Goal: Task Accomplishment & Management: Manage account settings

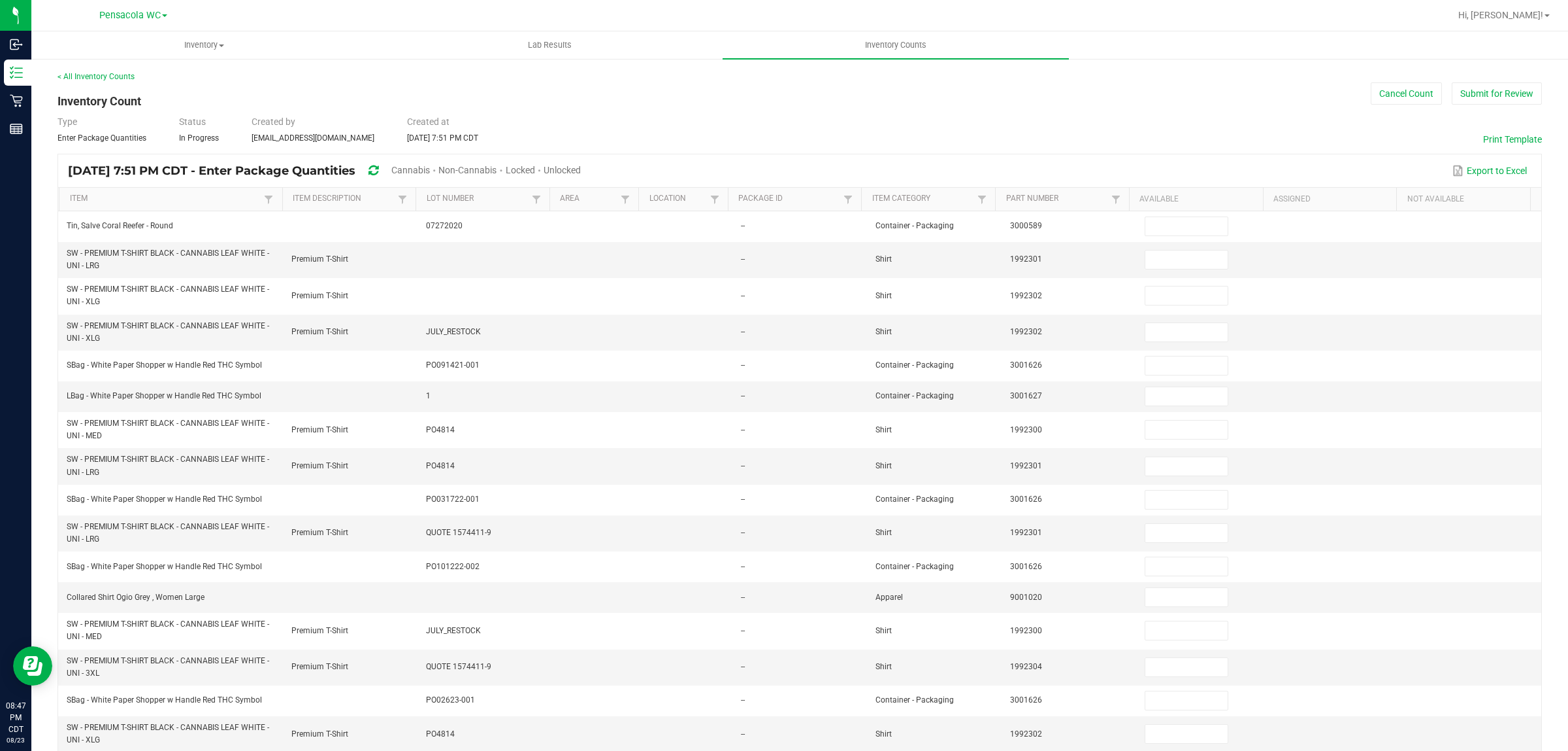
click at [1513, 80] on div "< All Inventory Counts" at bounding box center [799, 76] width 1484 height 12
click at [1507, 86] on button "Submit for Review" at bounding box center [1496, 93] width 90 height 22
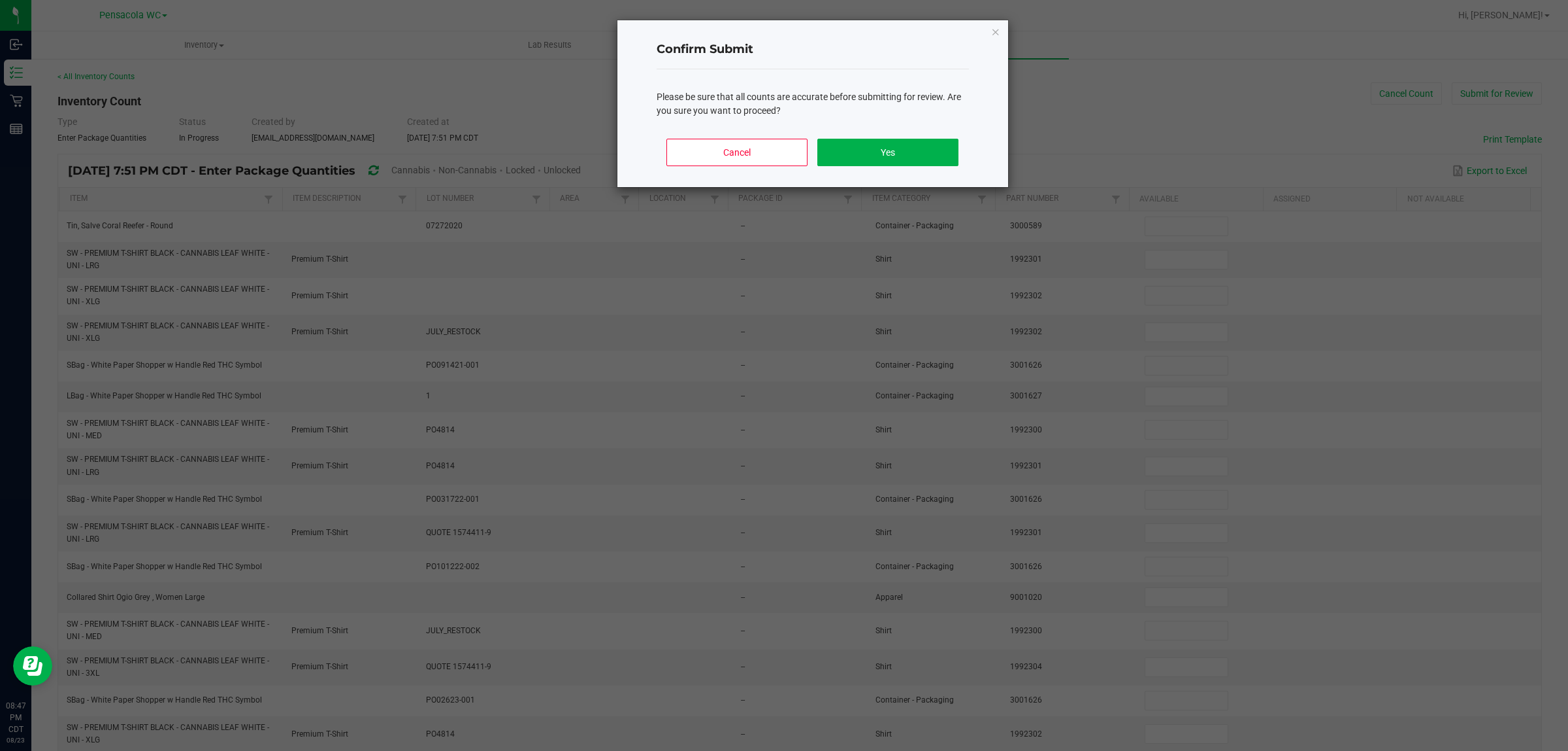
click at [946, 168] on div "Cancel Yes" at bounding box center [813, 158] width 312 height 59
click at [941, 163] on button "Yes" at bounding box center [887, 152] width 141 height 27
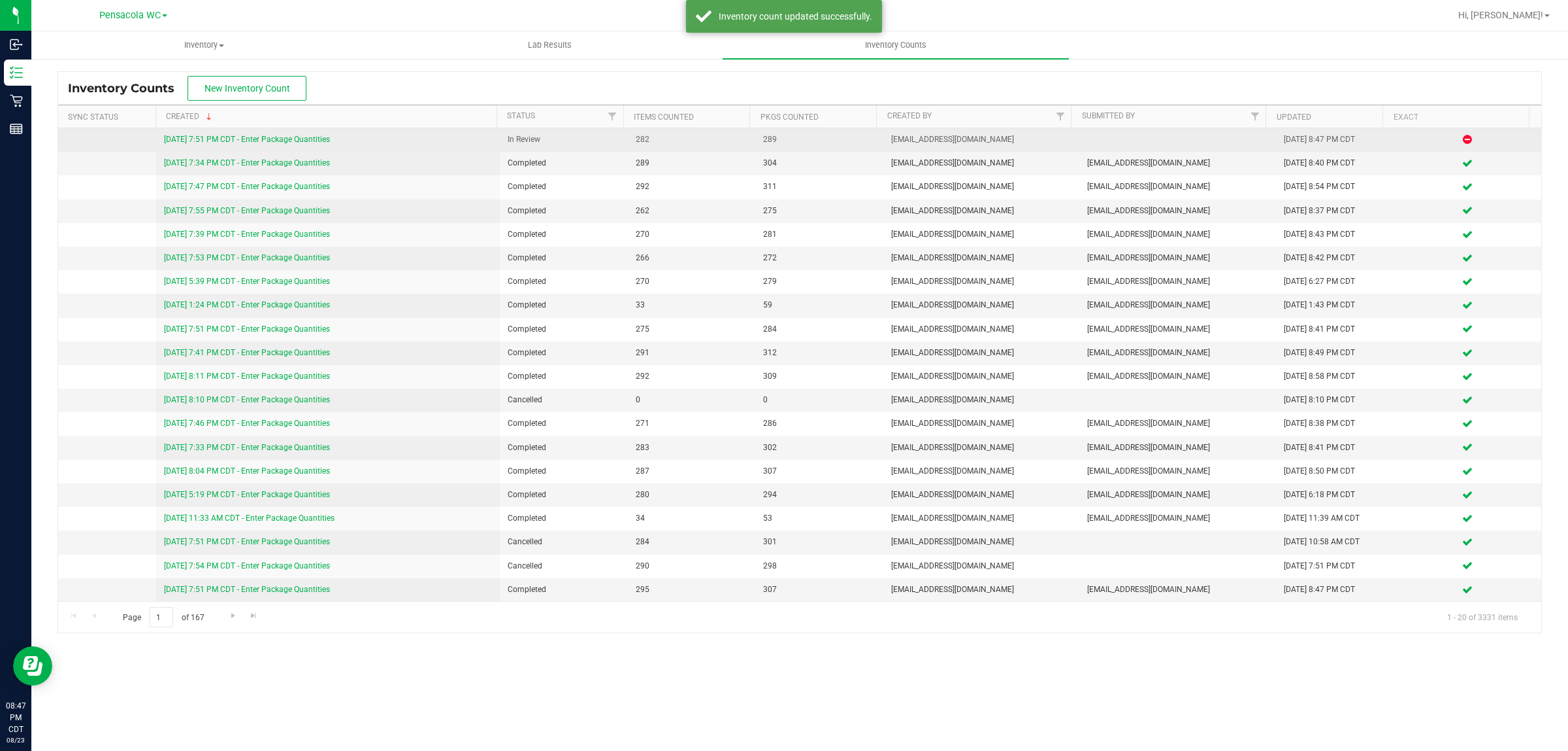
click at [258, 142] on link "[DATE] 7:51 PM CDT - Enter Package Quantities" at bounding box center [247, 139] width 166 height 9
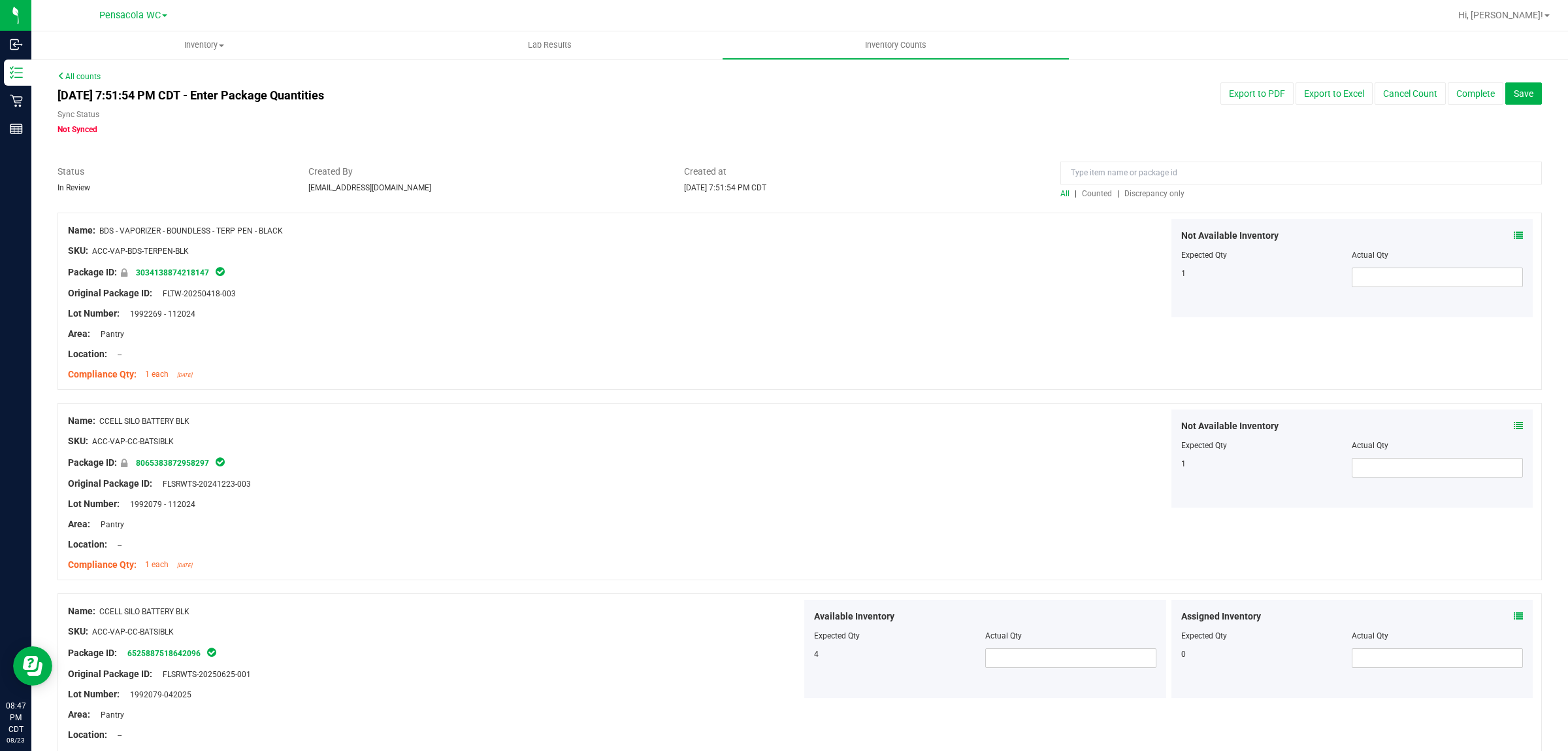
click at [1130, 194] on span "Discrepancy only" at bounding box center [1155, 193] width 60 height 9
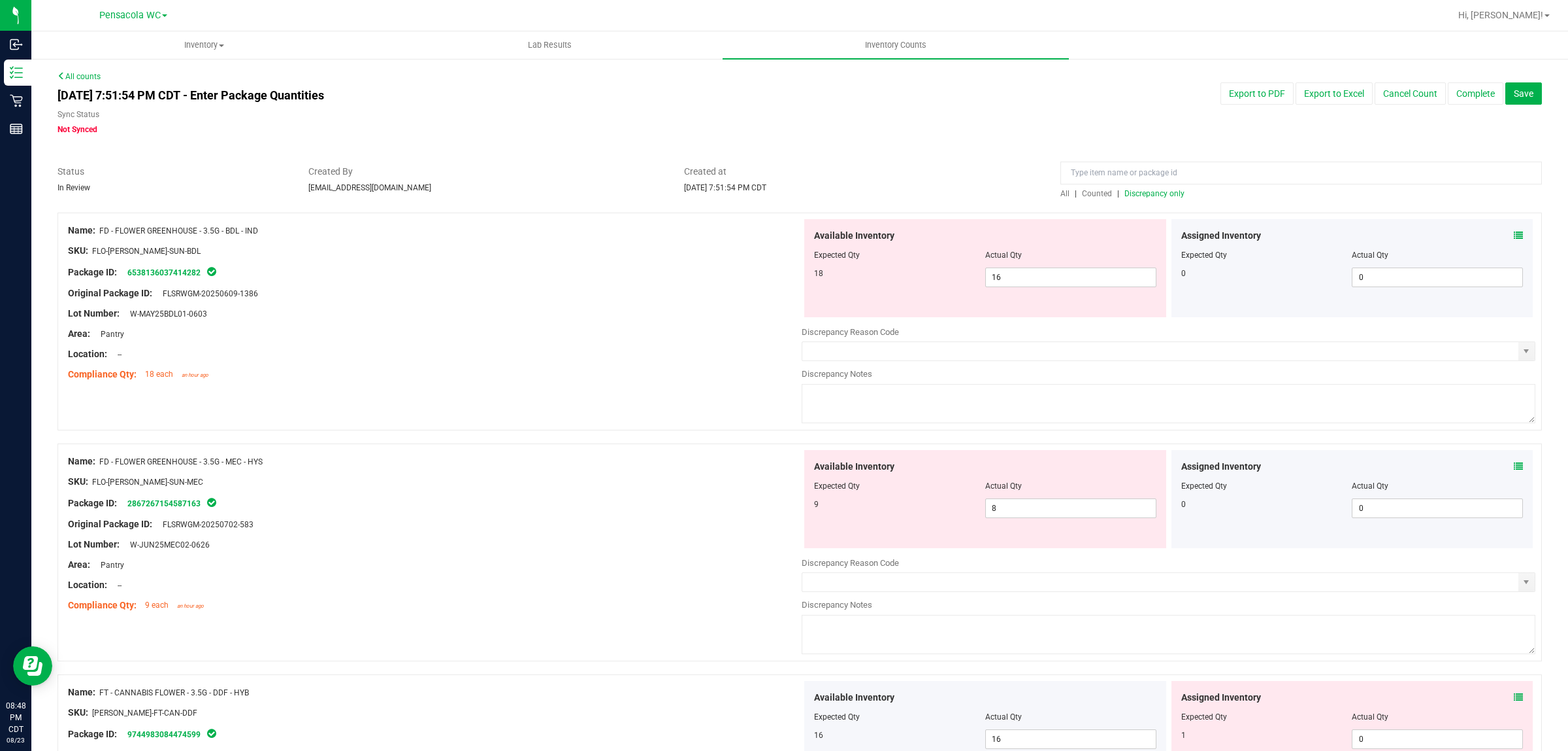
click at [1514, 234] on icon at bounding box center [1518, 235] width 9 height 9
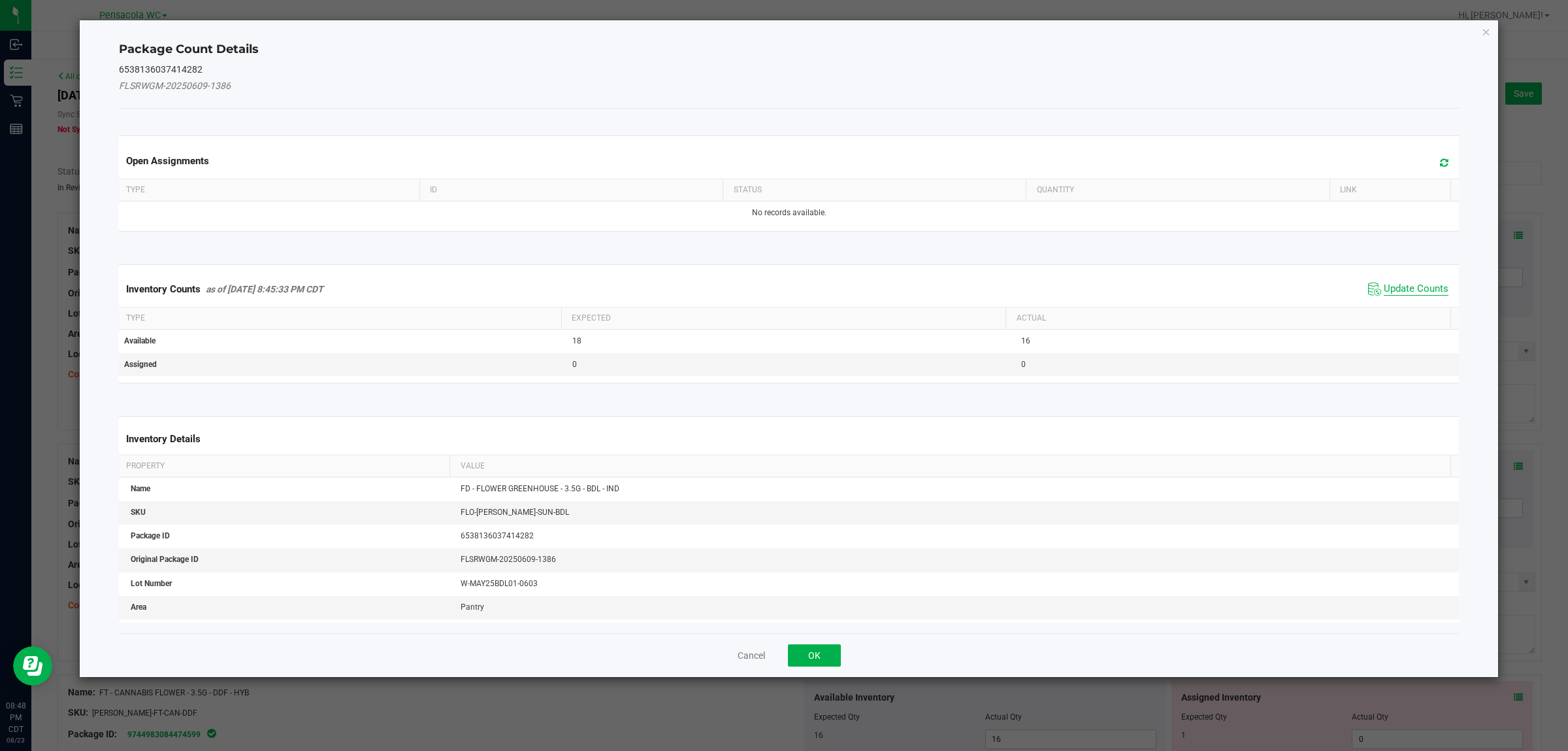
click at [1417, 283] on span "Update Counts" at bounding box center [1416, 289] width 64 height 13
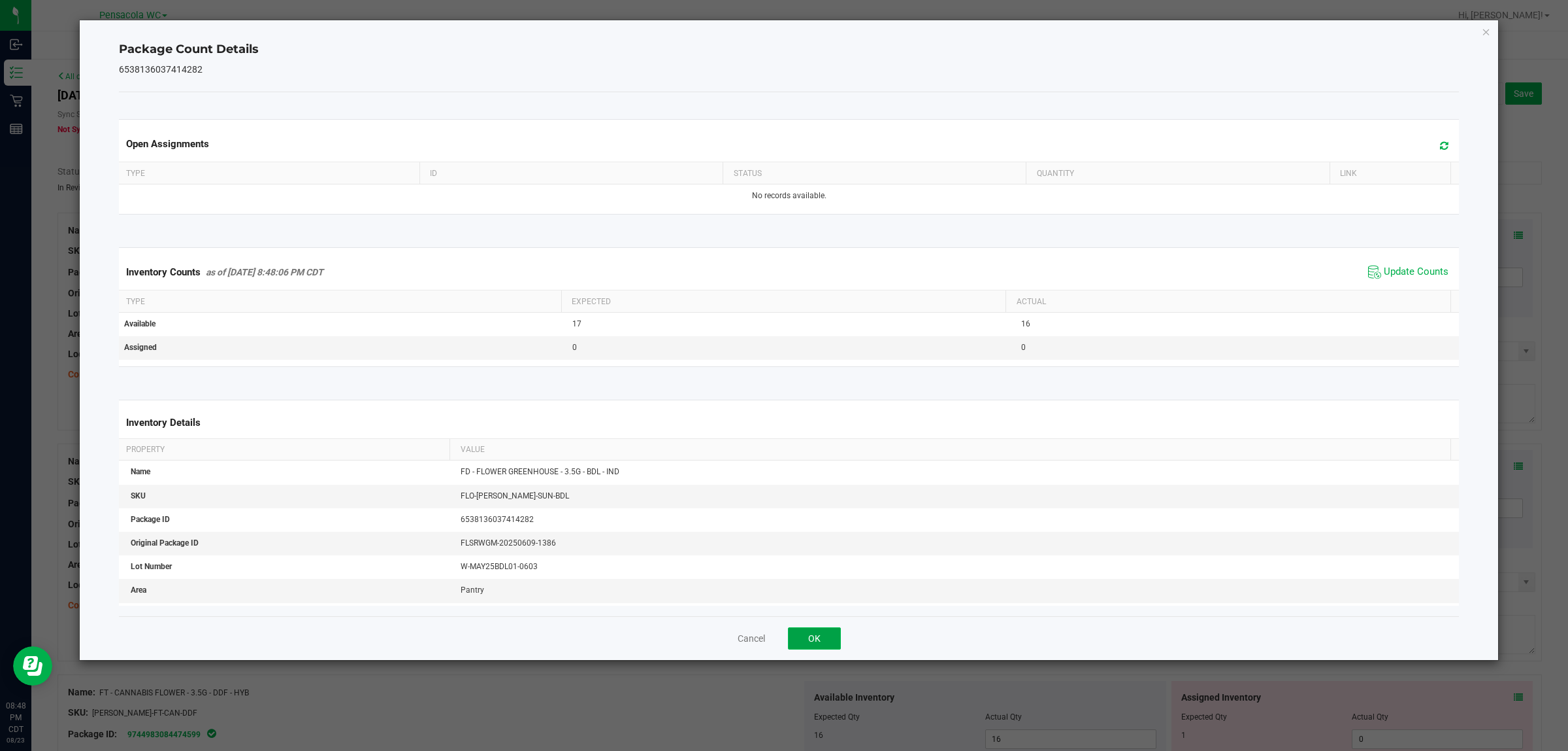
click at [816, 640] on button "OK" at bounding box center [814, 638] width 53 height 22
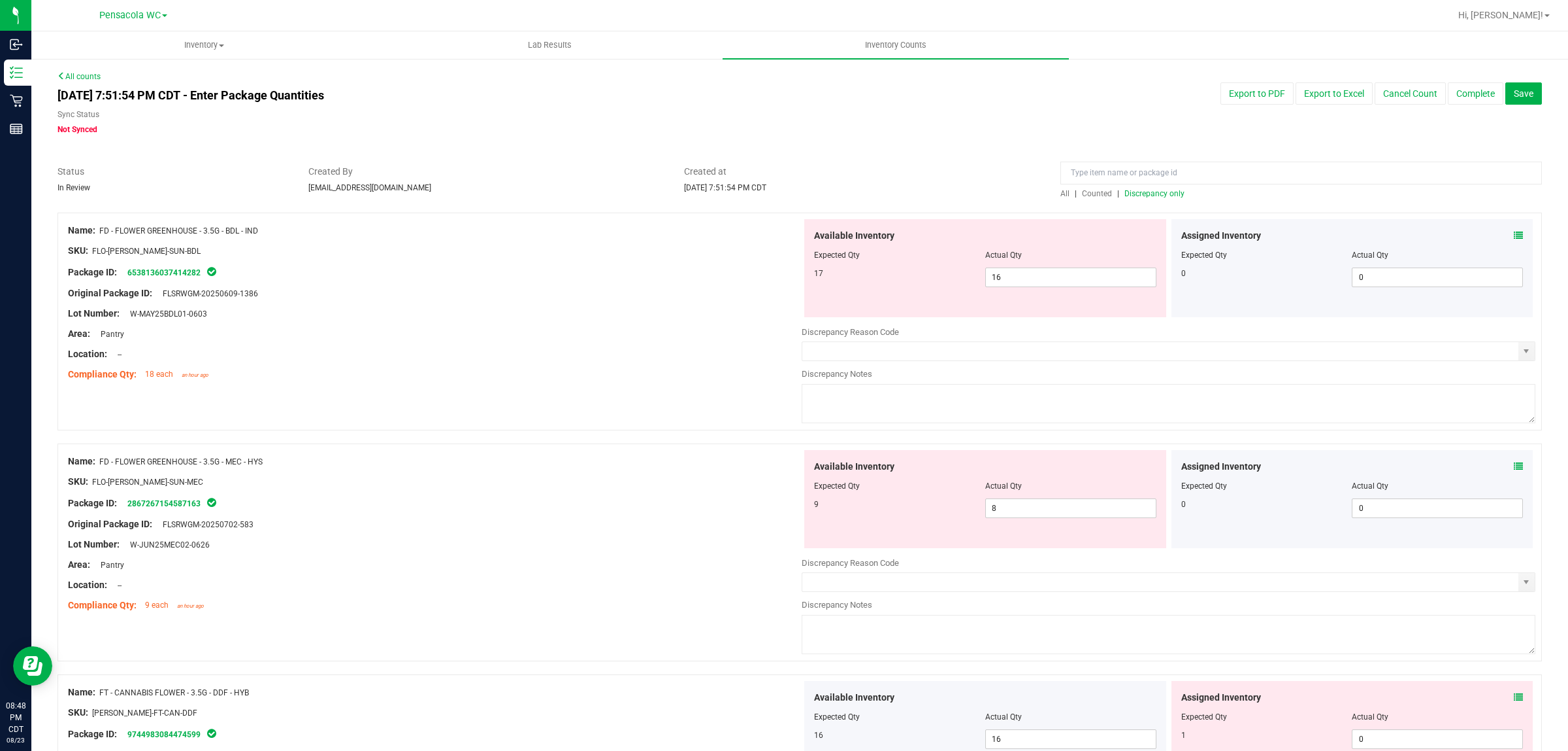
click at [1514, 466] on icon at bounding box center [1518, 466] width 9 height 9
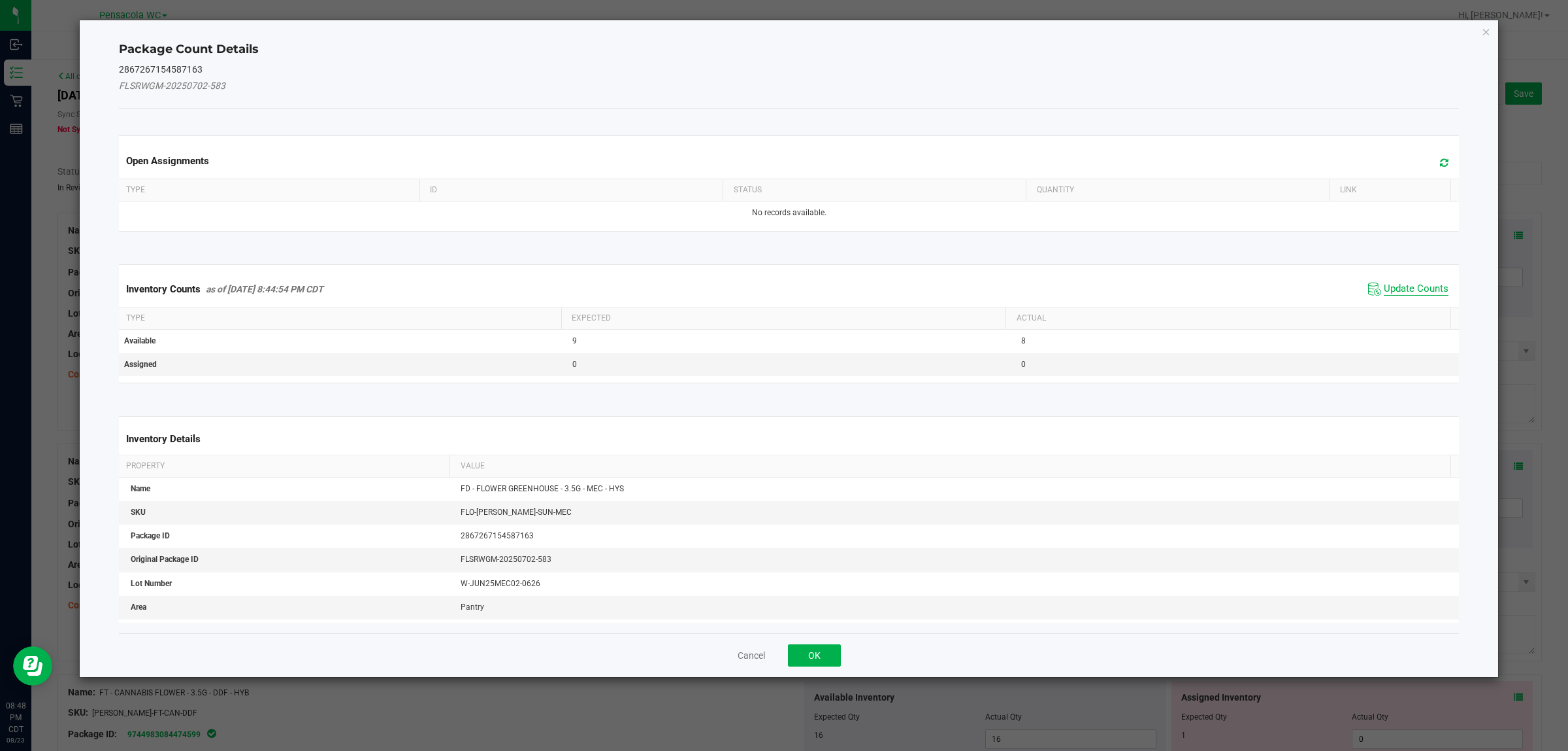
click at [1399, 292] on span "Update Counts" at bounding box center [1416, 289] width 64 height 13
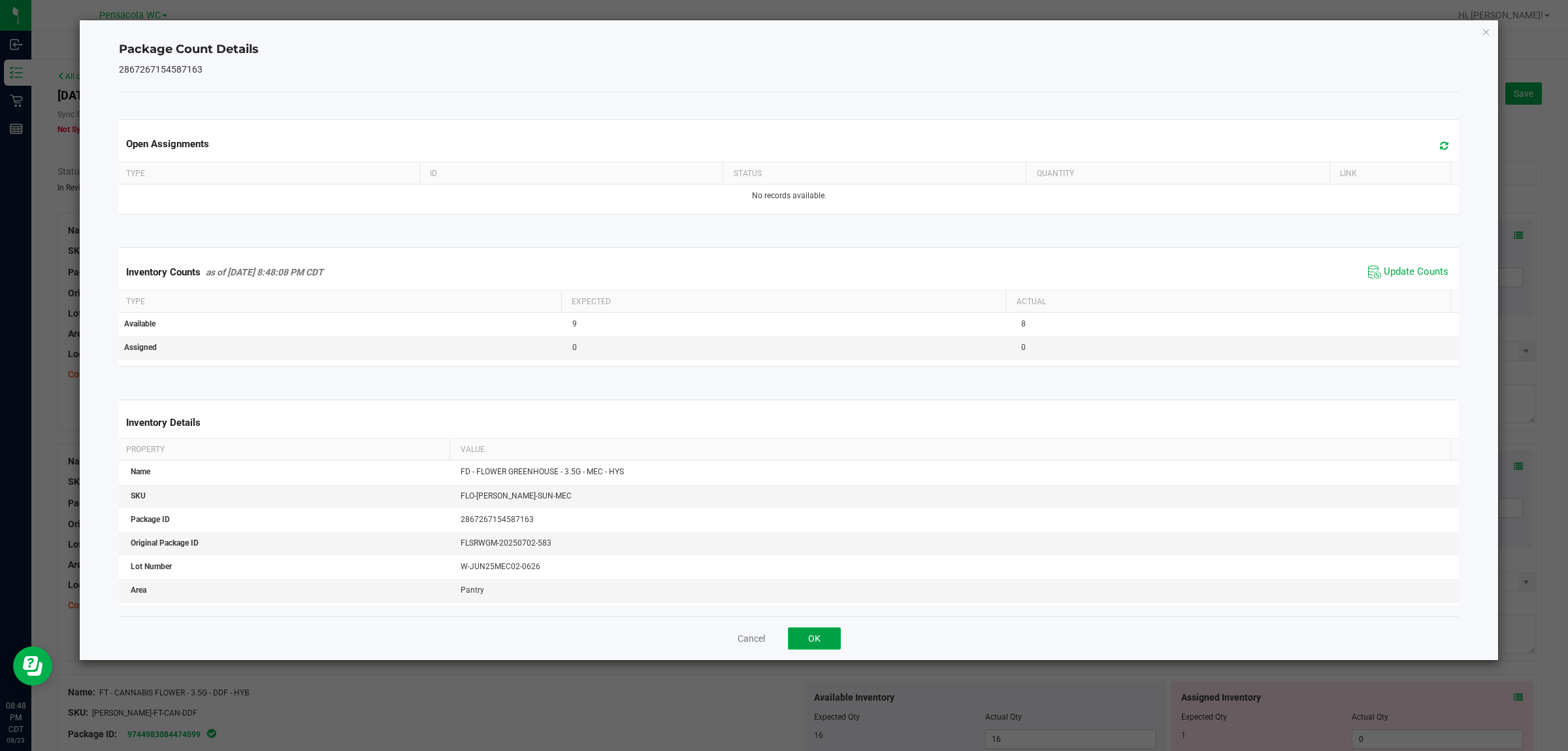
click at [814, 640] on button "OK" at bounding box center [814, 638] width 53 height 22
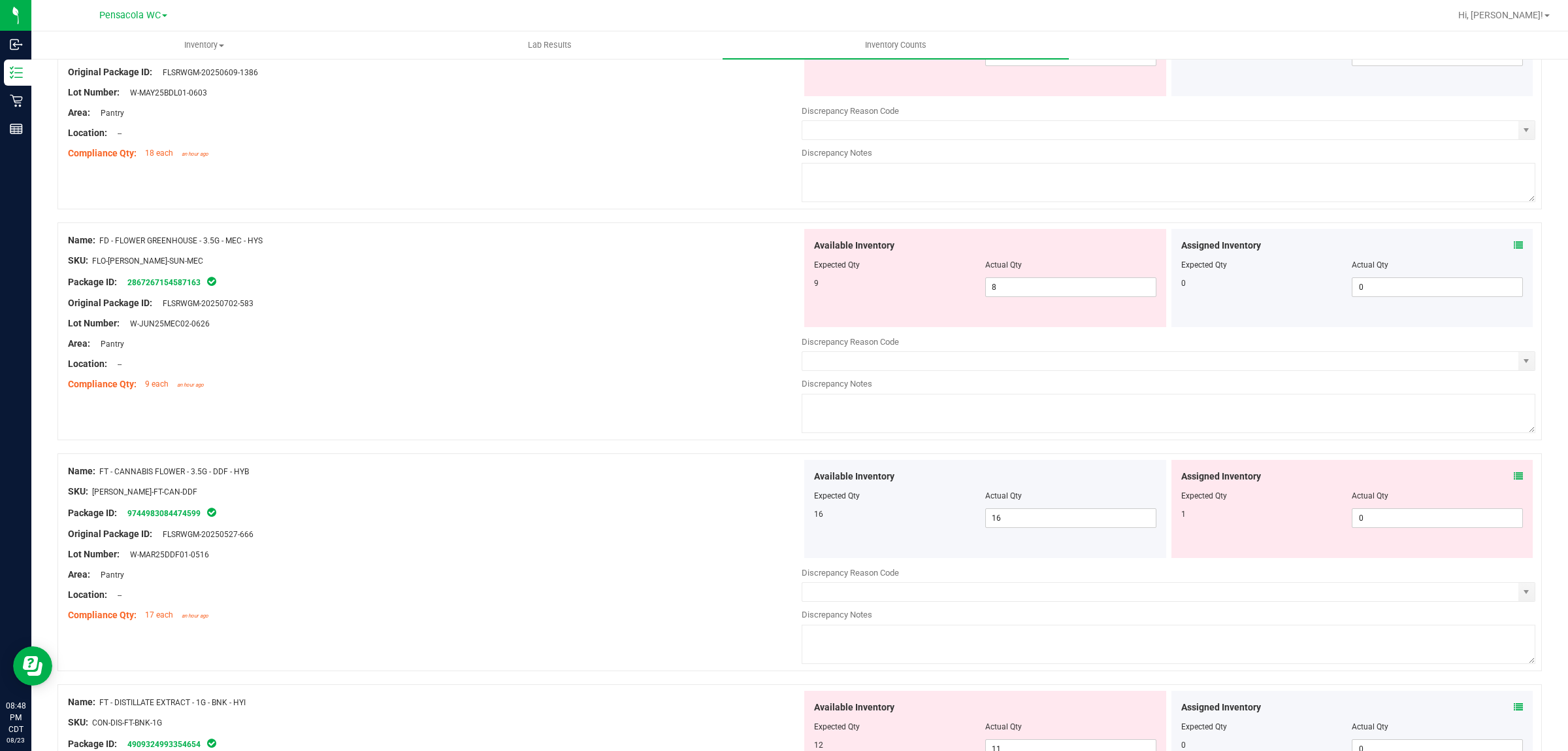
scroll to position [239, 0]
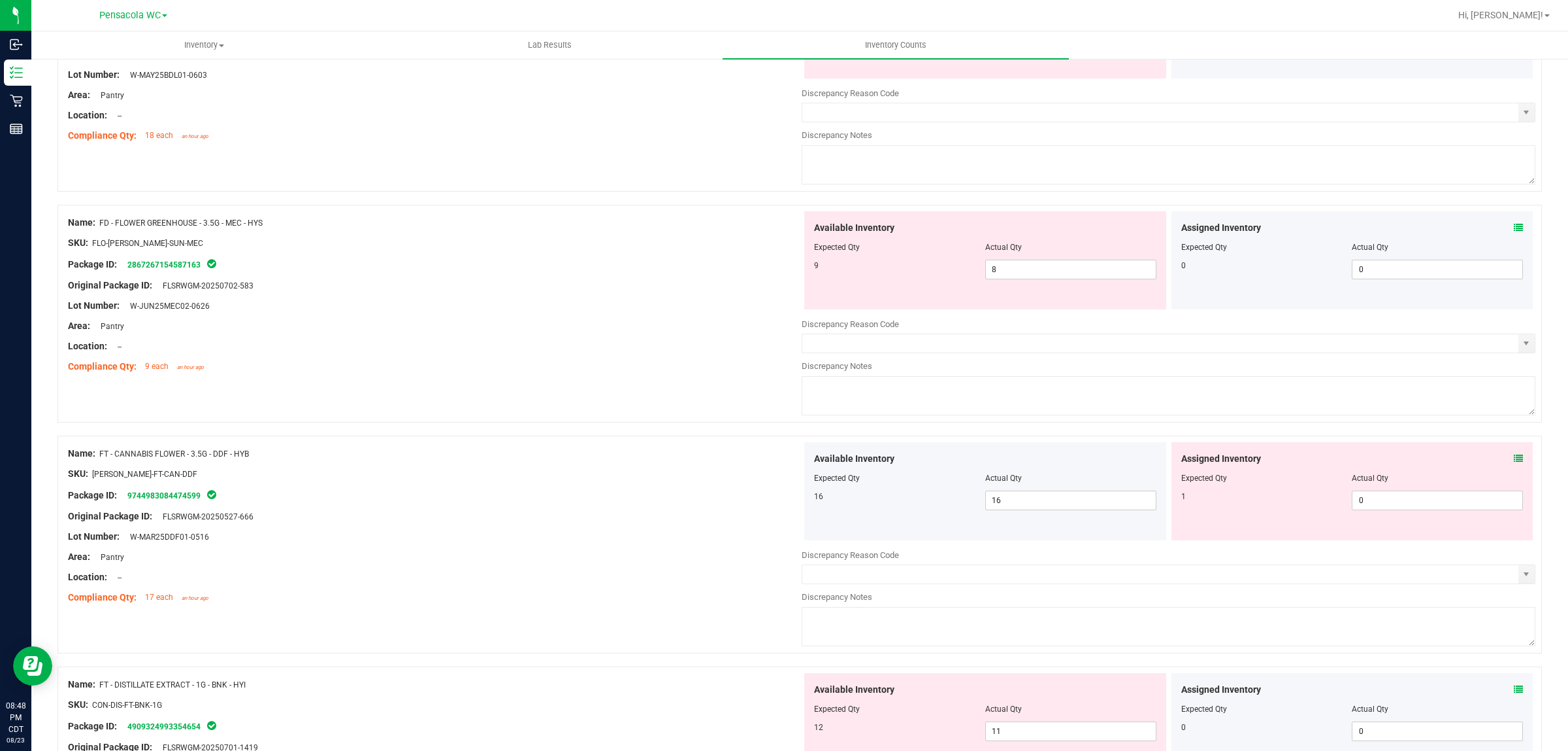
click at [1514, 460] on icon at bounding box center [1518, 458] width 9 height 9
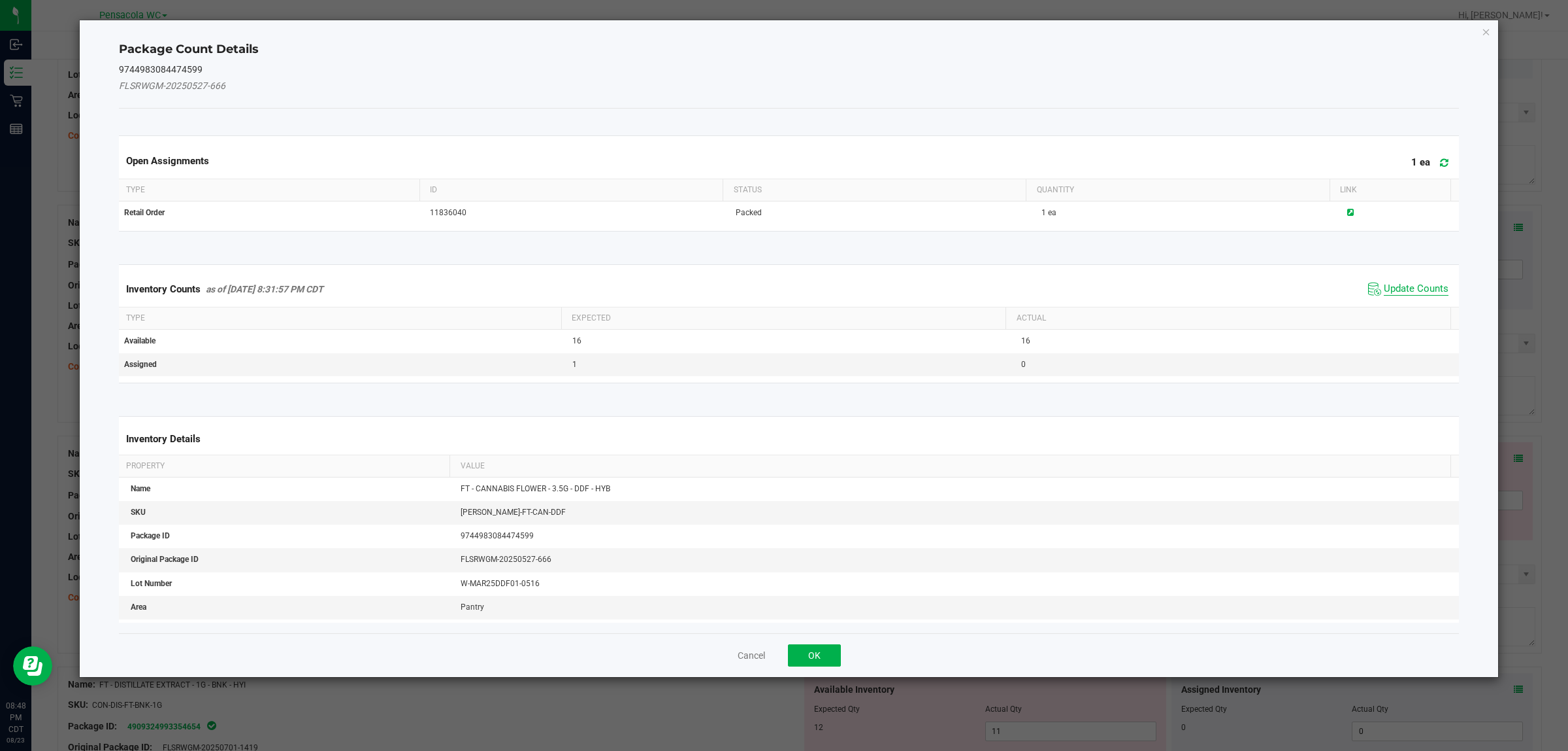
click at [1406, 287] on span "Update Counts" at bounding box center [1416, 289] width 64 height 13
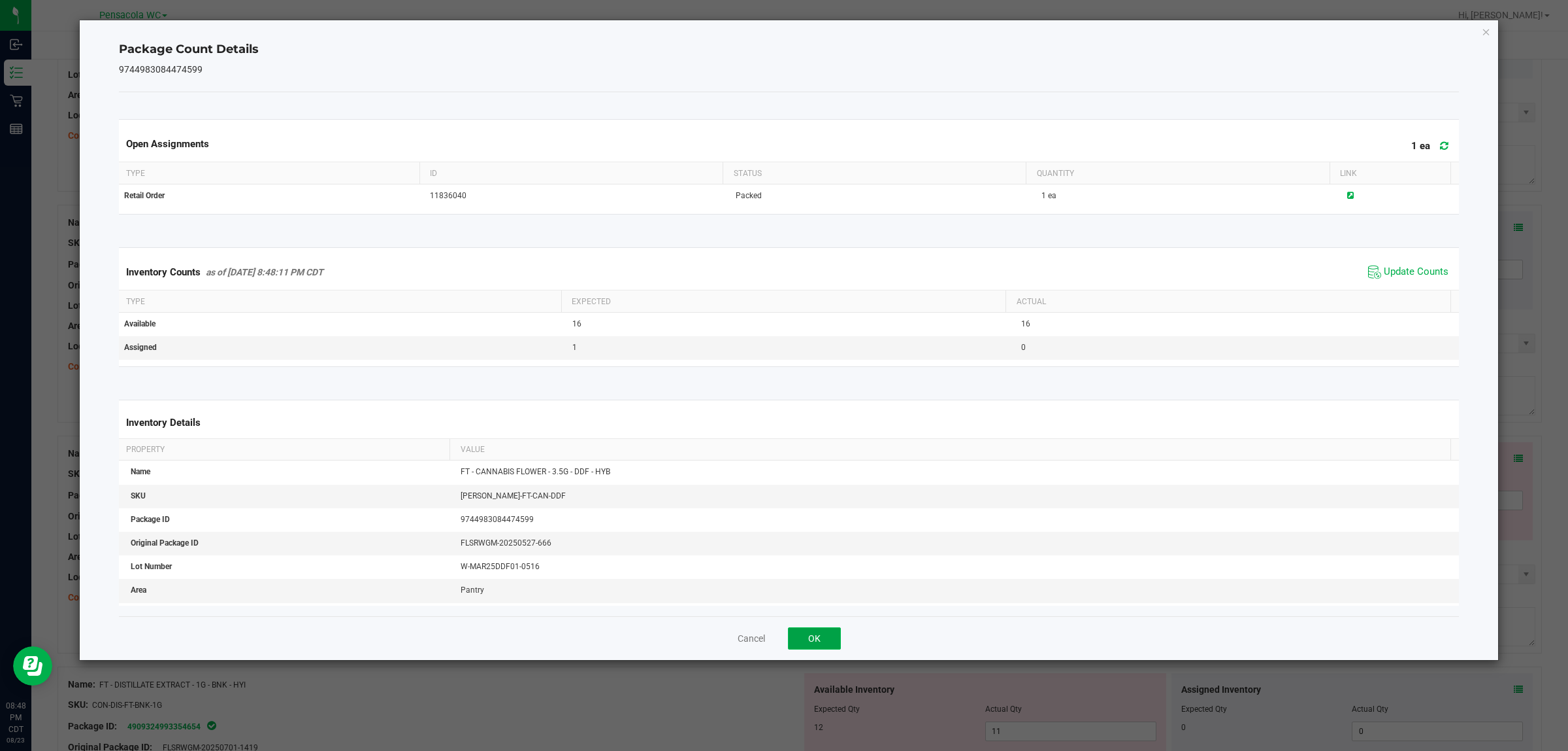
click at [817, 645] on button "OK" at bounding box center [814, 638] width 53 height 22
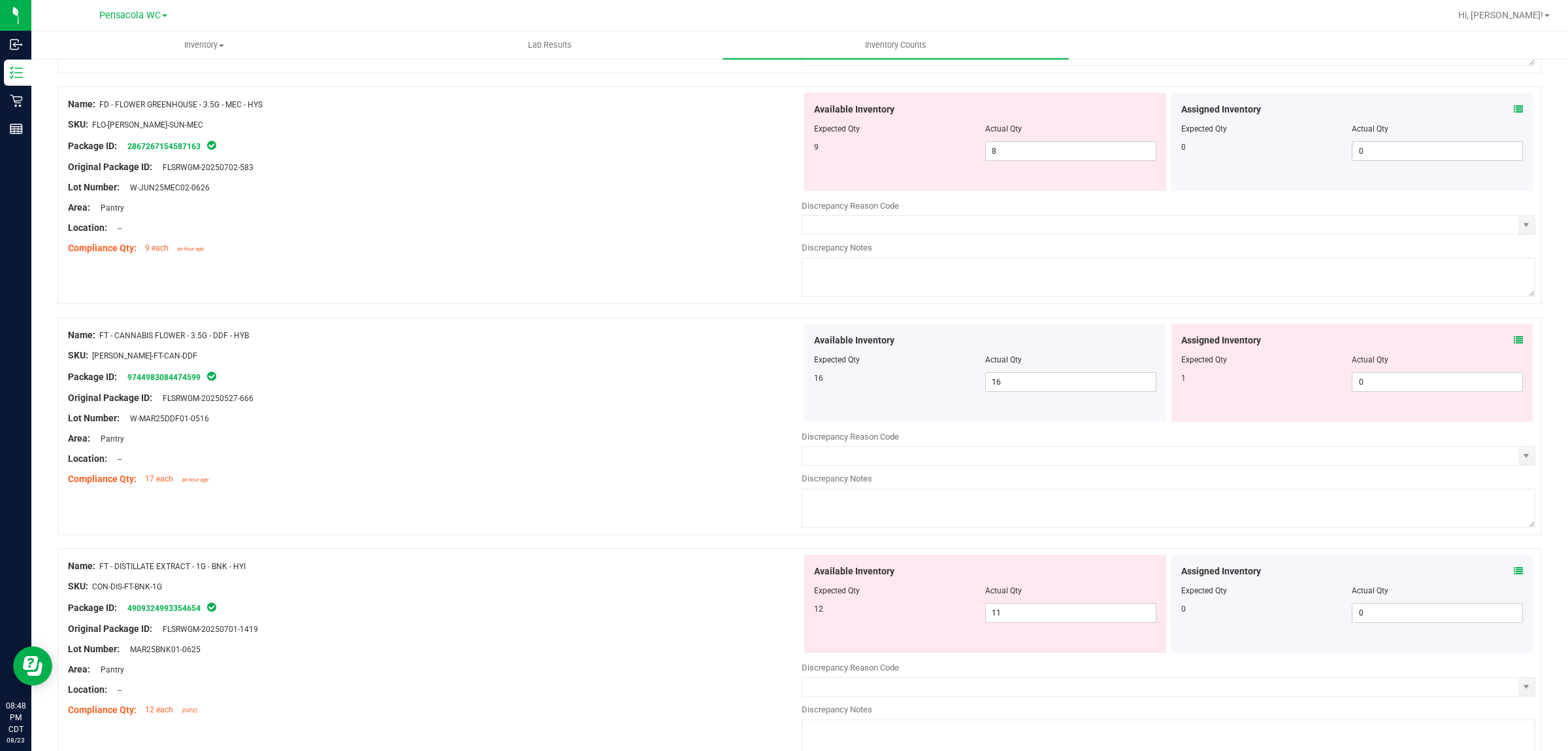
scroll to position [456, 0]
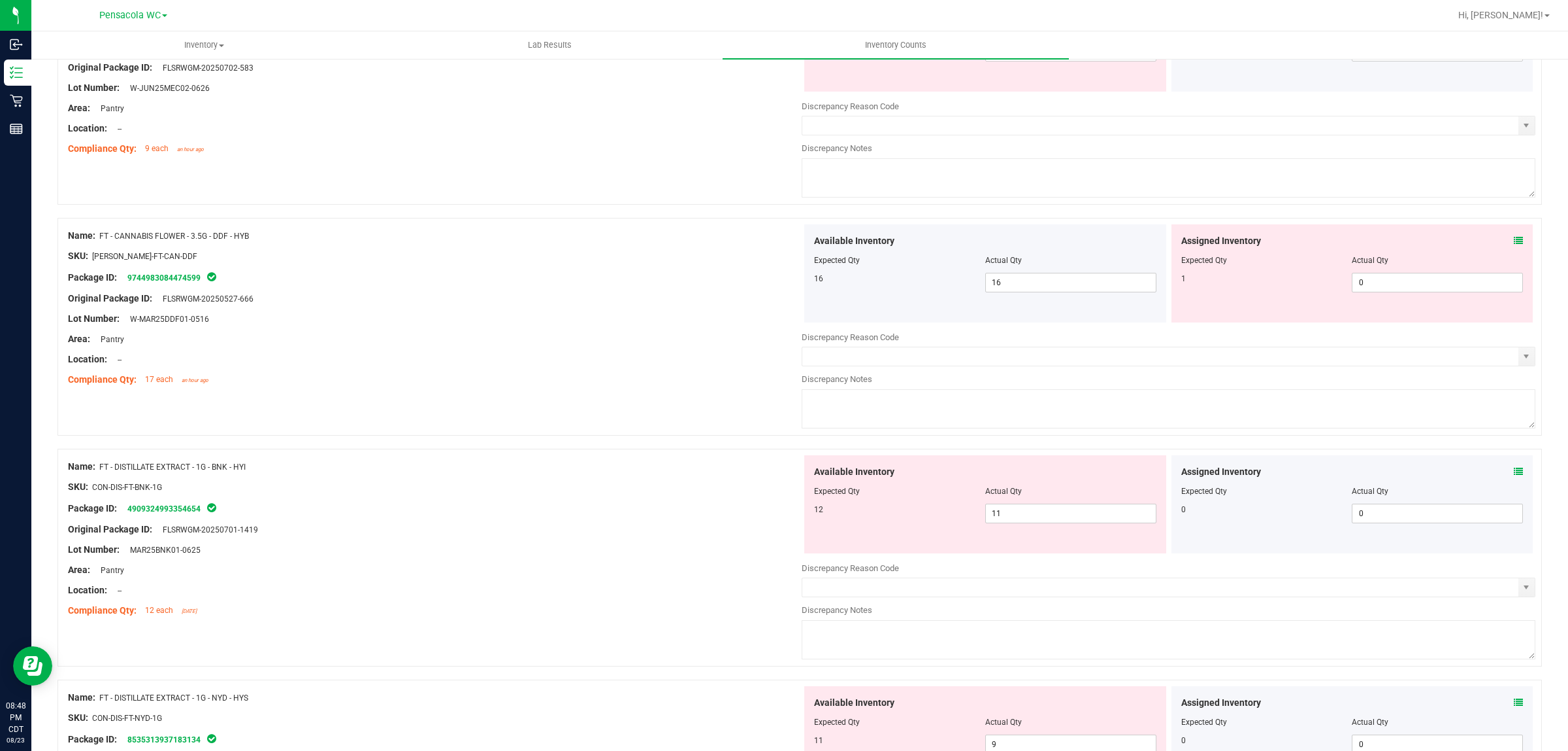
click at [1514, 241] on icon at bounding box center [1518, 240] width 9 height 9
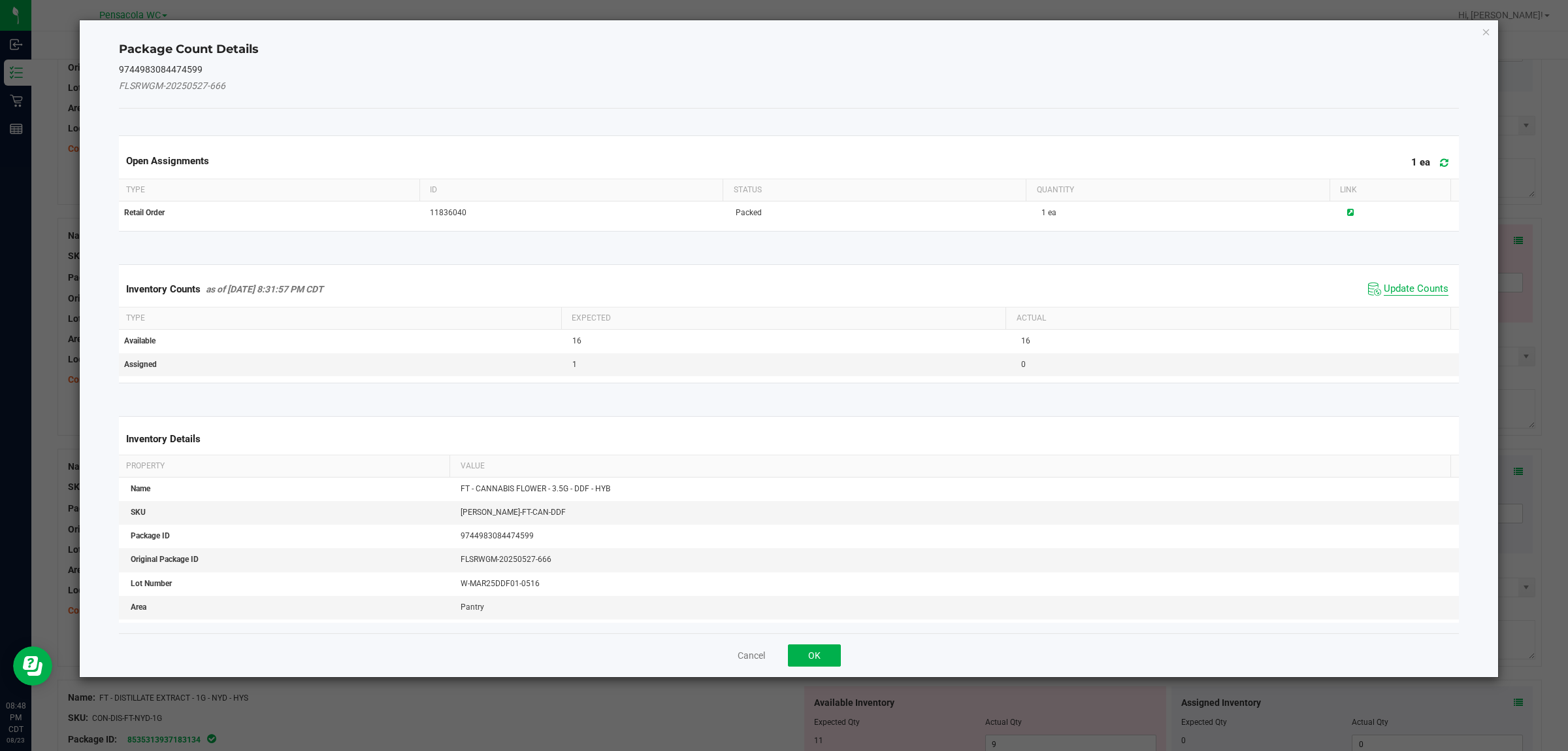
click at [1422, 291] on span "Update Counts" at bounding box center [1416, 289] width 64 height 13
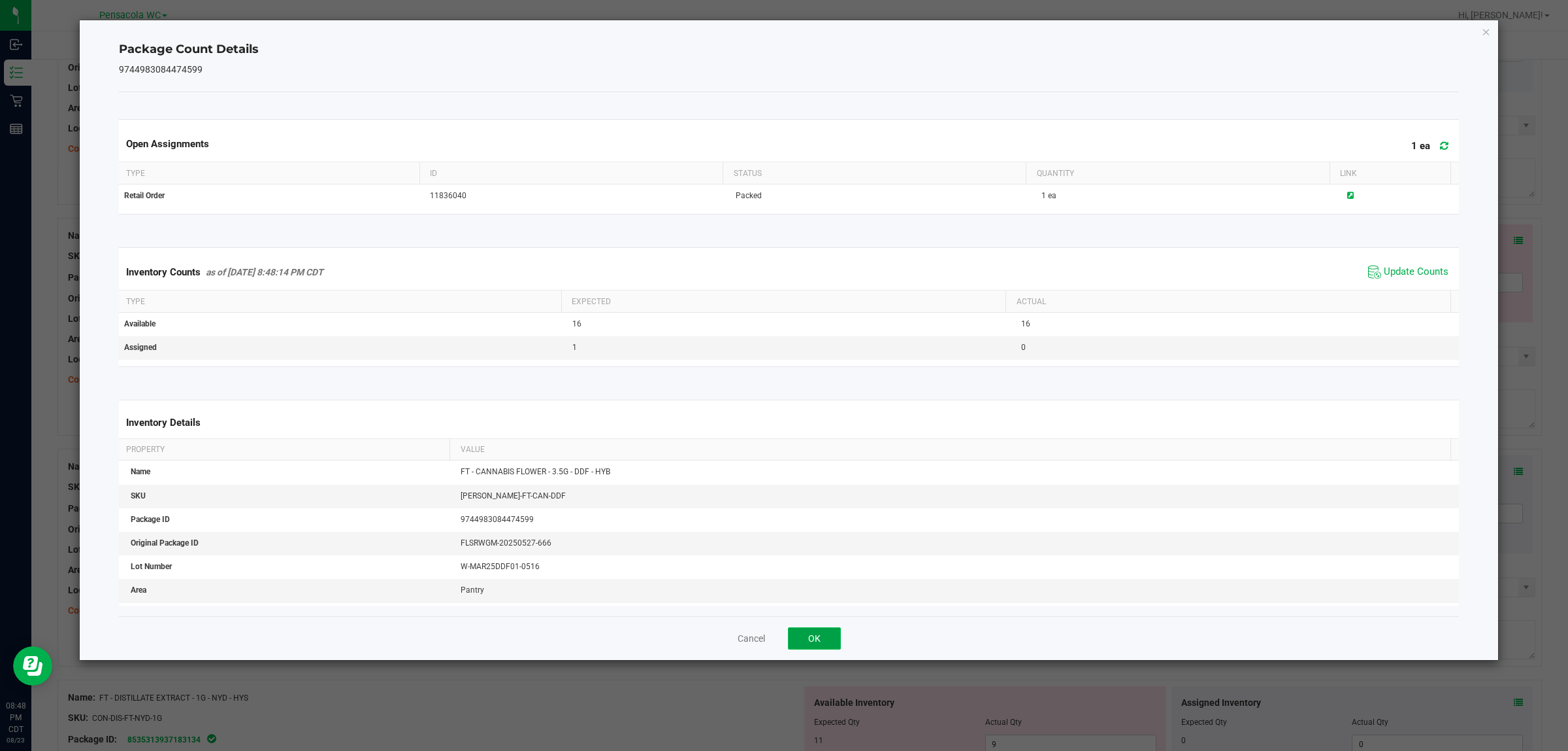
click at [814, 641] on button "OK" at bounding box center [814, 638] width 53 height 22
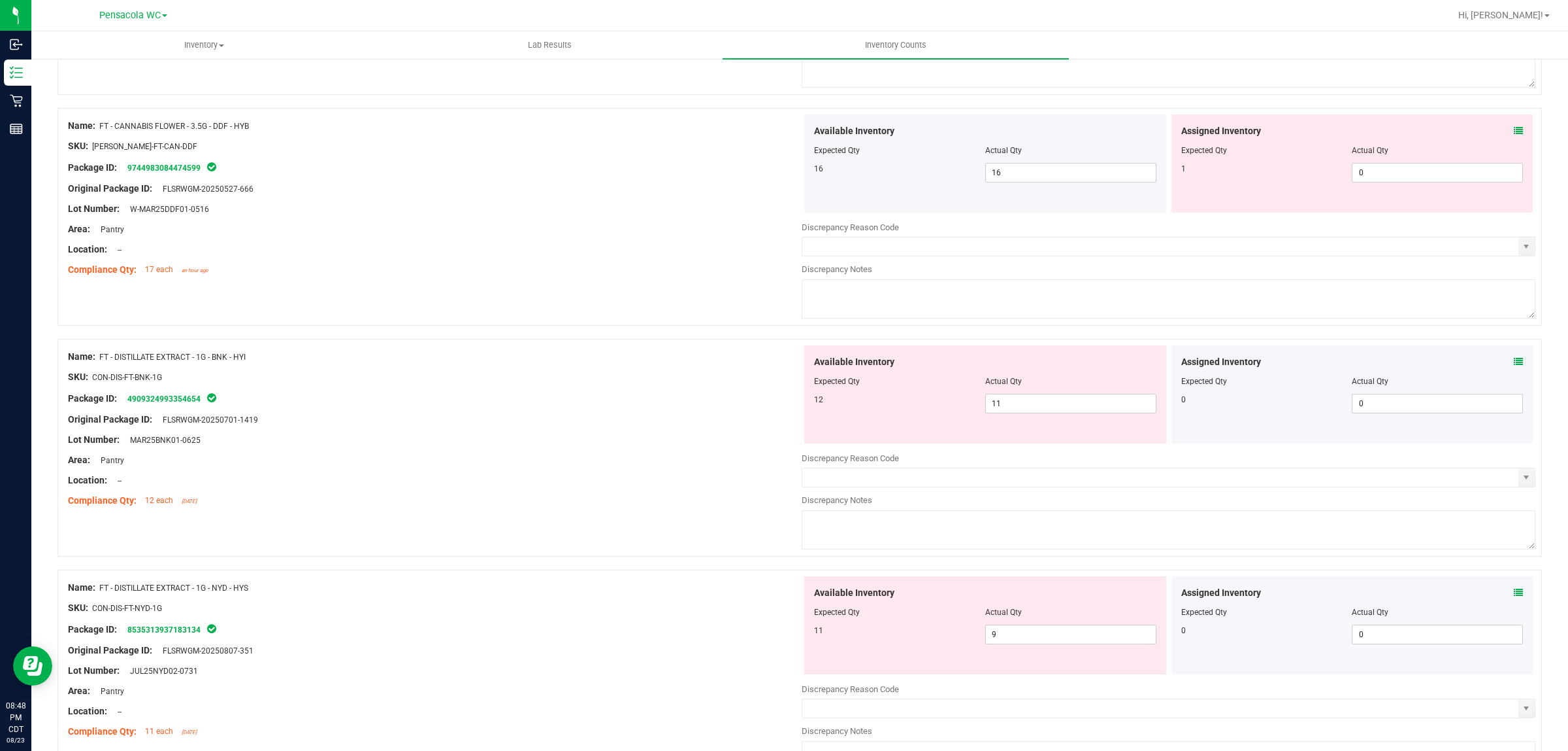
scroll to position [574, 0]
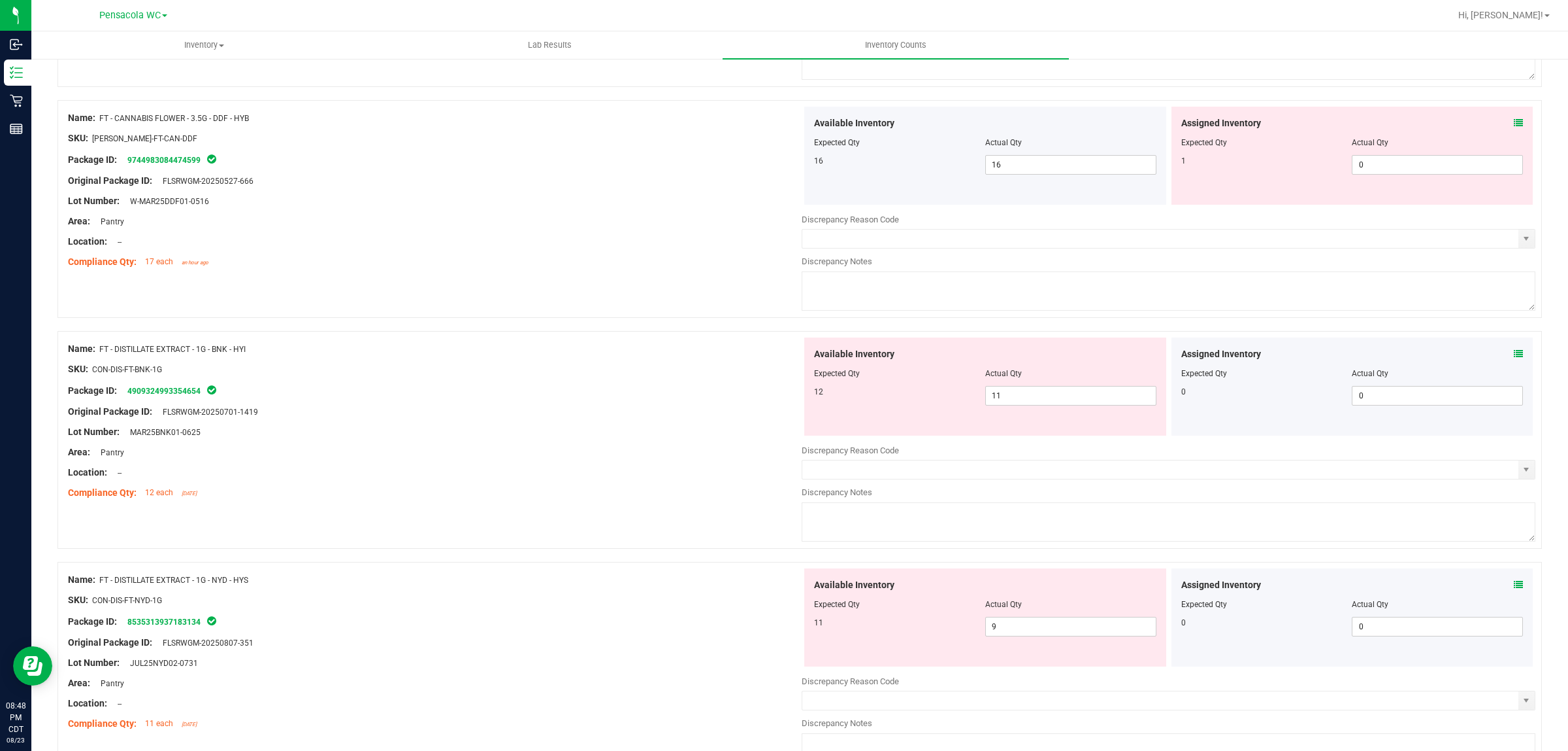
click at [1514, 355] on icon at bounding box center [1518, 353] width 9 height 9
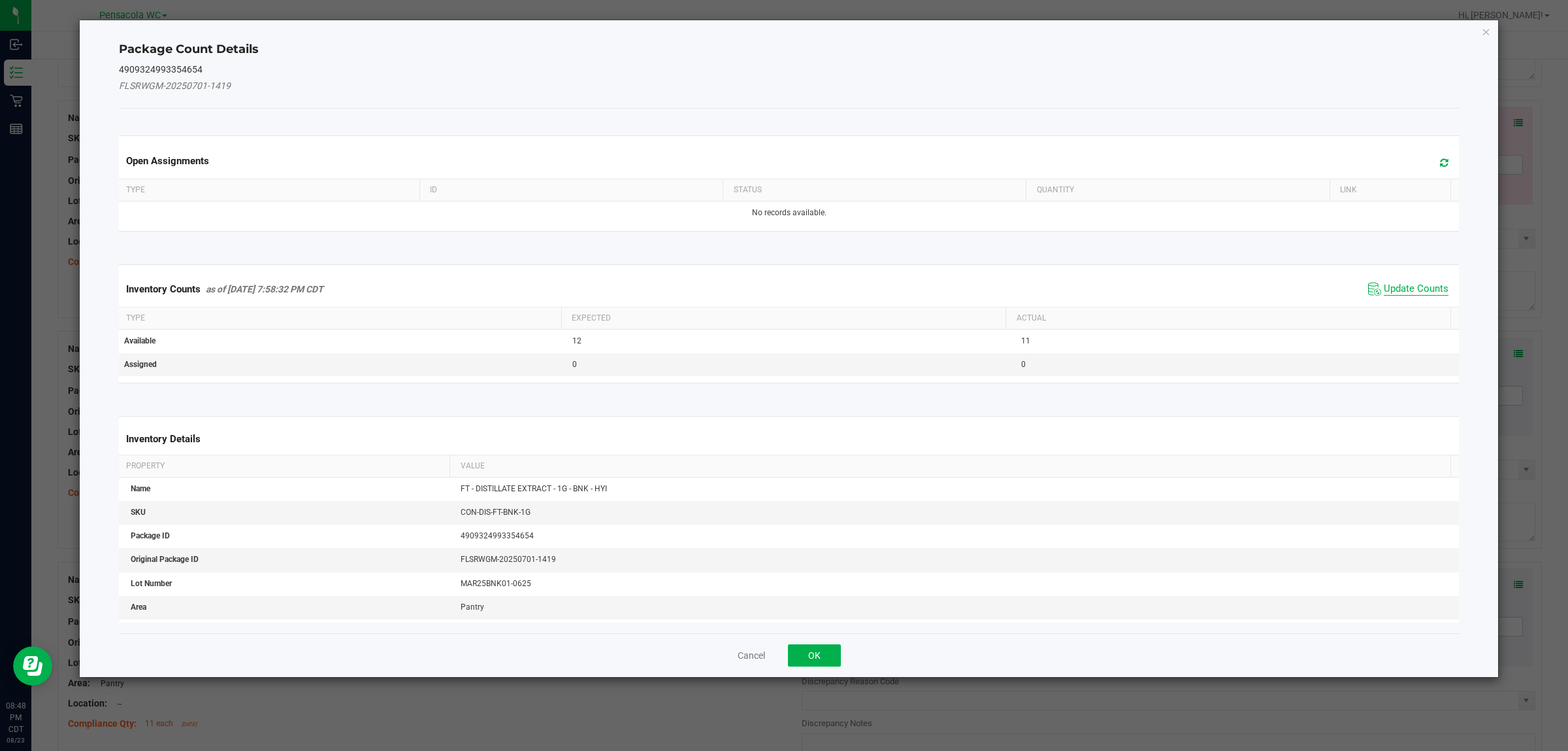
click at [1411, 287] on span "Update Counts" at bounding box center [1416, 289] width 64 height 13
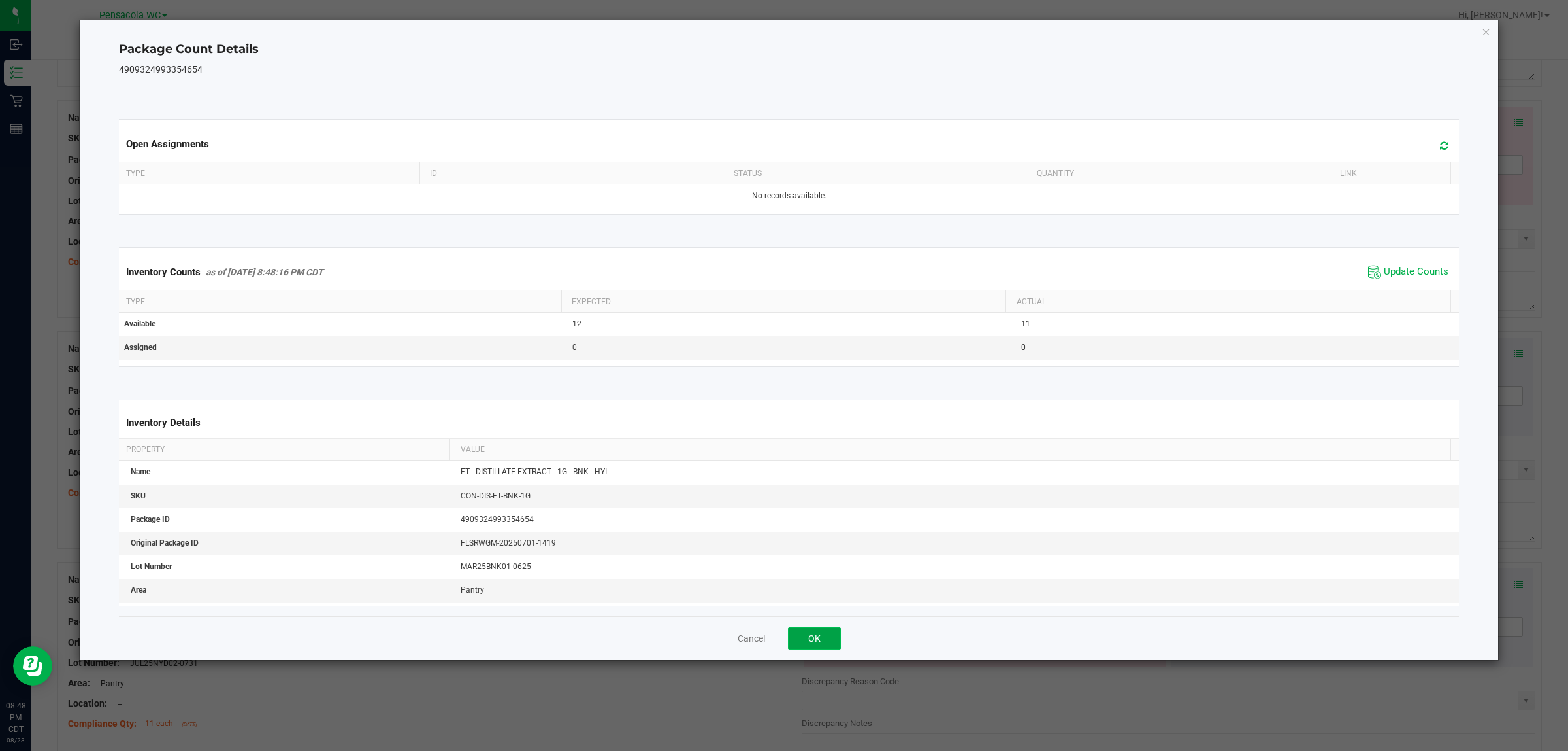
click at [818, 640] on button "OK" at bounding box center [814, 638] width 53 height 22
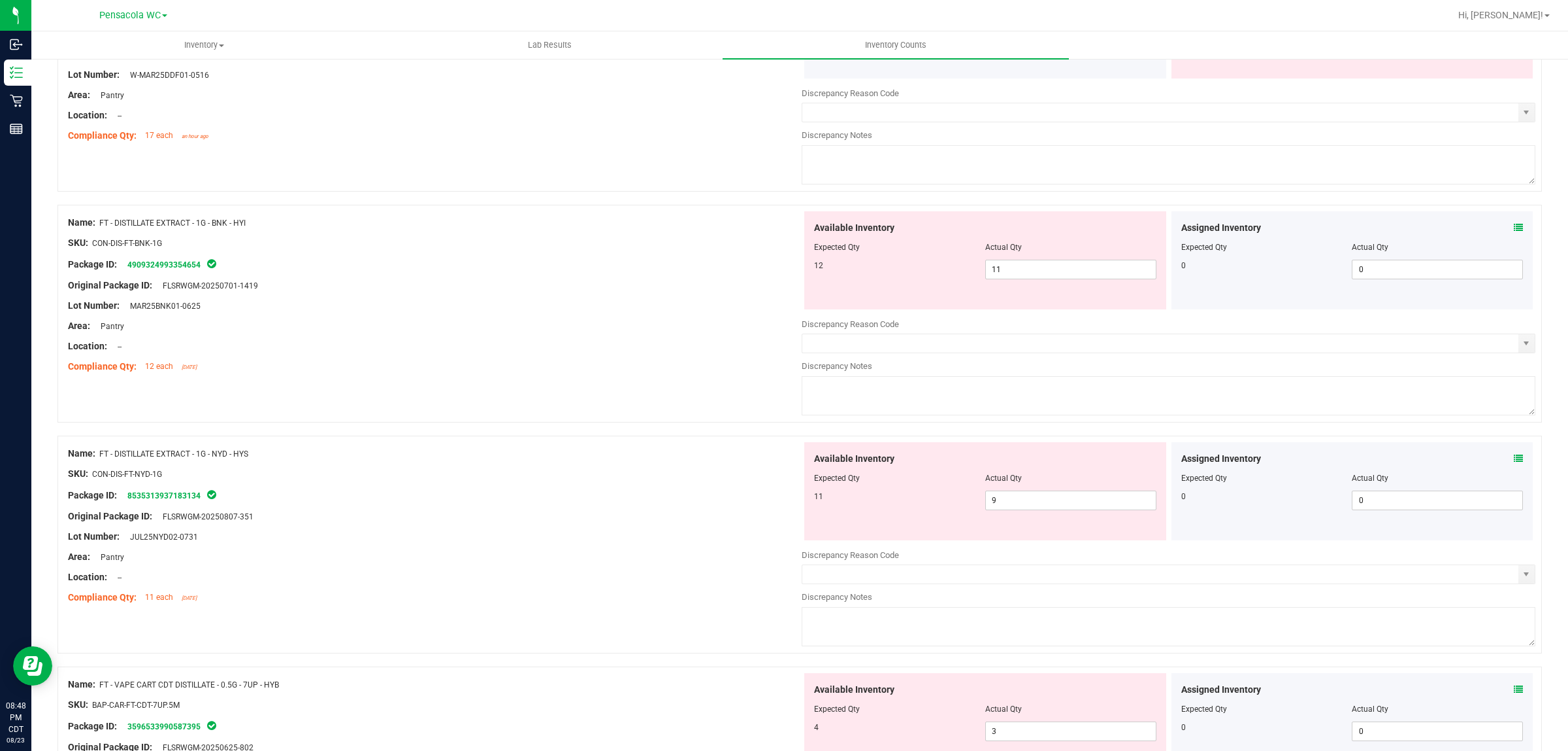
scroll to position [745, 0]
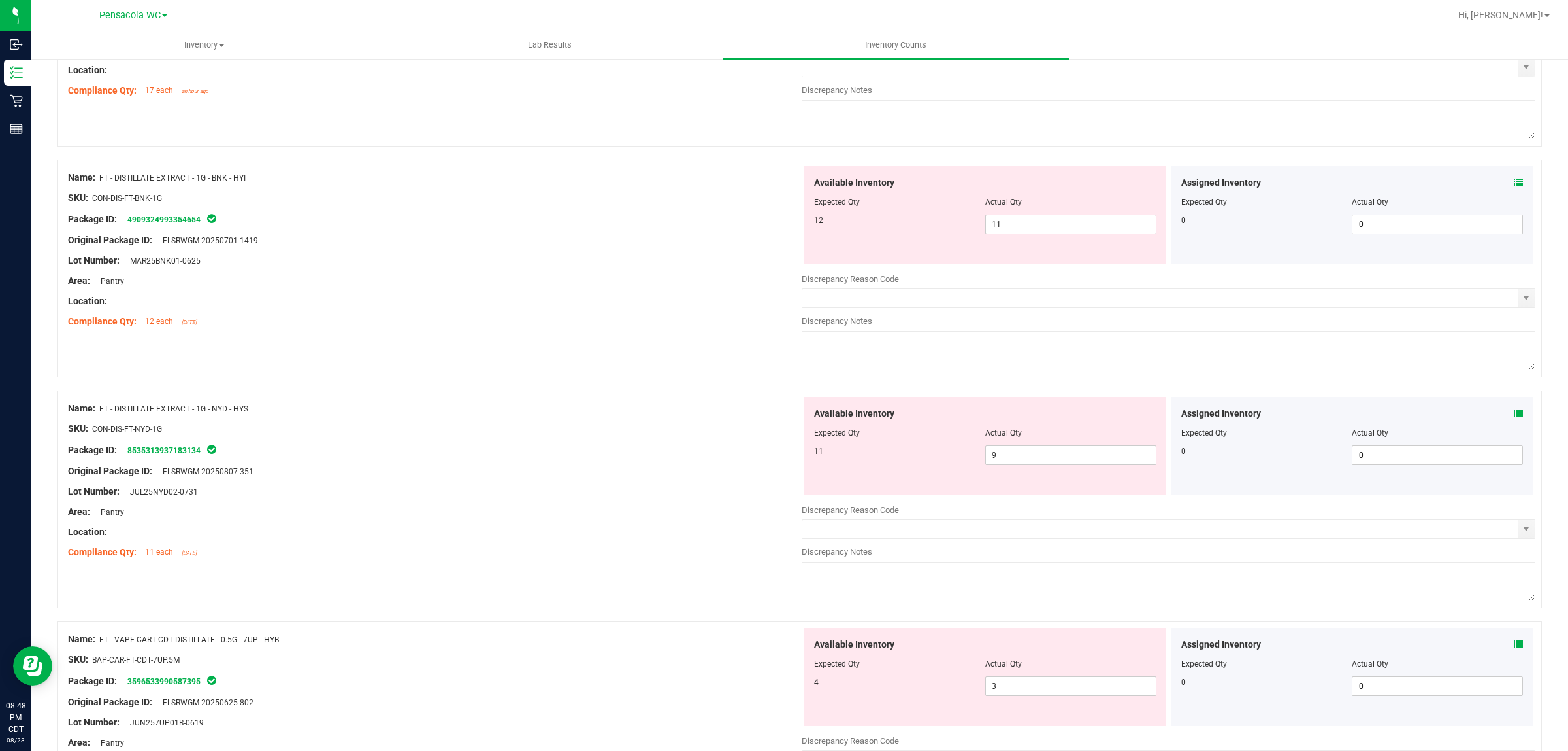
click at [1514, 417] on icon at bounding box center [1518, 413] width 9 height 9
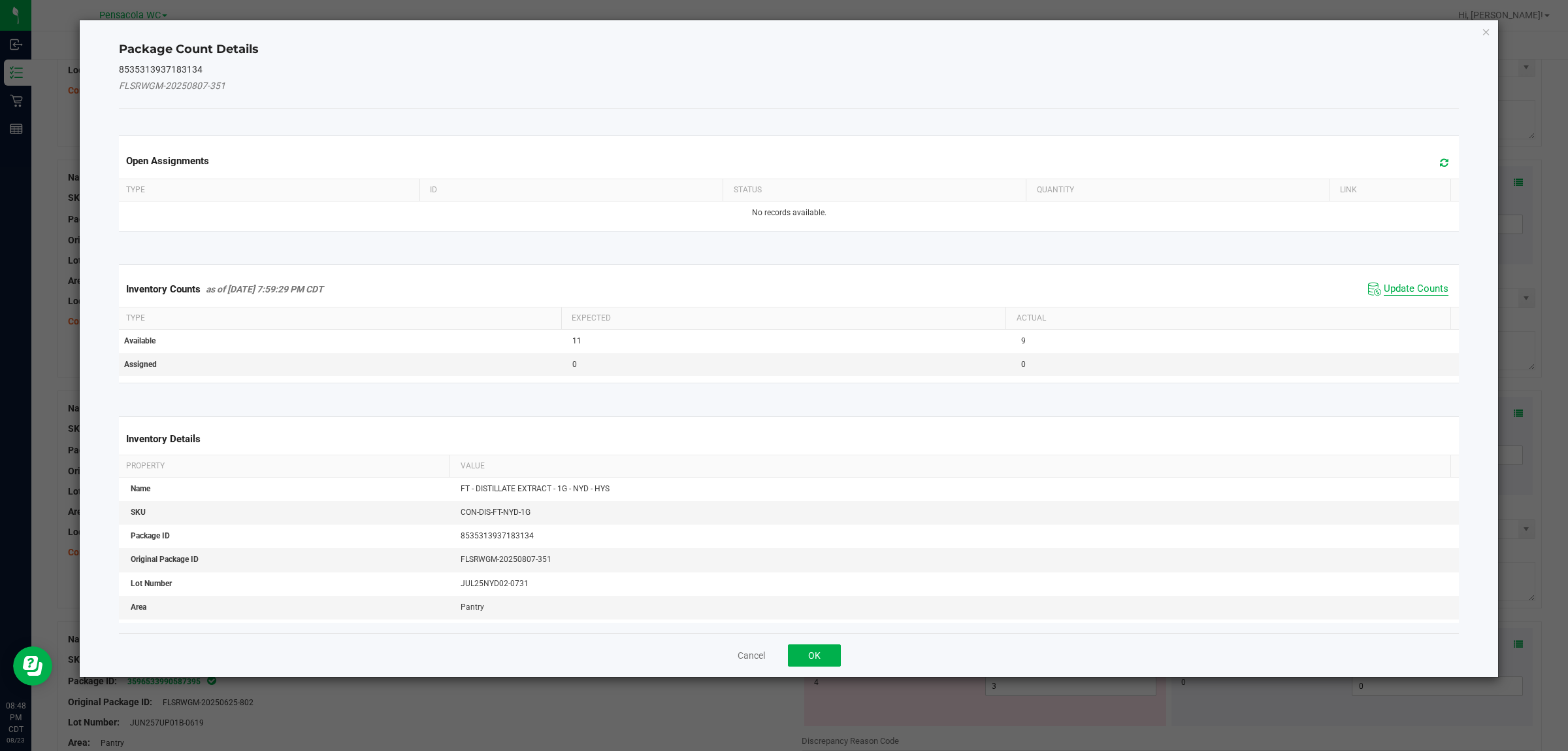
click at [1418, 291] on span "Update Counts" at bounding box center [1416, 289] width 64 height 13
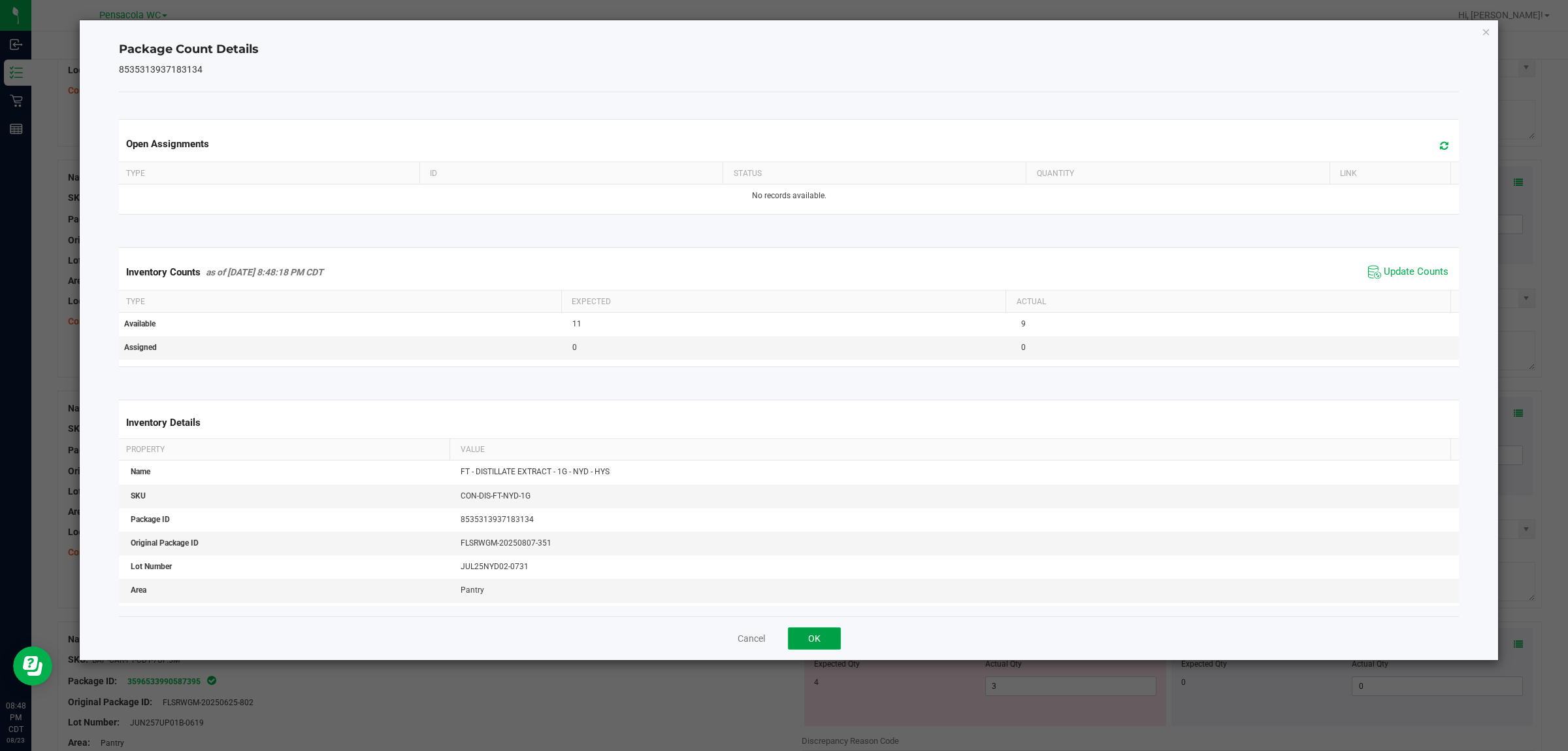
click at [816, 641] on button "OK" at bounding box center [814, 638] width 53 height 22
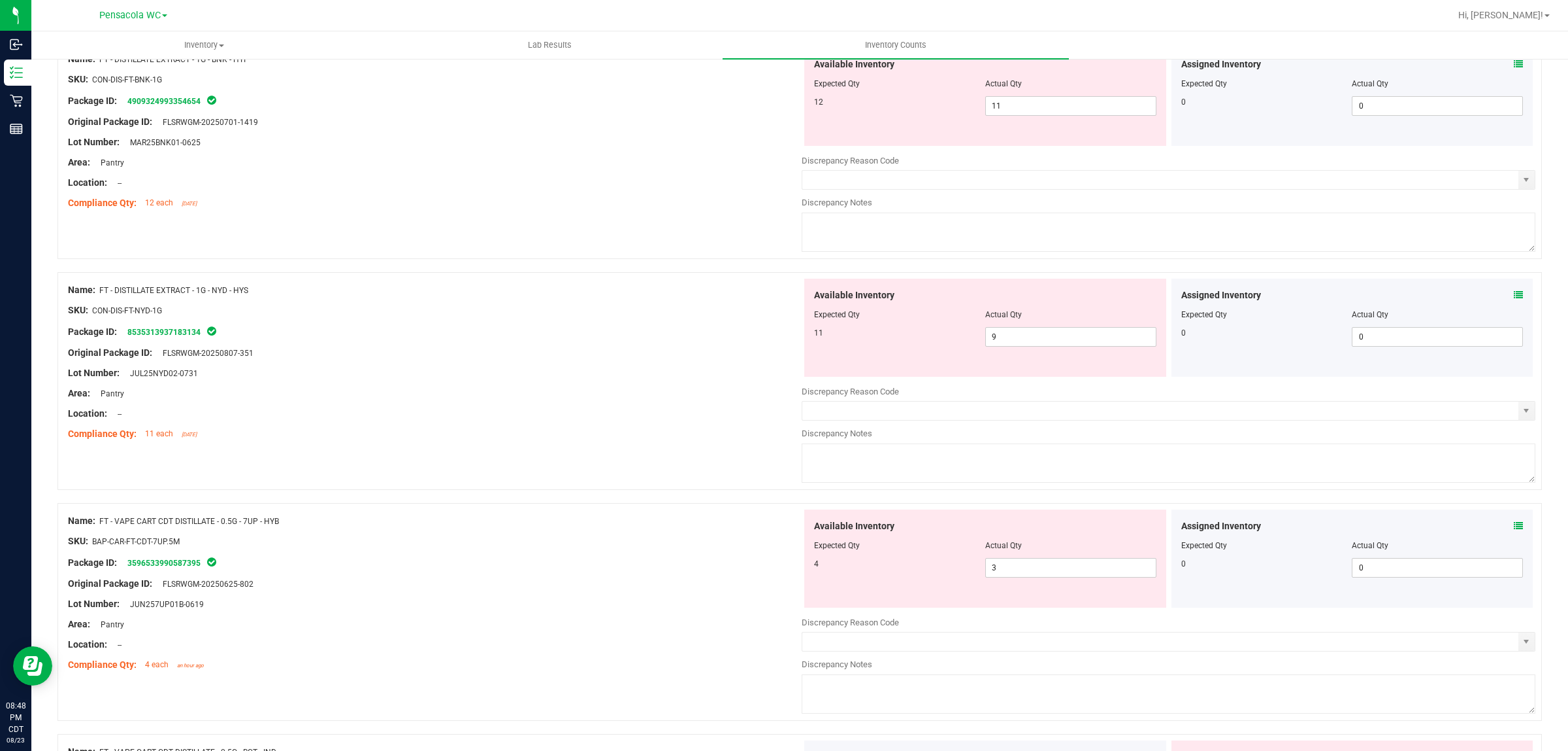
scroll to position [871, 0]
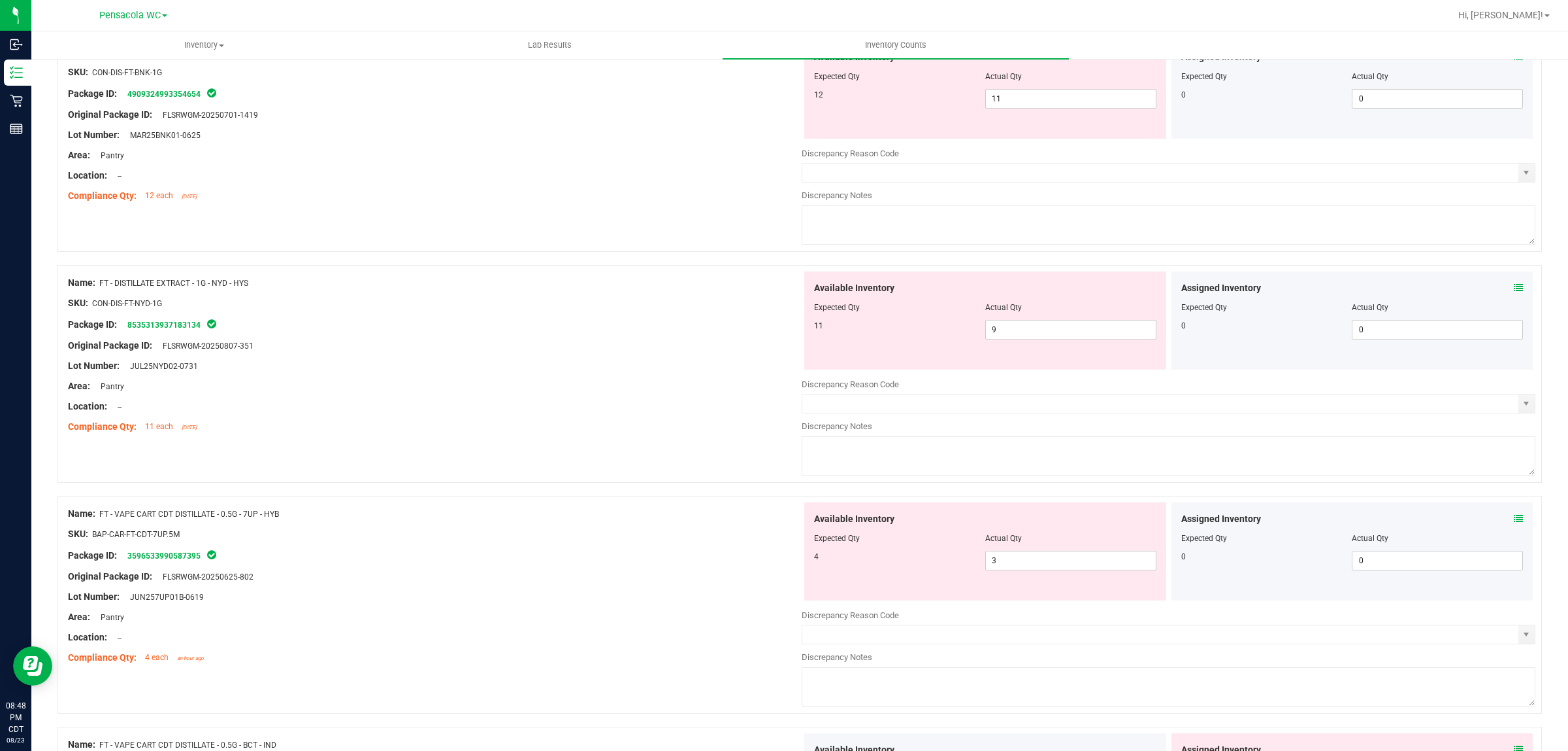
click at [1505, 507] on div "Assigned Inventory Expected Qty Actual Qty 0 0 0" at bounding box center [1352, 551] width 362 height 98
click at [1514, 523] on icon at bounding box center [1518, 518] width 9 height 9
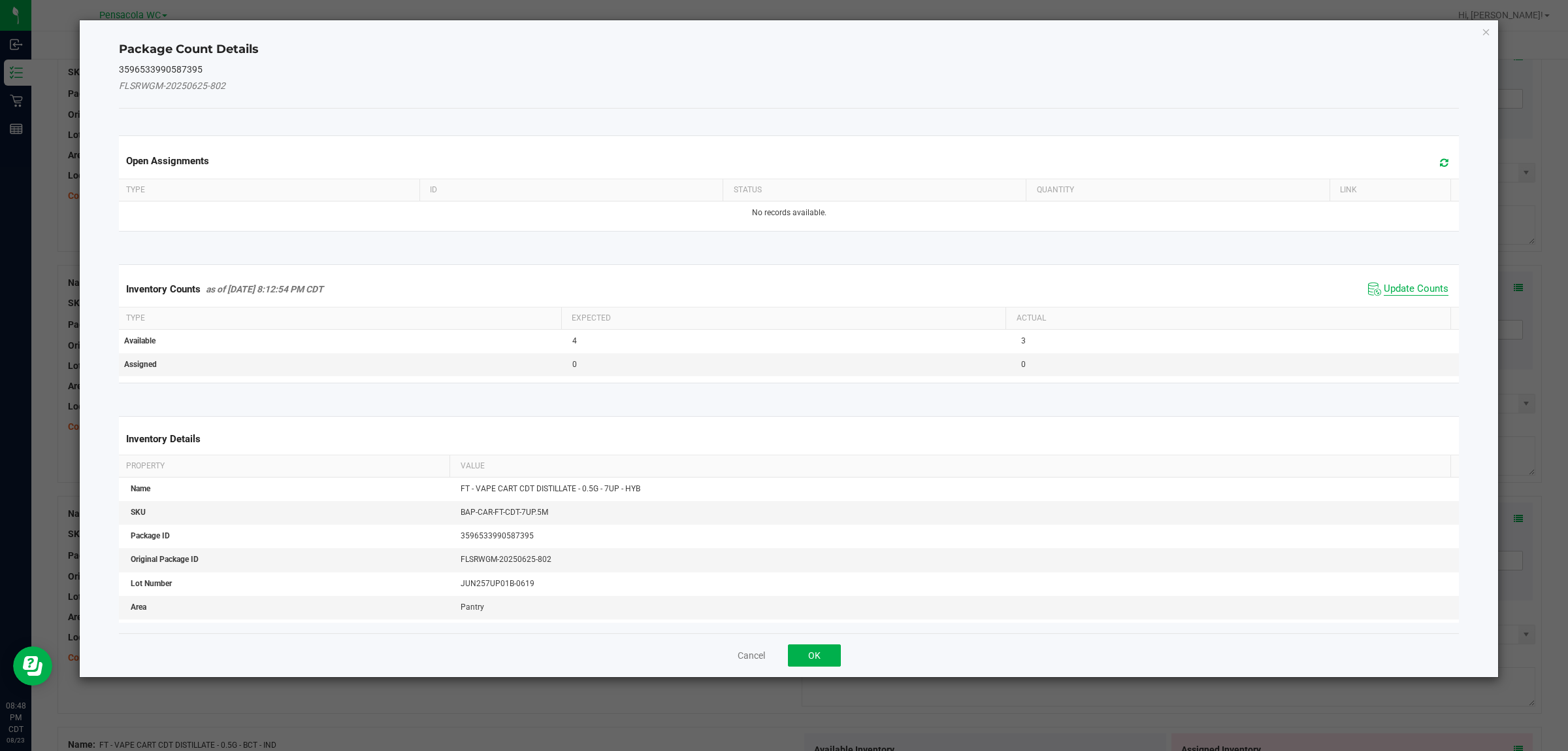
click at [1411, 287] on span "Update Counts" at bounding box center [1416, 289] width 64 height 13
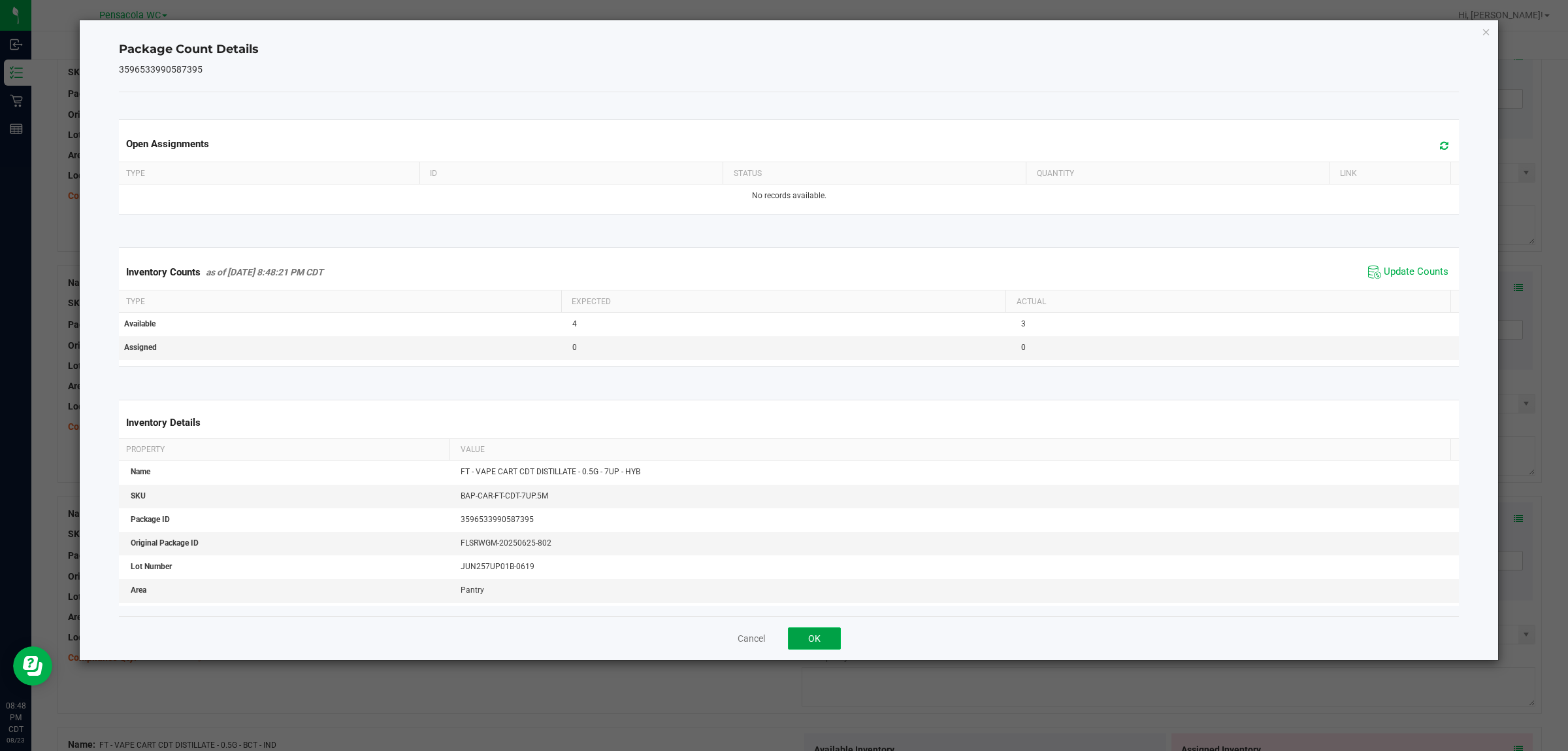
click at [814, 639] on button "OK" at bounding box center [814, 638] width 53 height 22
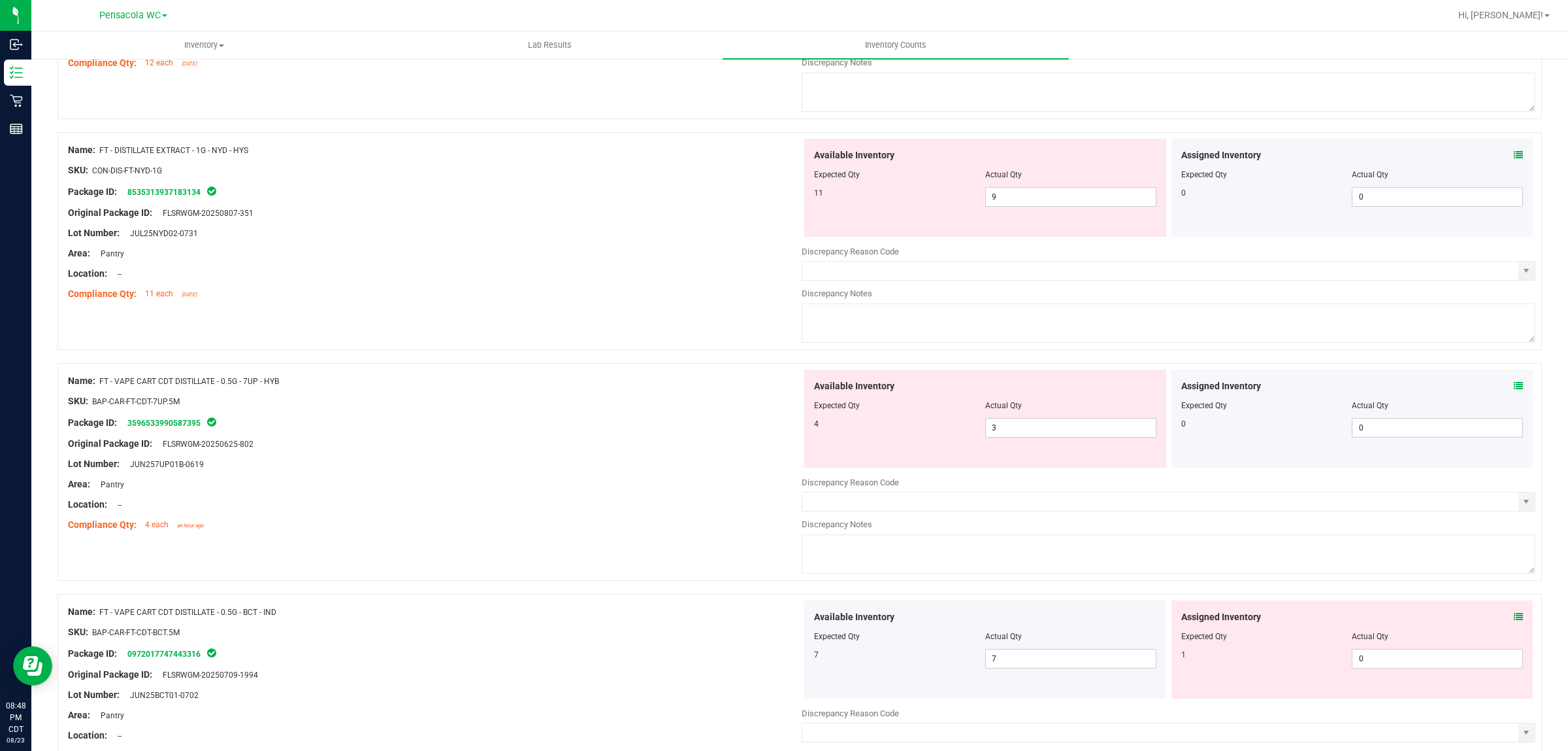
scroll to position [1061, 0]
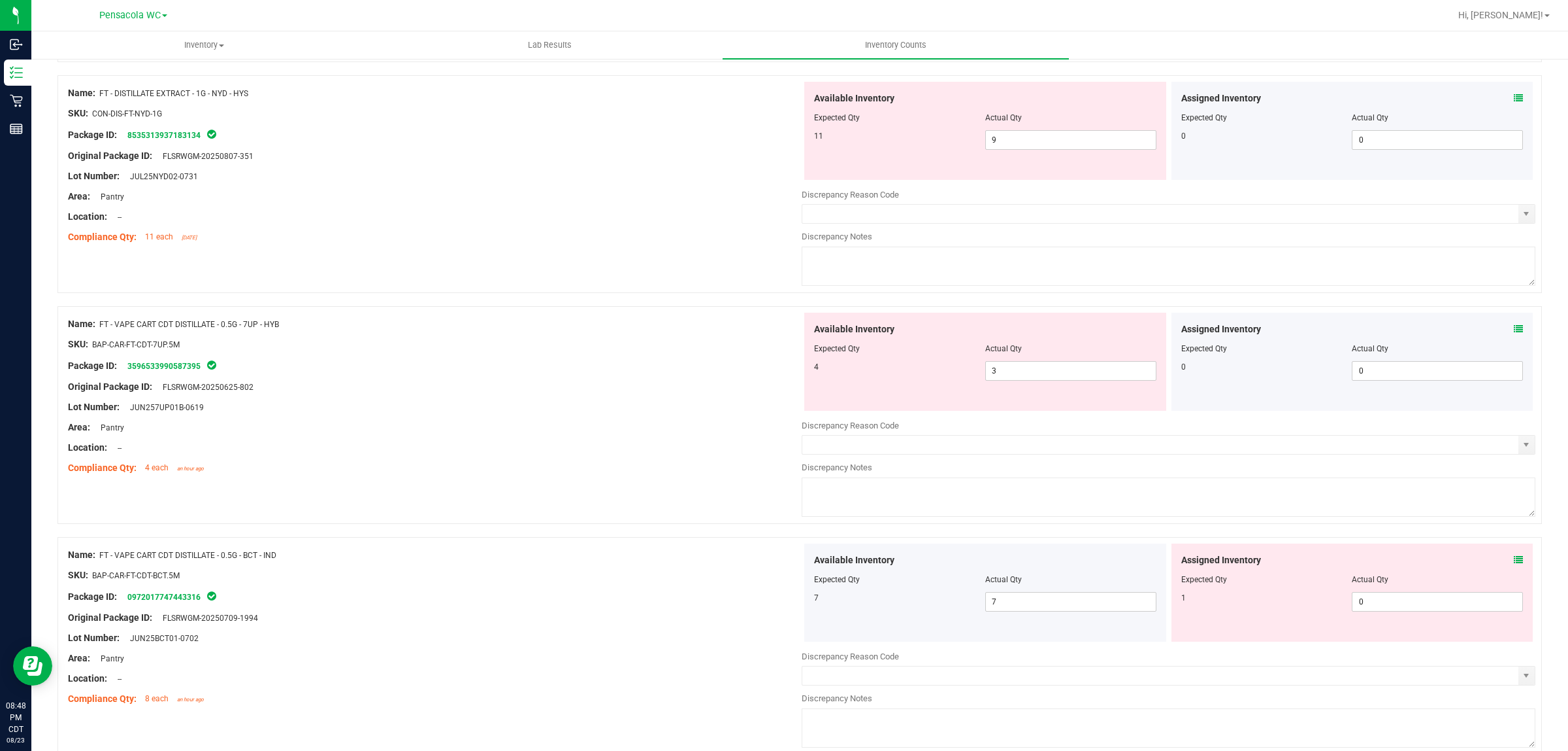
click at [1514, 334] on icon at bounding box center [1518, 328] width 9 height 9
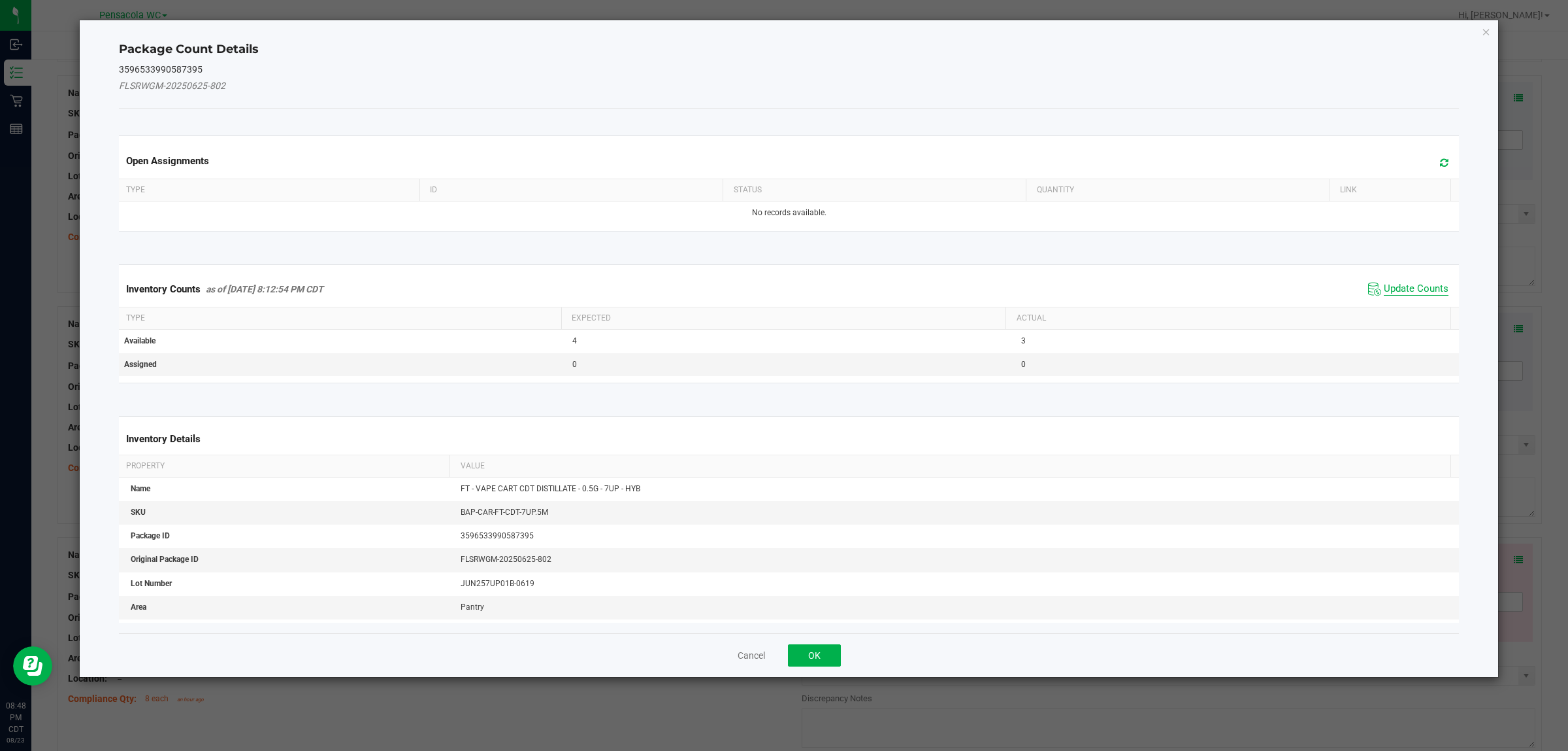
click at [1410, 288] on span "Update Counts" at bounding box center [1416, 289] width 64 height 13
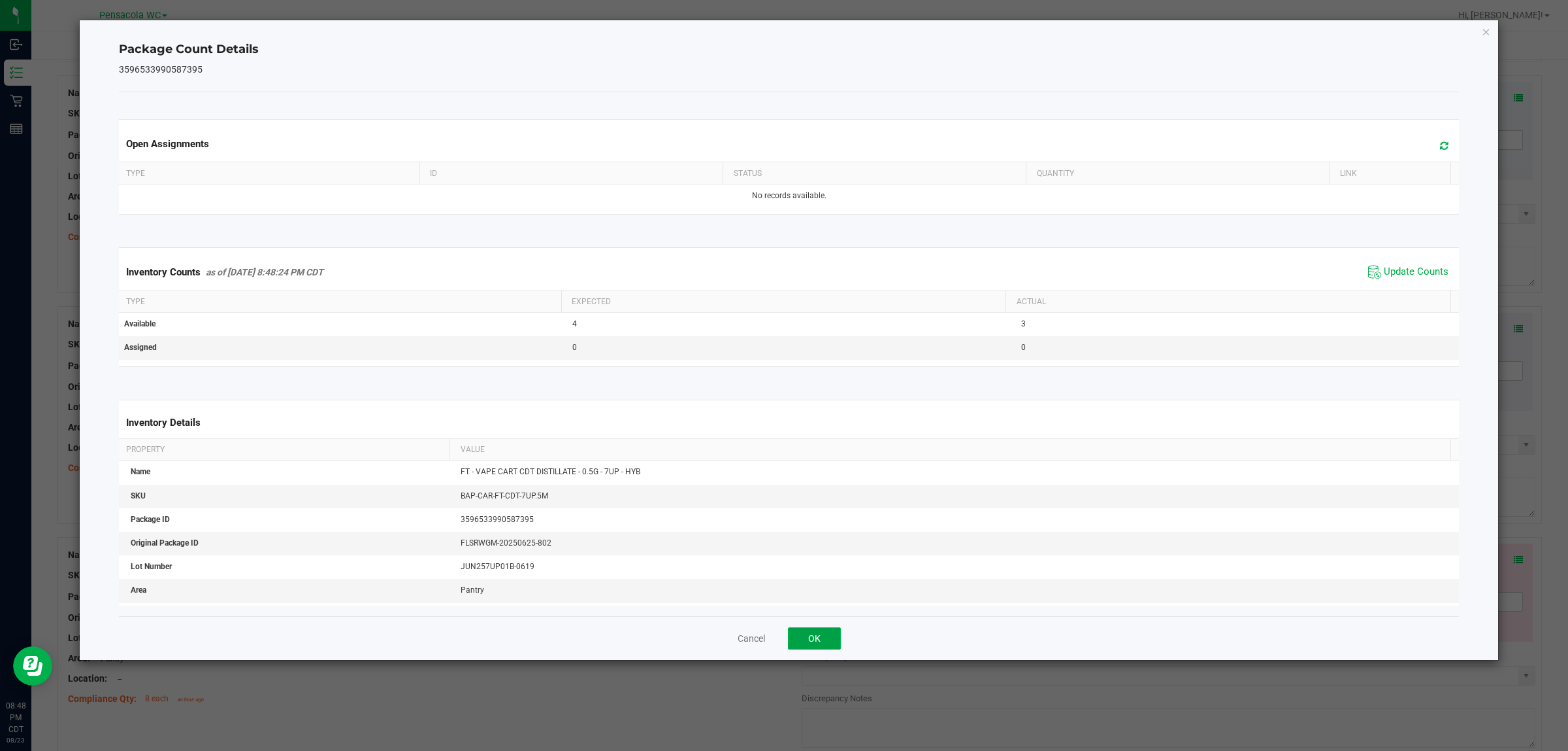
click at [813, 642] on button "OK" at bounding box center [814, 638] width 53 height 22
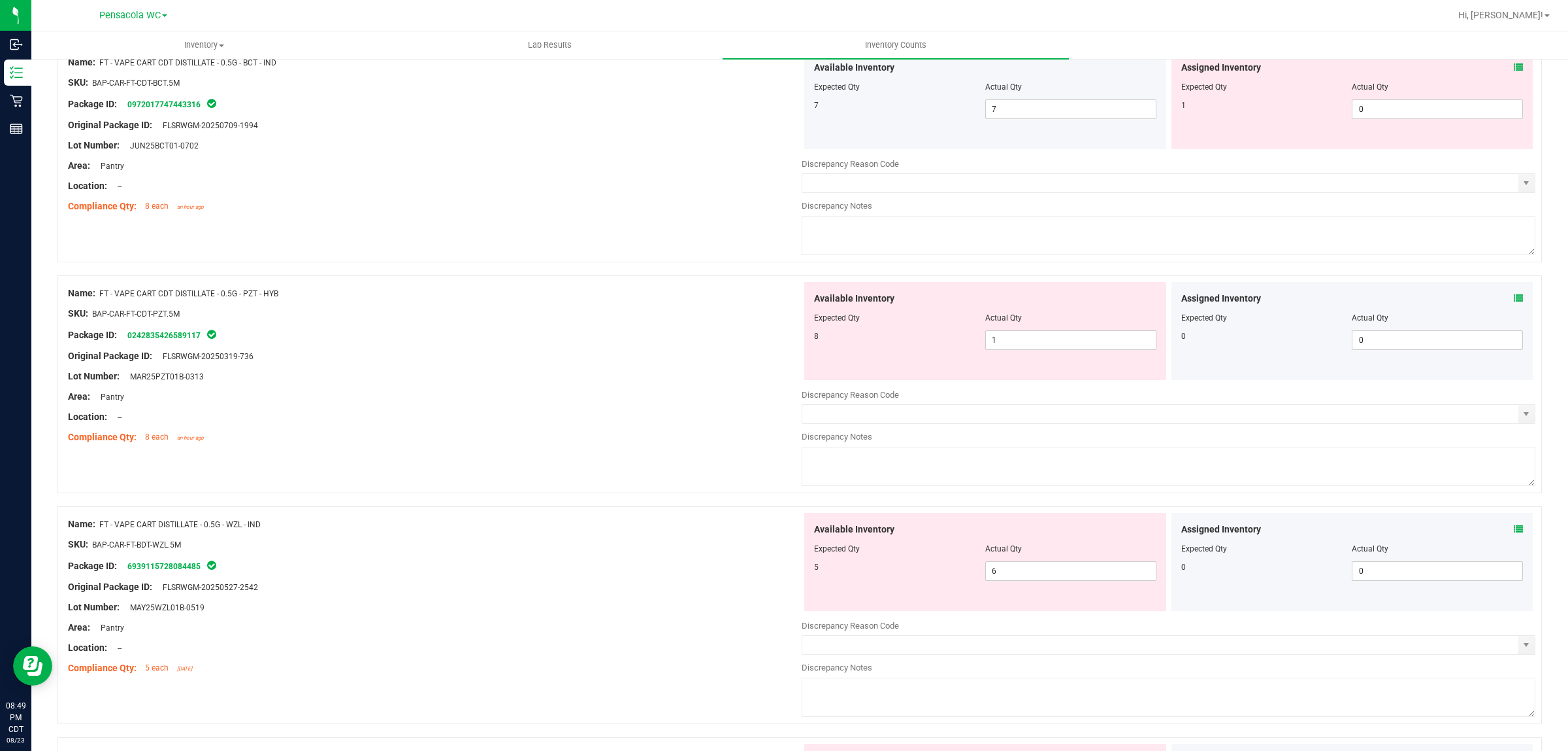
scroll to position [2157, 0]
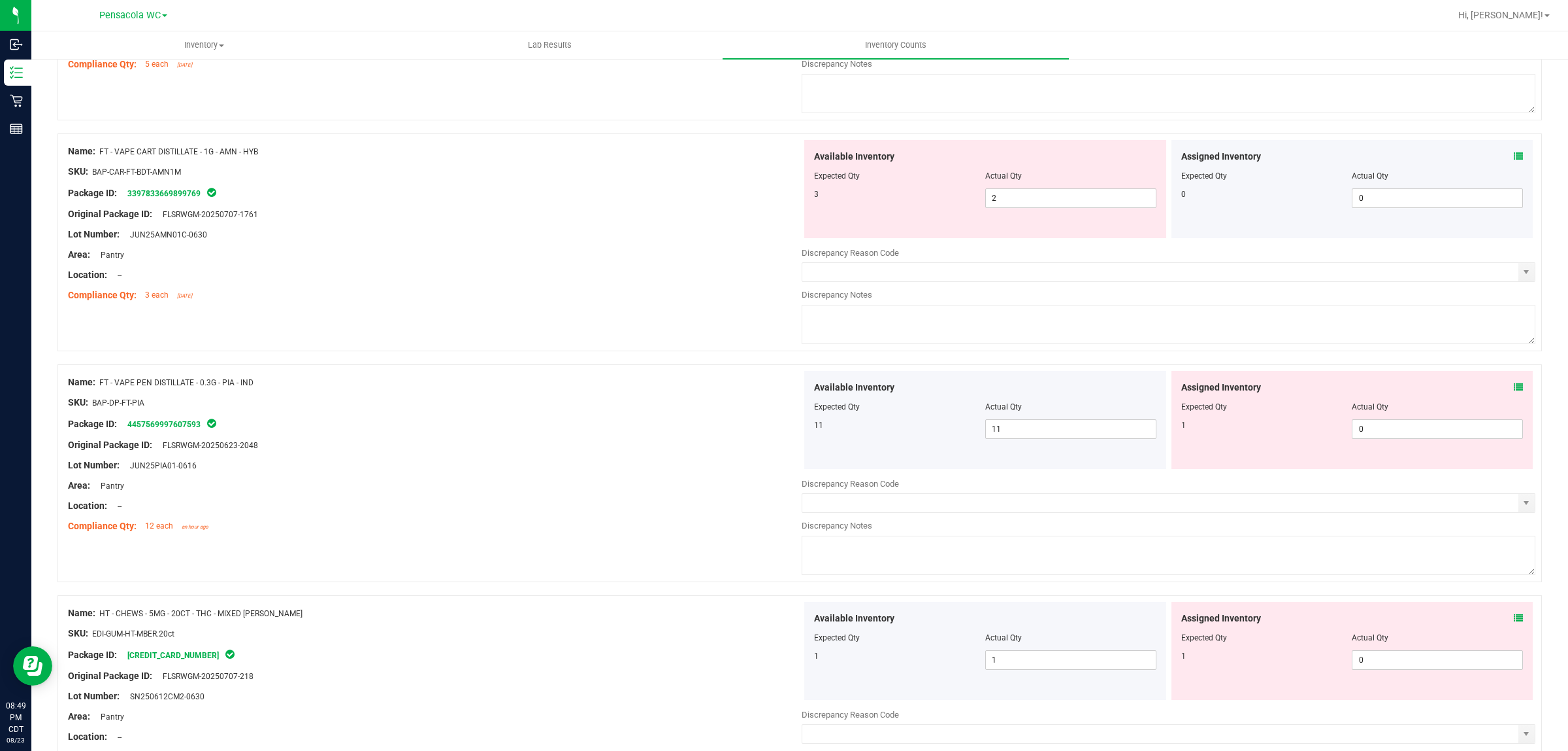
click at [441, 438] on div at bounding box center [435, 435] width 734 height 6
click at [1372, 439] on span "0 0" at bounding box center [1437, 428] width 171 height 20
type input "1"
click at [411, 438] on div at bounding box center [435, 435] width 734 height 6
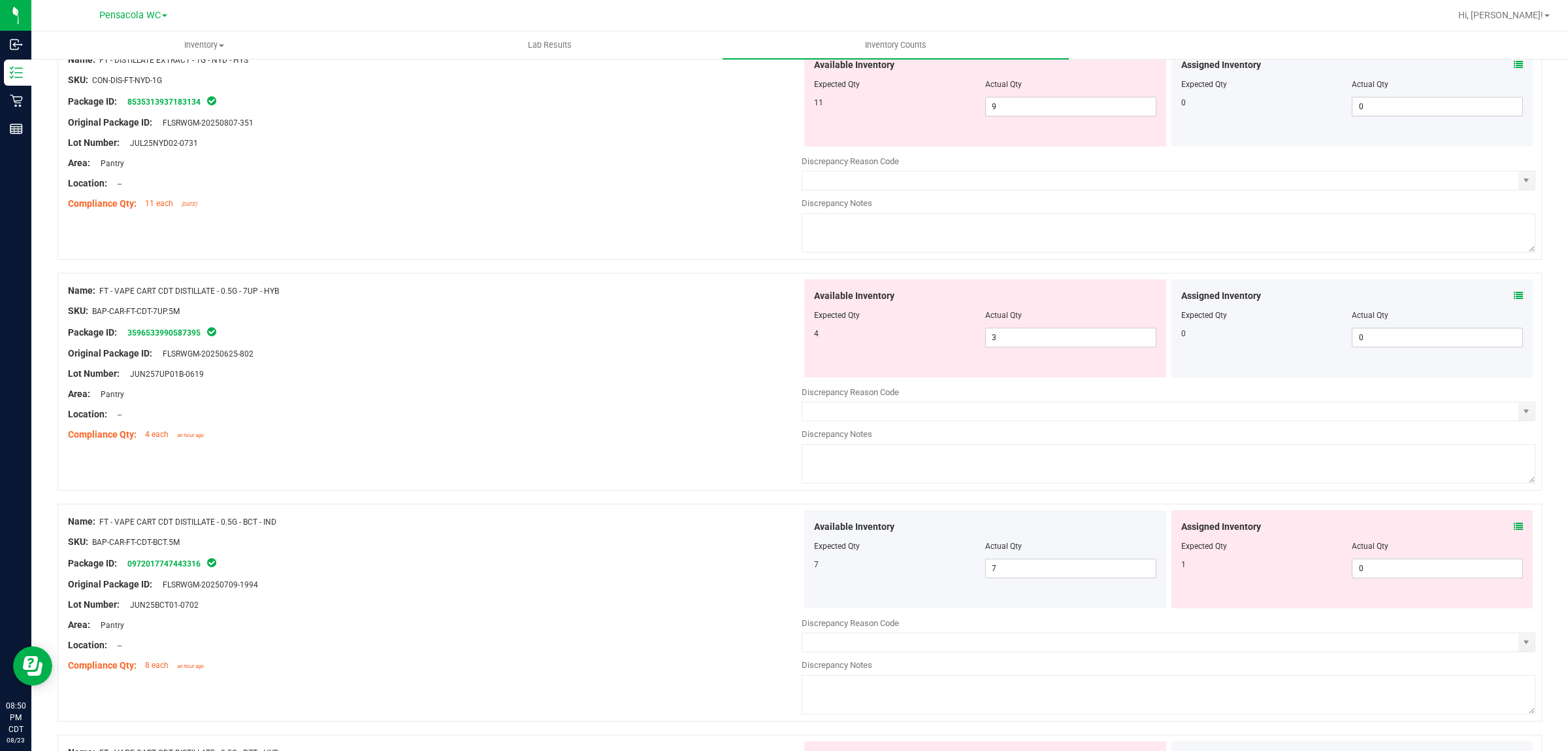
scroll to position [1175, 0]
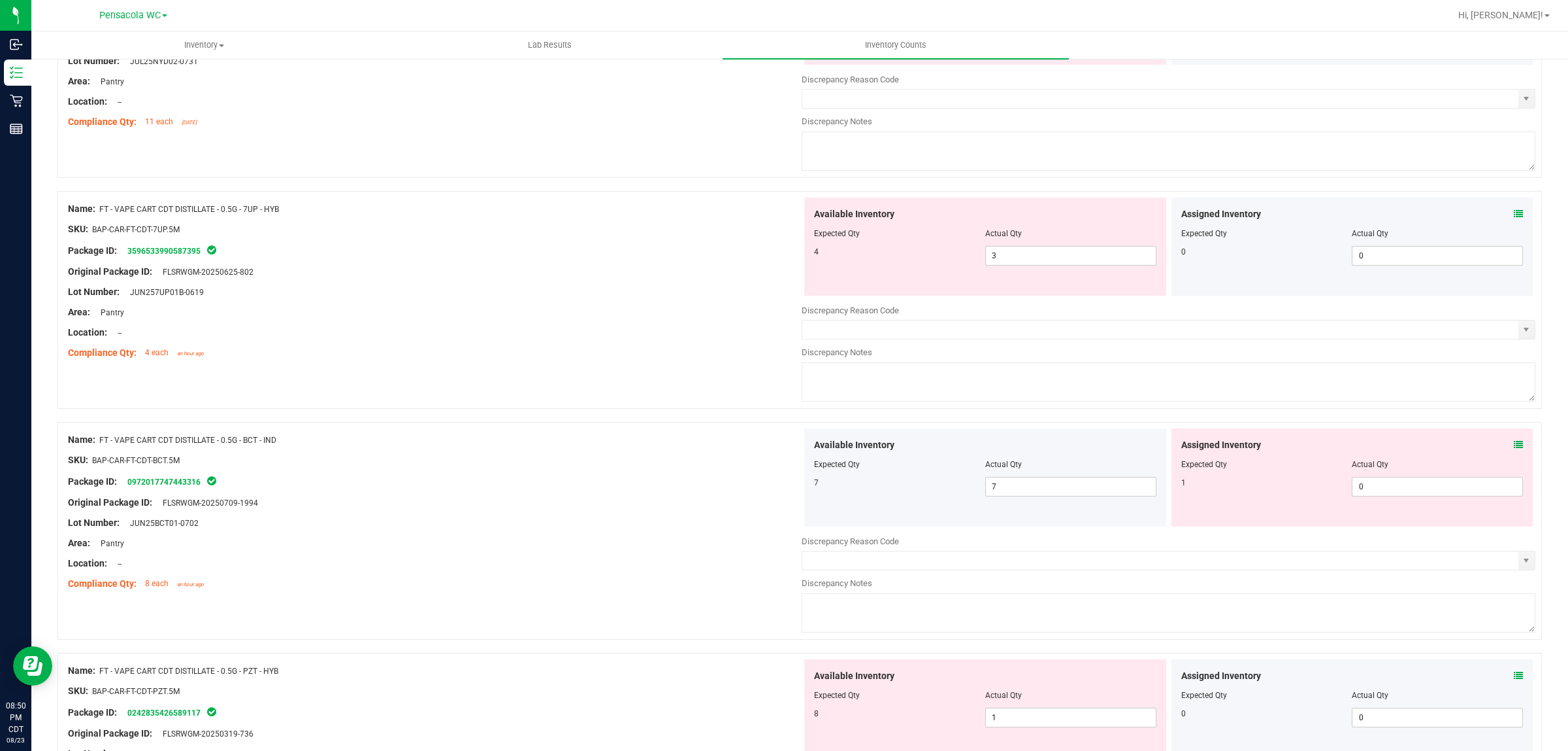
click at [1390, 503] on div "Assigned Inventory Expected Qty Actual Qty 1 0 0" at bounding box center [1352, 477] width 362 height 98
click at [1390, 496] on span "0 0" at bounding box center [1437, 487] width 171 height 20
click at [1390, 495] on input "0" at bounding box center [1437, 486] width 170 height 18
type input "1"
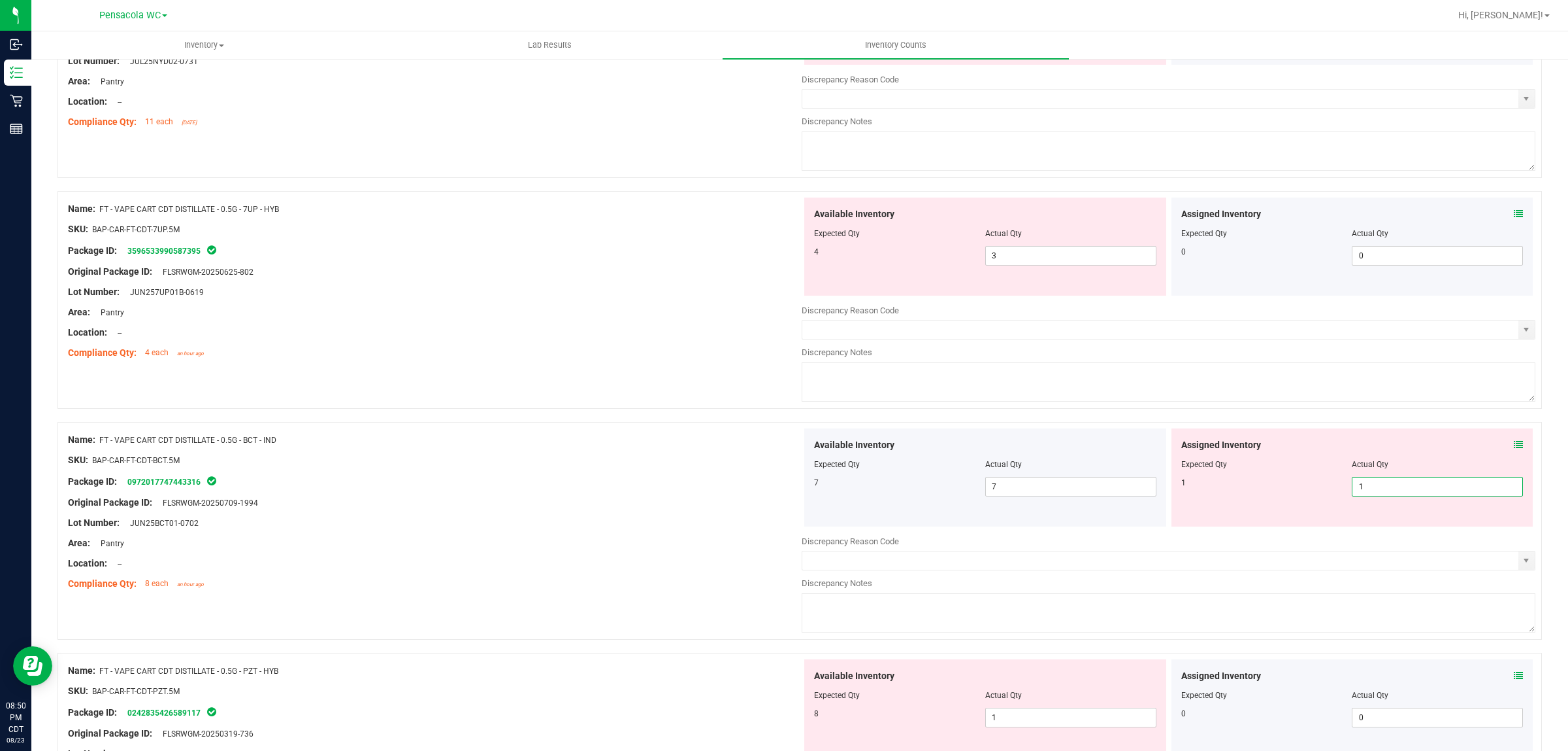
click at [1100, 389] on textarea at bounding box center [1168, 381] width 734 height 39
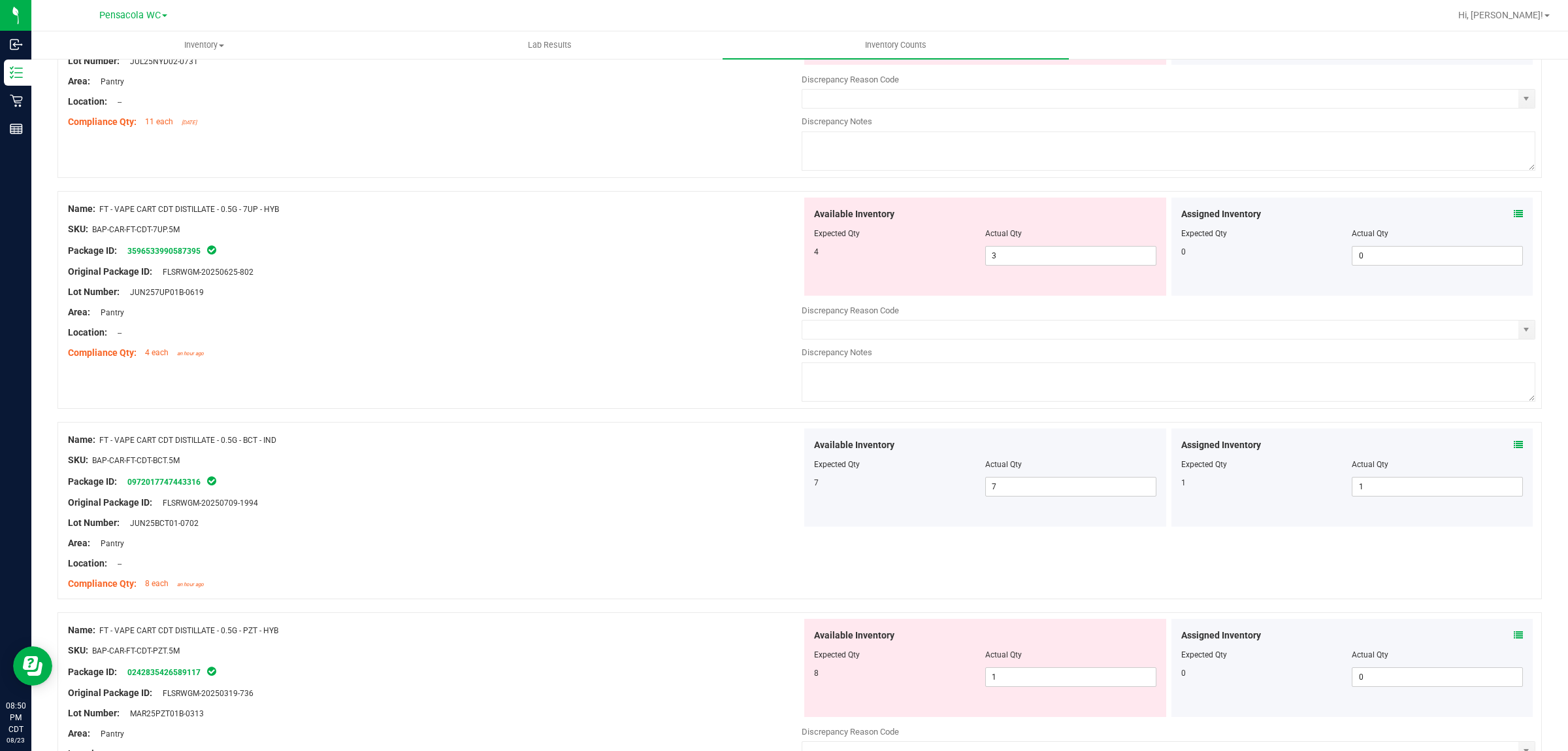
click at [501, 397] on div "Name: FT - VAPE CART CDT DISTILLATE - 0.5G - 7UP - HYB SKU: BAP-CAR-FT-CDT-7UP.…" at bounding box center [799, 299] width 1484 height 217
click at [646, 319] on div "Area: Pantry" at bounding box center [435, 311] width 734 height 14
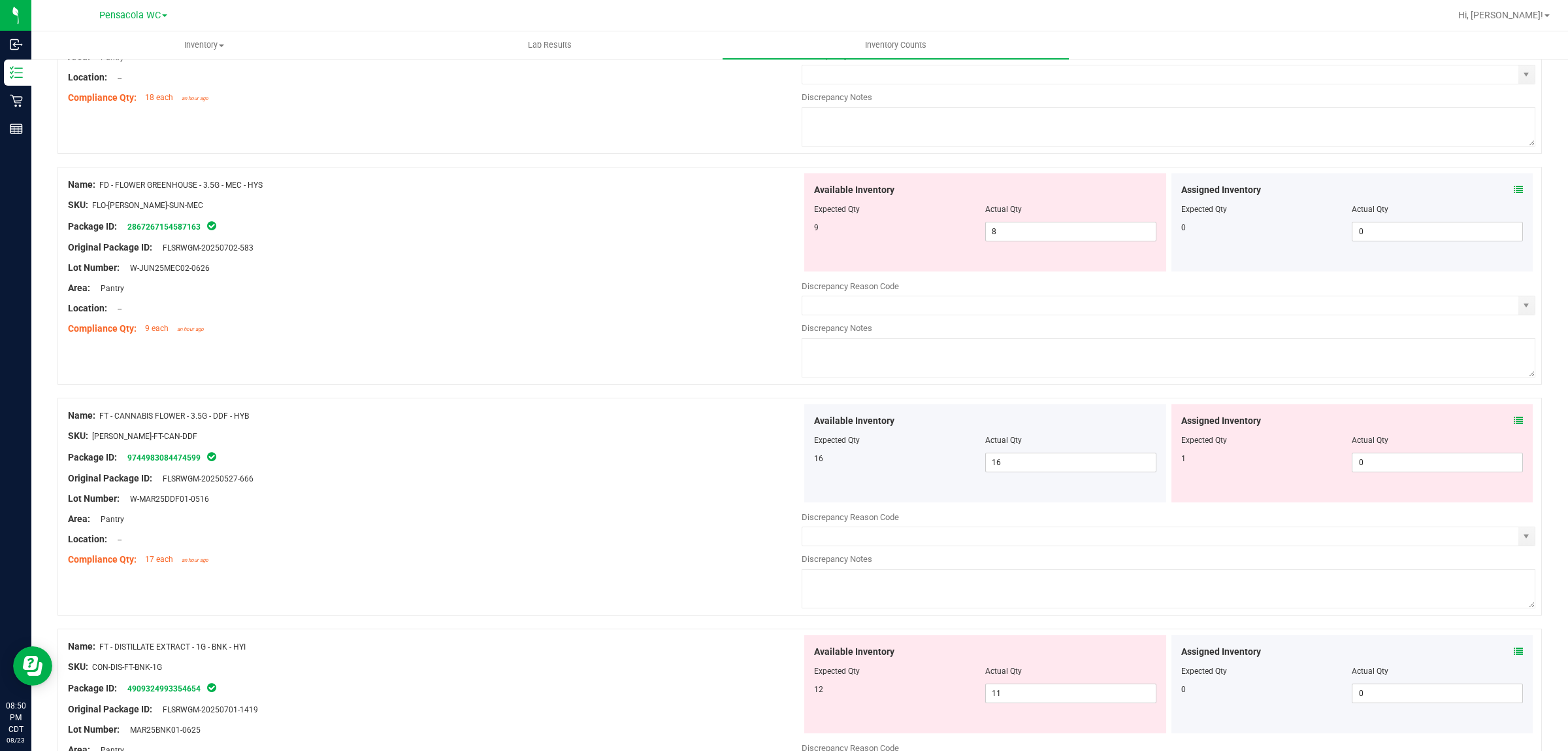
scroll to position [195, 0]
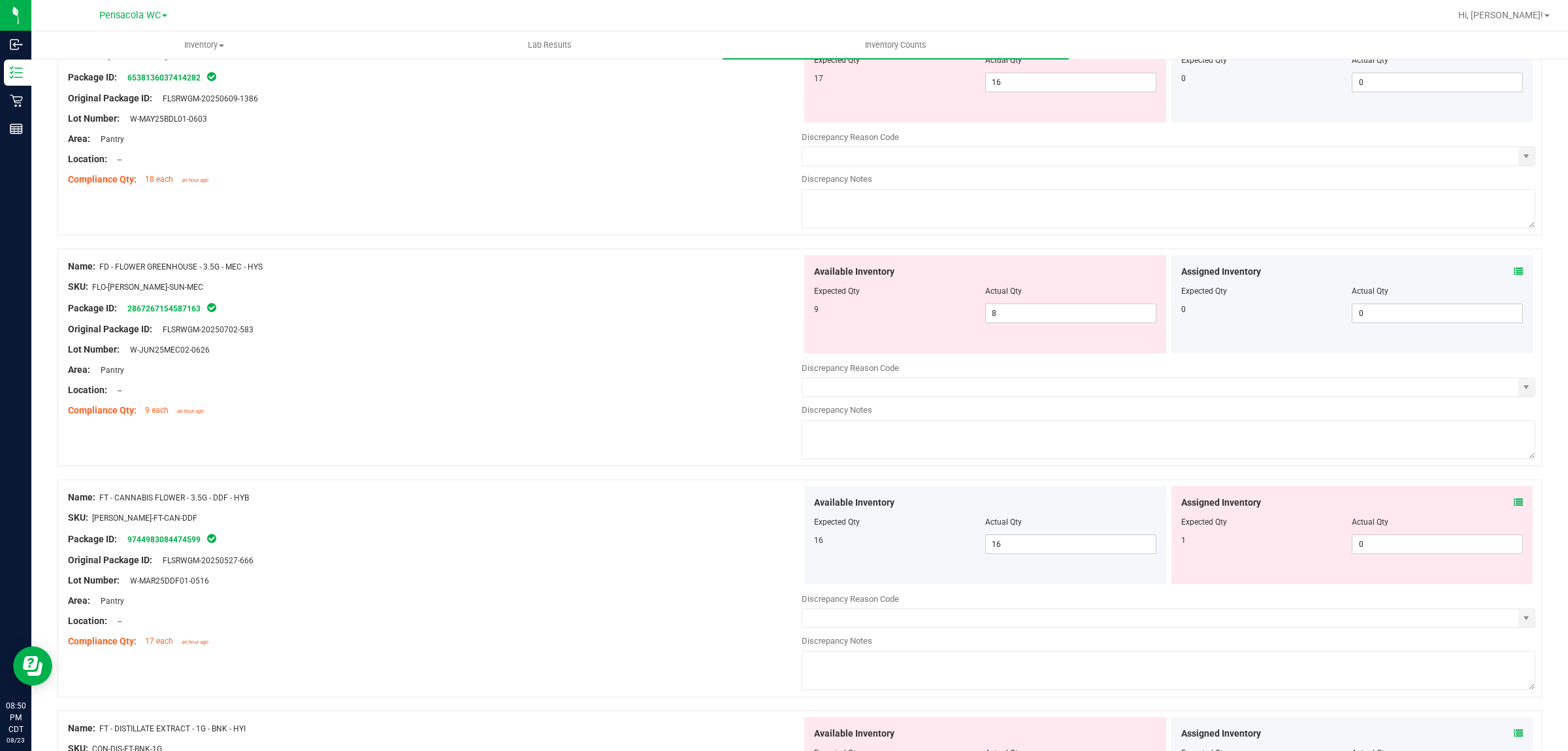
click at [677, 207] on div "Name: FD - FLOWER GREENHOUSE - 3.5G - BDL - IND SKU: FLO-[PERSON_NAME]-SUN-BDL …" at bounding box center [799, 126] width 1484 height 217
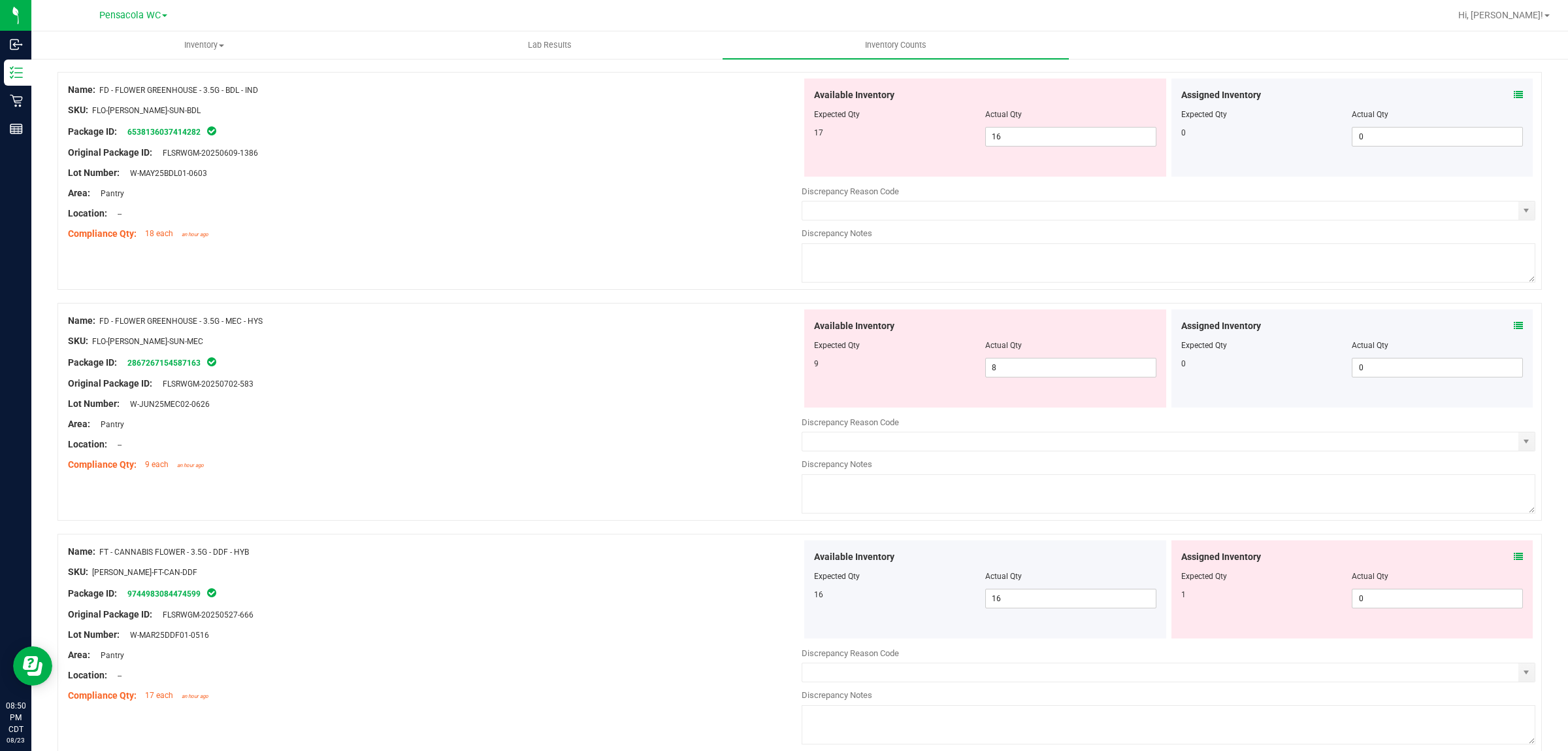
scroll to position [113, 0]
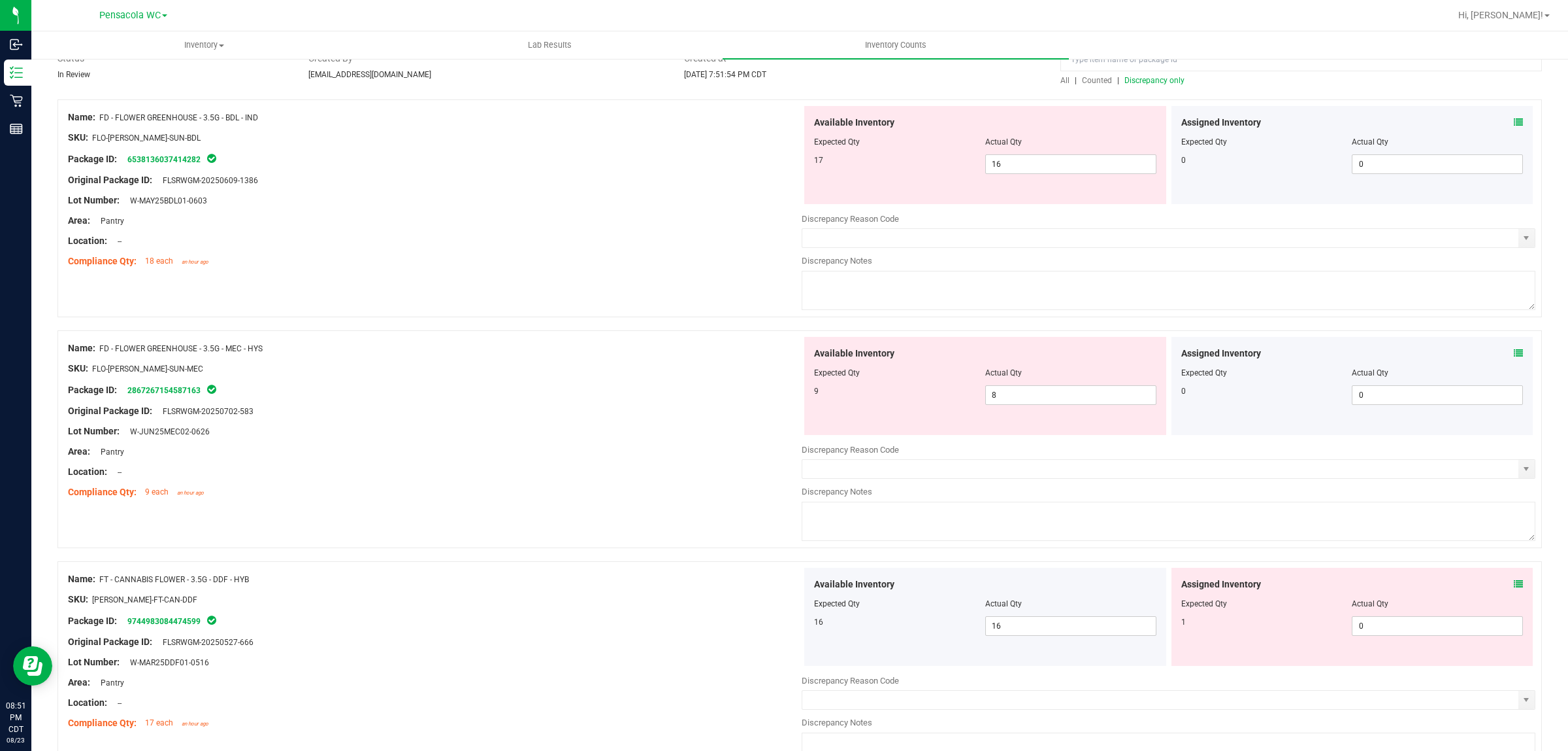
click at [508, 203] on div "Lot Number: W-MAY25BDL01-0603" at bounding box center [435, 200] width 734 height 14
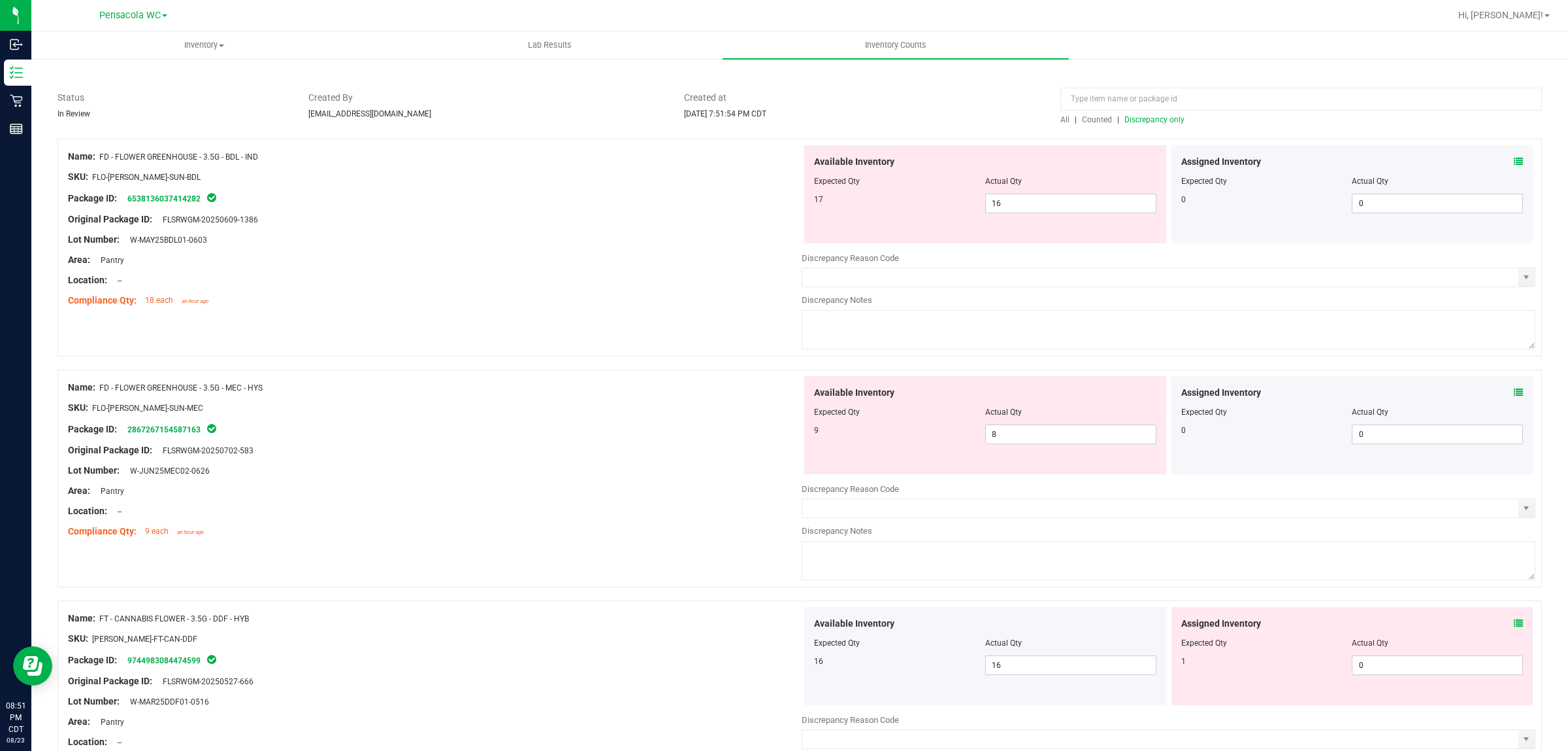
scroll to position [0, 0]
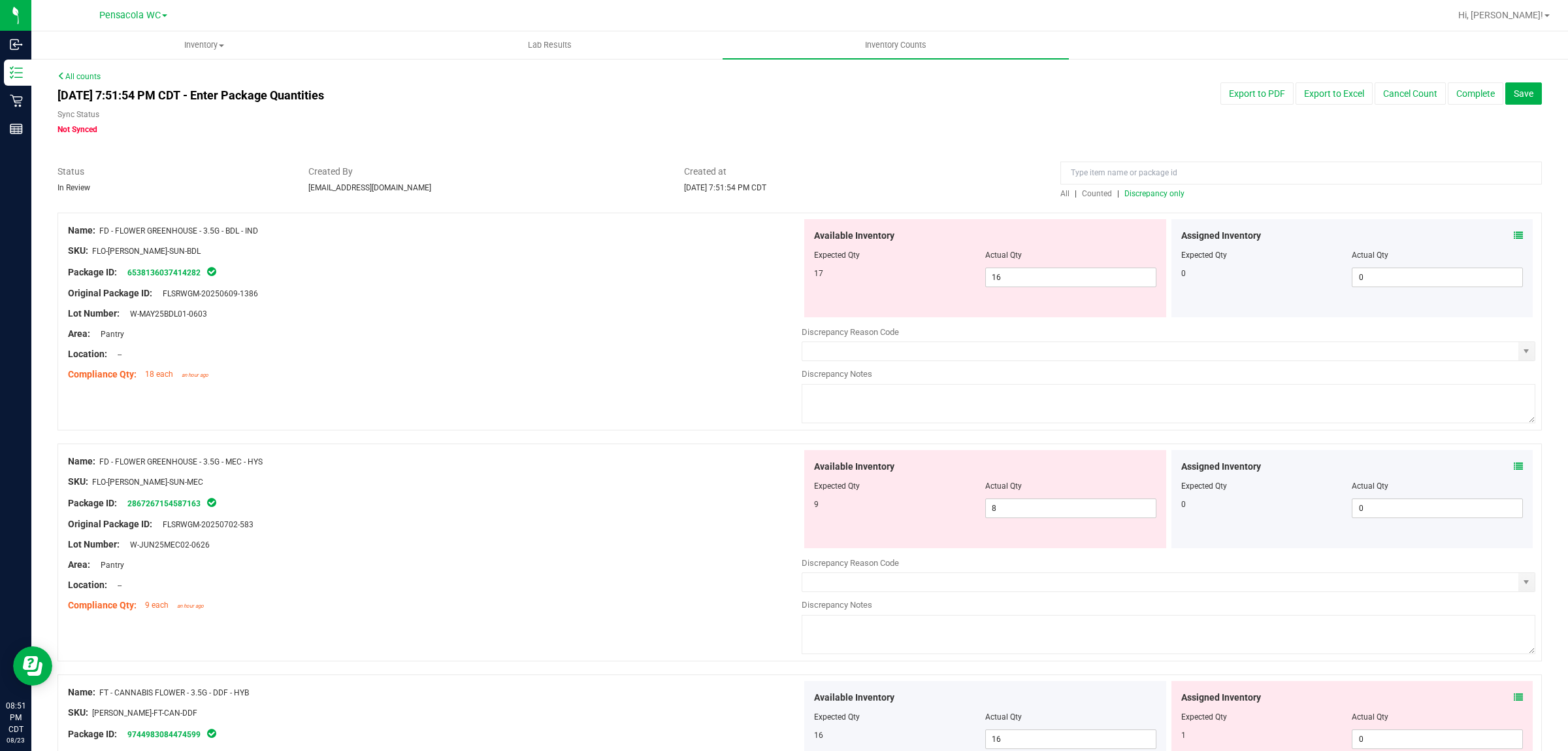
click at [1098, 198] on div "All | Counted | Discrepancy only" at bounding box center [1301, 194] width 482 height 12
click at [1098, 194] on span "Counted" at bounding box center [1098, 193] width 30 height 9
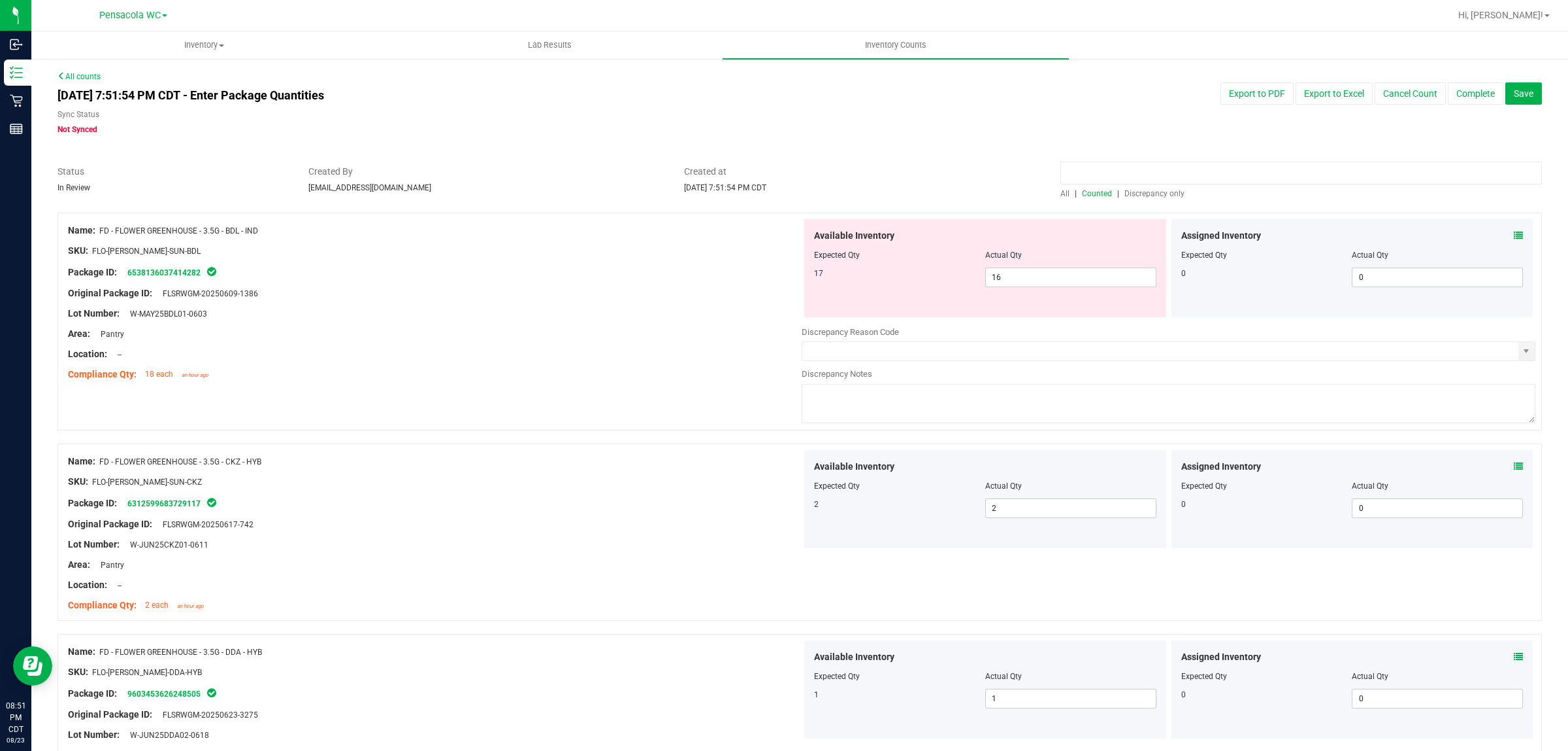
click at [1117, 177] on input at bounding box center [1301, 173] width 482 height 23
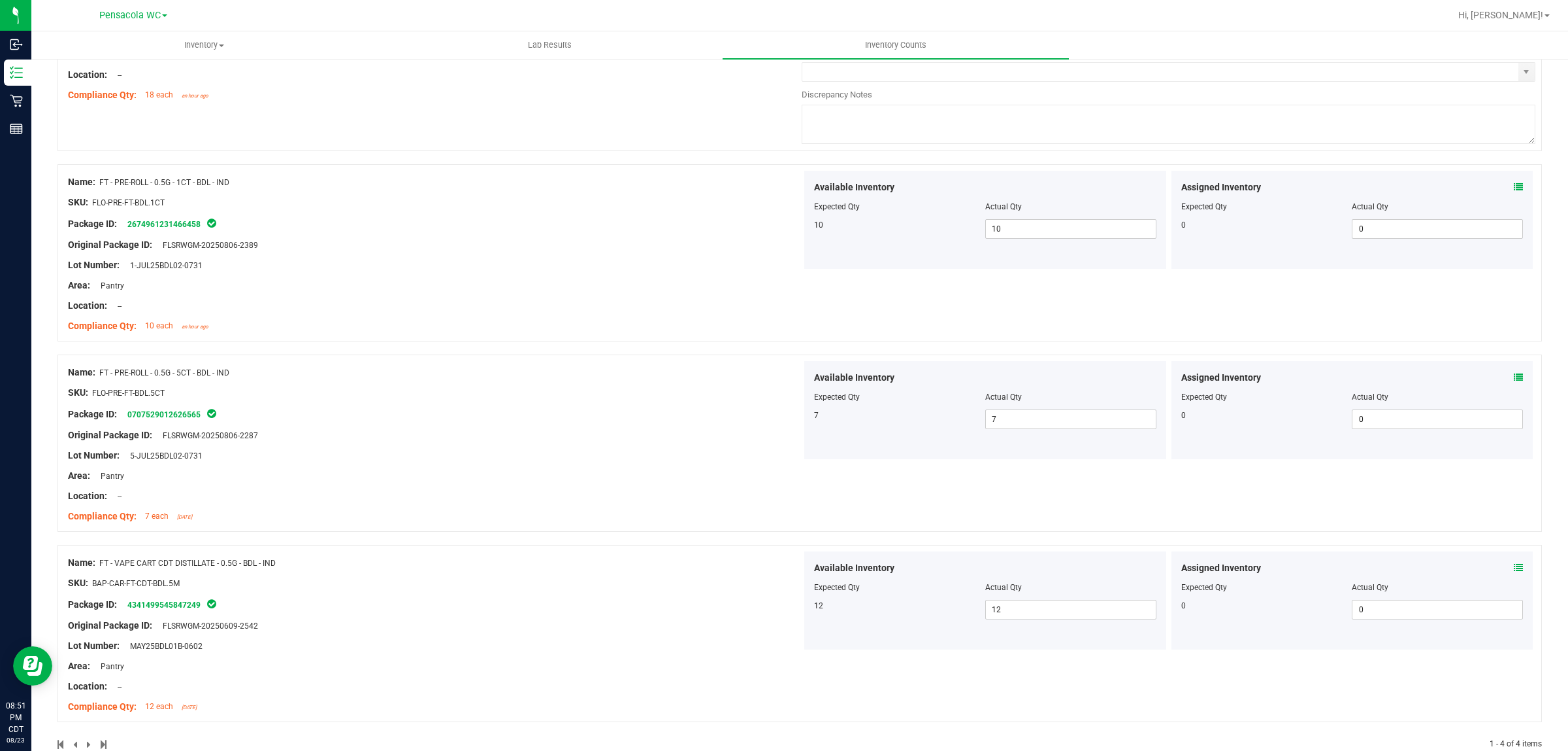
scroll to position [309, 0]
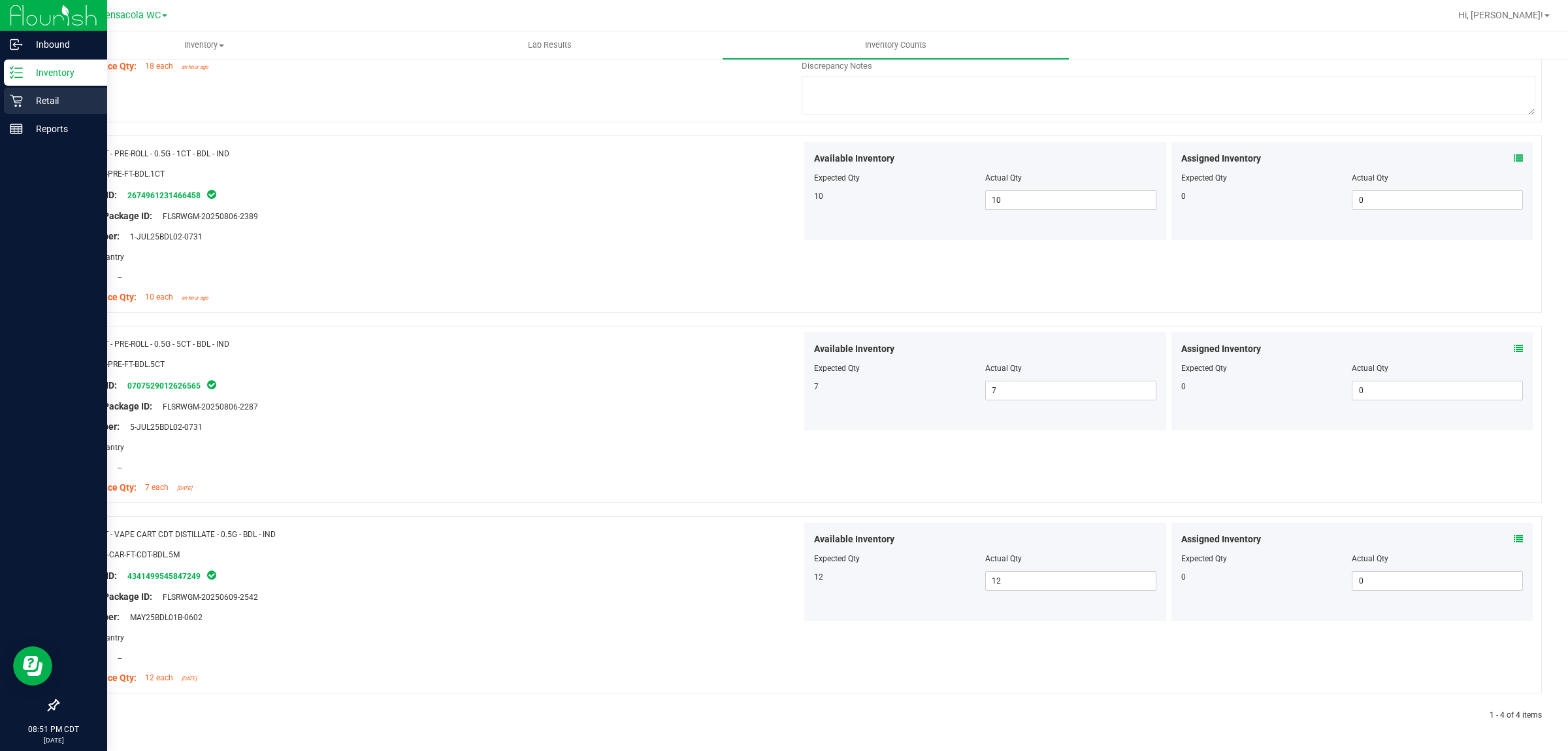
click at [26, 97] on p "Retail" at bounding box center [62, 101] width 79 height 16
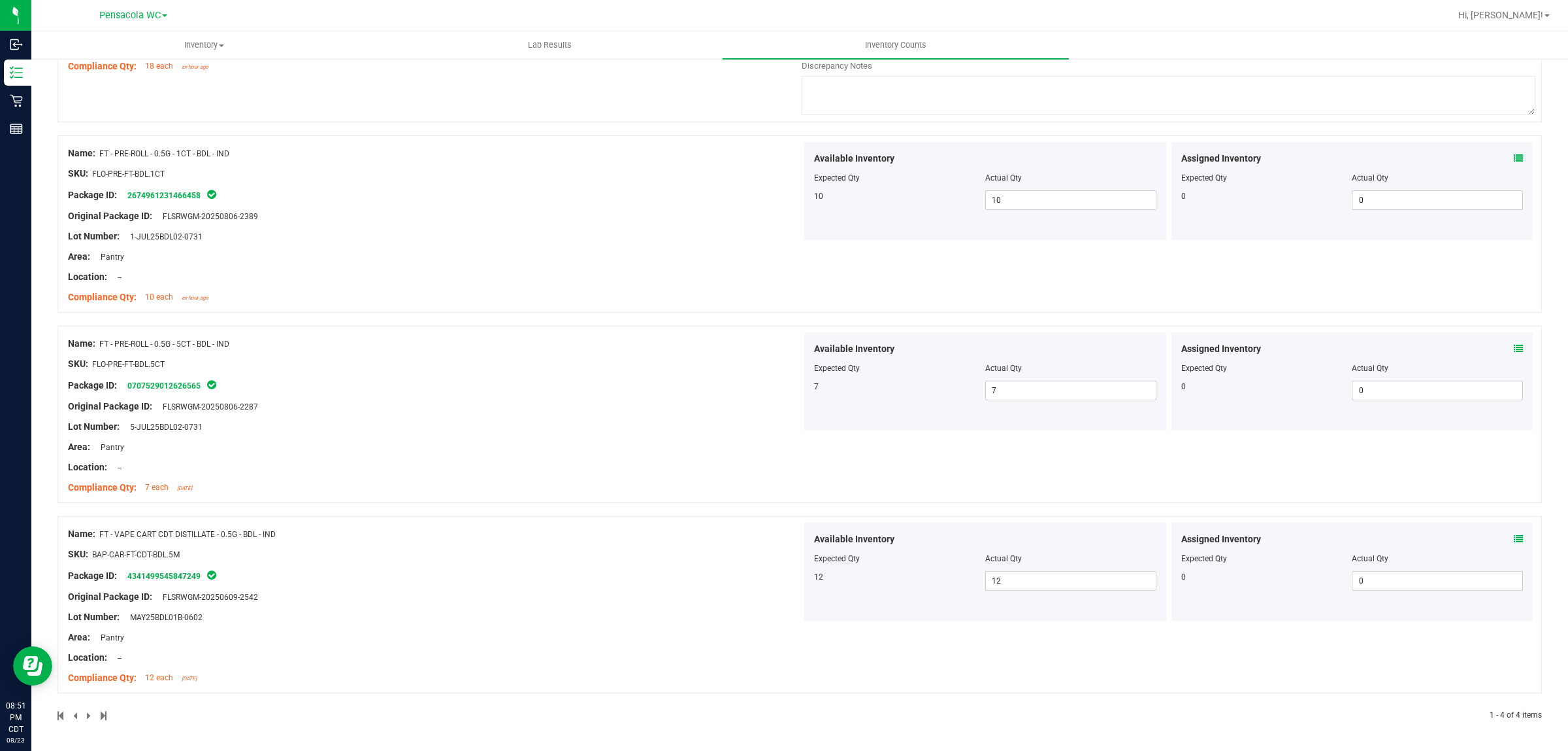
click at [665, 323] on div at bounding box center [799, 319] width 1484 height 13
drag, startPoint x: 291, startPoint y: 533, endPoint x: 99, endPoint y: 540, distance: 192.1
click at [99, 540] on div "Name: FT - VAPE CART CDT DISTILLATE - 0.5G - BDL - IND" at bounding box center [435, 534] width 734 height 14
copy div "FT - VAPE CART CDT DISTILLATE - 0.5G - BDL - IND"
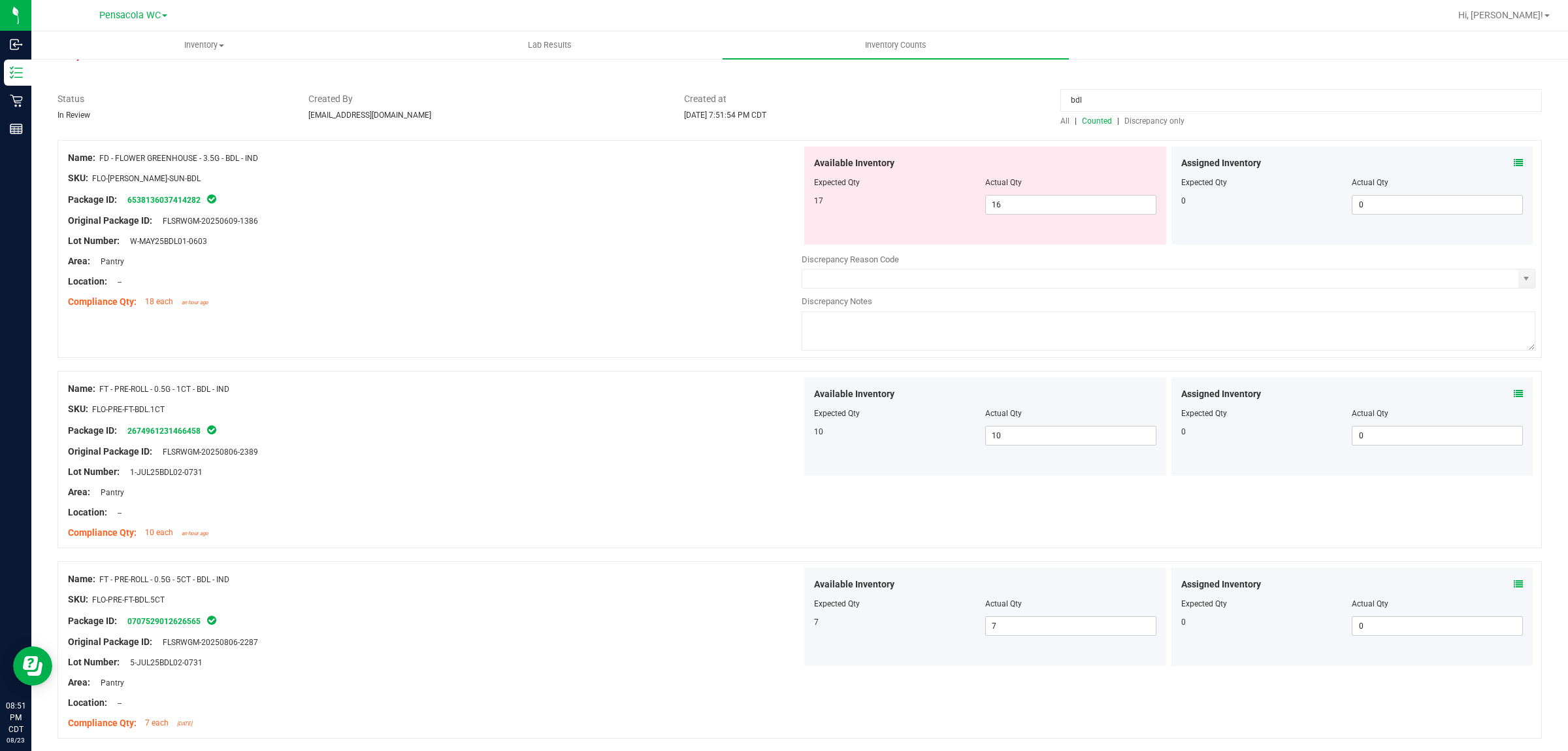
scroll to position [0, 0]
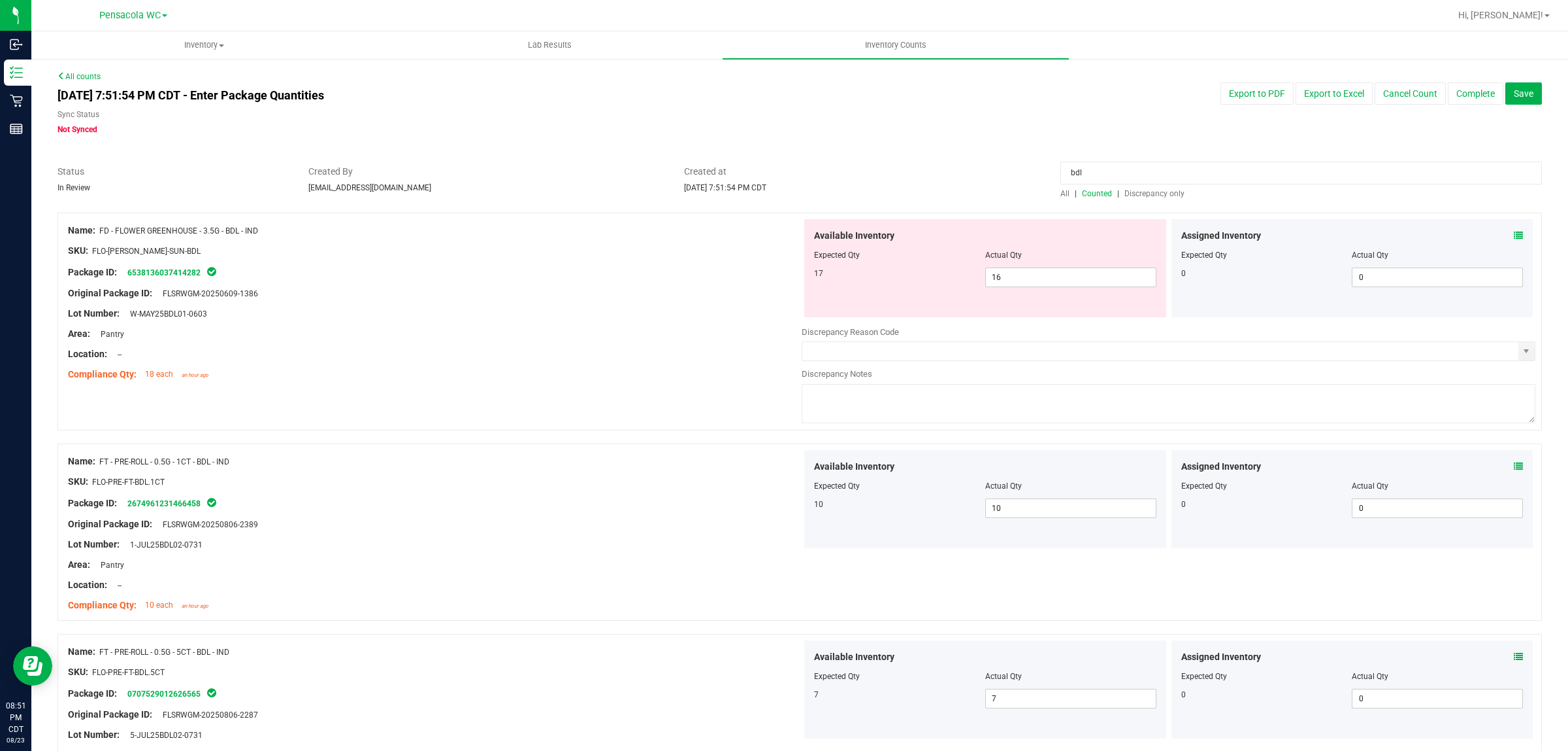
click at [1201, 183] on input "bdl" at bounding box center [1301, 173] width 482 height 23
click at [1196, 174] on input "bdl" at bounding box center [1301, 173] width 482 height 23
paste input "FT - VAPE CART CDT DISTILLATE - 0.5G - BDL - IND"
type input "FT - VAPE CART CDT DISTILLATE - 0.5G - BDL - IND"
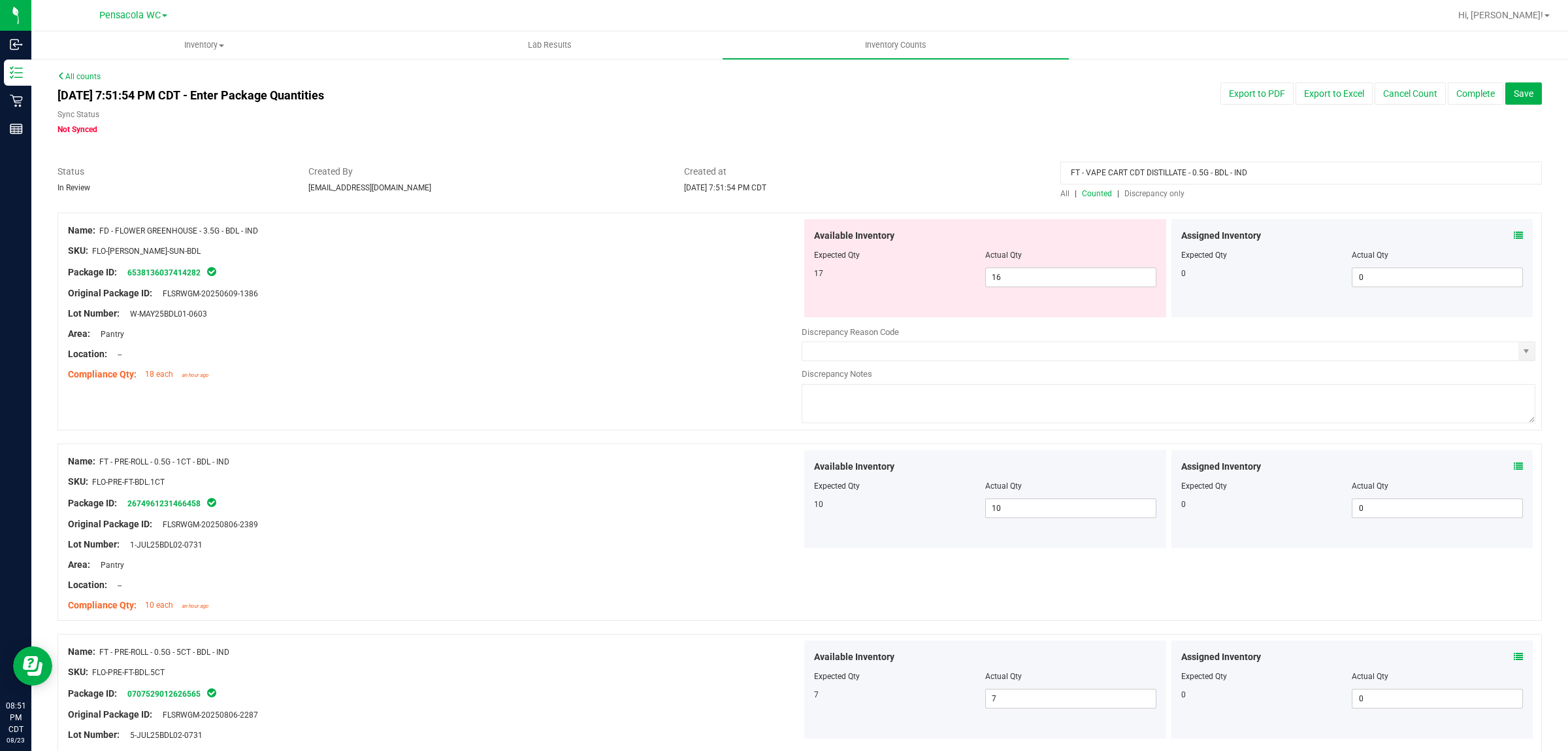
click at [1060, 198] on div "All | Counted | Discrepancy only" at bounding box center [1301, 194] width 482 height 12
click at [1060, 193] on span "All" at bounding box center [1064, 193] width 9 height 9
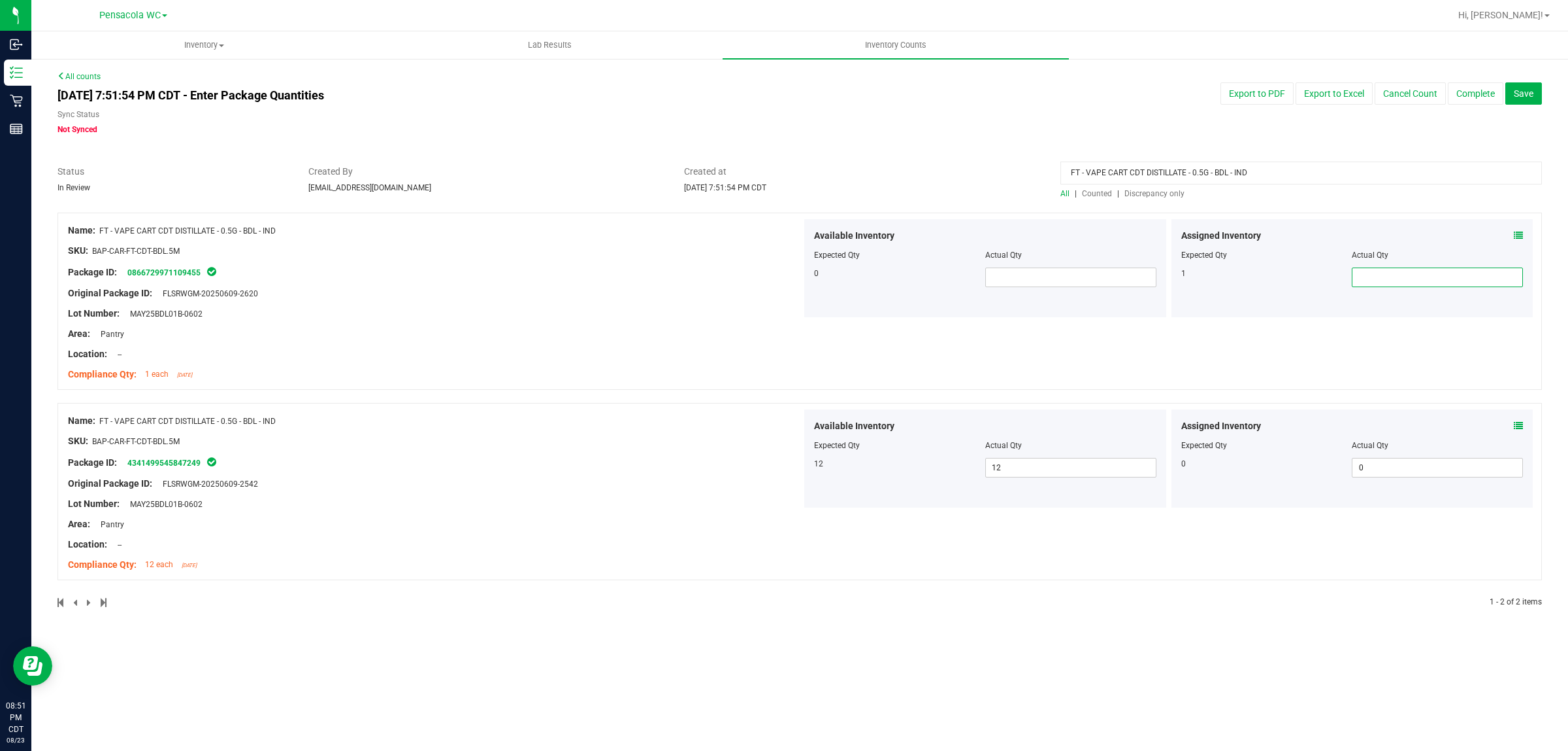
click at [1511, 281] on span at bounding box center [1437, 277] width 171 height 20
type input "1"
click at [628, 315] on div "Lot Number: MAY25BDL01B-0602" at bounding box center [435, 313] width 734 height 14
click at [1342, 162] on input "FT - VAPE CART CDT DISTILLATE - 0.5G - BDL - IND" at bounding box center [1301, 173] width 482 height 23
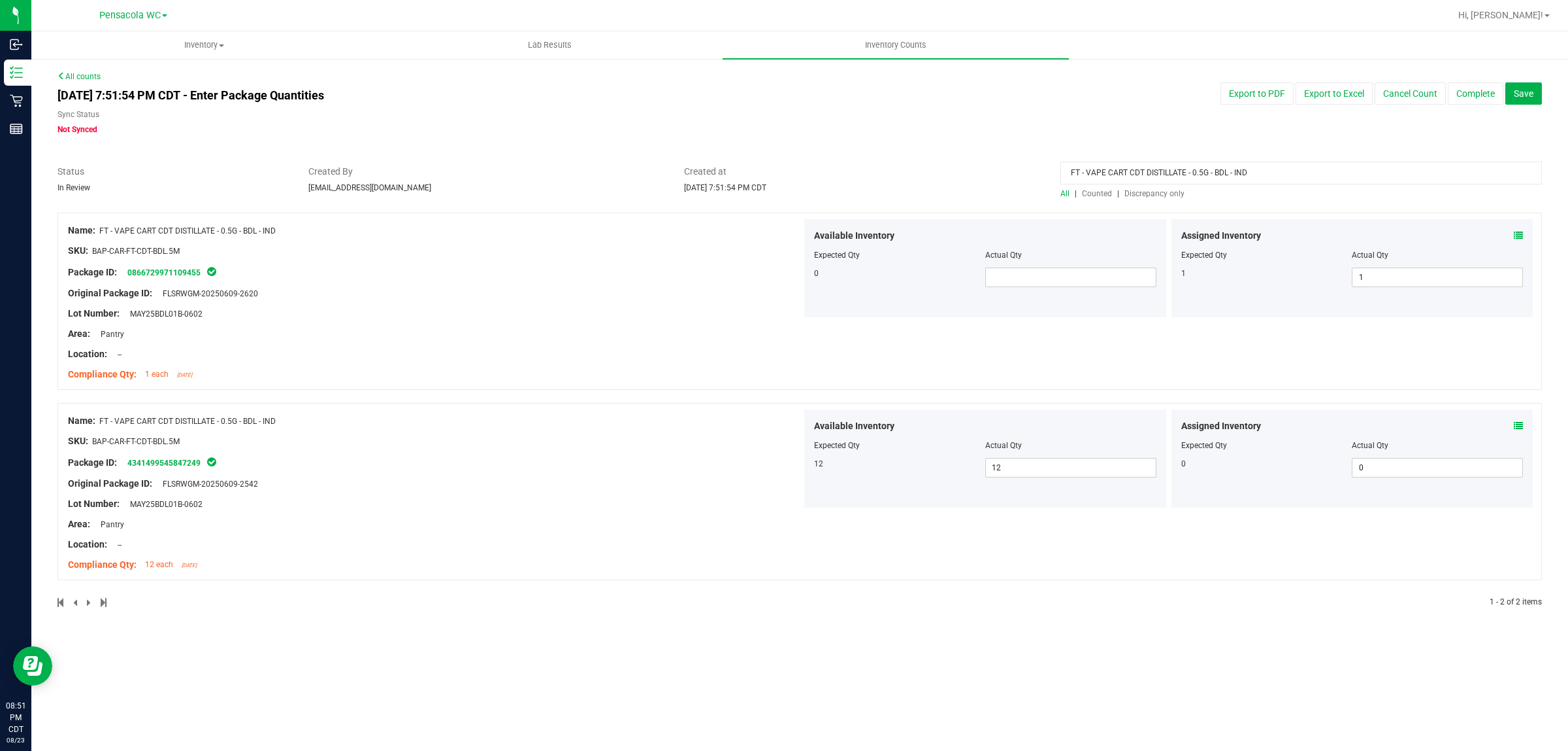
click at [1341, 162] on input "FT - VAPE CART CDT DISTILLATE - 0.5G - BDL - IND" at bounding box center [1301, 173] width 482 height 23
click at [1271, 185] on div at bounding box center [1301, 176] width 482 height 23
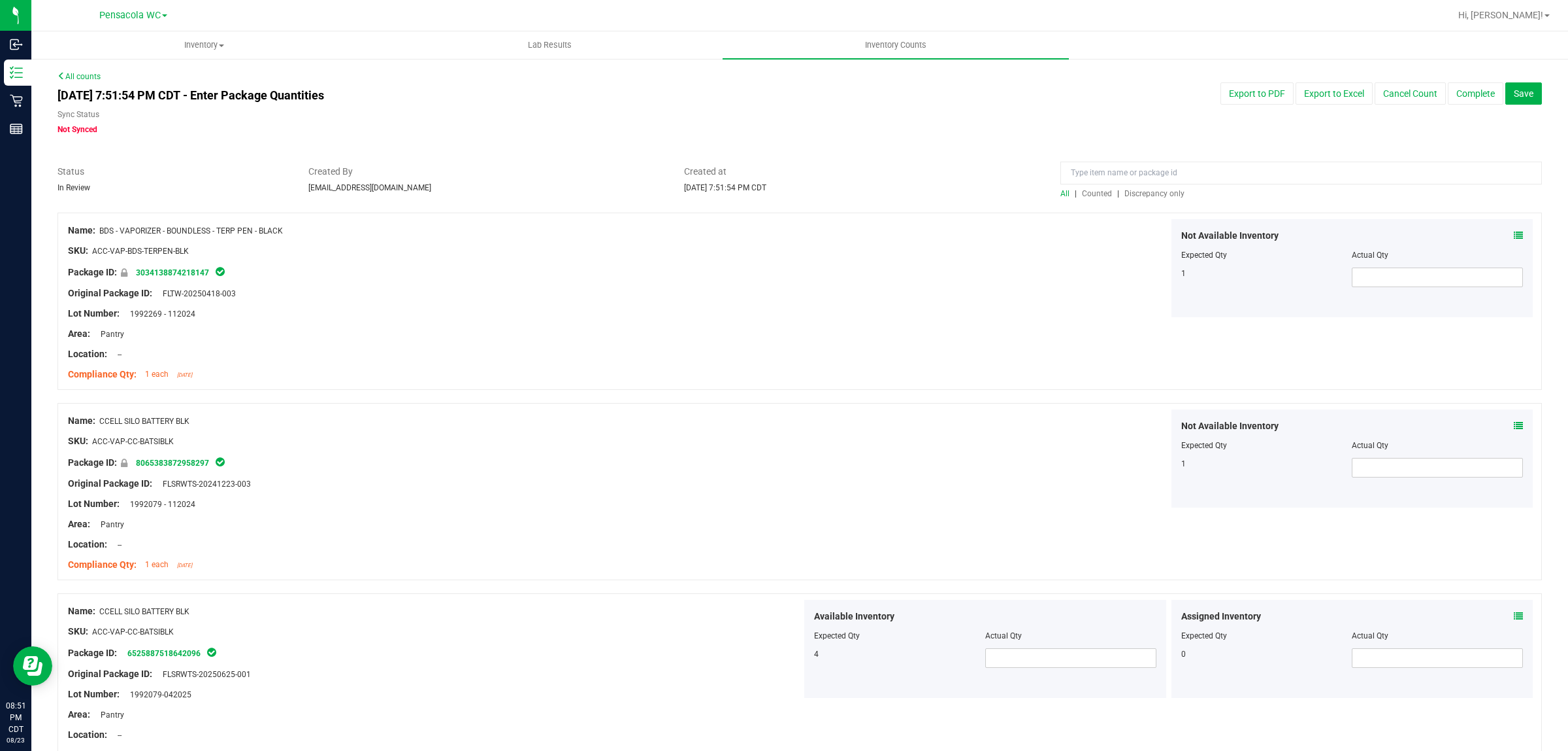
click at [1163, 194] on span "Discrepancy only" at bounding box center [1155, 193] width 60 height 9
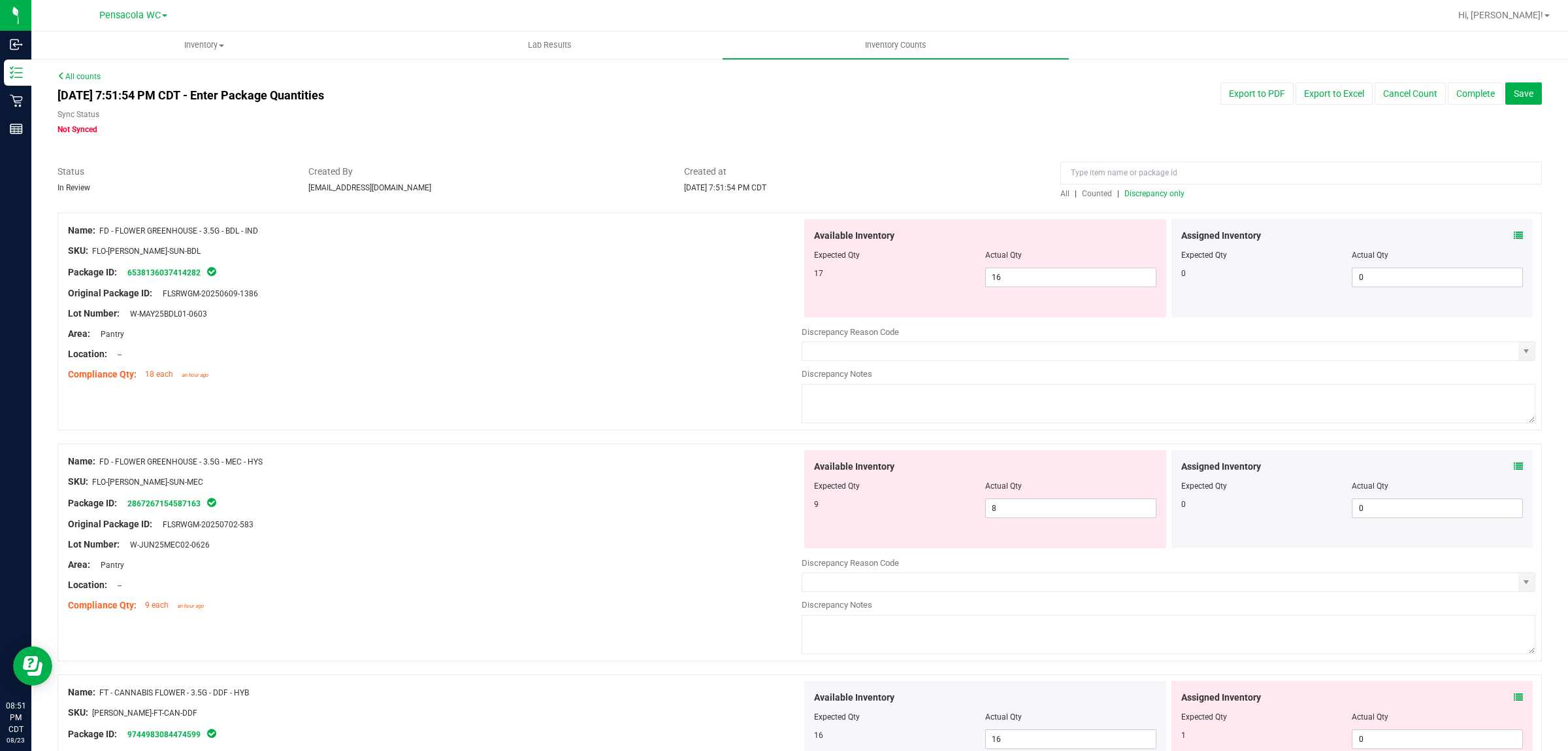
click at [252, 354] on div "Location: --" at bounding box center [435, 354] width 734 height 14
click at [387, 483] on div "SKU: FLO-[PERSON_NAME]-SUN-MEC" at bounding box center [435, 481] width 734 height 14
click at [1514, 462] on icon at bounding box center [1518, 466] width 9 height 9
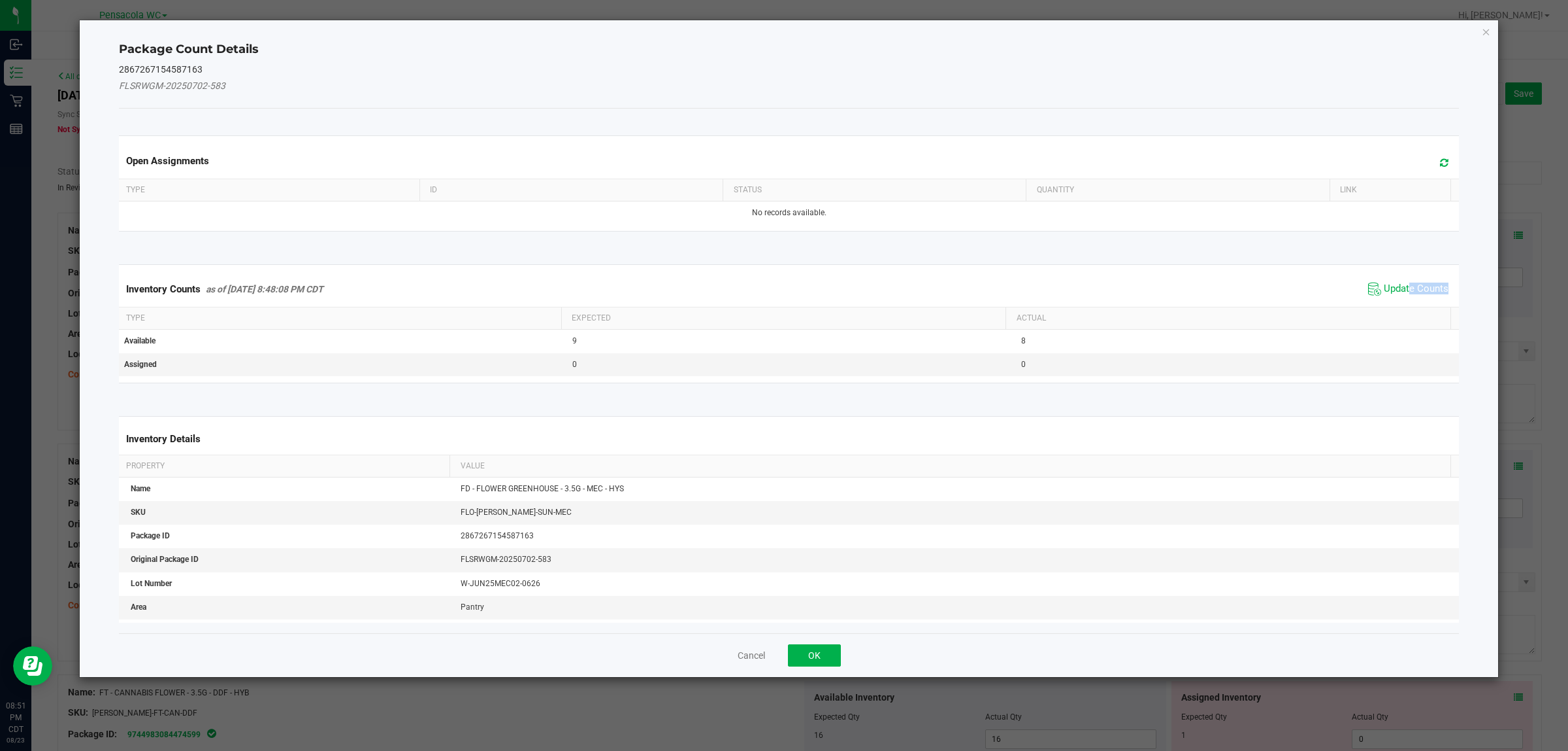
click at [1400, 298] on span "Update Counts" at bounding box center [1408, 289] width 87 height 20
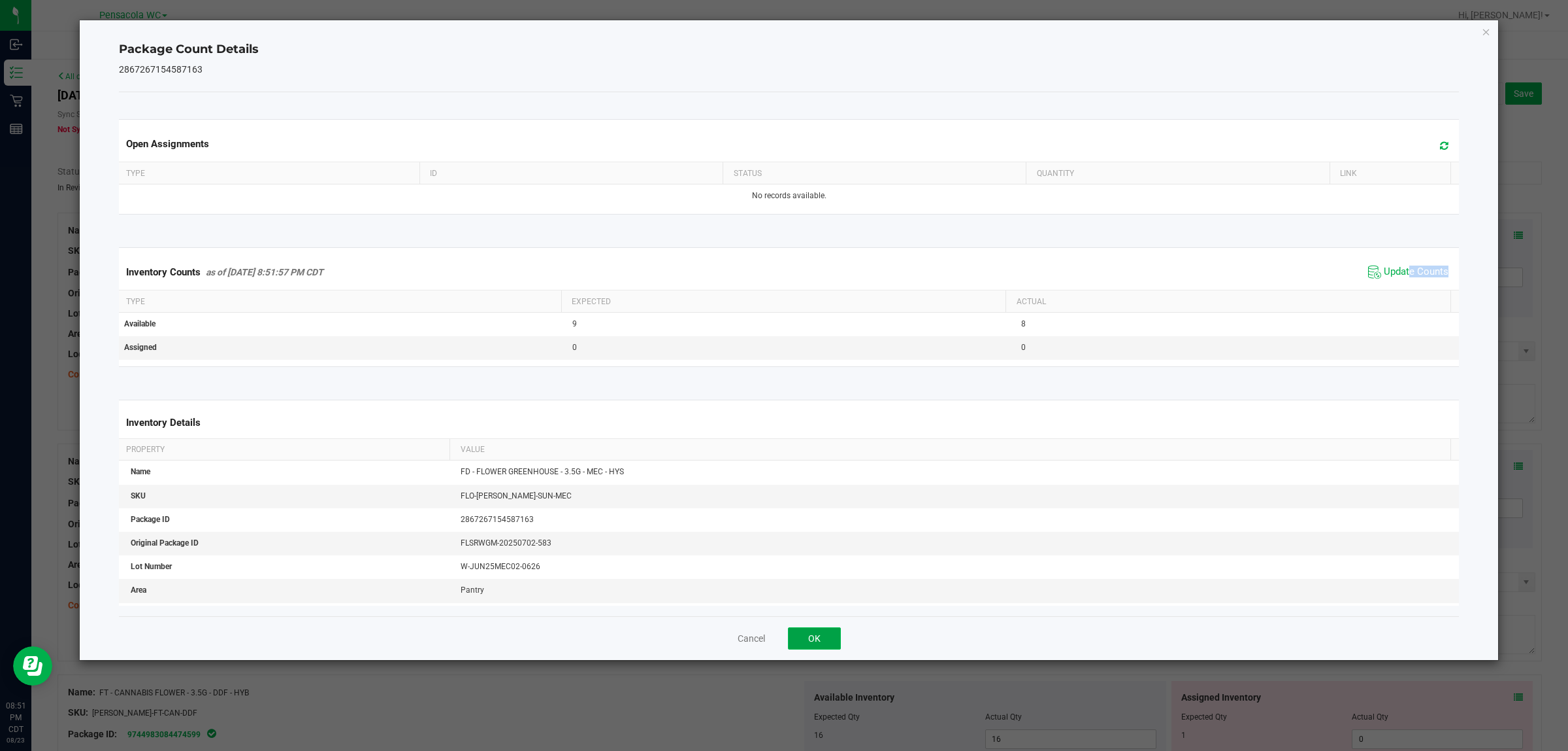
click at [812, 644] on button "OK" at bounding box center [814, 638] width 53 height 22
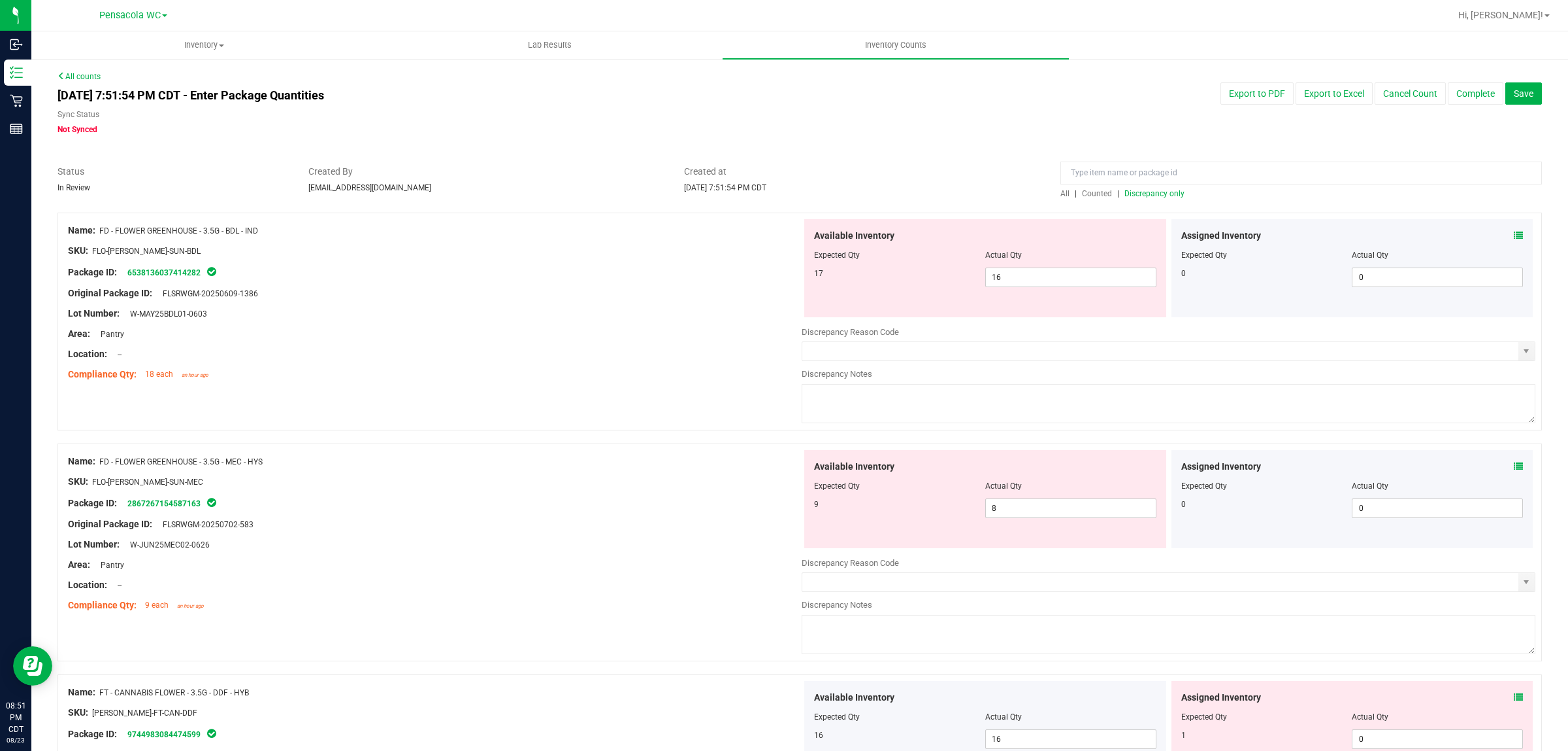
click at [504, 380] on div "Compliance Qty: 18 each an hour ago" at bounding box center [435, 374] width 734 height 14
click at [416, 515] on div at bounding box center [435, 514] width 734 height 6
click at [1017, 503] on span "8 8" at bounding box center [1071, 508] width 171 height 20
click at [1016, 501] on input "8" at bounding box center [1071, 507] width 170 height 18
type input "9"
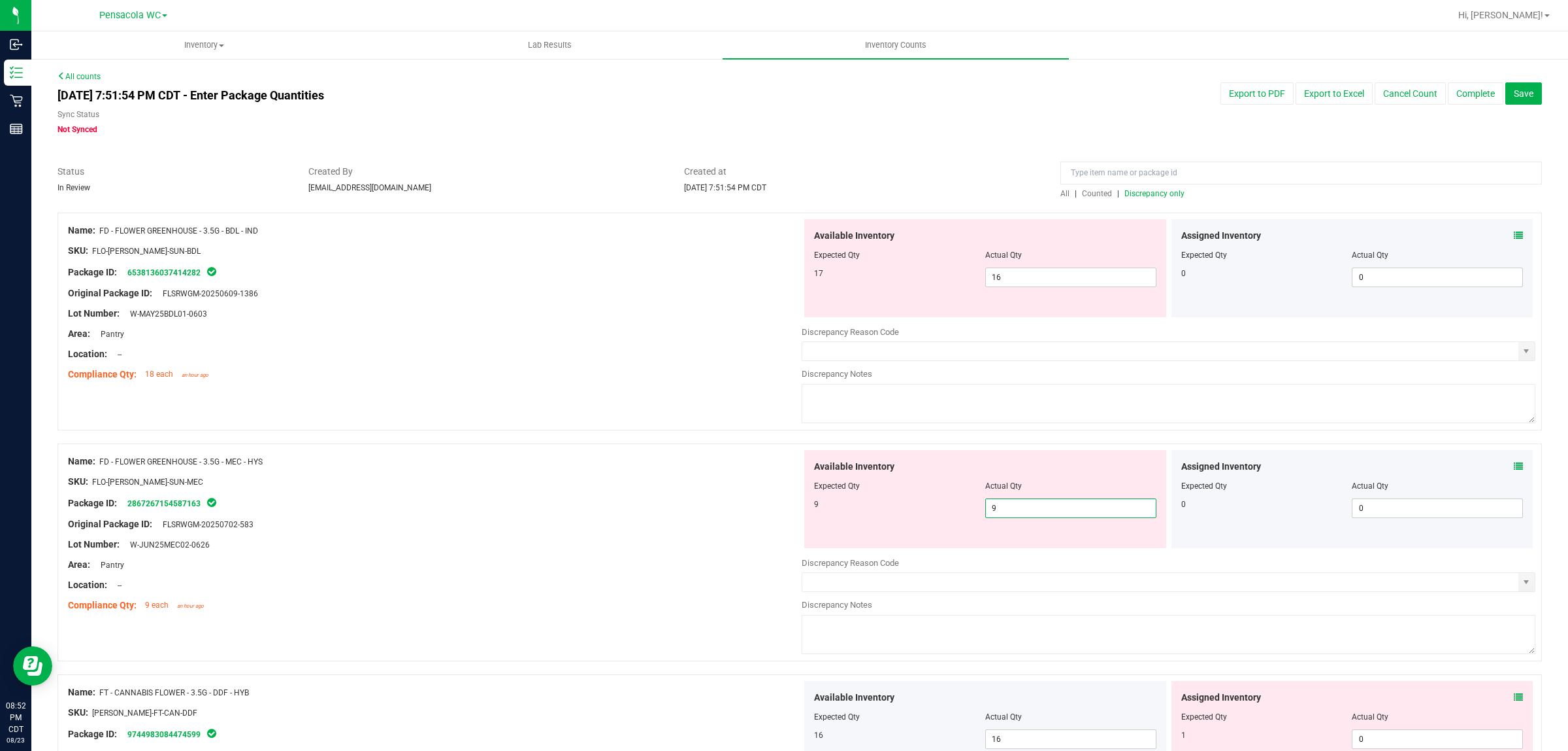
type input "9"
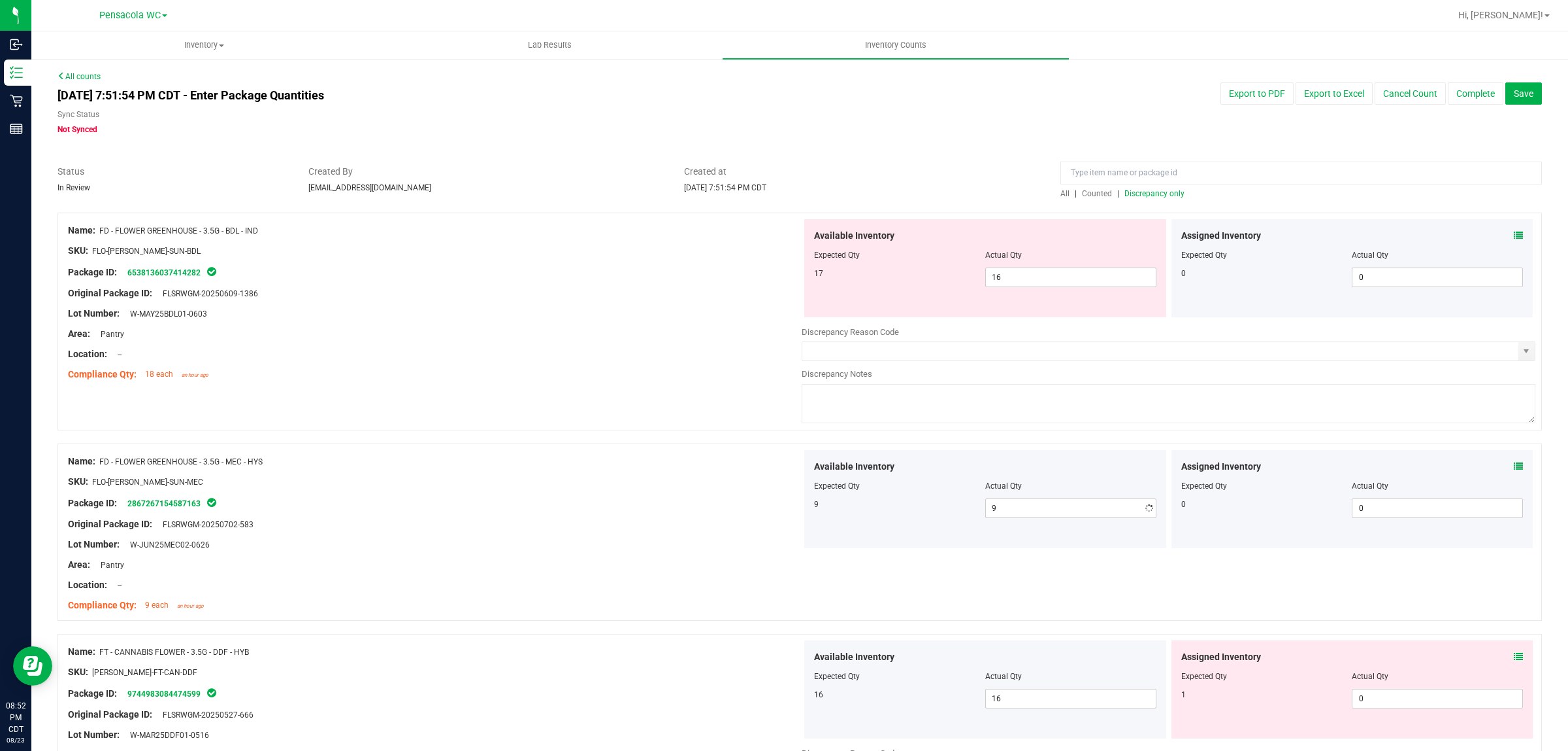
click at [695, 564] on div "Area: Pantry" at bounding box center [435, 564] width 734 height 14
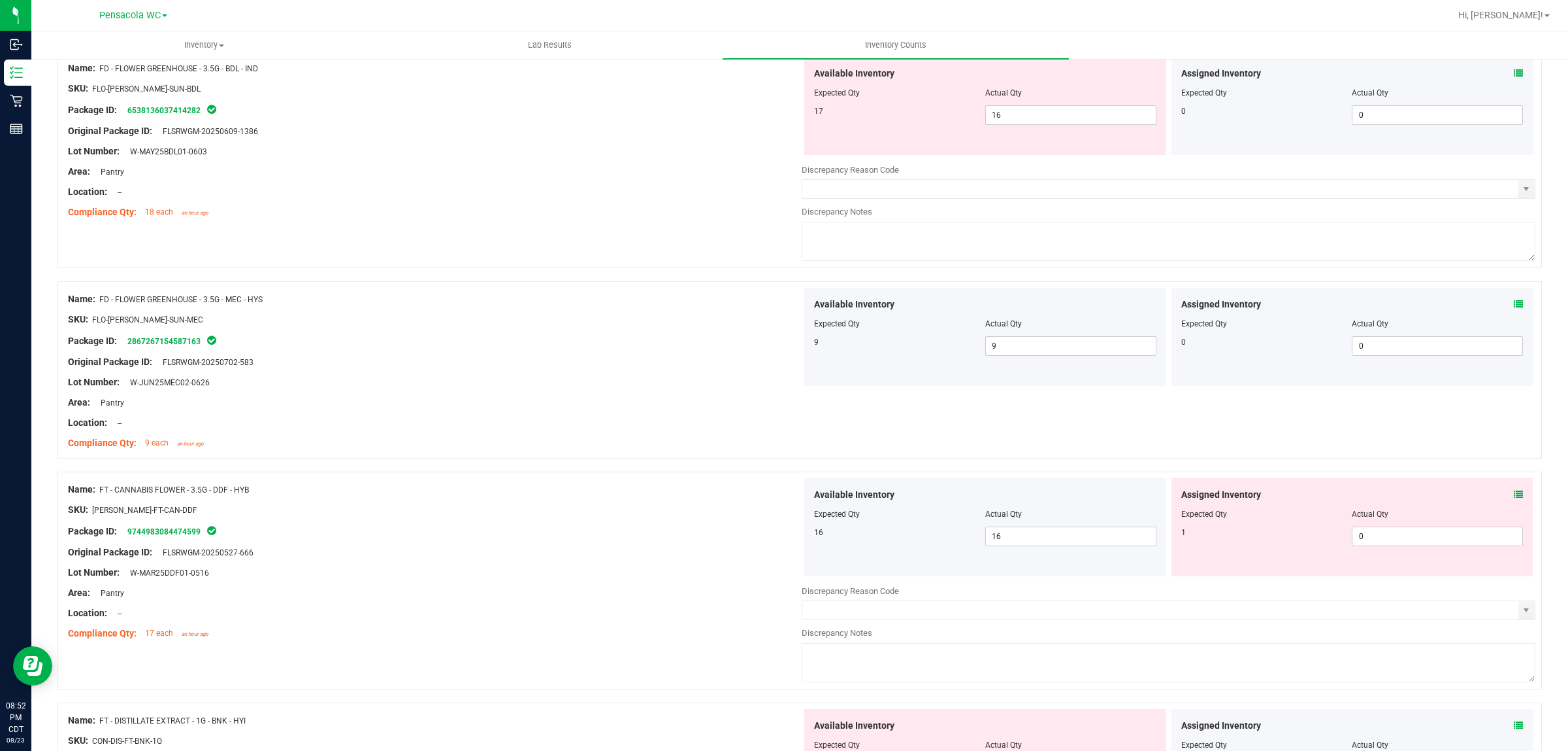
scroll to position [163, 0]
click at [1367, 538] on span "0 0" at bounding box center [1437, 534] width 171 height 20
click at [1367, 538] on input "0" at bounding box center [1437, 534] width 170 height 18
type input "1"
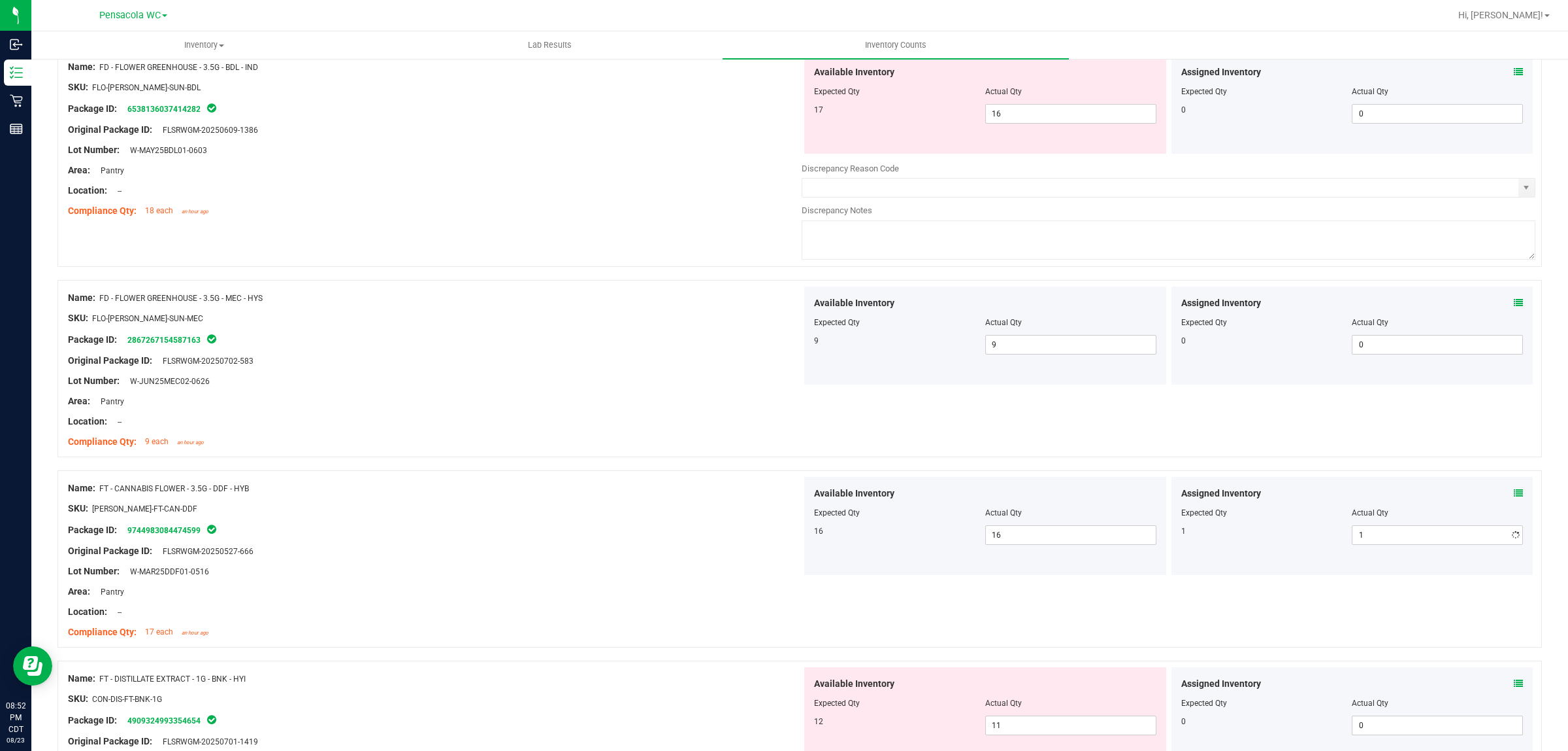
click at [551, 329] on div at bounding box center [435, 328] width 734 height 6
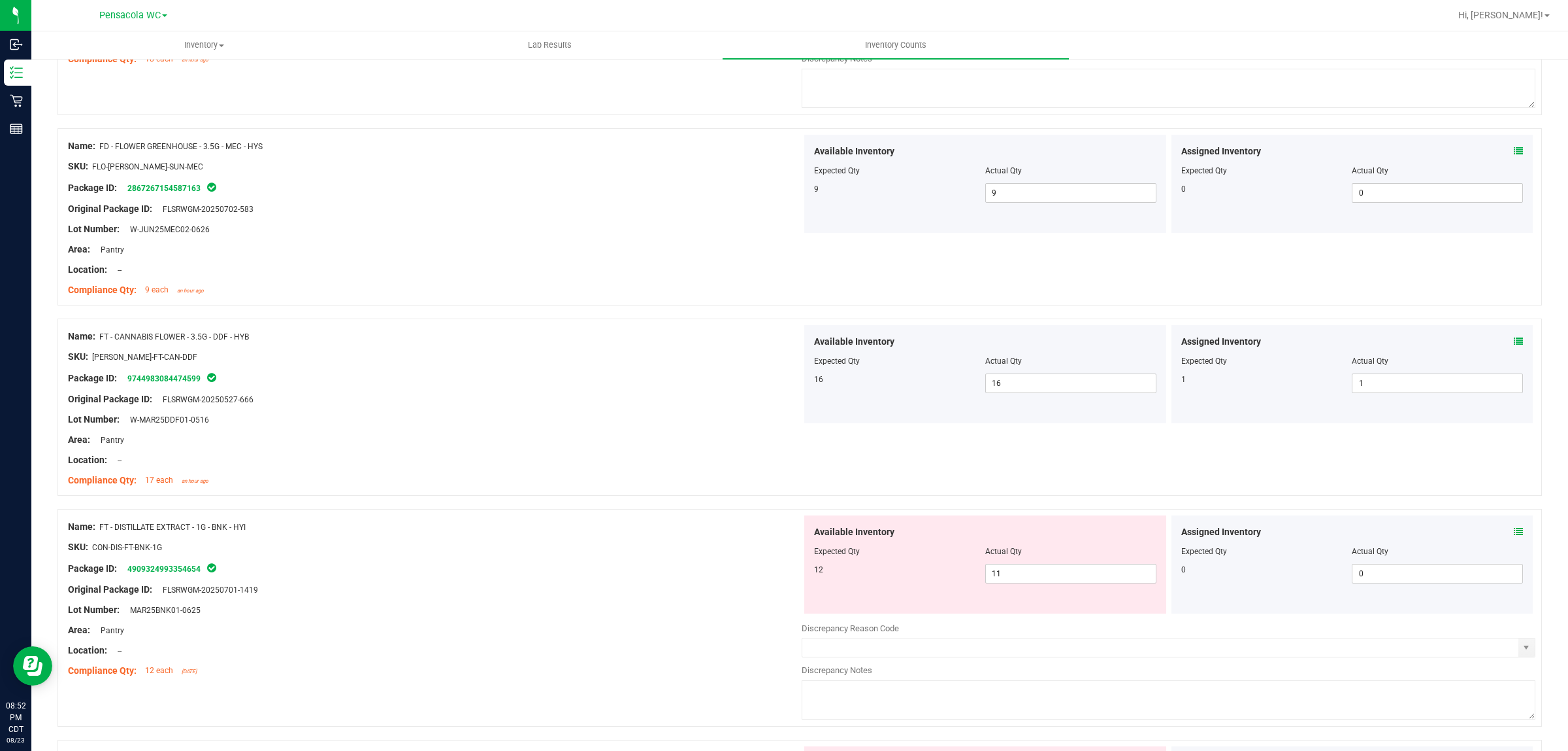
scroll to position [572, 0]
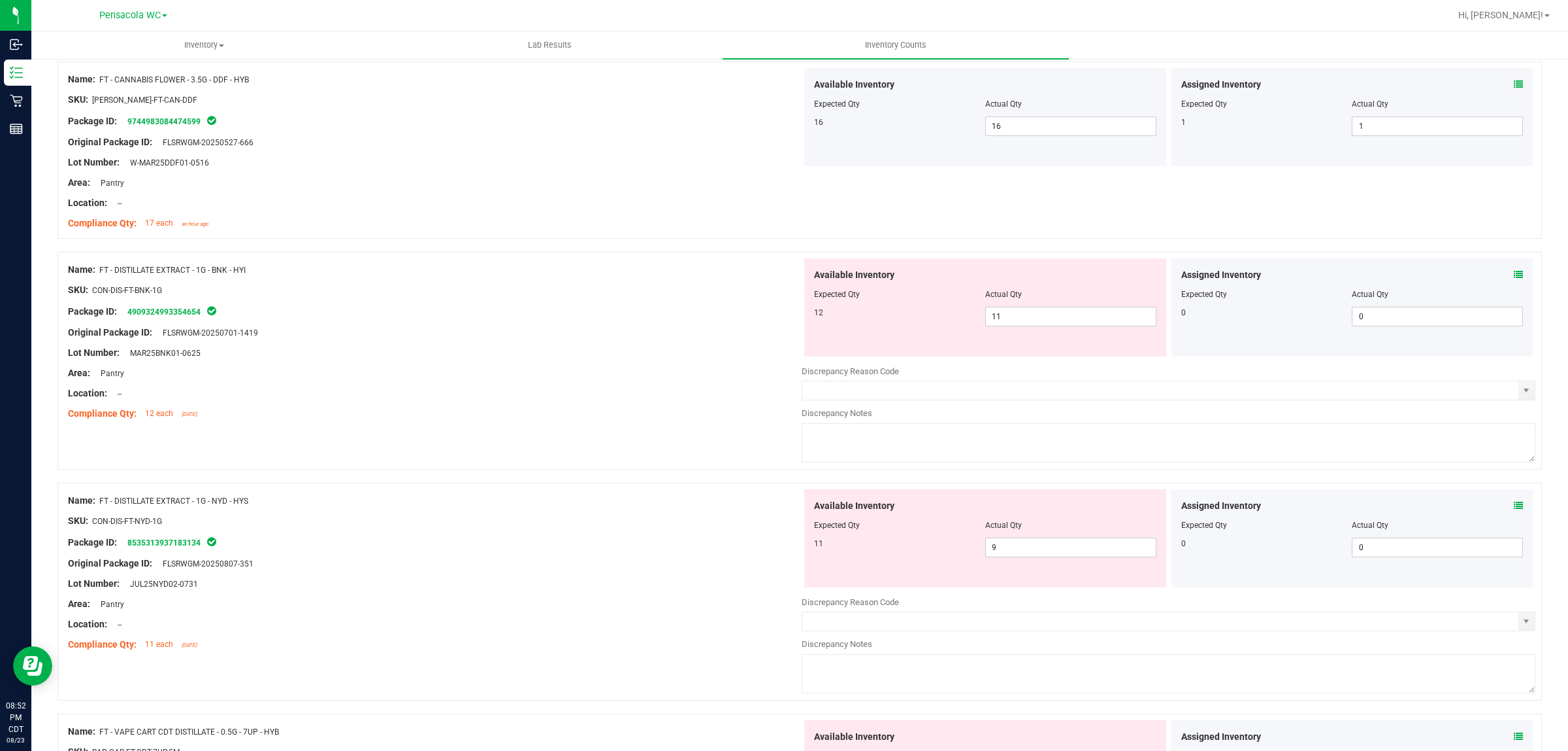
click at [1514, 276] on icon at bounding box center [1518, 274] width 9 height 9
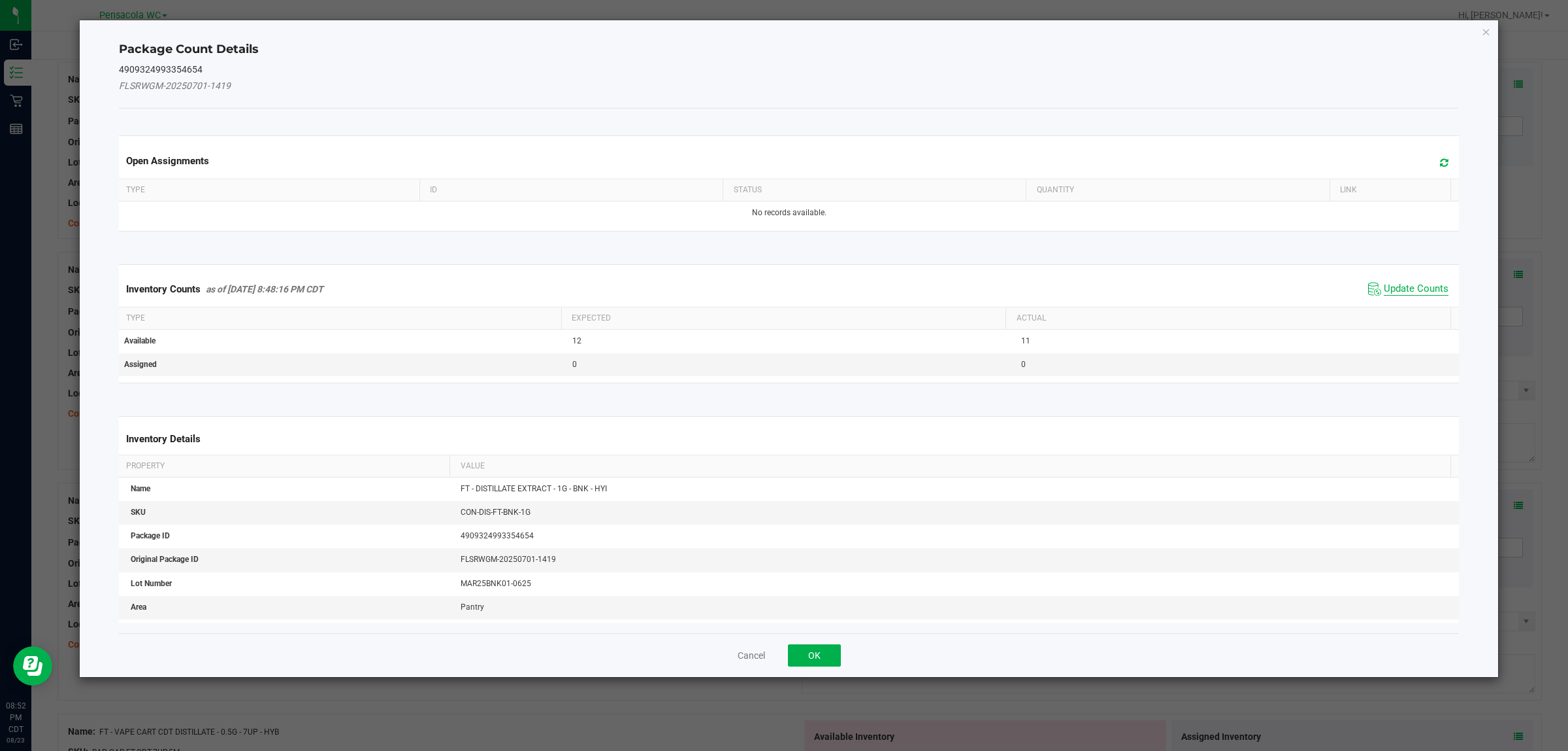
click at [1393, 283] on span "Update Counts" at bounding box center [1416, 289] width 64 height 13
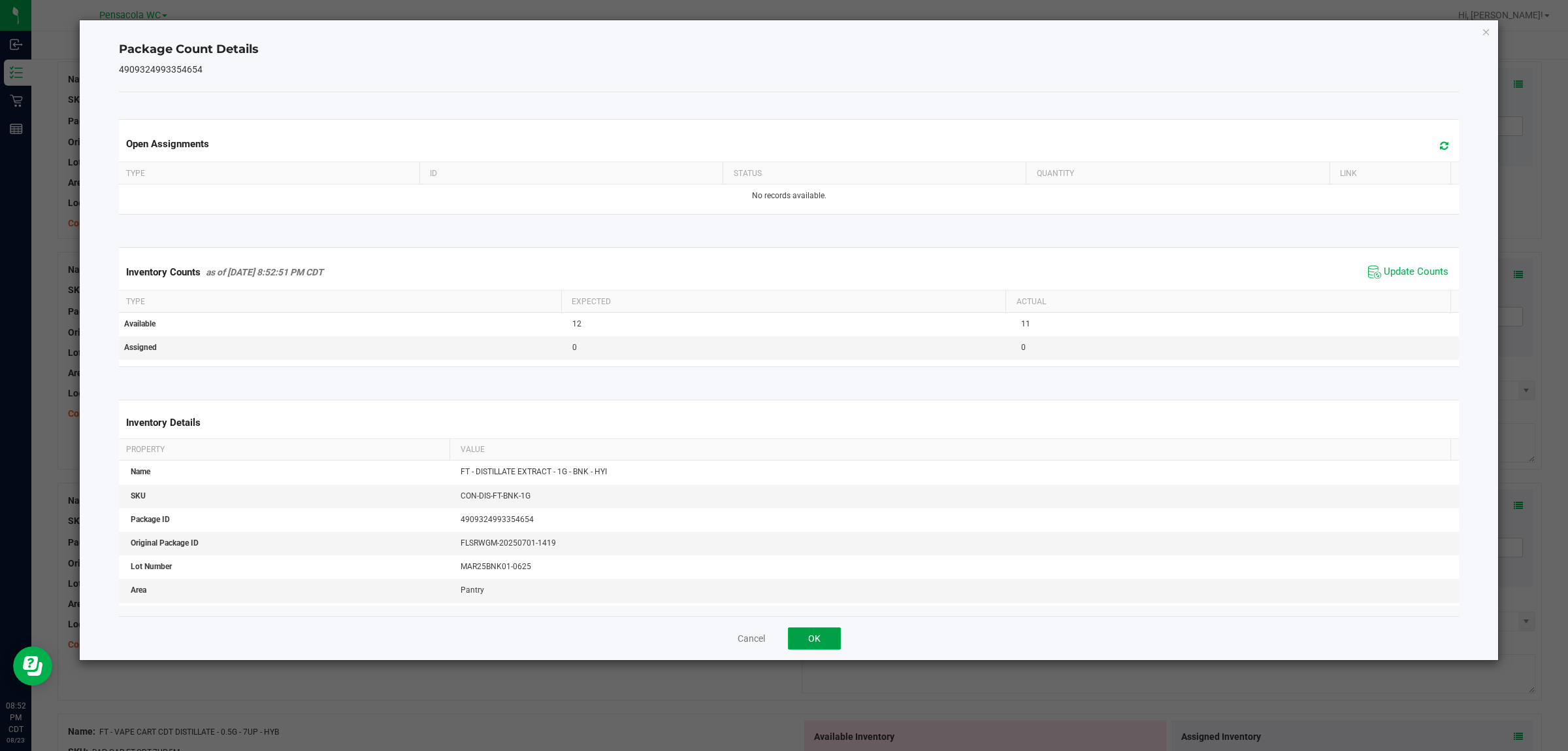
click at [802, 648] on button "OK" at bounding box center [814, 638] width 53 height 22
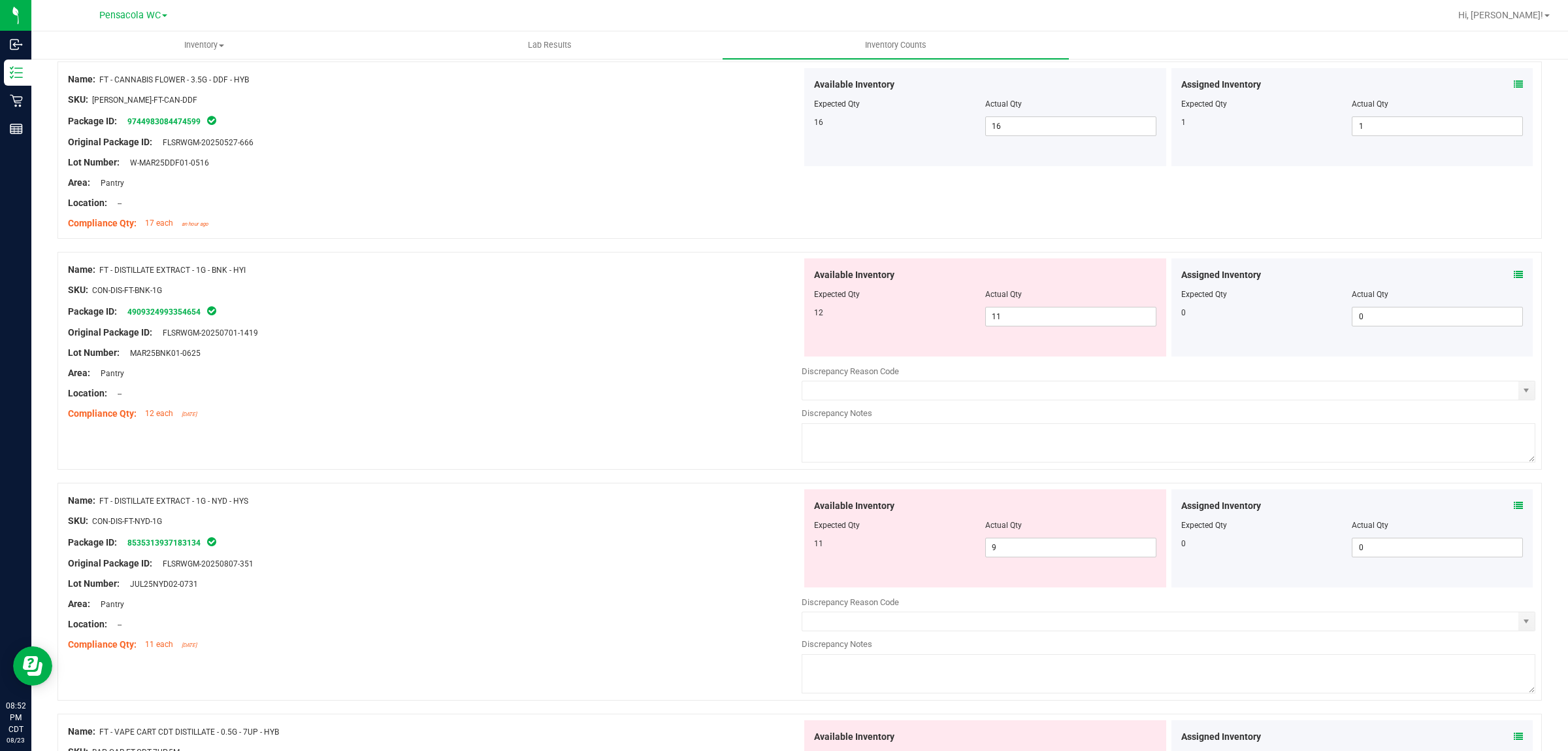
click at [559, 440] on div "Name: FT - DISTILLATE EXTRACT - 1G - BNK - HYI SKU: CON-DIS-FT-BNK-1G Package I…" at bounding box center [799, 360] width 1484 height 217
click at [1103, 323] on span "11 11" at bounding box center [1071, 316] width 171 height 20
click at [1103, 323] on input "11" at bounding box center [1071, 316] width 170 height 18
type input "12"
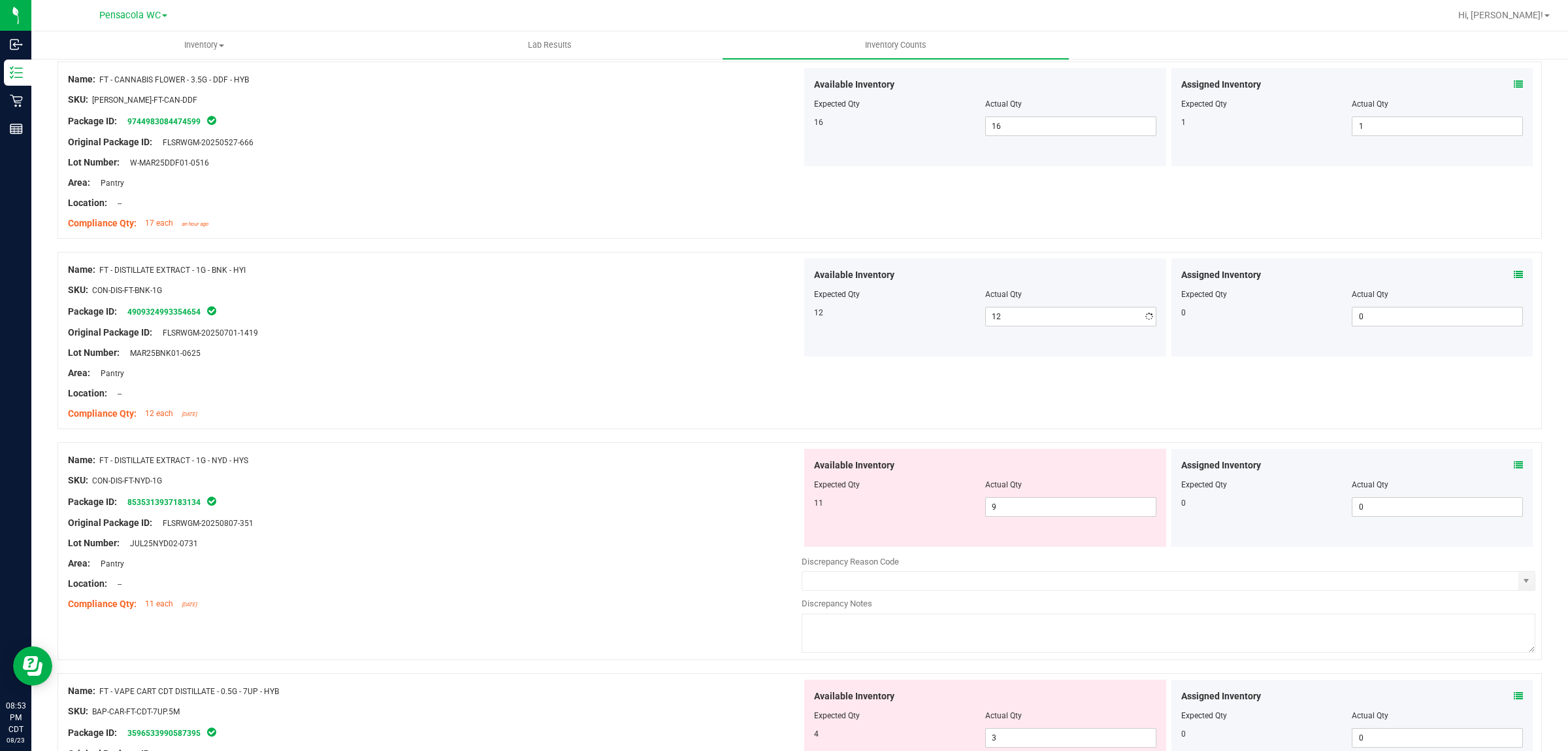
click at [482, 419] on div "Compliance Qty: 12 each [DATE]" at bounding box center [435, 413] width 734 height 14
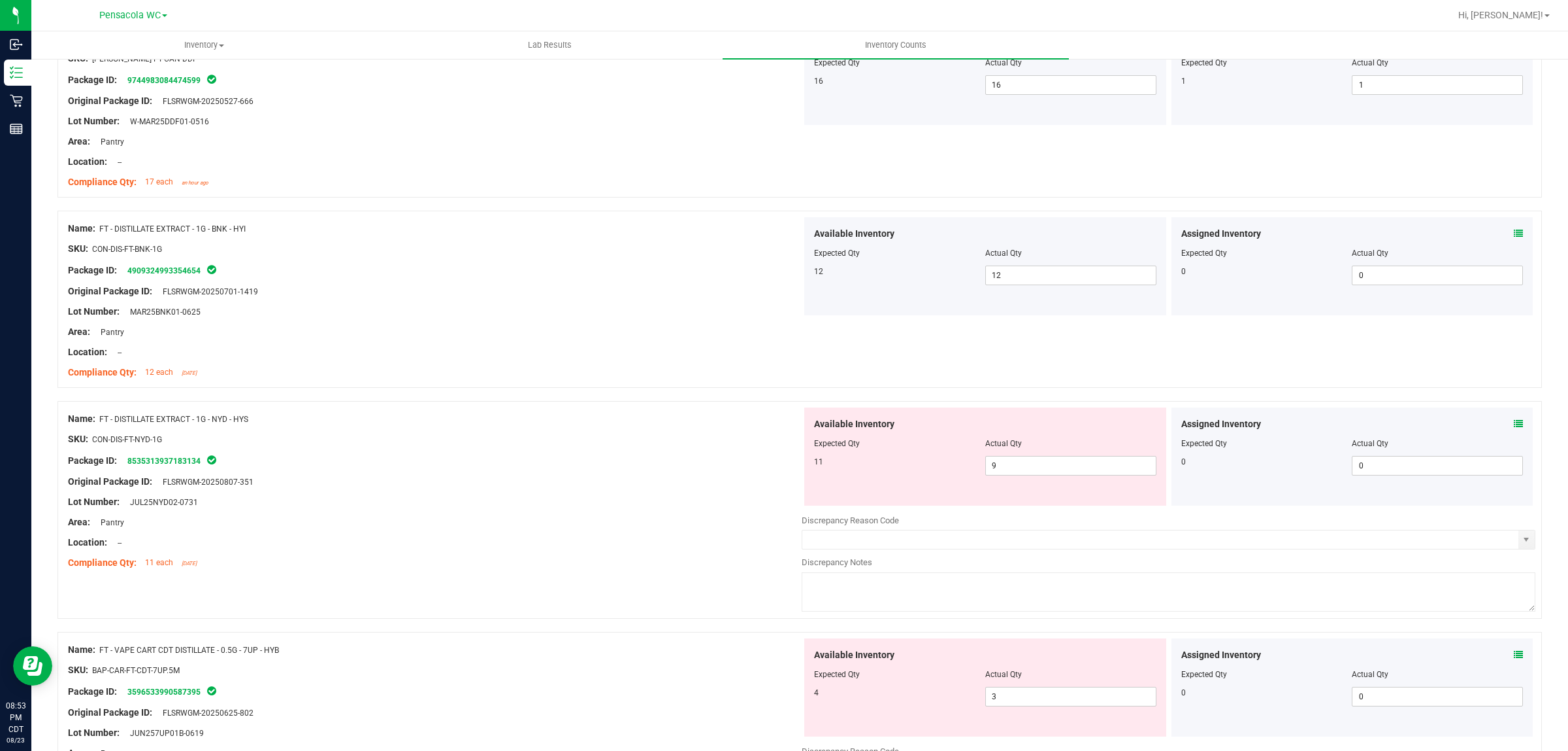
scroll to position [654, 0]
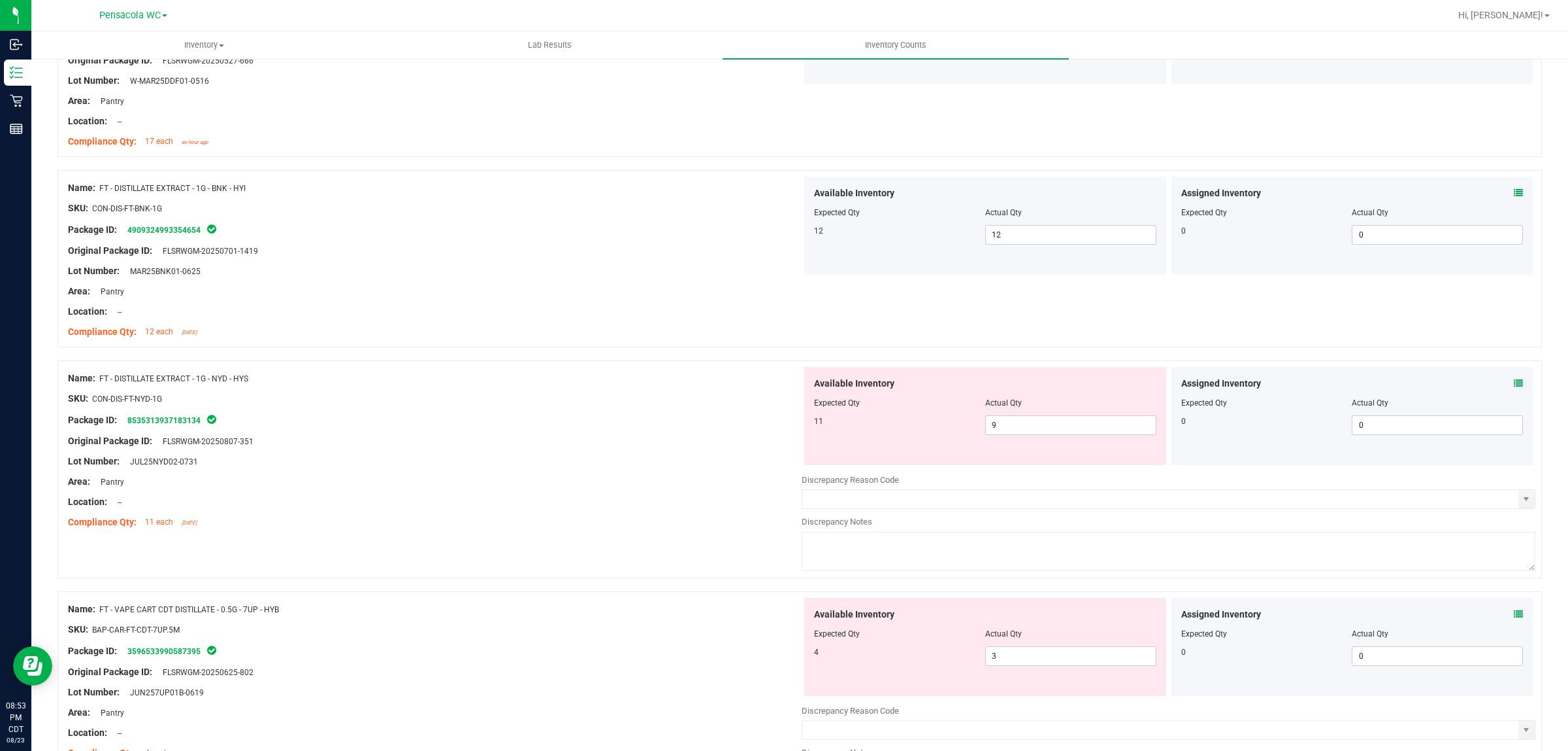
click at [1500, 382] on div "Assigned Inventory" at bounding box center [1352, 383] width 342 height 14
click at [1514, 384] on icon at bounding box center [1518, 382] width 9 height 9
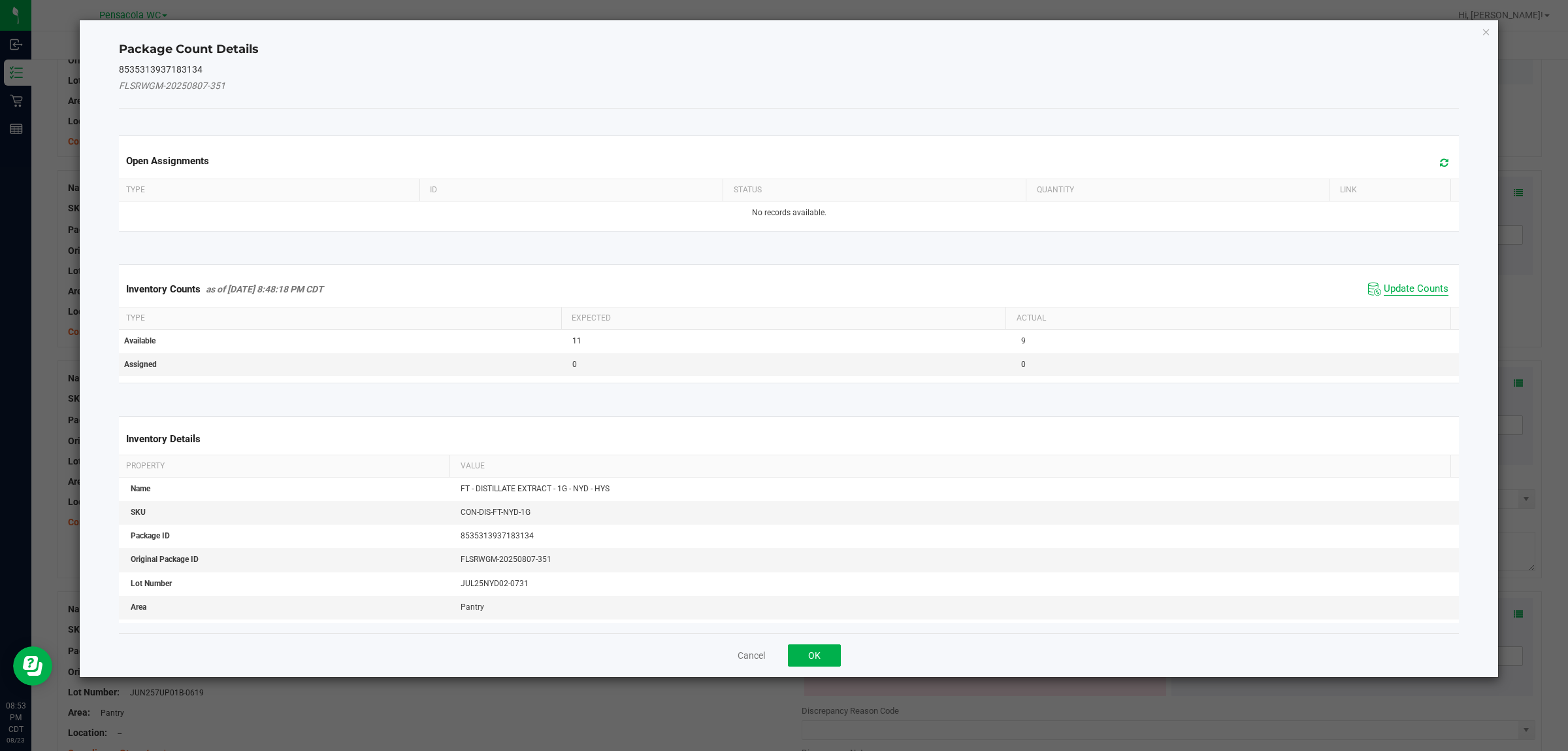
click at [1411, 291] on span "Update Counts" at bounding box center [1416, 289] width 64 height 13
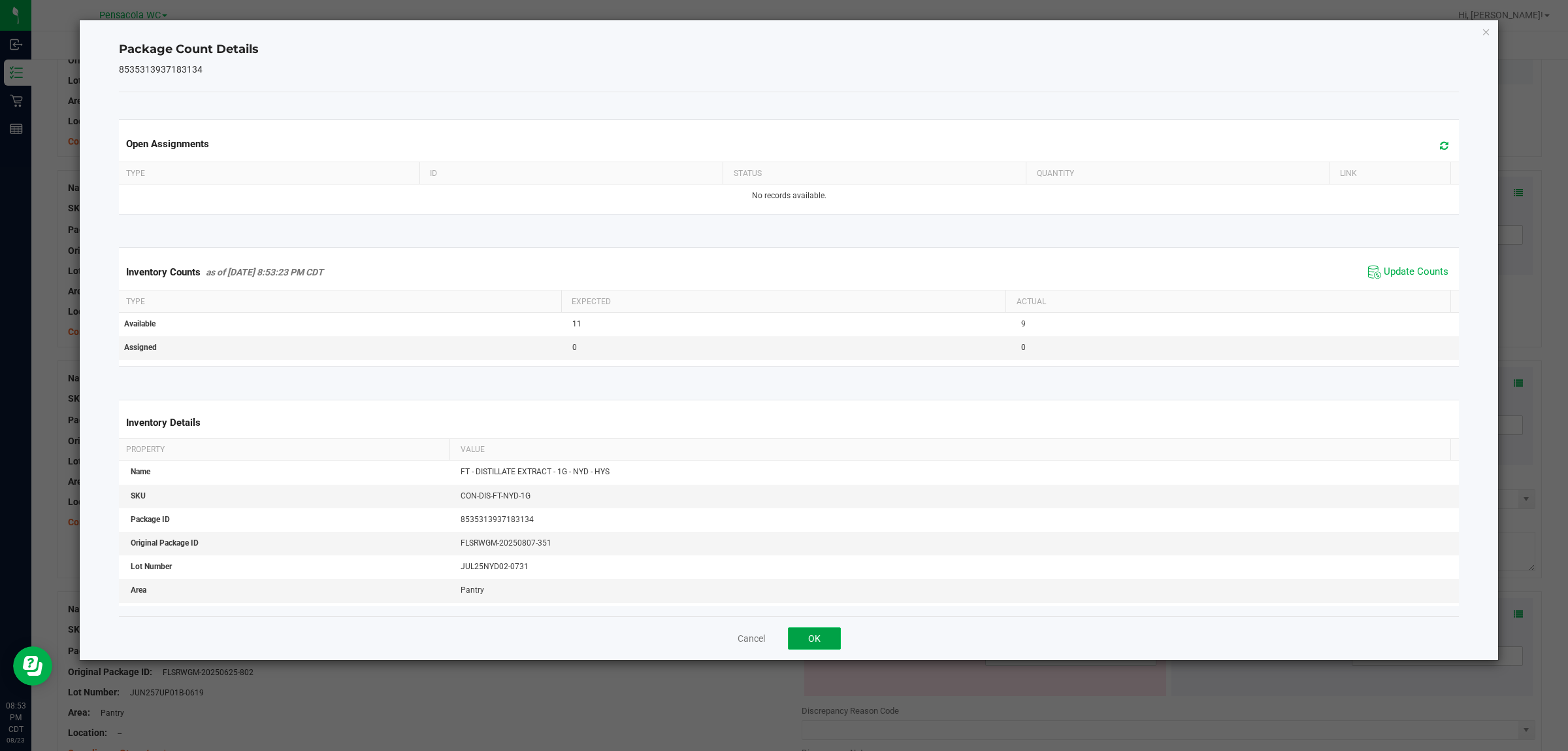
click at [811, 648] on button "OK" at bounding box center [814, 638] width 53 height 22
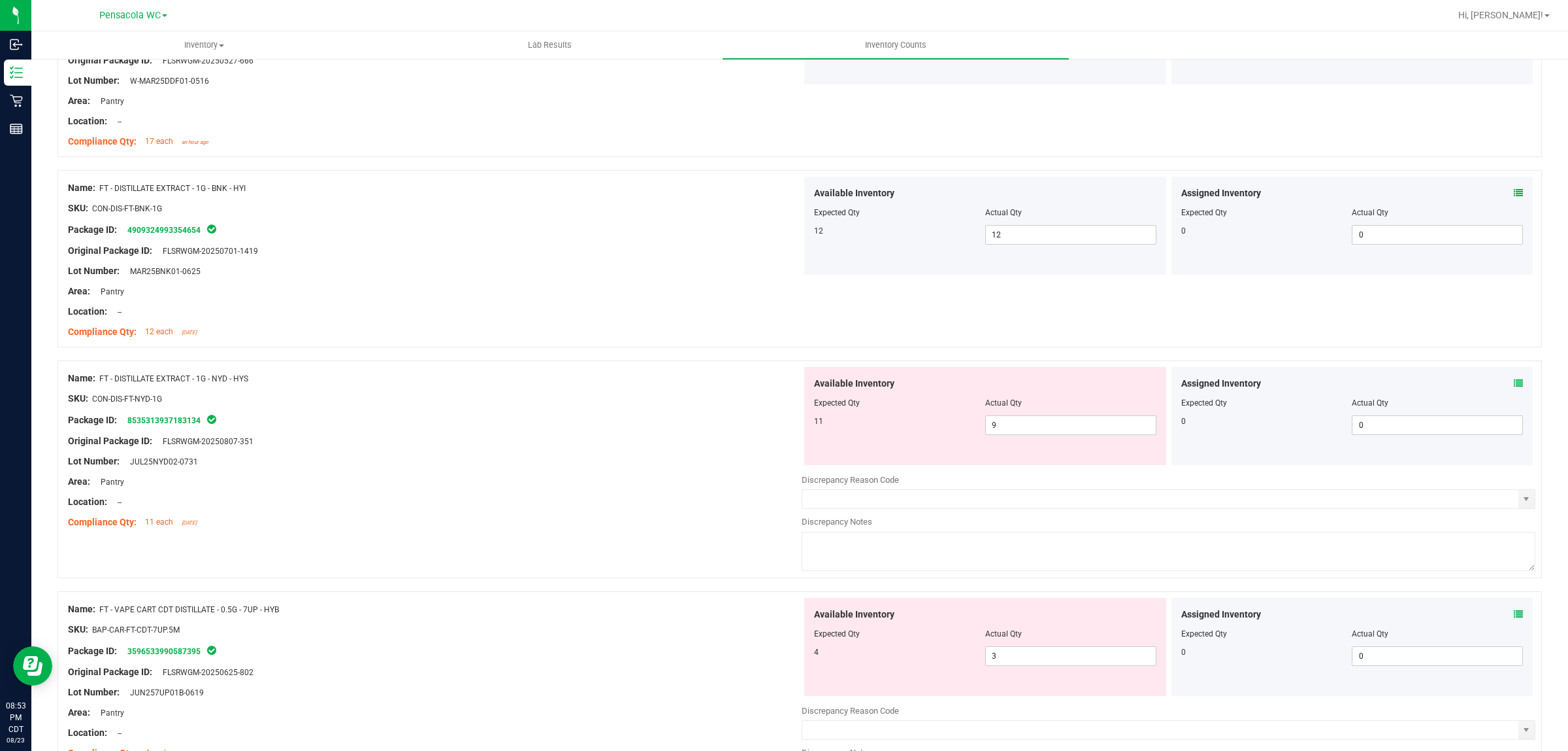
click at [615, 456] on div "Lot Number: JUL25NYD02-0731" at bounding box center [435, 461] width 734 height 14
click at [621, 455] on div at bounding box center [435, 451] width 734 height 6
click at [1029, 425] on span "9 9" at bounding box center [1071, 424] width 171 height 20
type input "11"
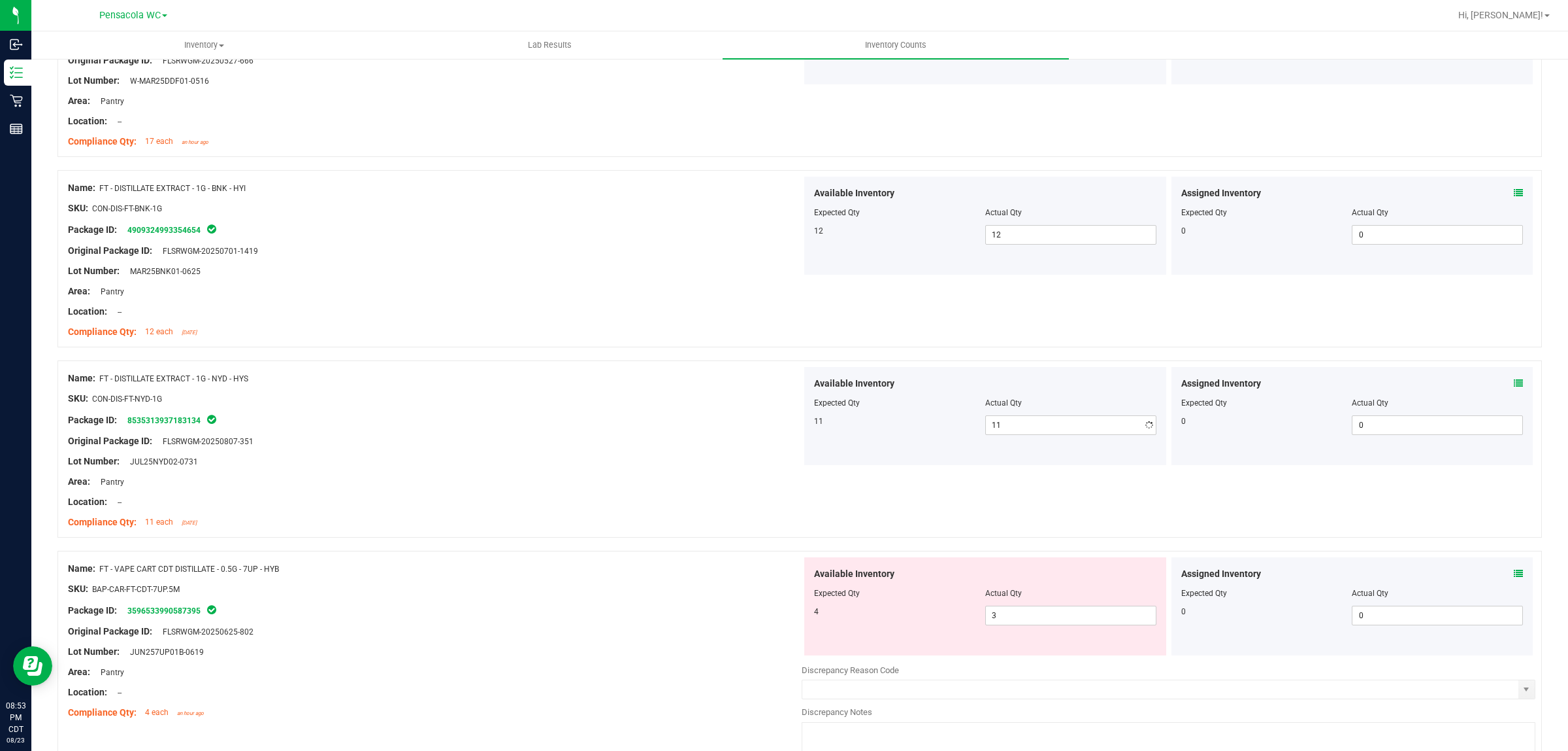
click at [768, 497] on div "Location: --" at bounding box center [435, 501] width 734 height 14
click at [1514, 575] on icon at bounding box center [1518, 573] width 9 height 9
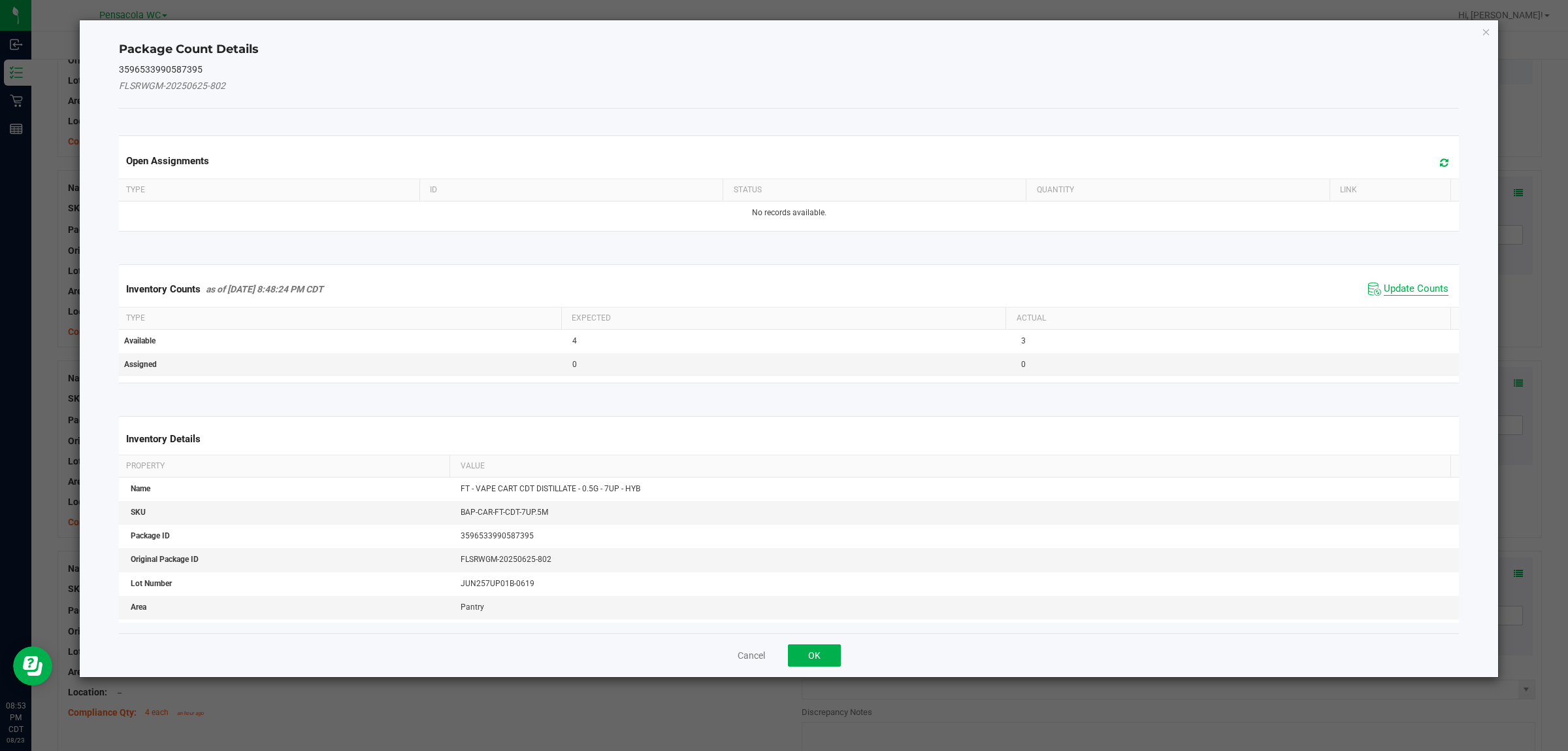
click at [1414, 291] on span "Update Counts" at bounding box center [1416, 289] width 64 height 13
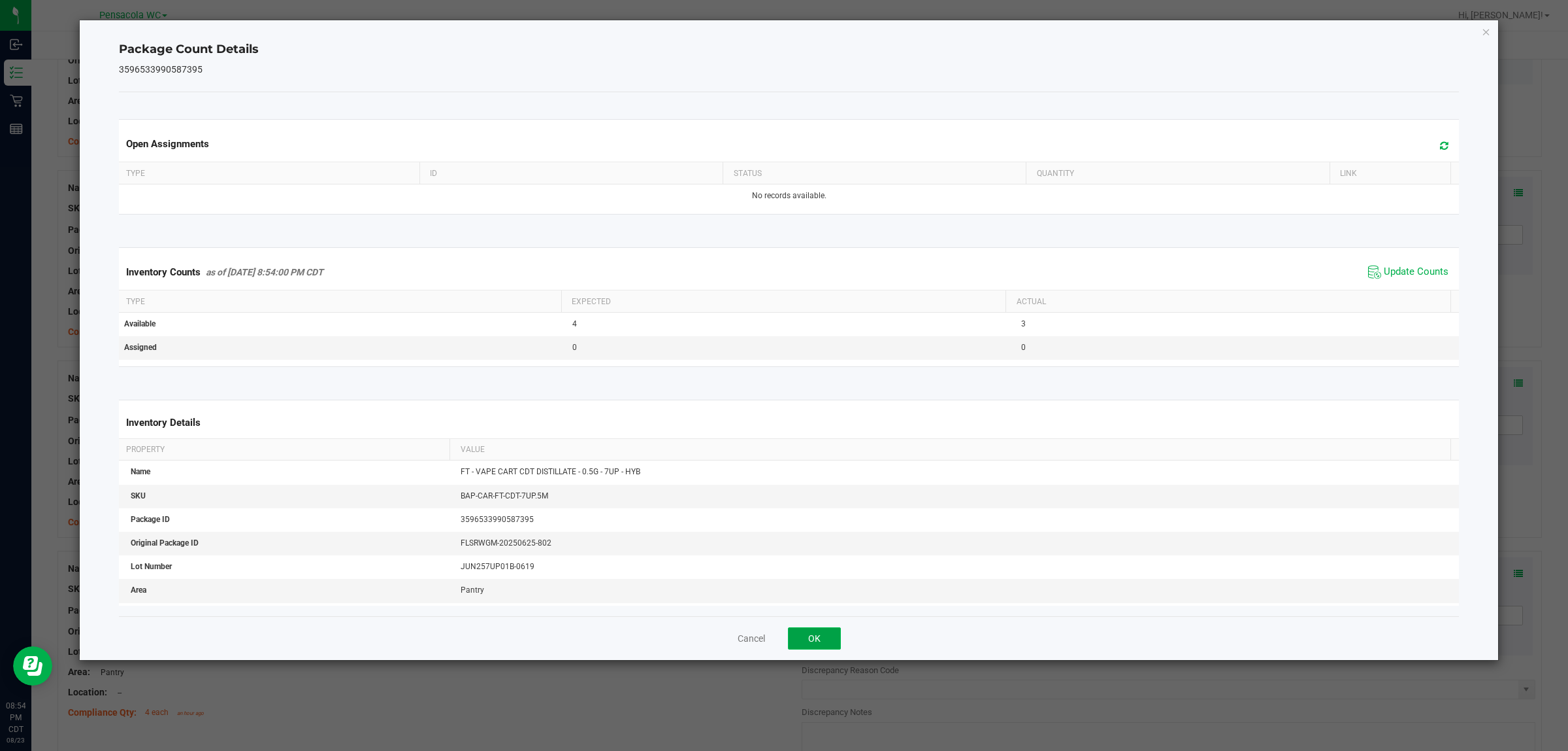
click at [818, 641] on button "OK" at bounding box center [814, 638] width 53 height 22
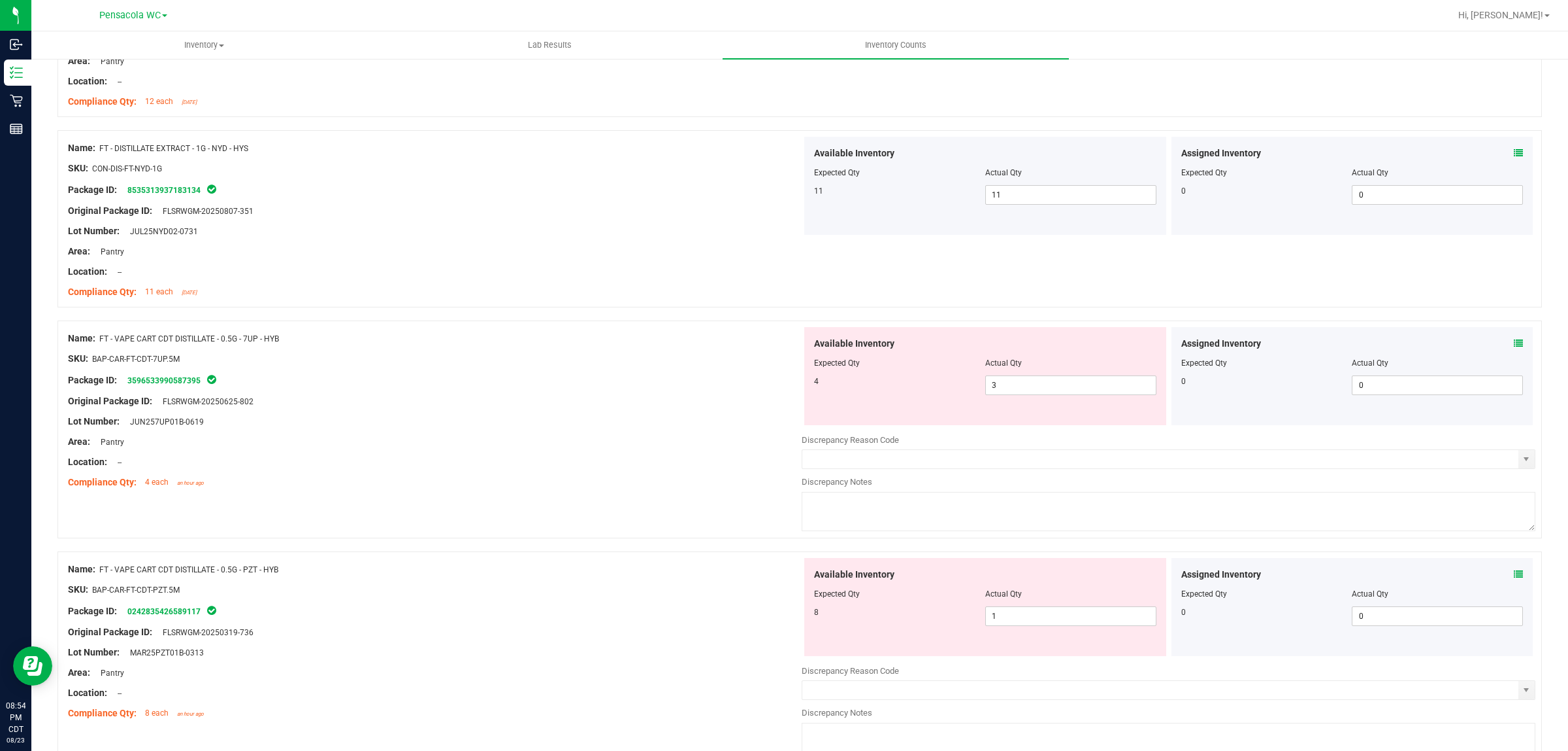
scroll to position [890, 0]
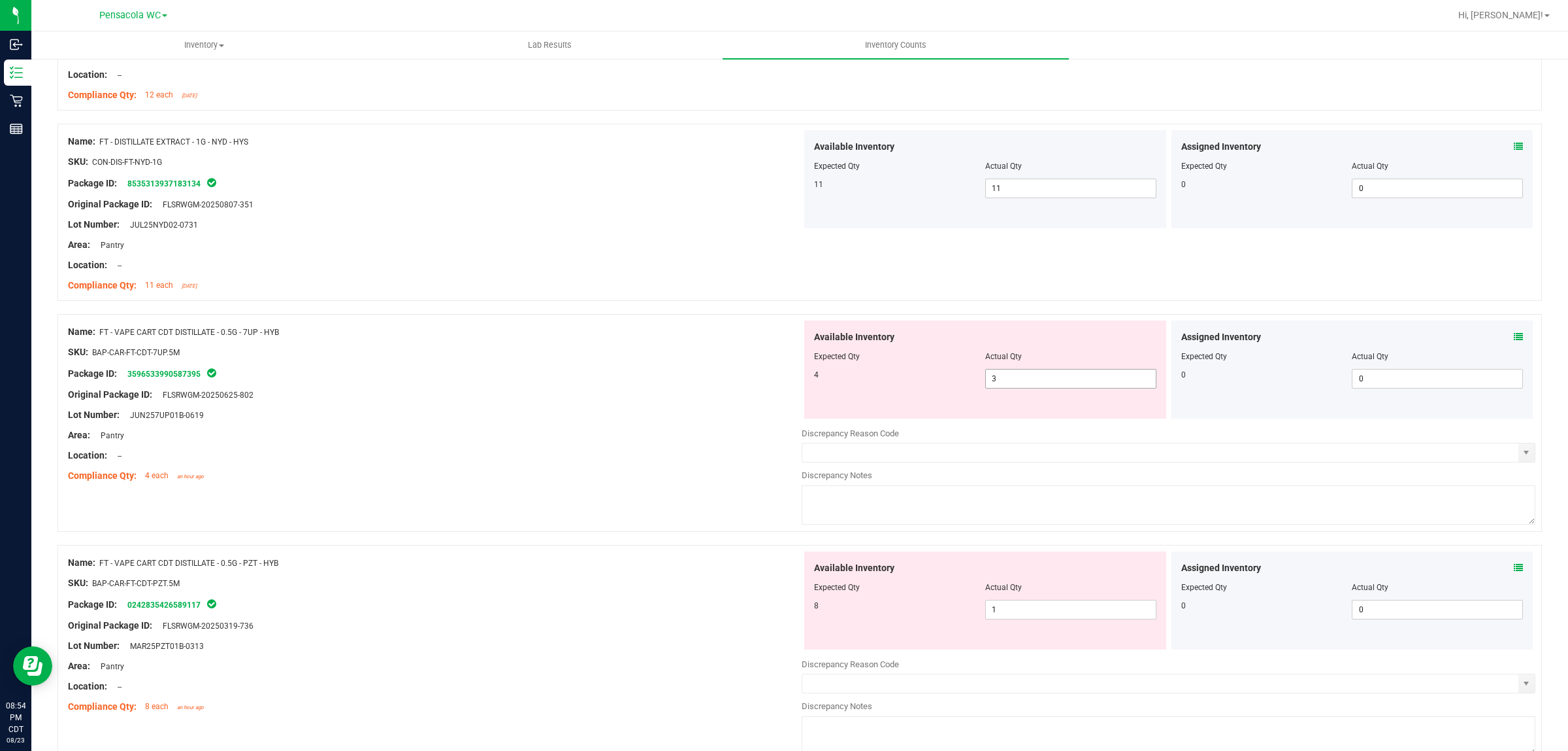
click at [1047, 374] on span "3 3" at bounding box center [1071, 378] width 171 height 20
click at [1514, 344] on span at bounding box center [1518, 337] width 9 height 14
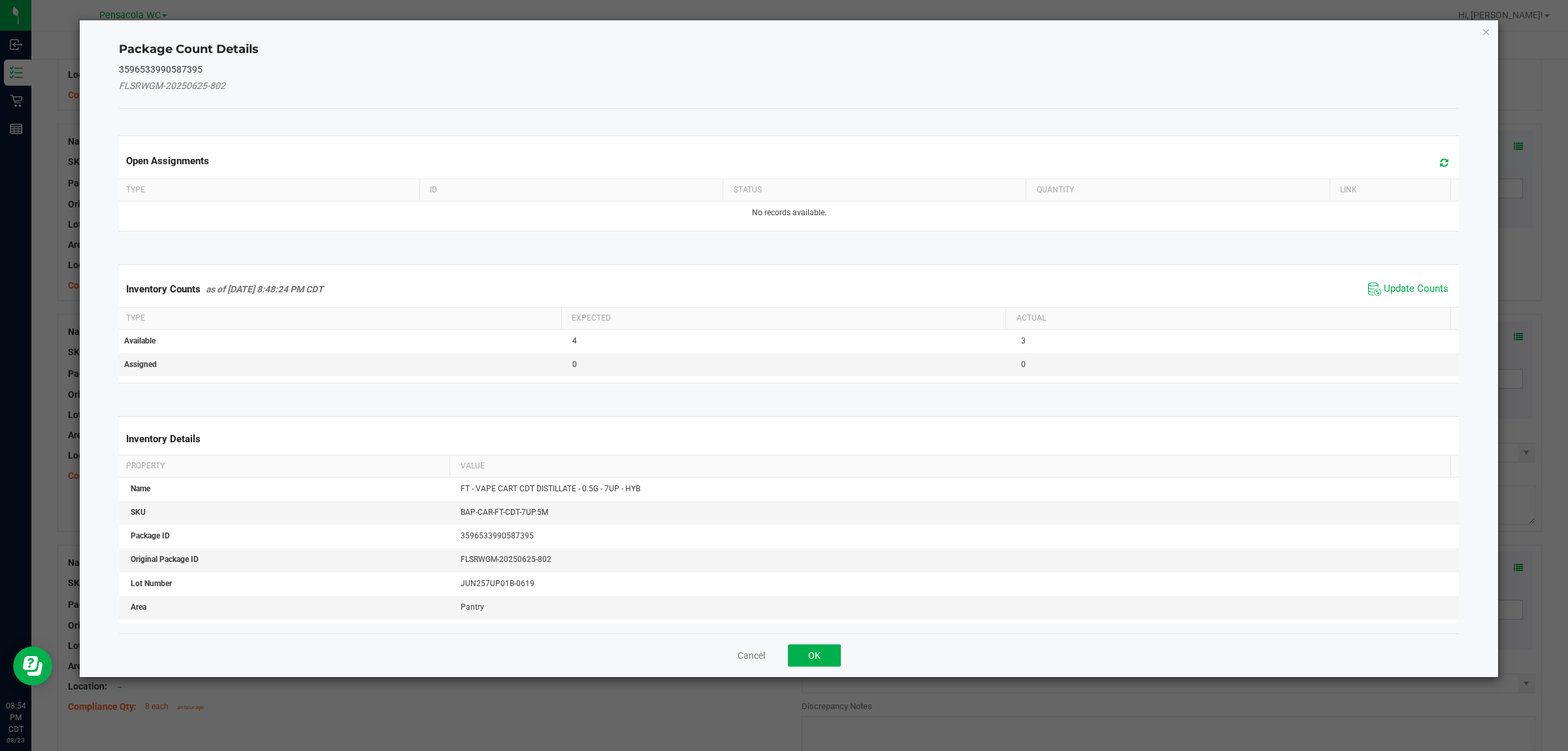
click at [1387, 276] on div "Inventory Counts as of [DATE] 8:48:24 PM CDT Update Counts" at bounding box center [789, 289] width 1346 height 35
click at [1386, 285] on span "Update Counts" at bounding box center [1416, 289] width 64 height 13
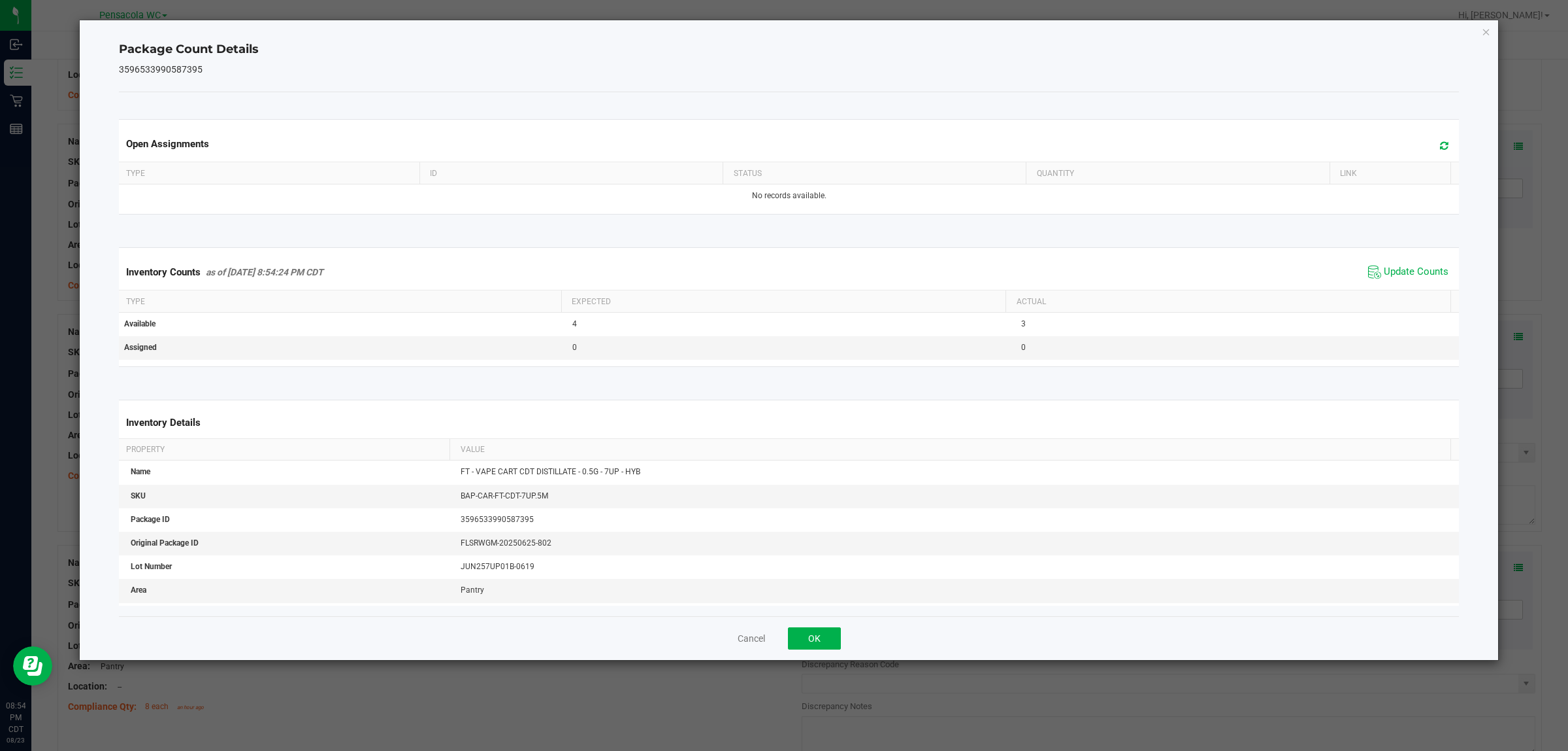
click at [816, 627] on div "Cancel OK" at bounding box center [789, 637] width 1341 height 44
click at [815, 655] on div "Cancel OK" at bounding box center [789, 637] width 1341 height 44
click at [818, 655] on div "Cancel OK" at bounding box center [789, 637] width 1341 height 44
click at [828, 641] on button "OK" at bounding box center [814, 638] width 53 height 22
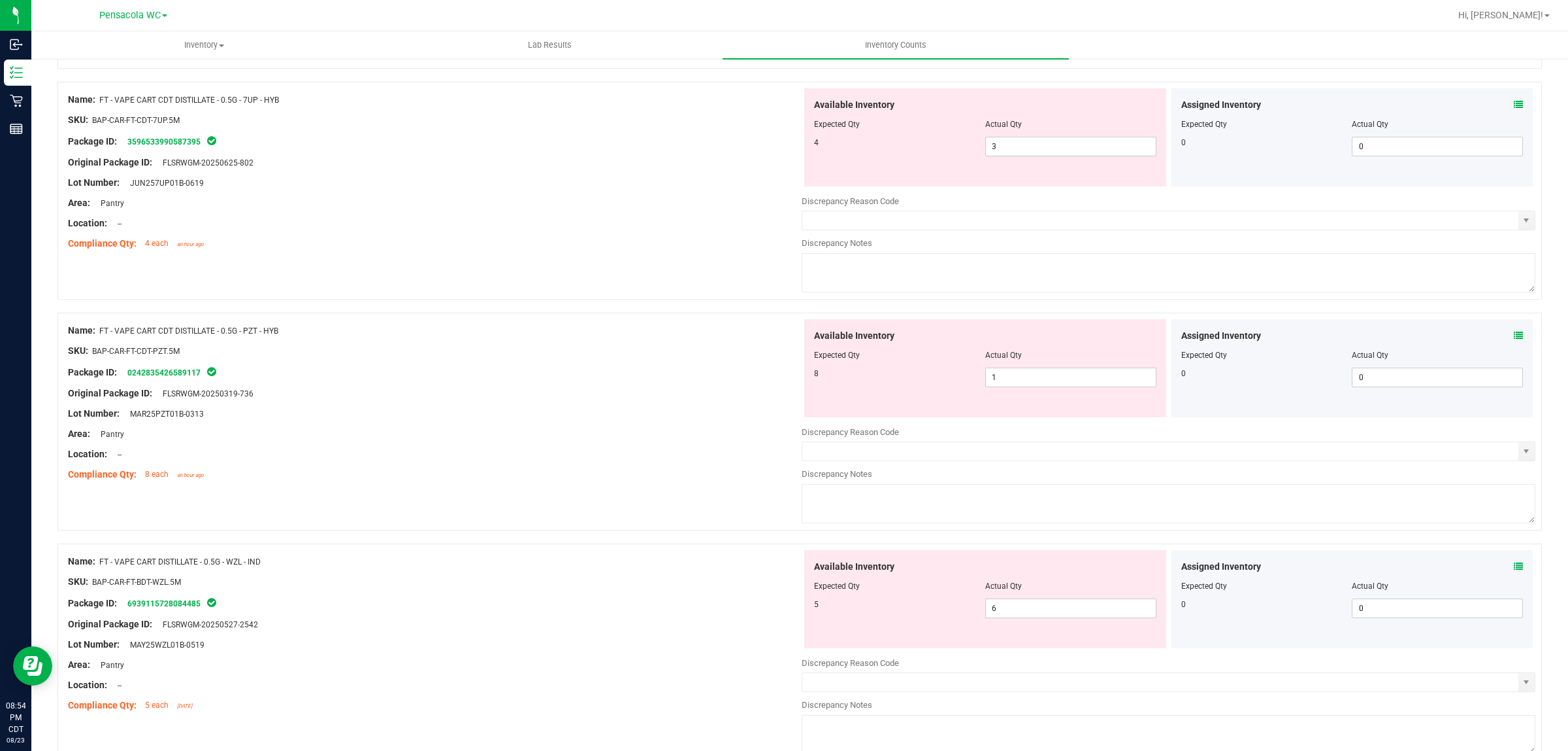
scroll to position [1136, 0]
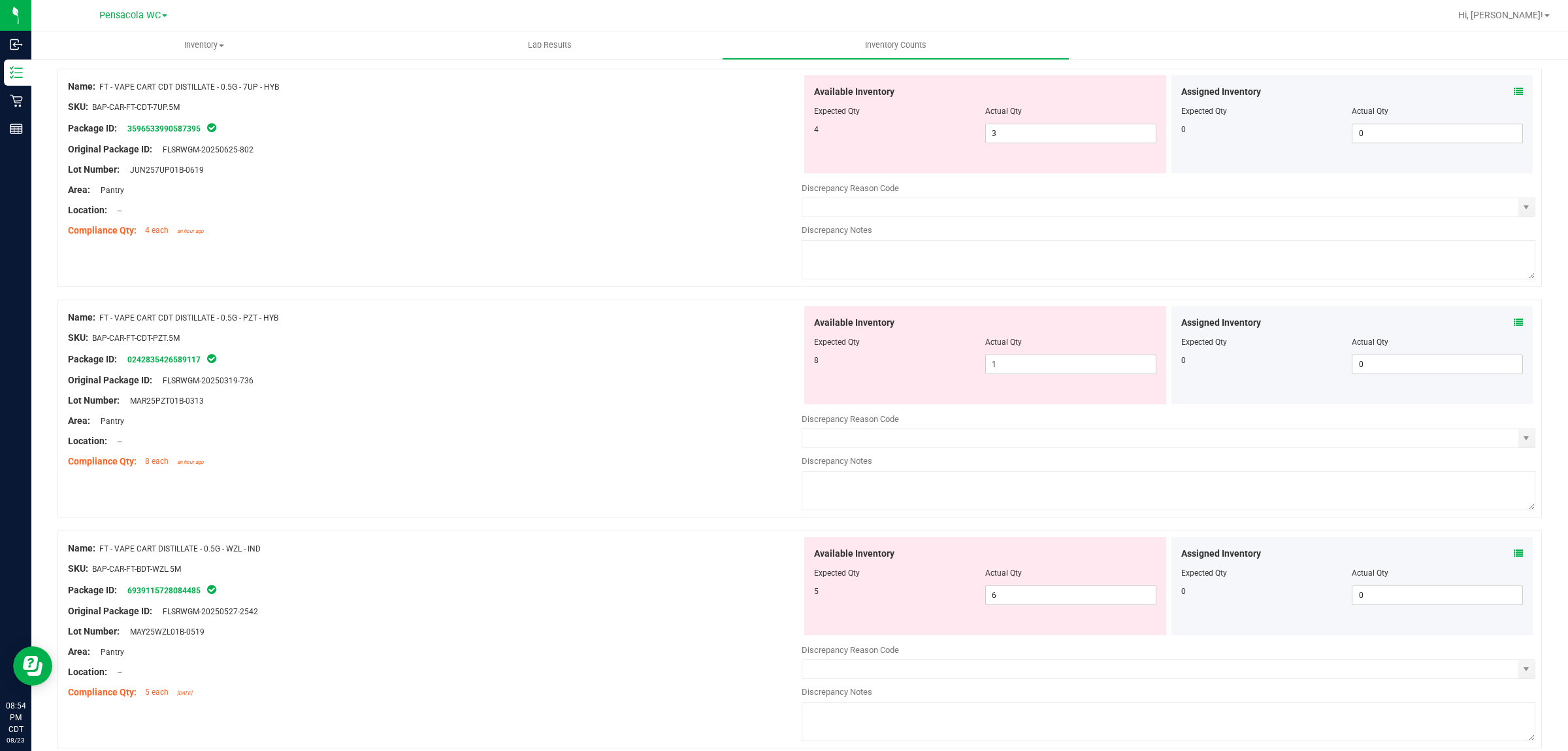
click at [1500, 553] on div "Assigned Inventory" at bounding box center [1352, 553] width 342 height 14
click at [1514, 553] on icon at bounding box center [1518, 553] width 9 height 9
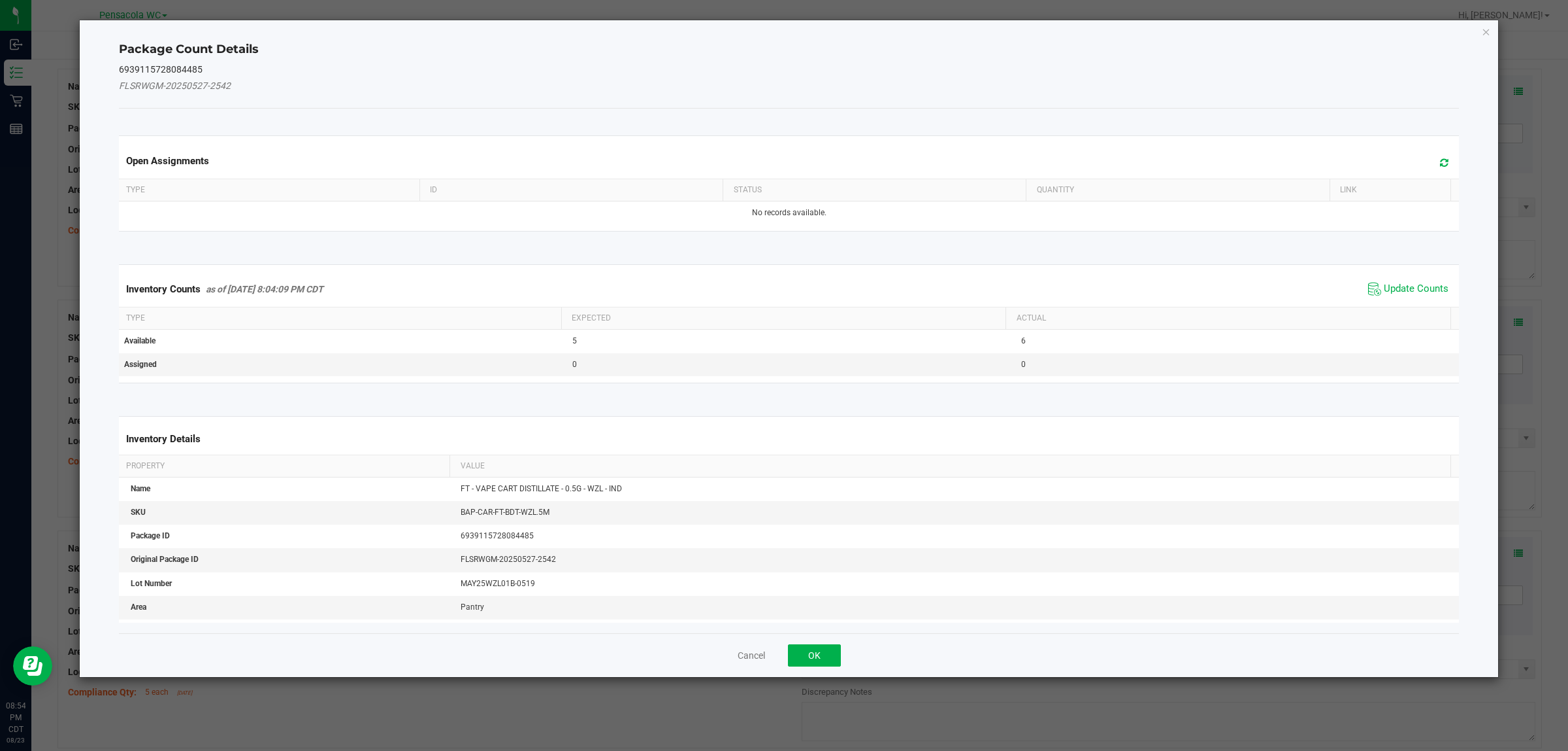
click at [1376, 281] on span "Update Counts" at bounding box center [1408, 289] width 87 height 20
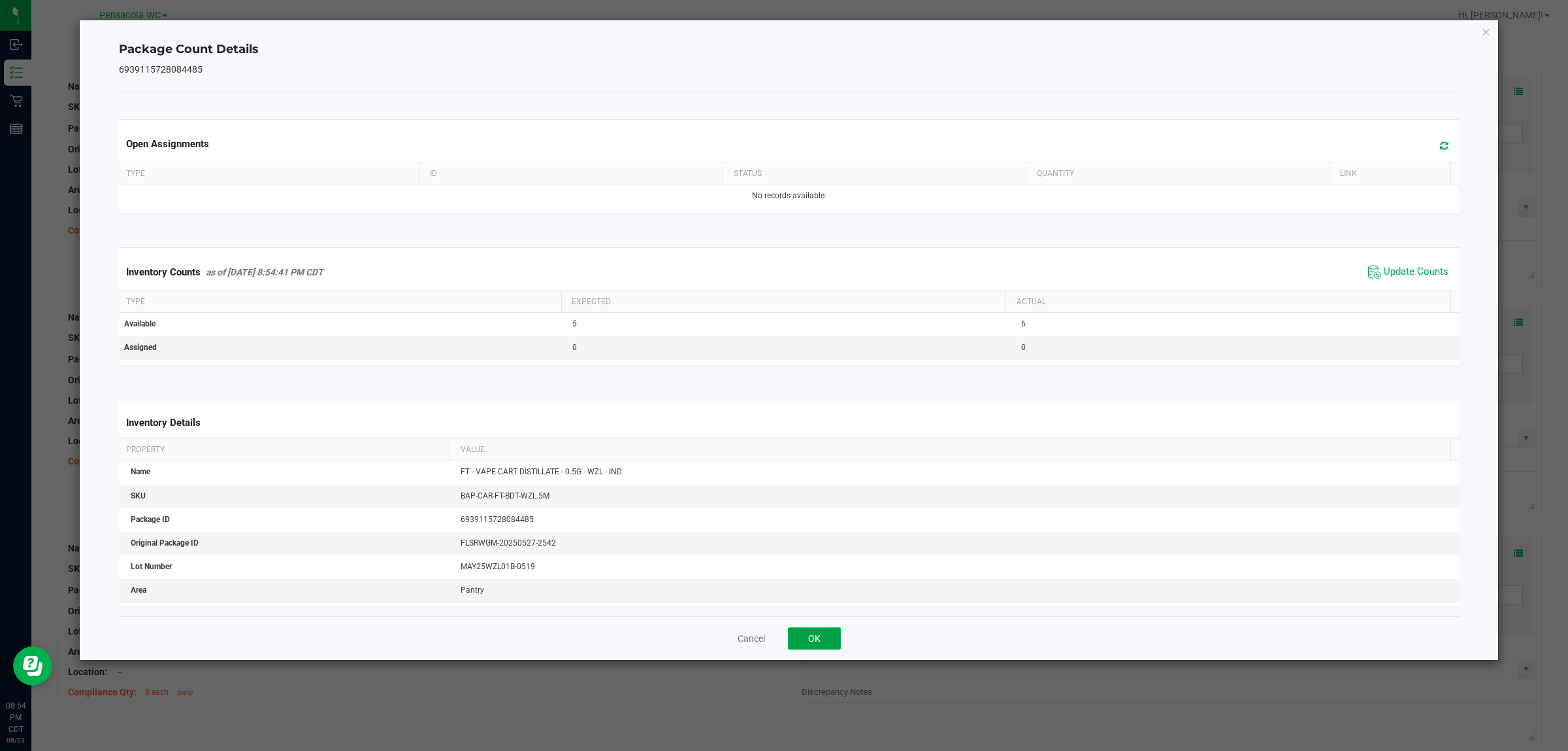
click at [815, 632] on button "OK" at bounding box center [814, 638] width 53 height 22
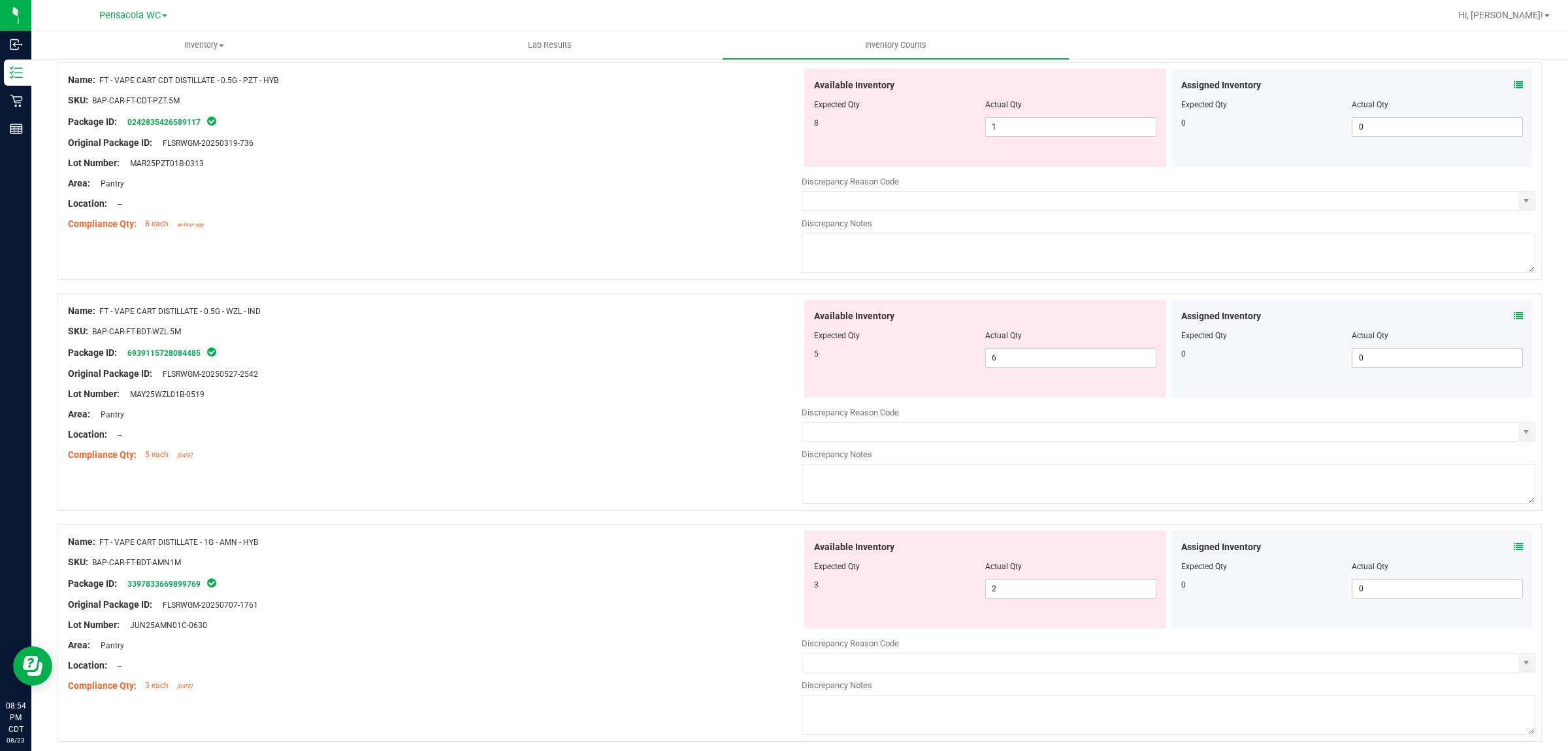
scroll to position [1381, 0]
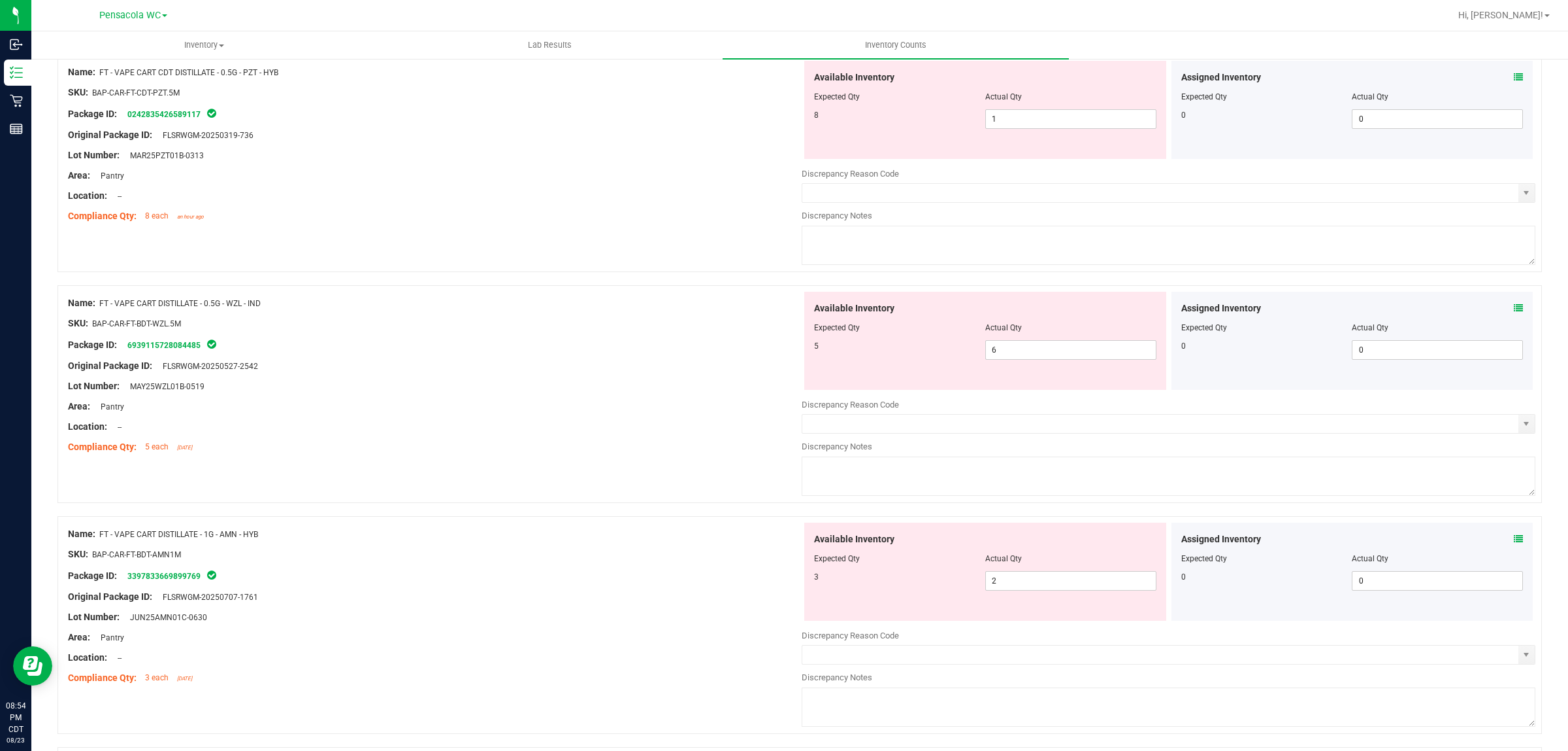
click at [1514, 541] on icon at bounding box center [1518, 538] width 9 height 9
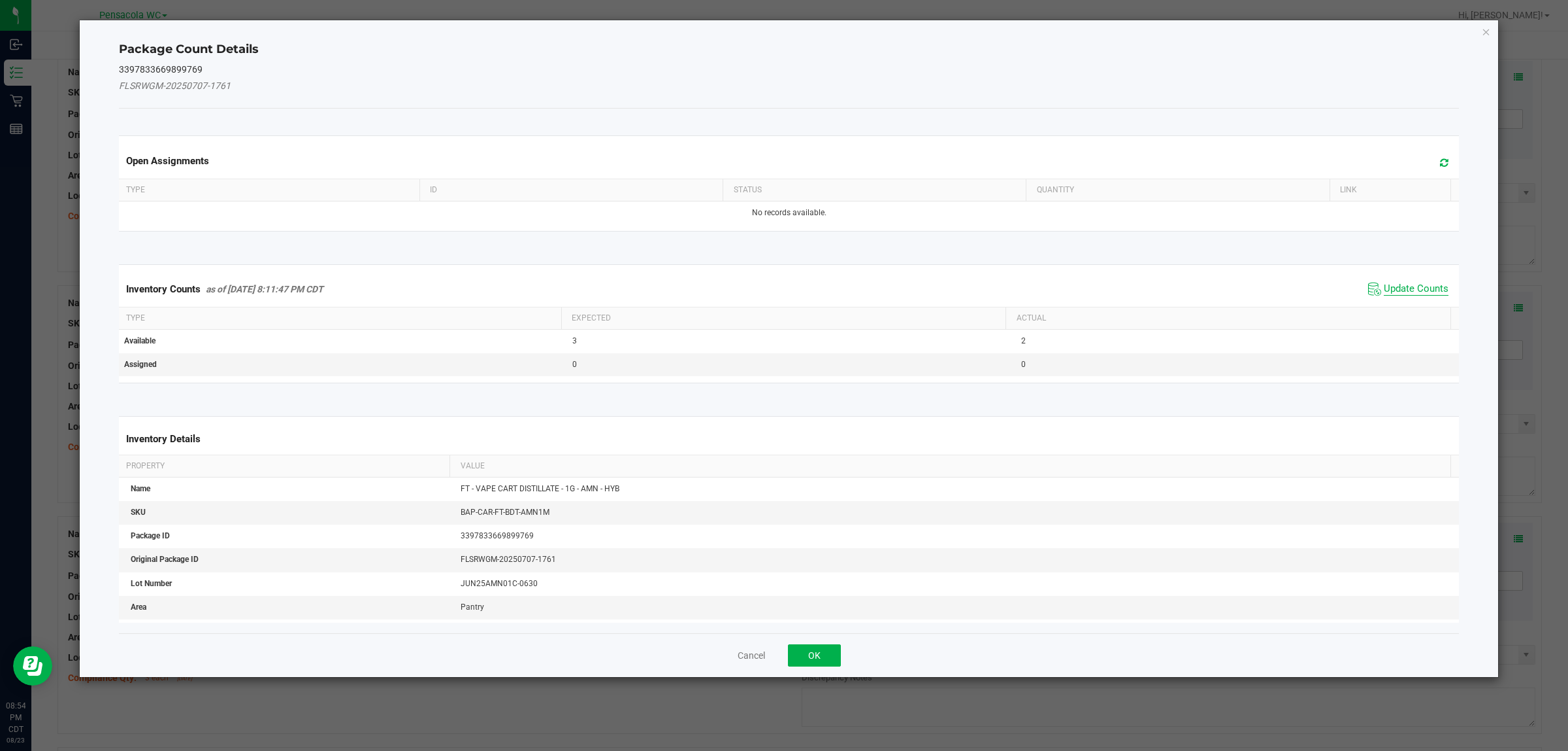
click at [1410, 284] on span "Update Counts" at bounding box center [1416, 289] width 64 height 13
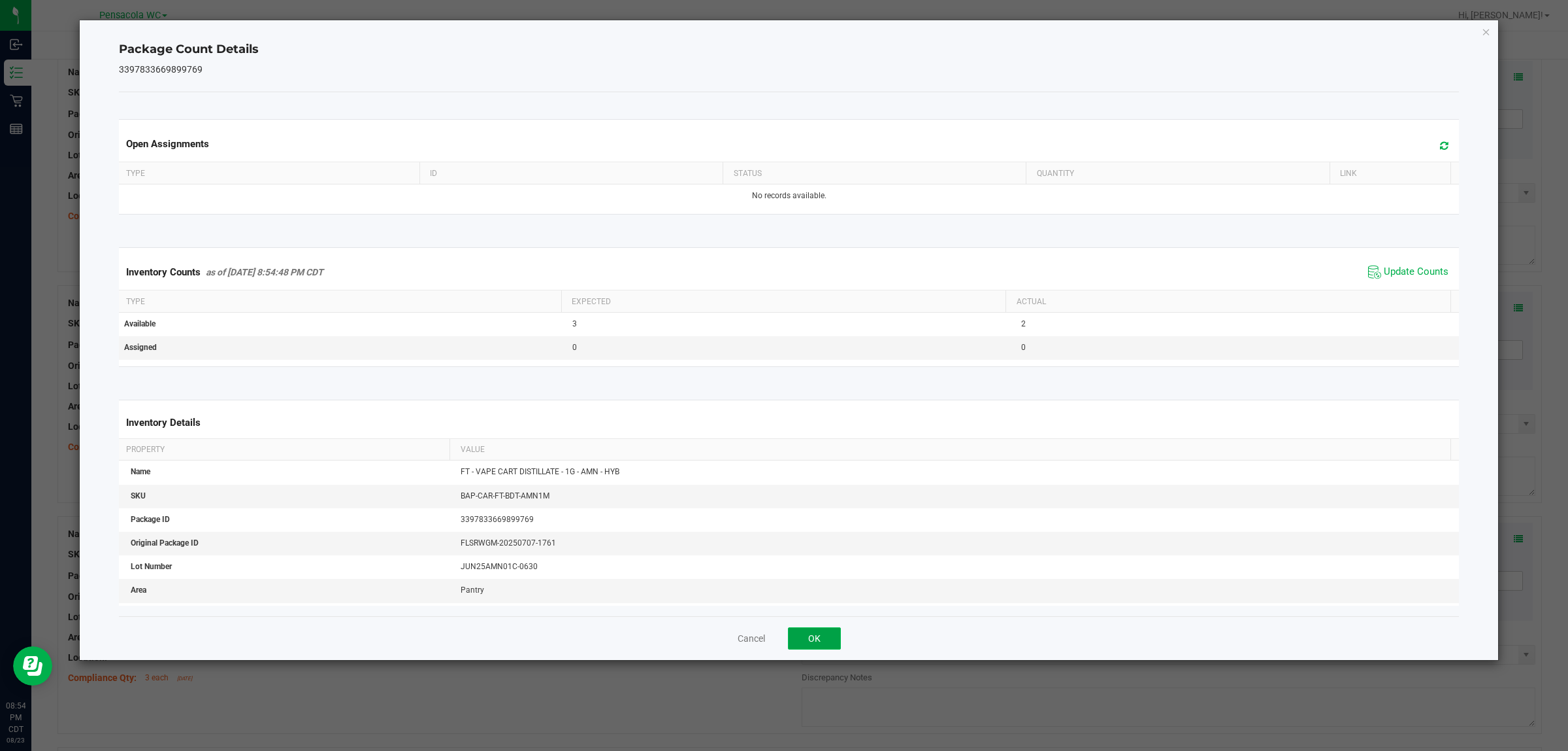
click at [799, 628] on button "OK" at bounding box center [814, 638] width 53 height 22
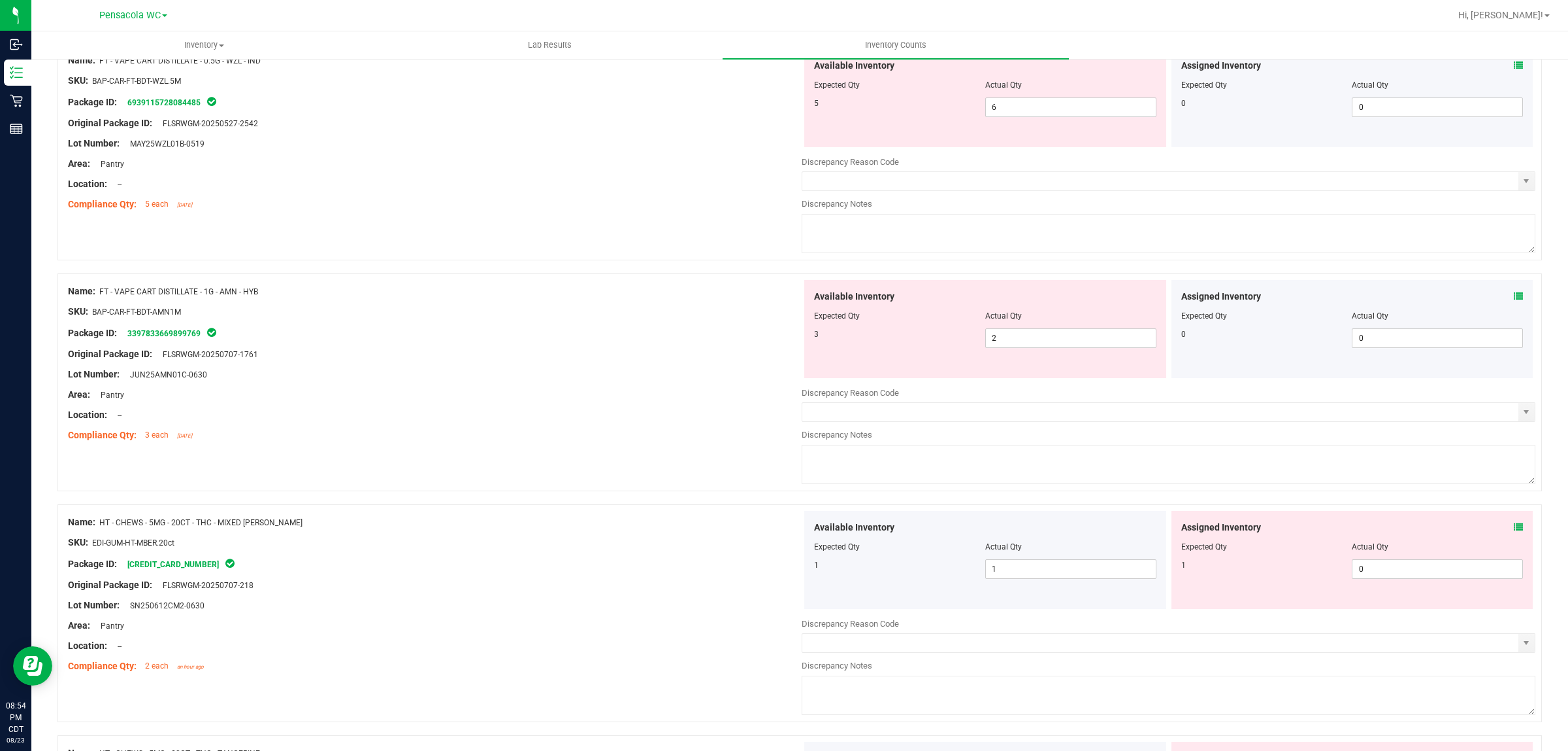
scroll to position [1707, 0]
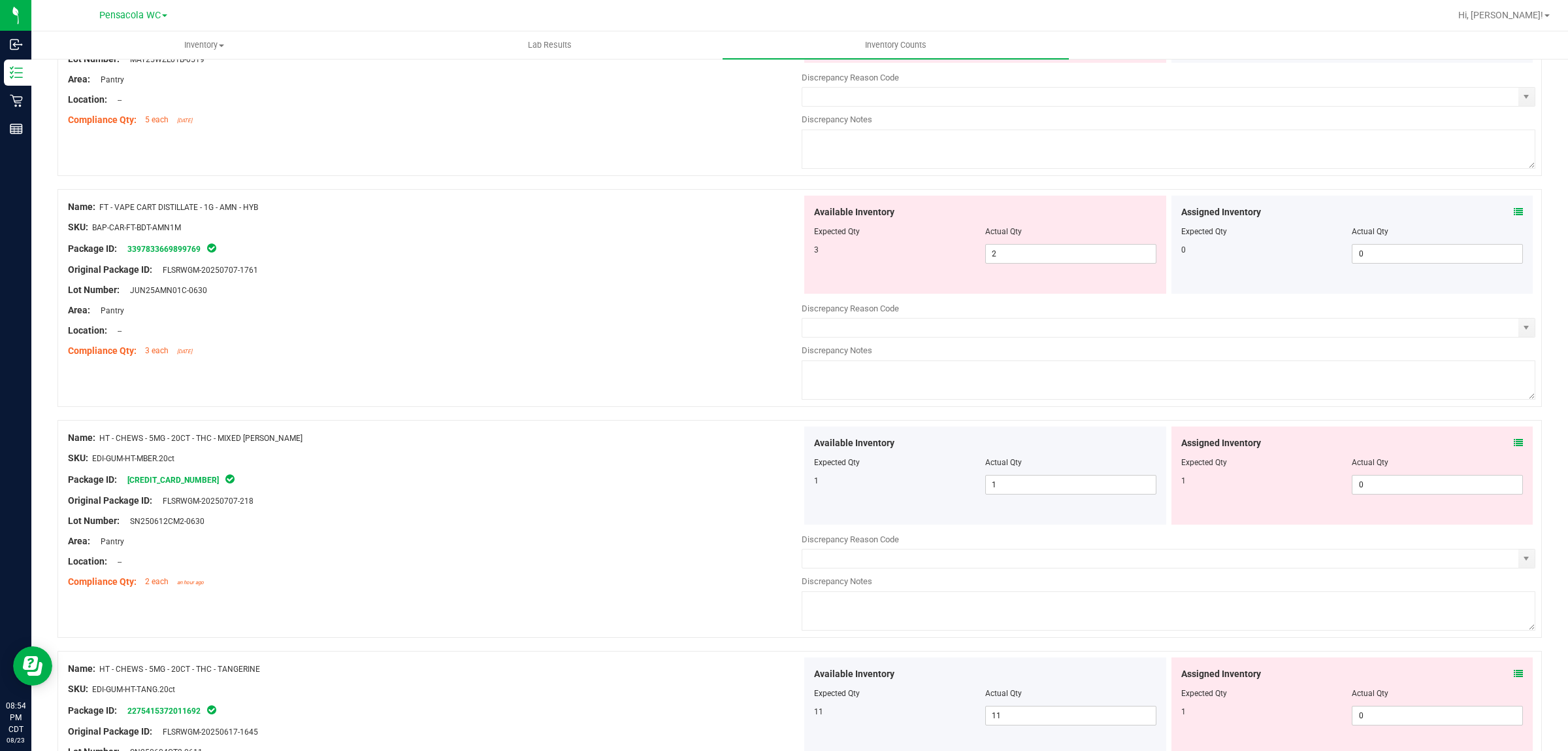
click at [1514, 448] on icon at bounding box center [1518, 442] width 9 height 9
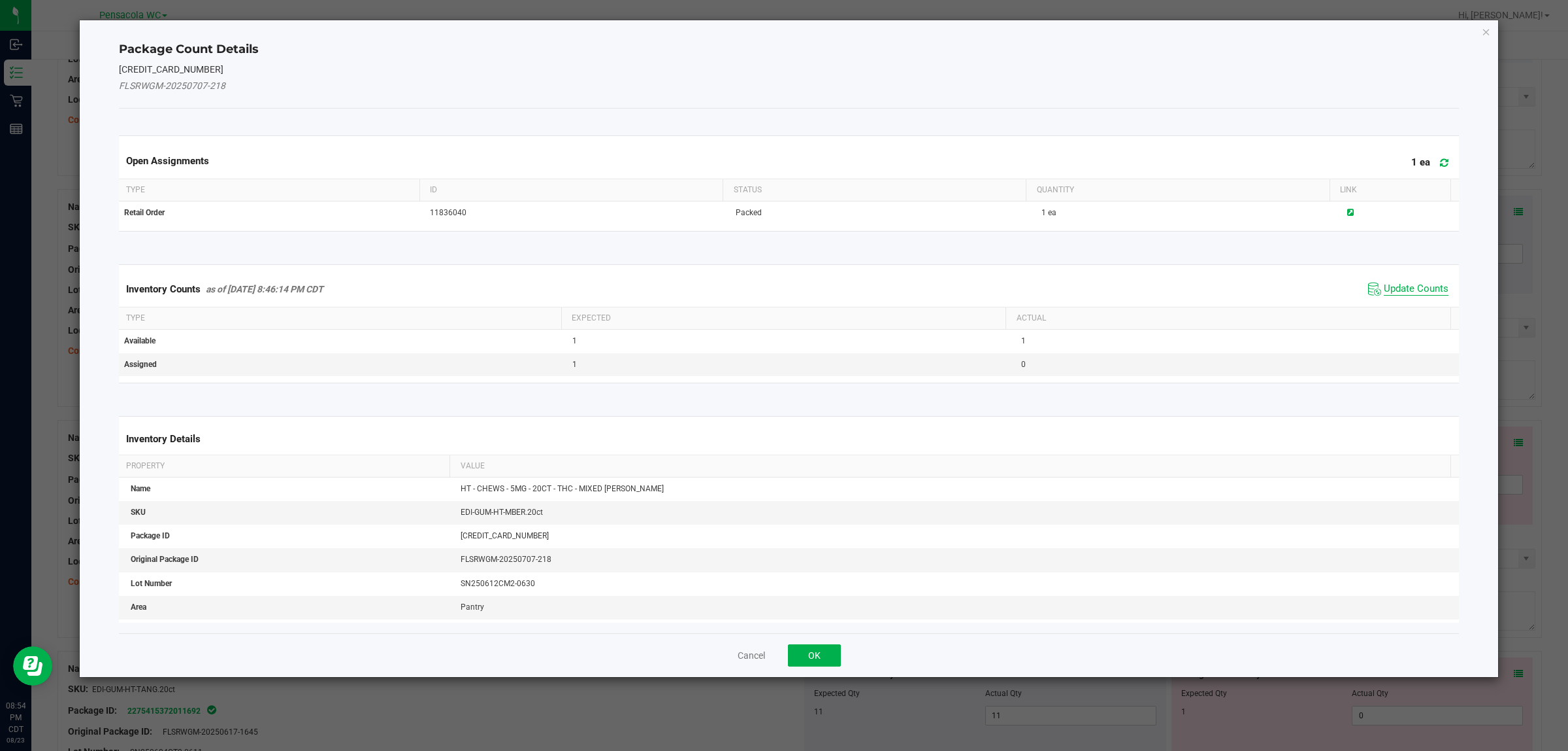
click at [1396, 288] on span "Update Counts" at bounding box center [1416, 289] width 64 height 13
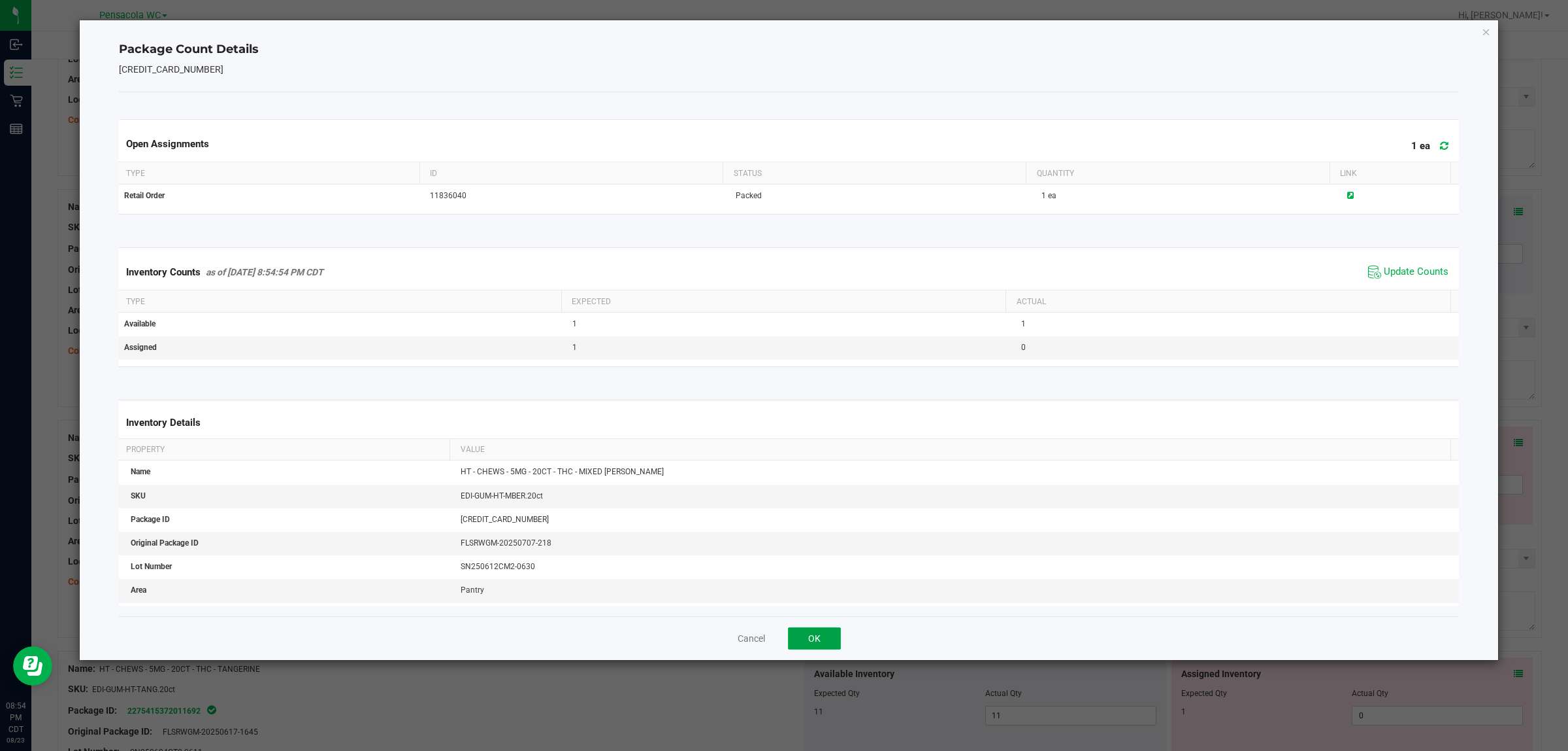
click at [796, 636] on button "OK" at bounding box center [814, 638] width 53 height 22
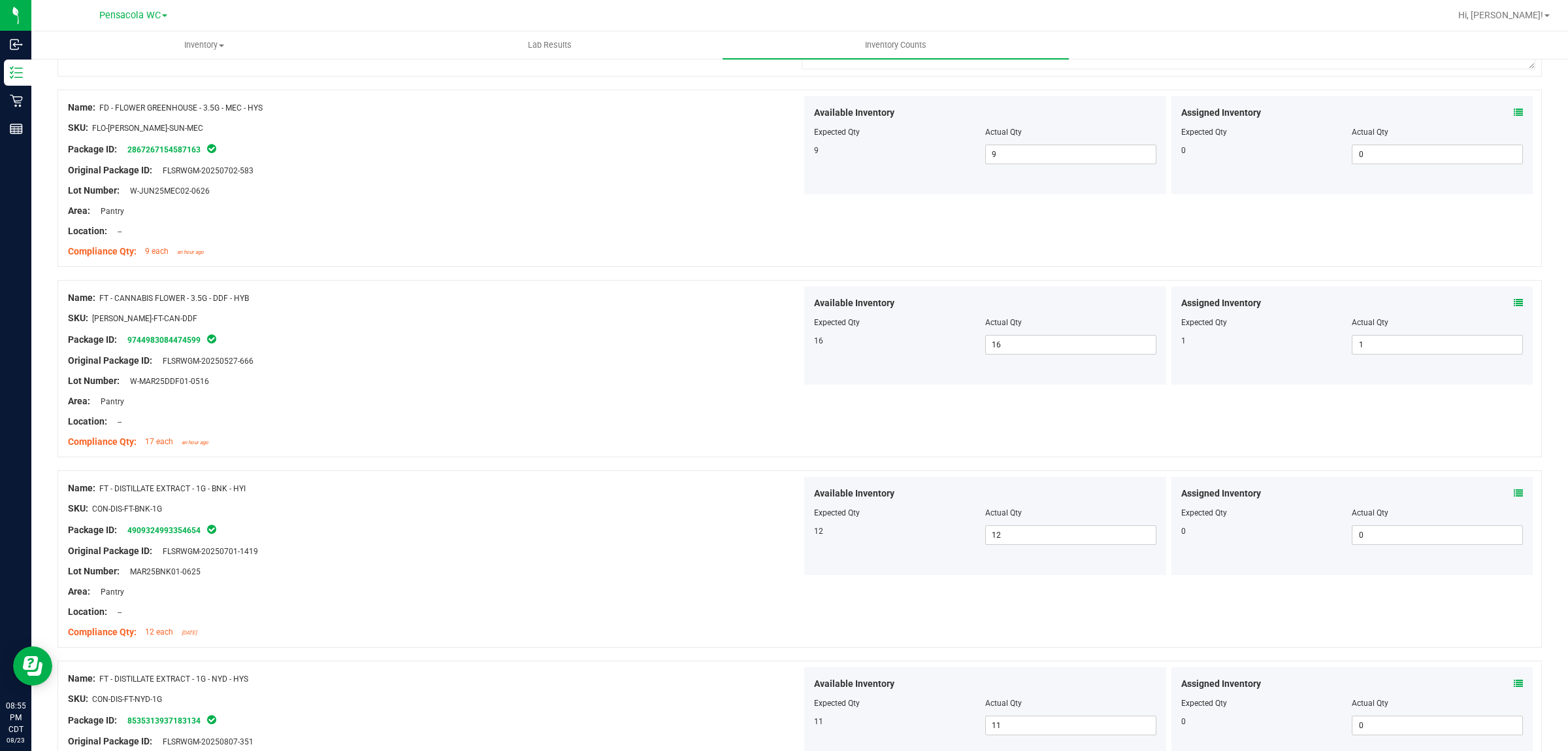
scroll to position [92, 0]
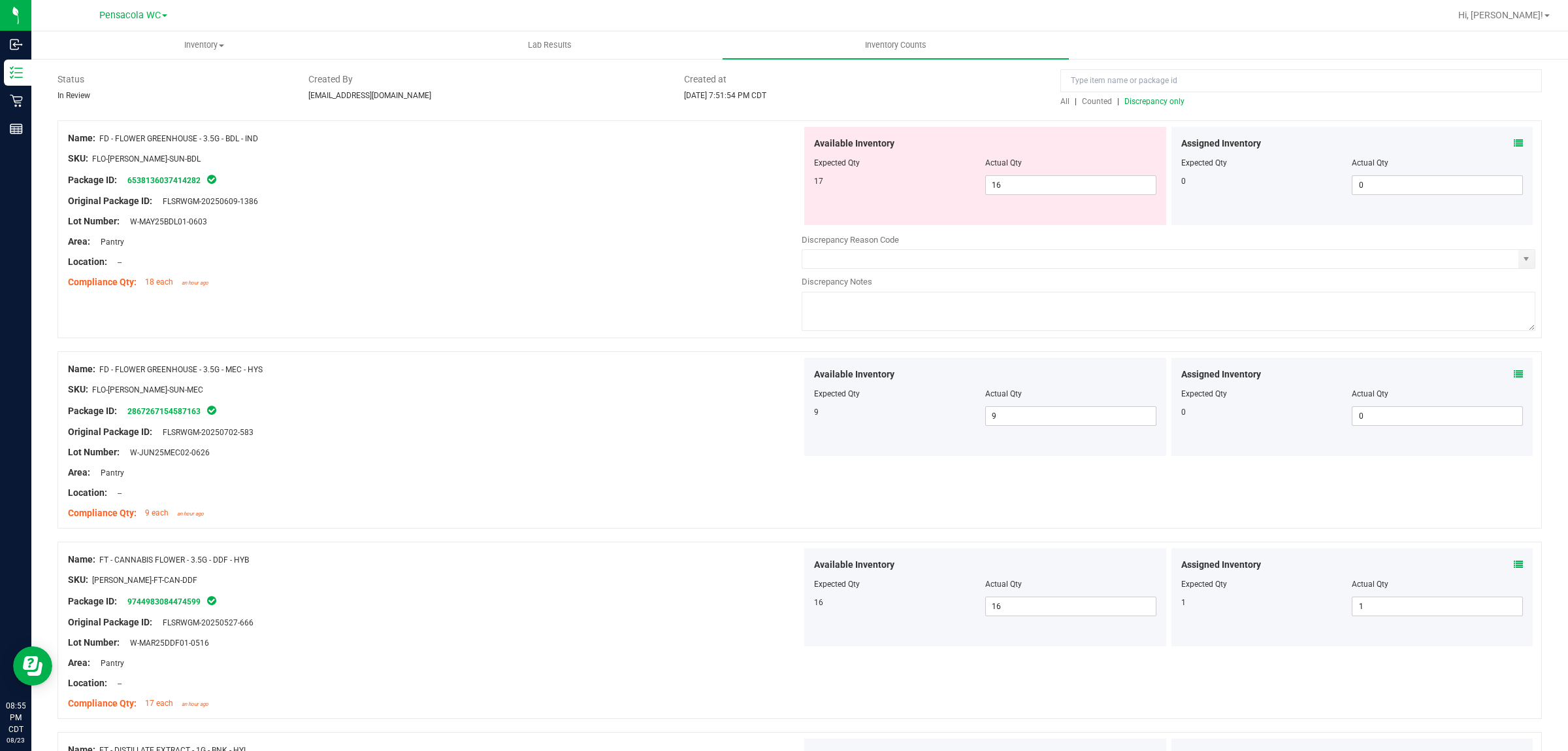
click at [646, 367] on div "Name: FD - FLOWER GREENHOUSE - 3.5G - MEC - HYS" at bounding box center [435, 369] width 734 height 14
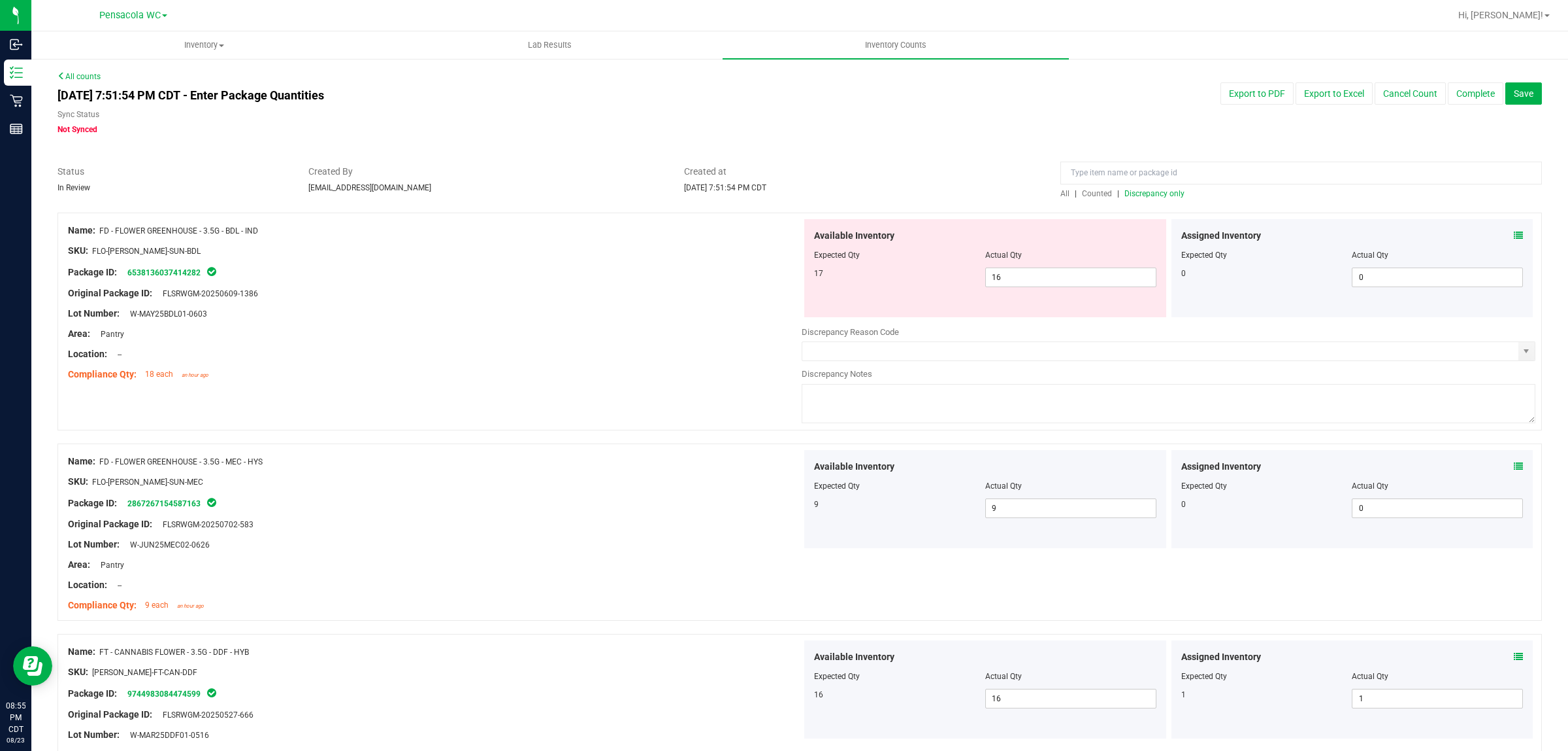
click at [1051, 190] on div "All | Counted | Discrepancy only" at bounding box center [1301, 182] width 501 height 35
click at [1060, 190] on span "All" at bounding box center [1064, 193] width 9 height 9
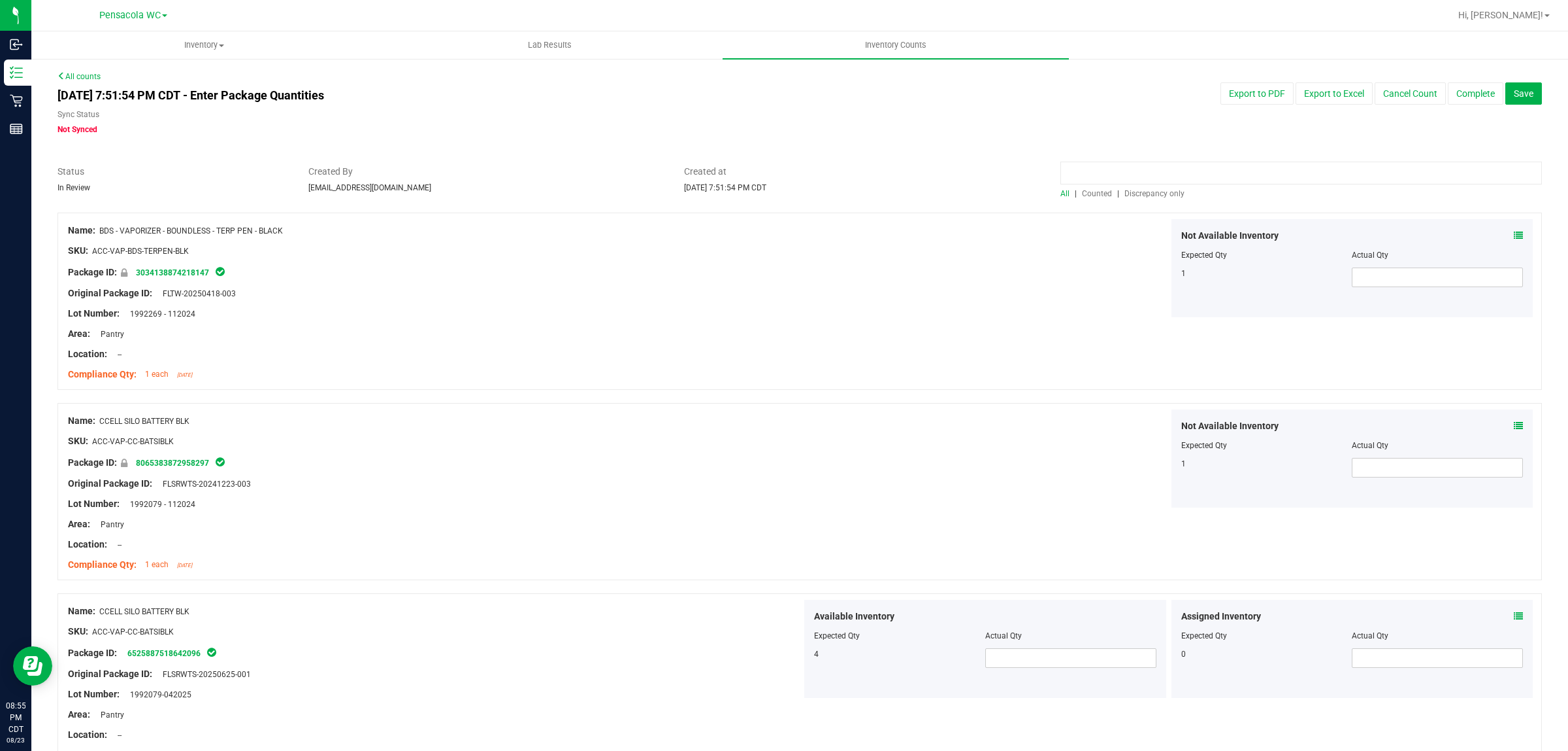
click at [1094, 171] on input at bounding box center [1301, 173] width 482 height 23
type input "7up"
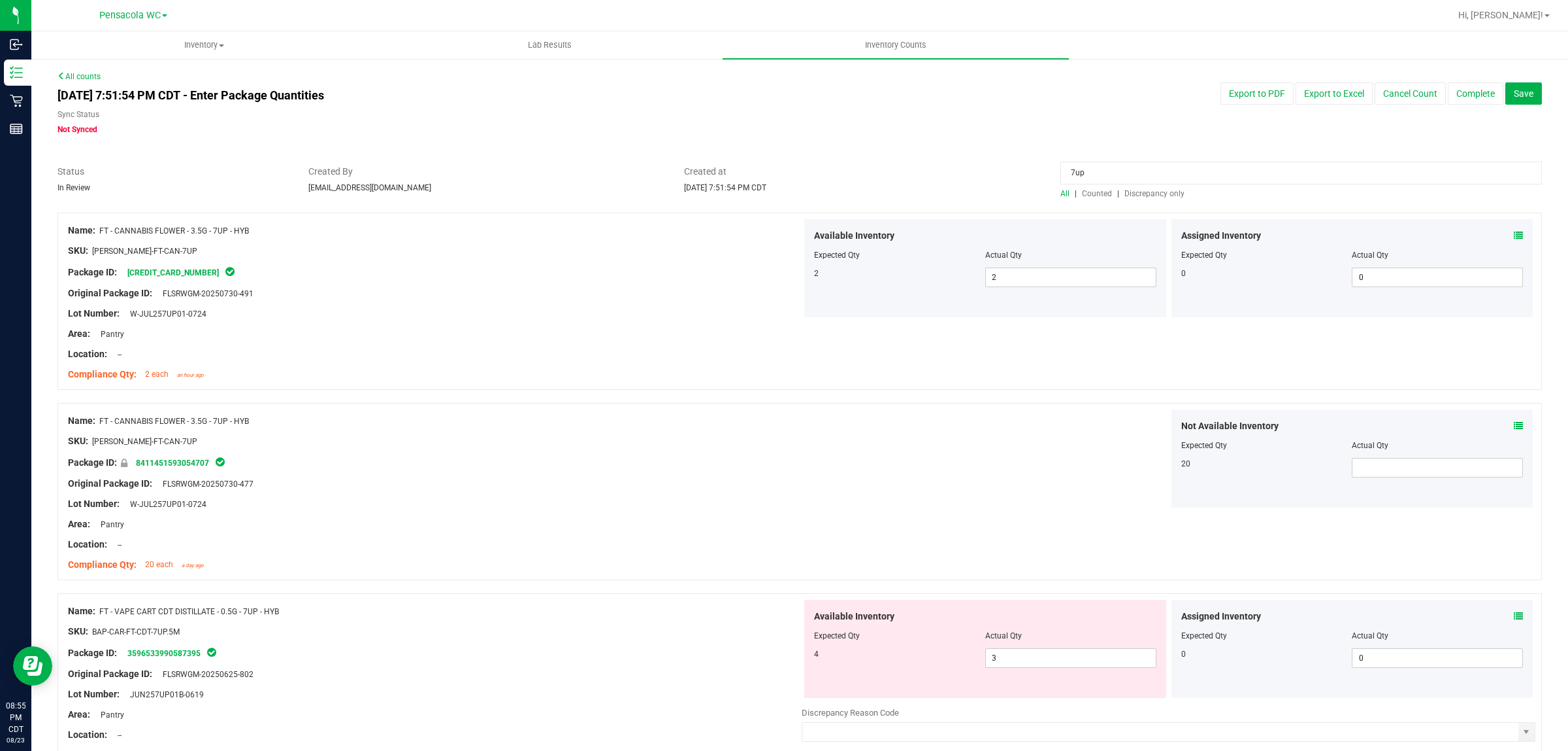
click at [1071, 170] on input "7up" at bounding box center [1301, 173] width 482 height 23
click at [1086, 162] on input "7up" at bounding box center [1301, 173] width 482 height 23
click at [1126, 188] on div "All | Counted | Discrepancy only" at bounding box center [1301, 194] width 482 height 12
click at [1129, 190] on div "All | Counted | Discrepancy only" at bounding box center [1301, 194] width 482 height 12
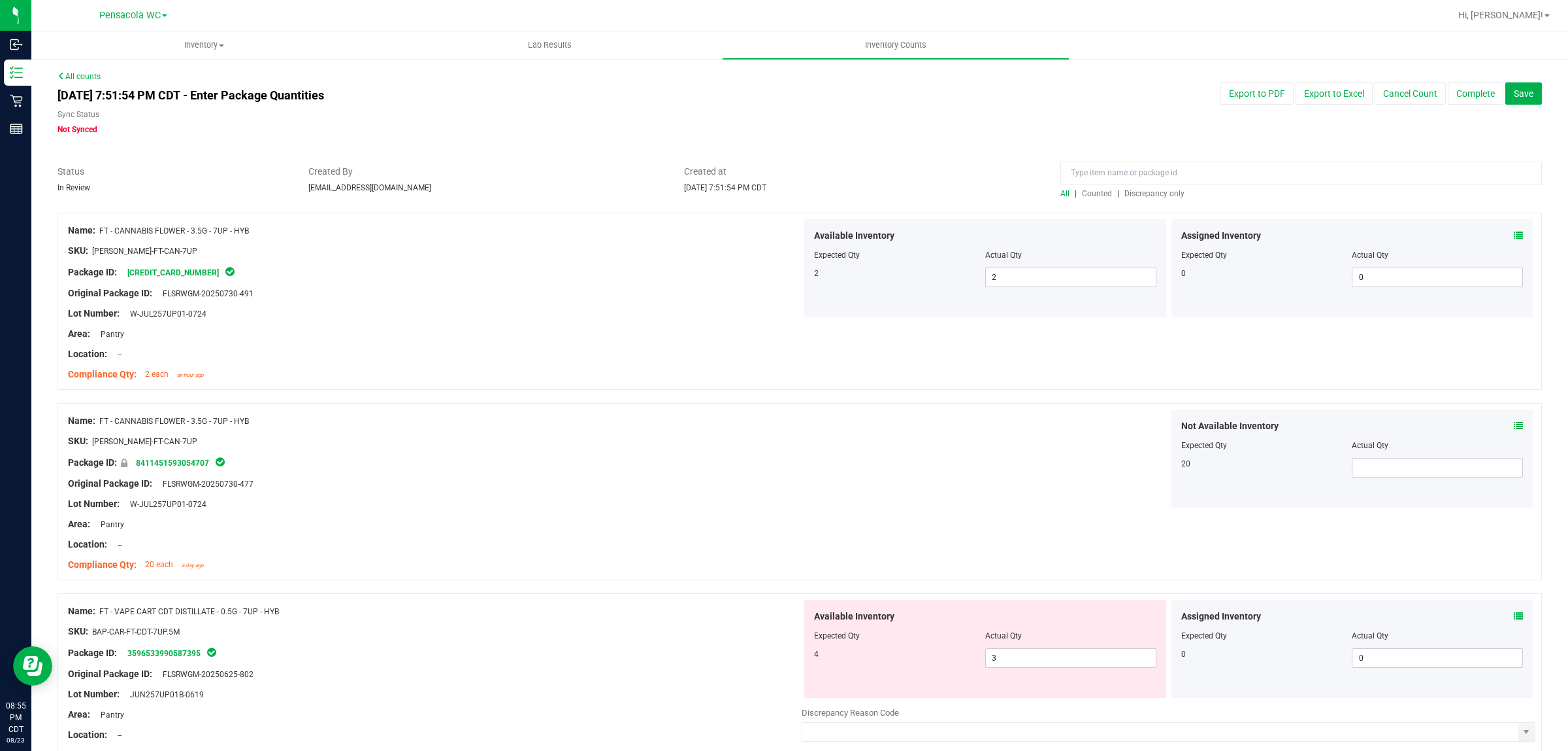
click at [1129, 190] on div "All counts [DATE] 7:51:54 PM CDT - Enter Package Quantities Sync Status Not Syn…" at bounding box center [799, 463] width 1484 height 784
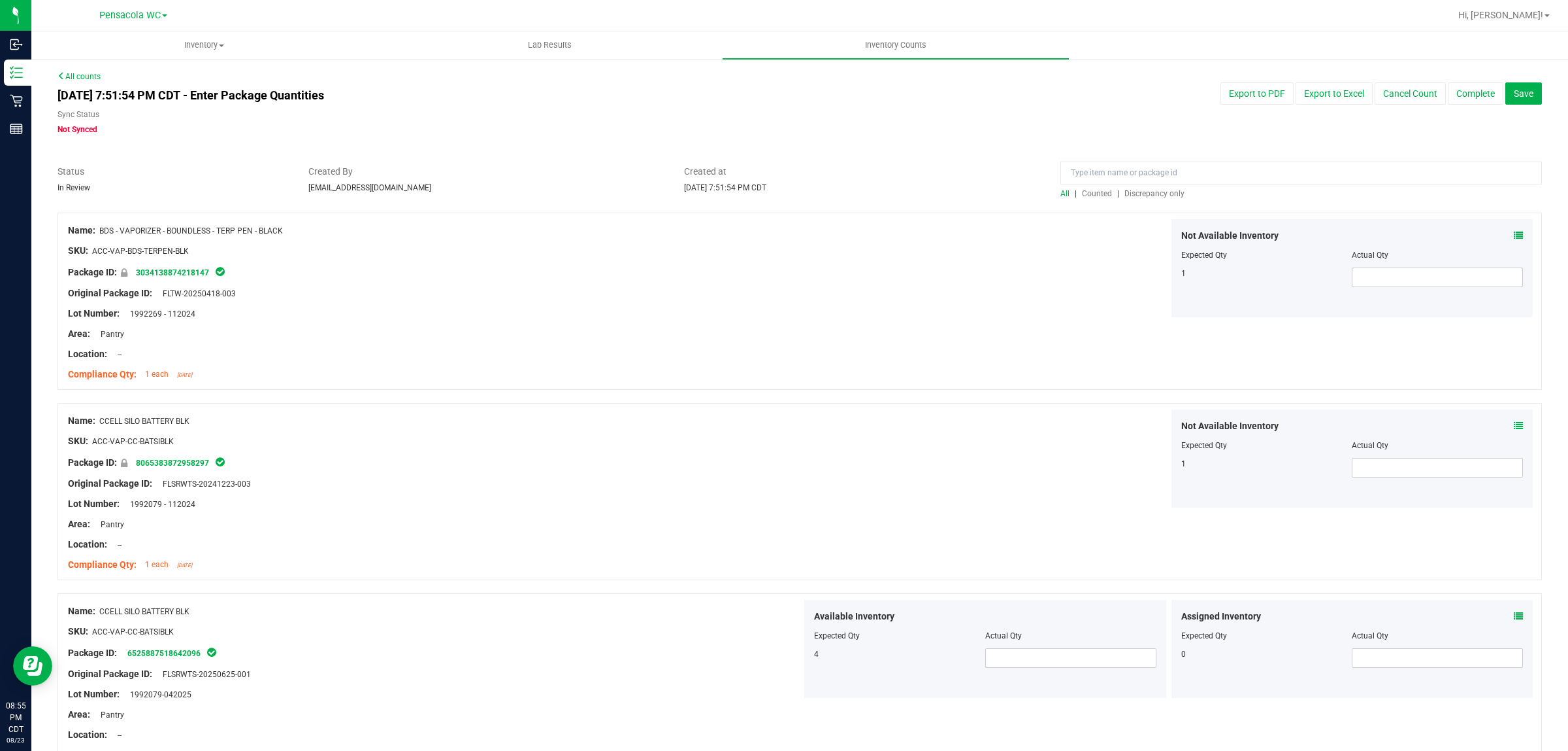
click at [1161, 194] on span "Discrepancy only" at bounding box center [1155, 193] width 60 height 9
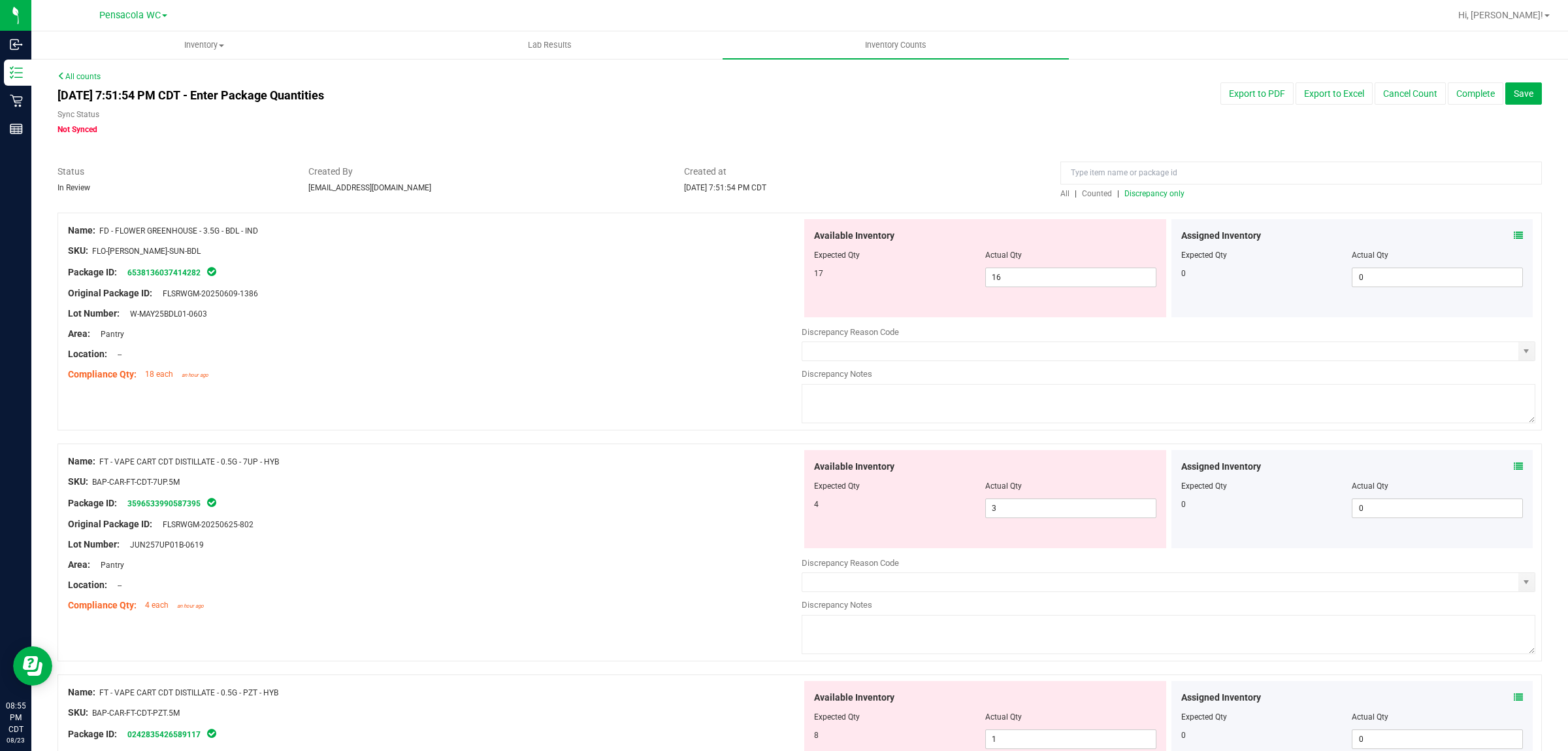
click at [607, 351] on div "Location: --" at bounding box center [435, 354] width 734 height 14
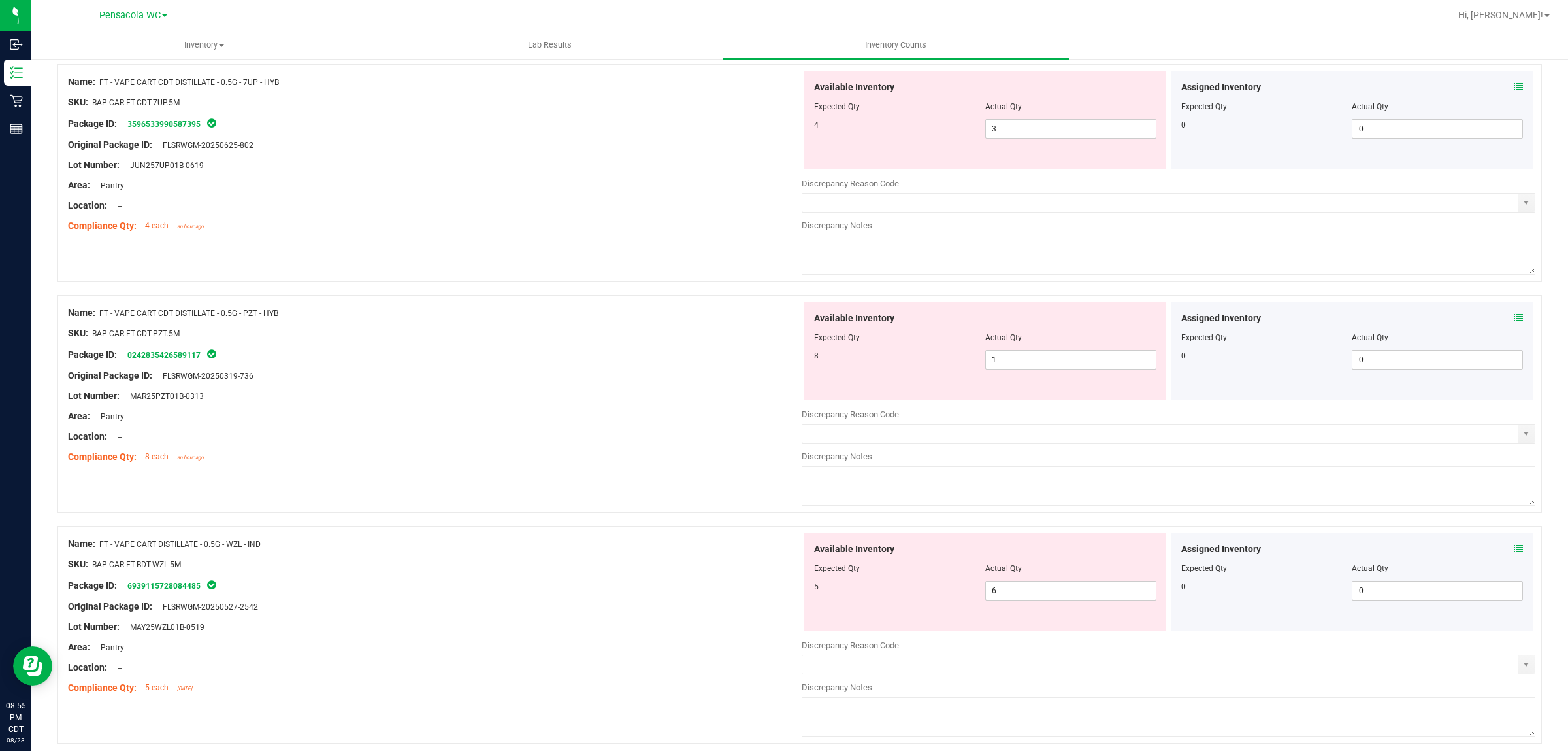
scroll to position [409, 0]
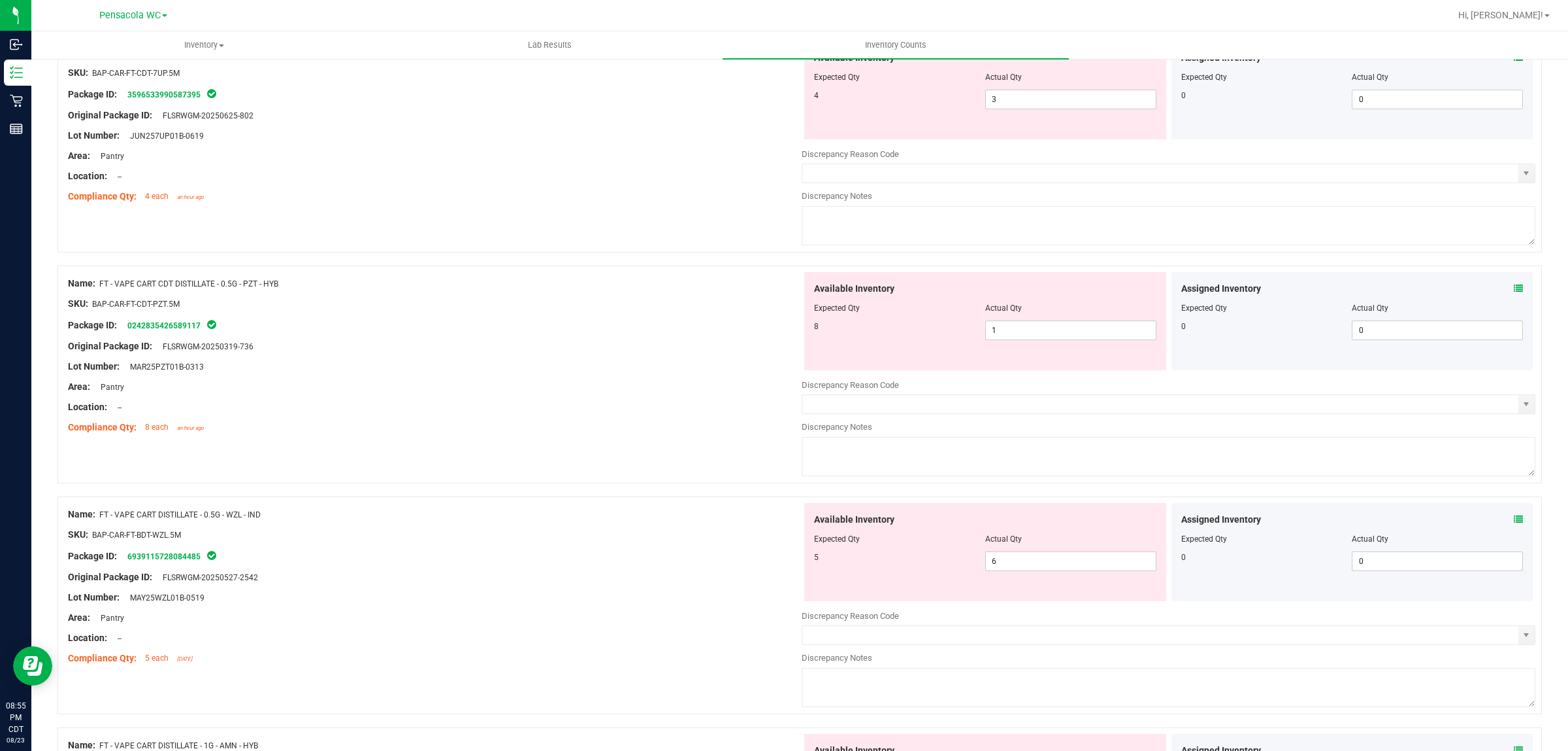
click at [452, 371] on div "Lot Number: MAR25PZT01B-0313" at bounding box center [435, 366] width 734 height 14
click at [1053, 332] on span "1 1" at bounding box center [1071, 330] width 171 height 20
click at [1053, 332] on input "1" at bounding box center [1071, 330] width 170 height 18
type input "8"
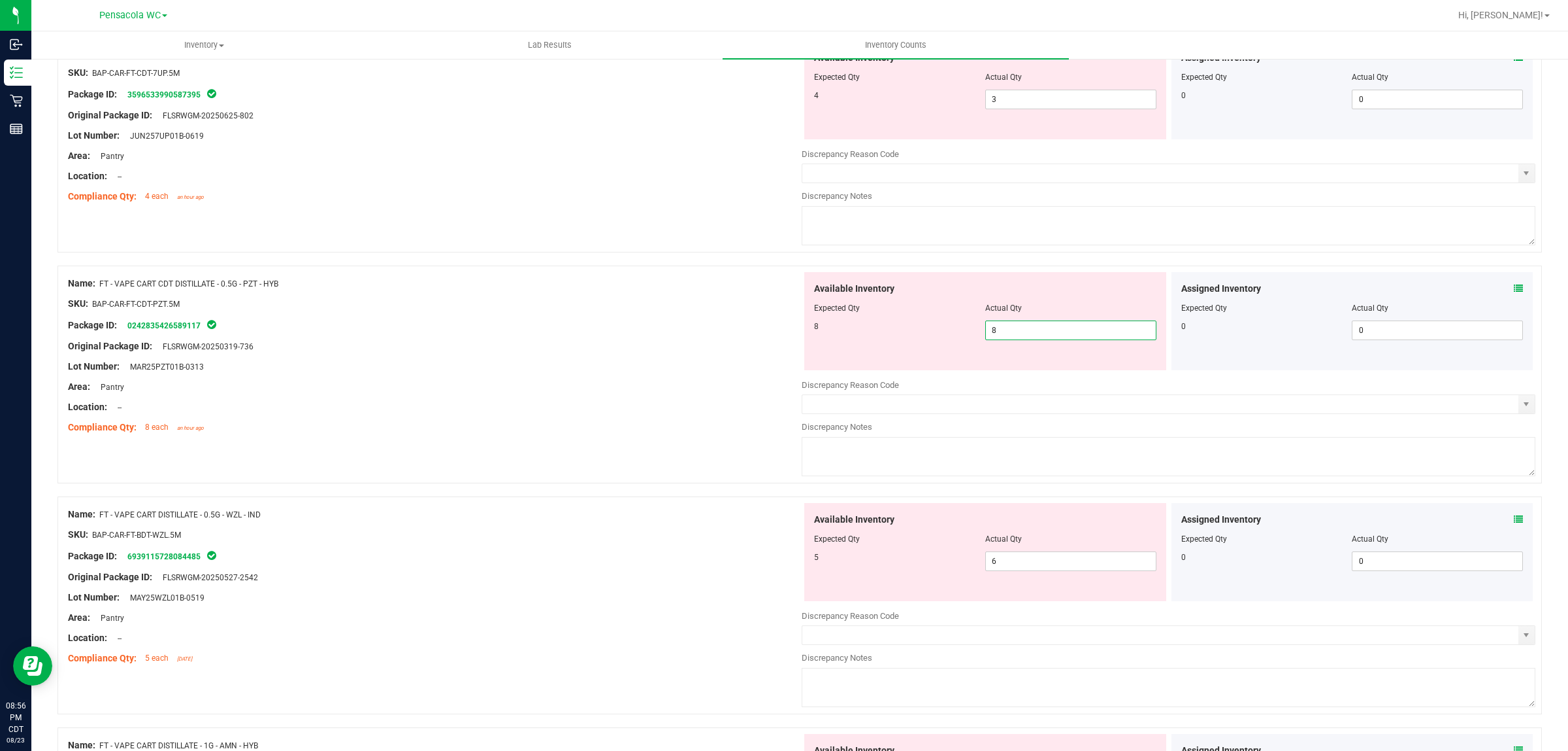
click at [737, 394] on div at bounding box center [435, 397] width 734 height 6
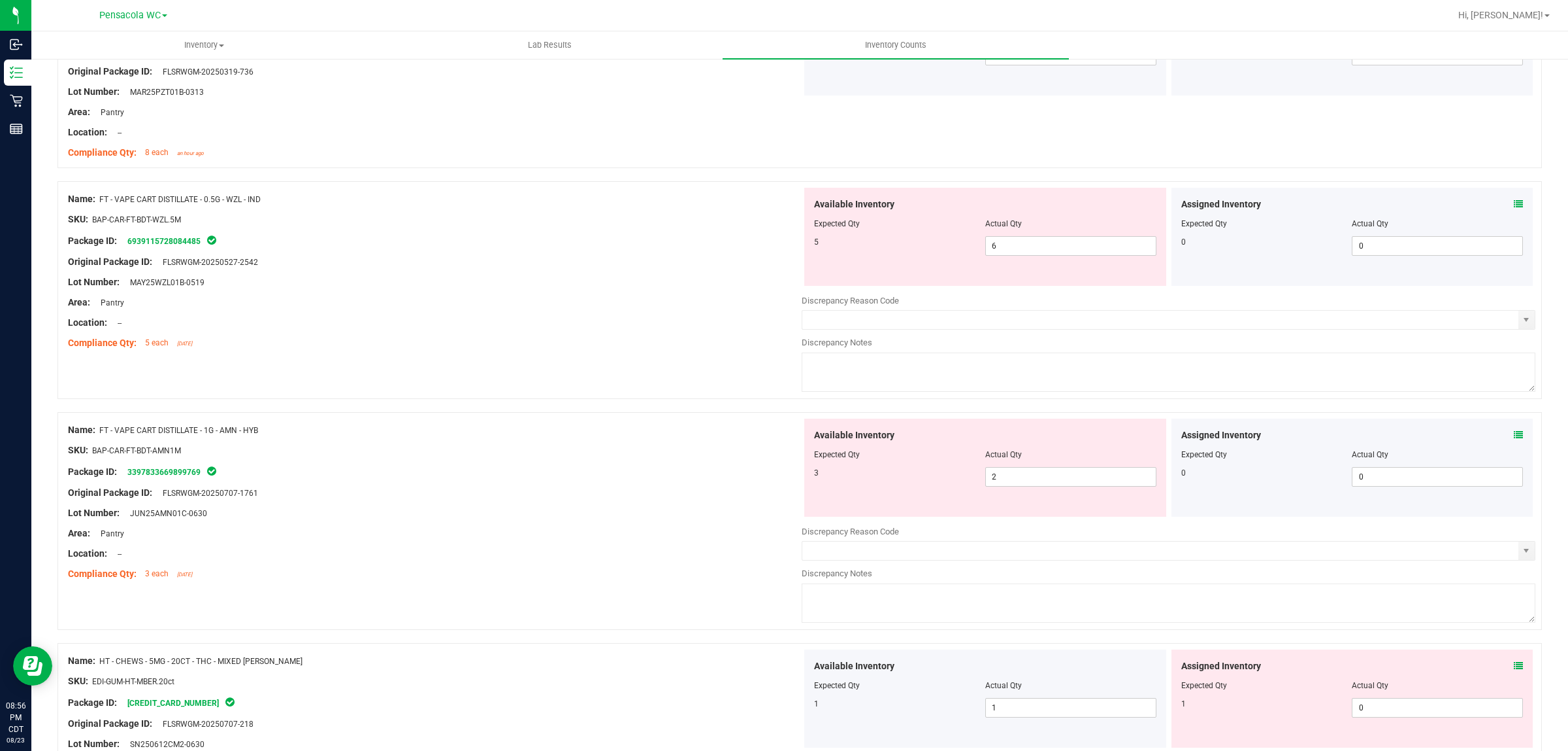
scroll to position [654, 0]
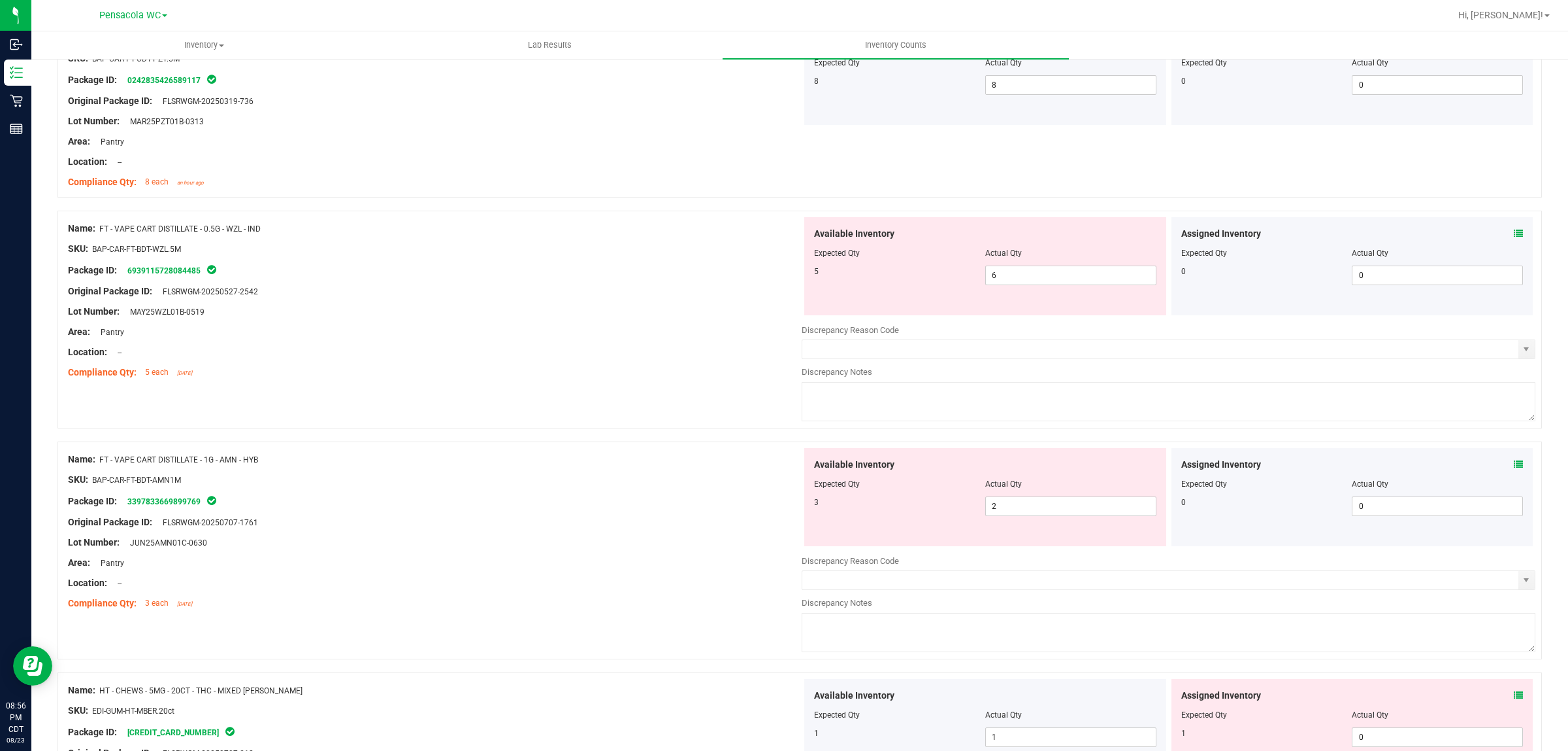
click at [760, 344] on div at bounding box center [435, 342] width 734 height 6
click at [1514, 237] on icon at bounding box center [1518, 233] width 9 height 9
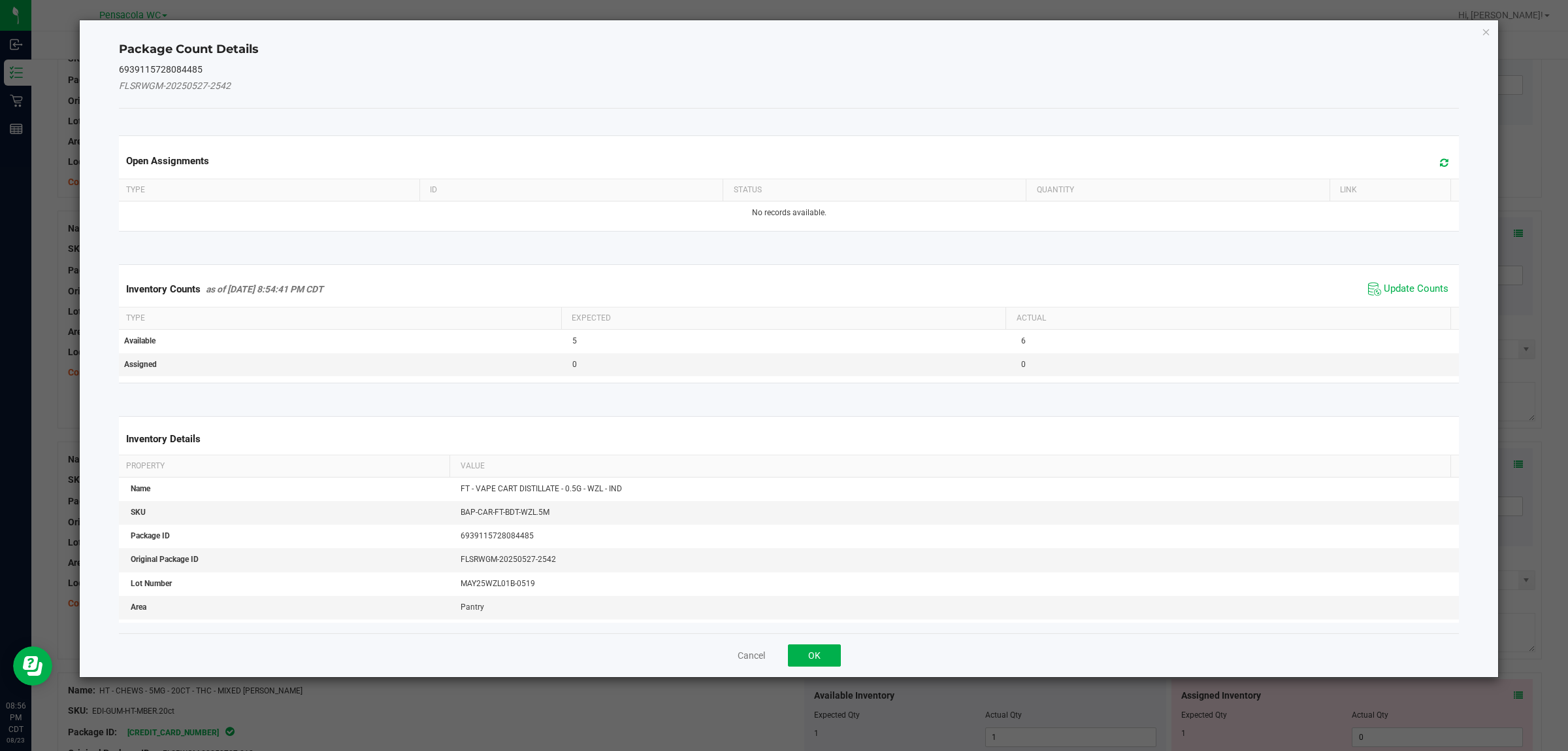
click at [1396, 281] on span "Update Counts" at bounding box center [1408, 289] width 87 height 20
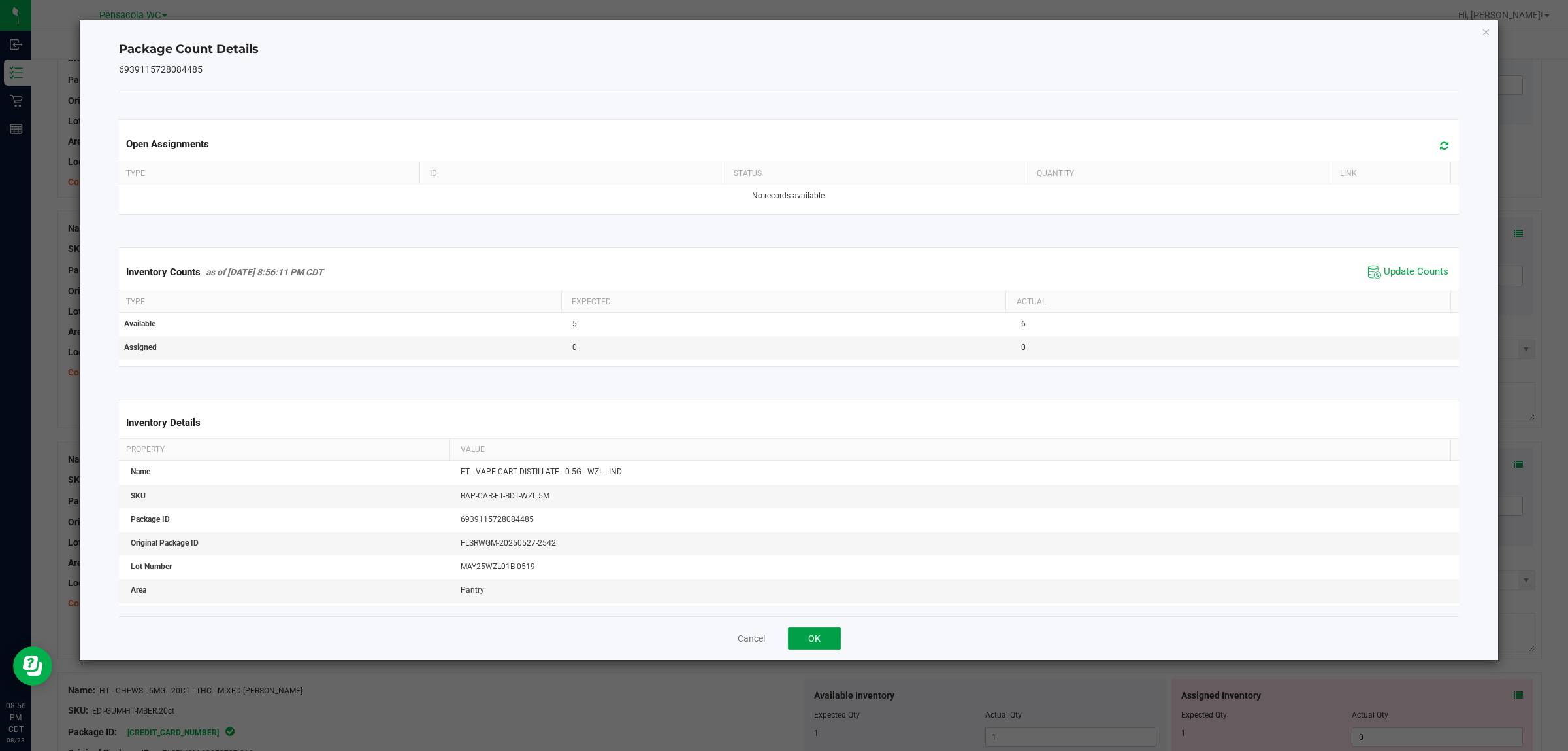
click at [801, 637] on button "OK" at bounding box center [814, 638] width 53 height 22
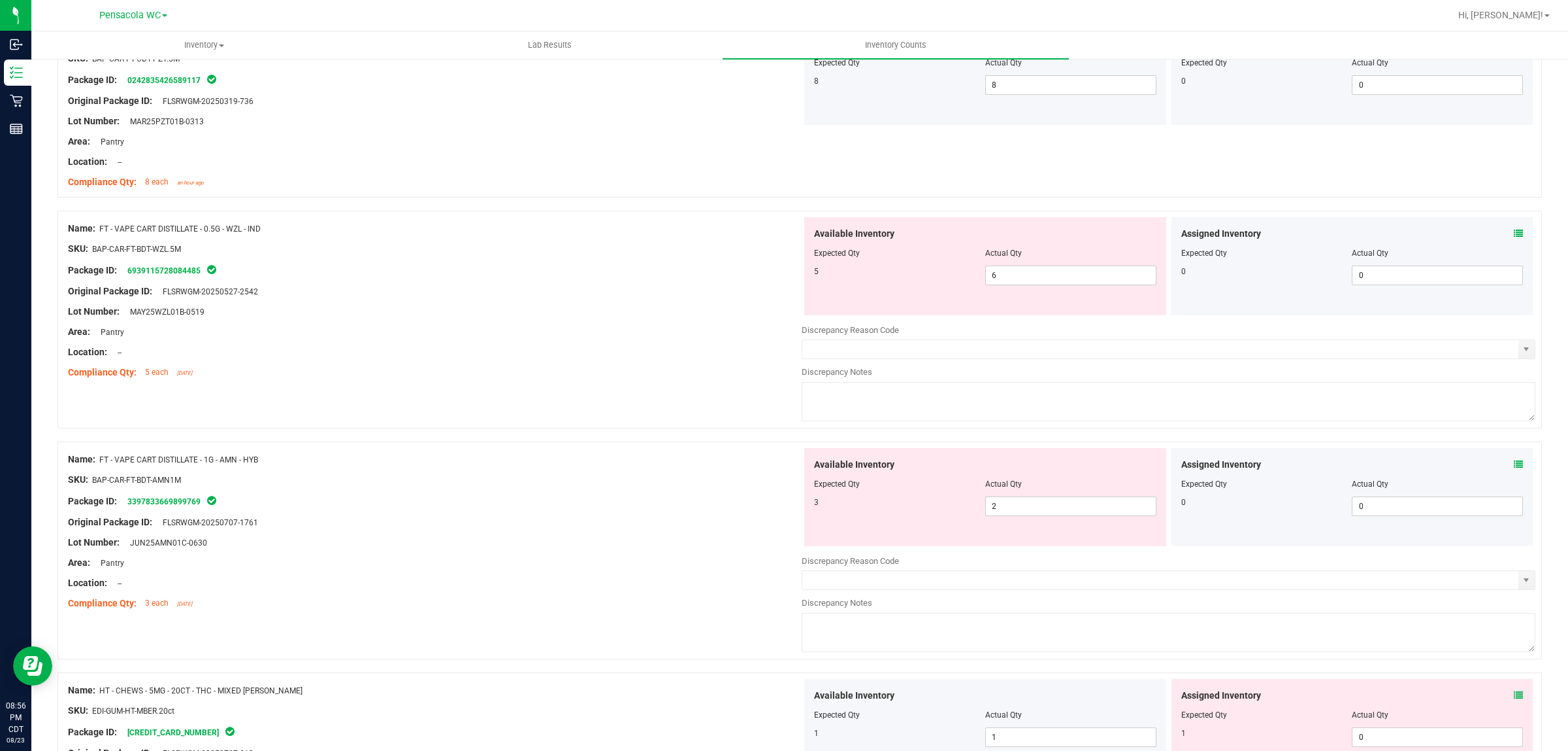
click at [572, 379] on div "Compliance Qty: 5 each [DATE]" at bounding box center [435, 372] width 734 height 14
click at [1135, 267] on span "6 6" at bounding box center [1071, 275] width 171 height 20
click at [1112, 280] on span "6 6" at bounding box center [1071, 275] width 171 height 20
click at [1112, 280] on input "6" at bounding box center [1071, 275] width 170 height 18
type input "5"
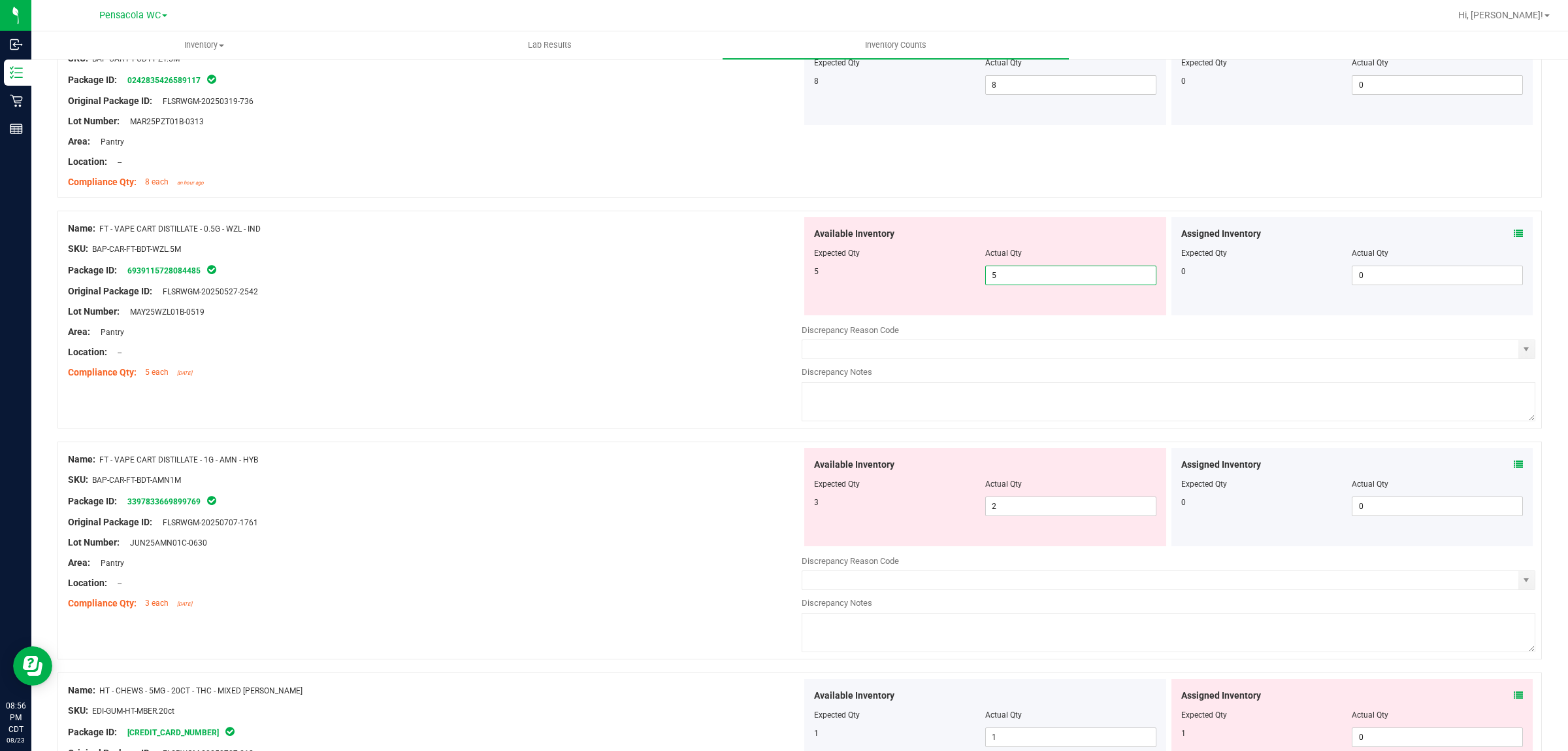
type input "5"
click at [652, 367] on div "Compliance Qty: 5 each [DATE]" at bounding box center [435, 372] width 734 height 14
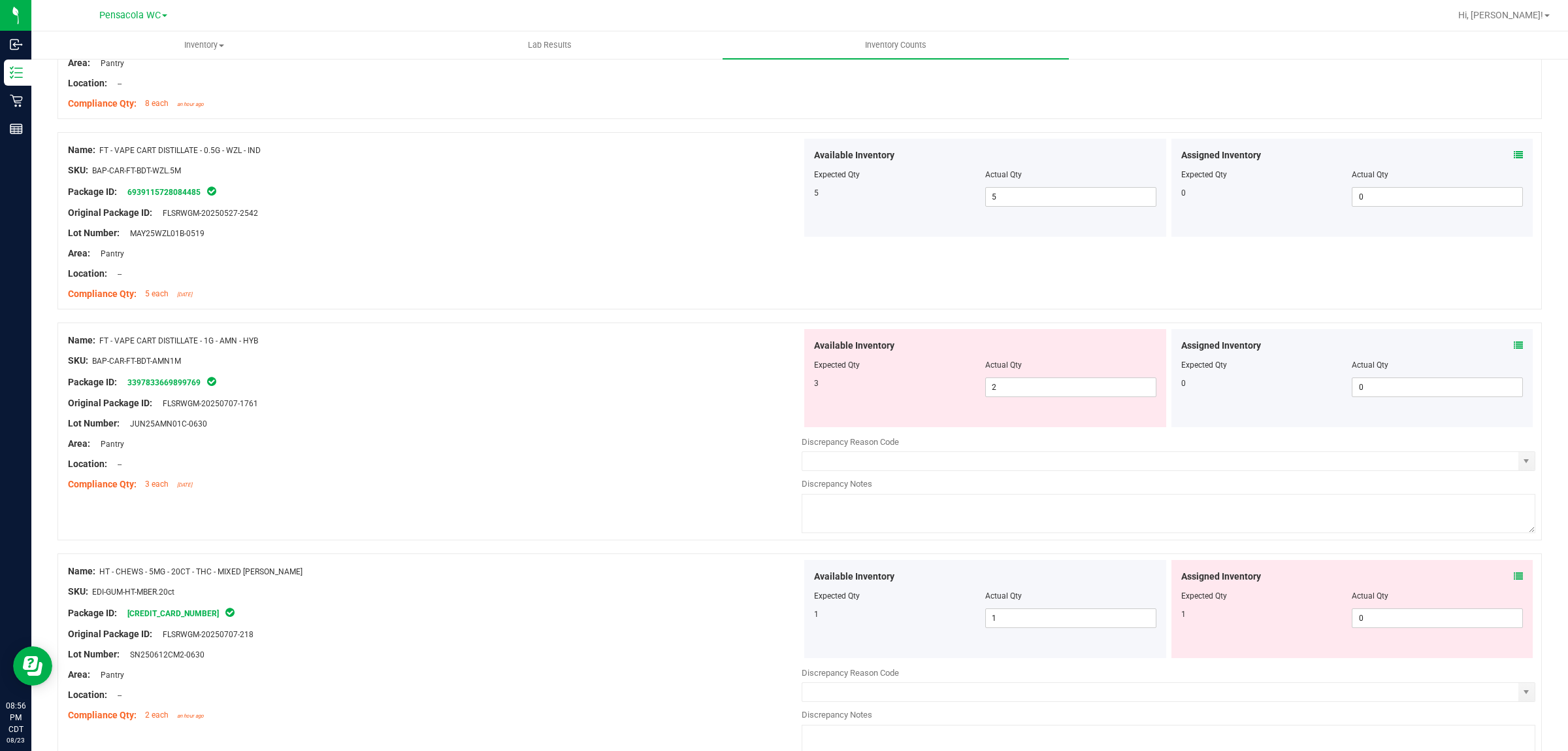
scroll to position [817, 0]
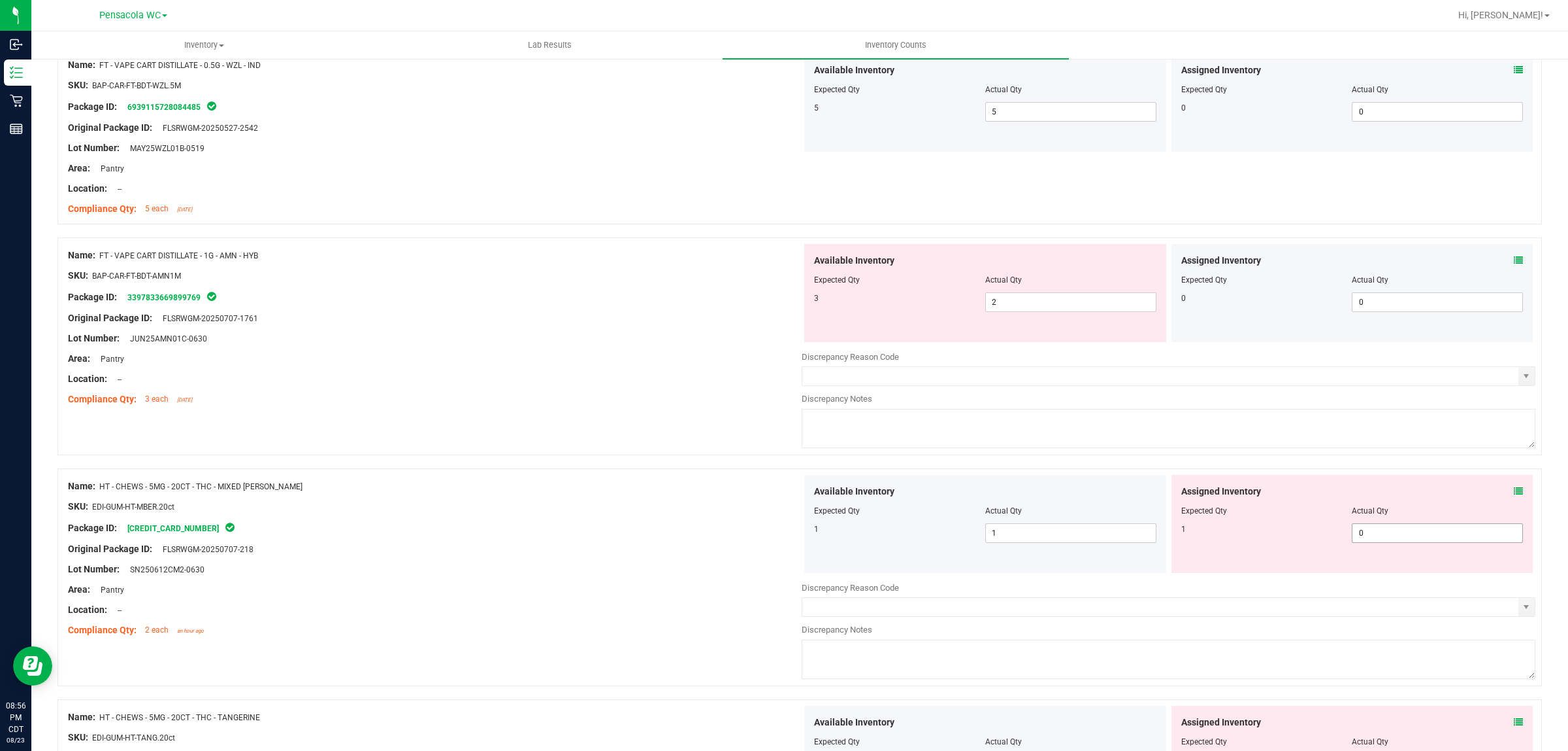
click at [1394, 536] on span "0 0" at bounding box center [1437, 533] width 171 height 20
type input "1"
click at [171, 371] on div at bounding box center [435, 369] width 734 height 6
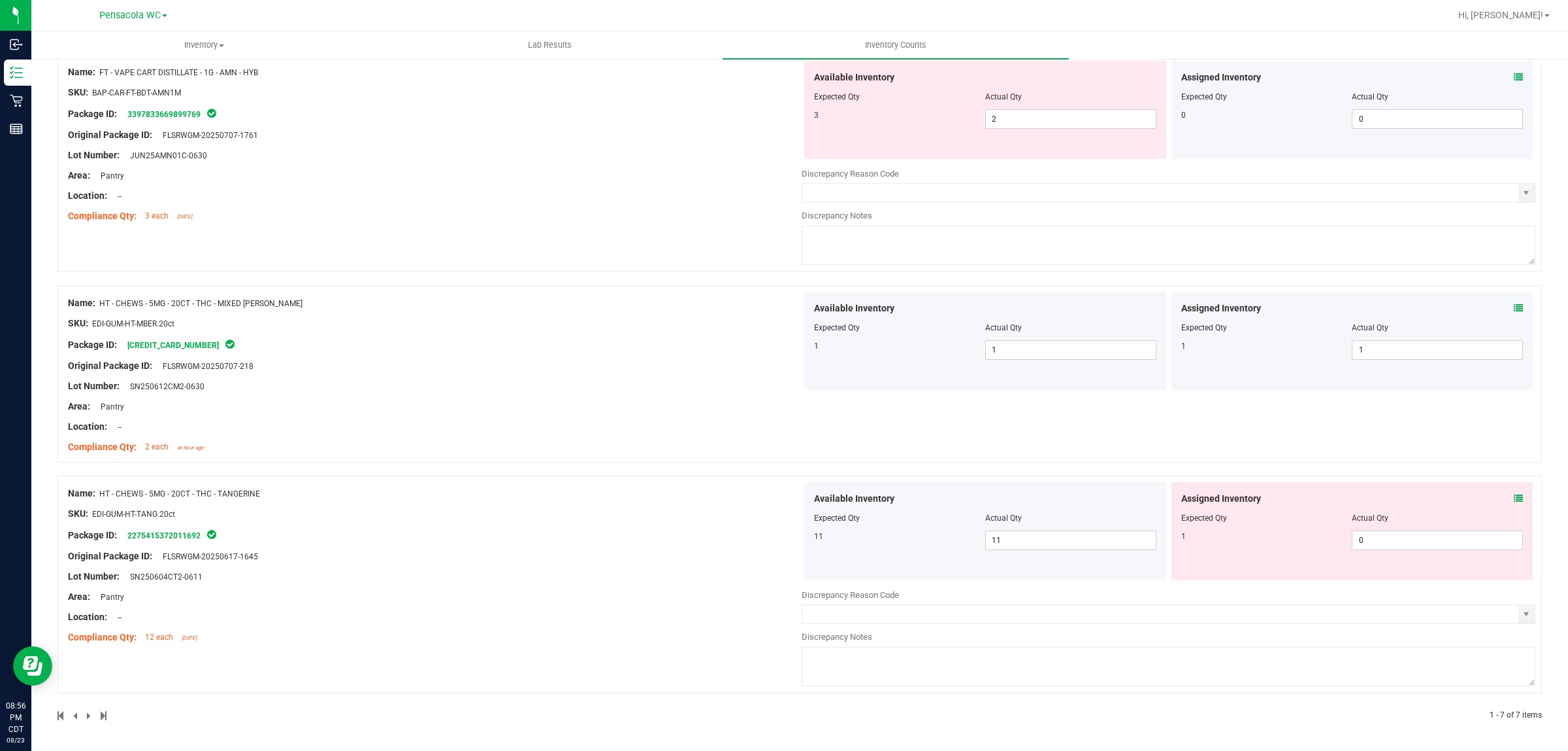
scroll to position [1004, 0]
click at [1367, 536] on span "0 0" at bounding box center [1437, 540] width 171 height 20
click at [1367, 536] on input "0" at bounding box center [1437, 540] width 170 height 18
type input "1"
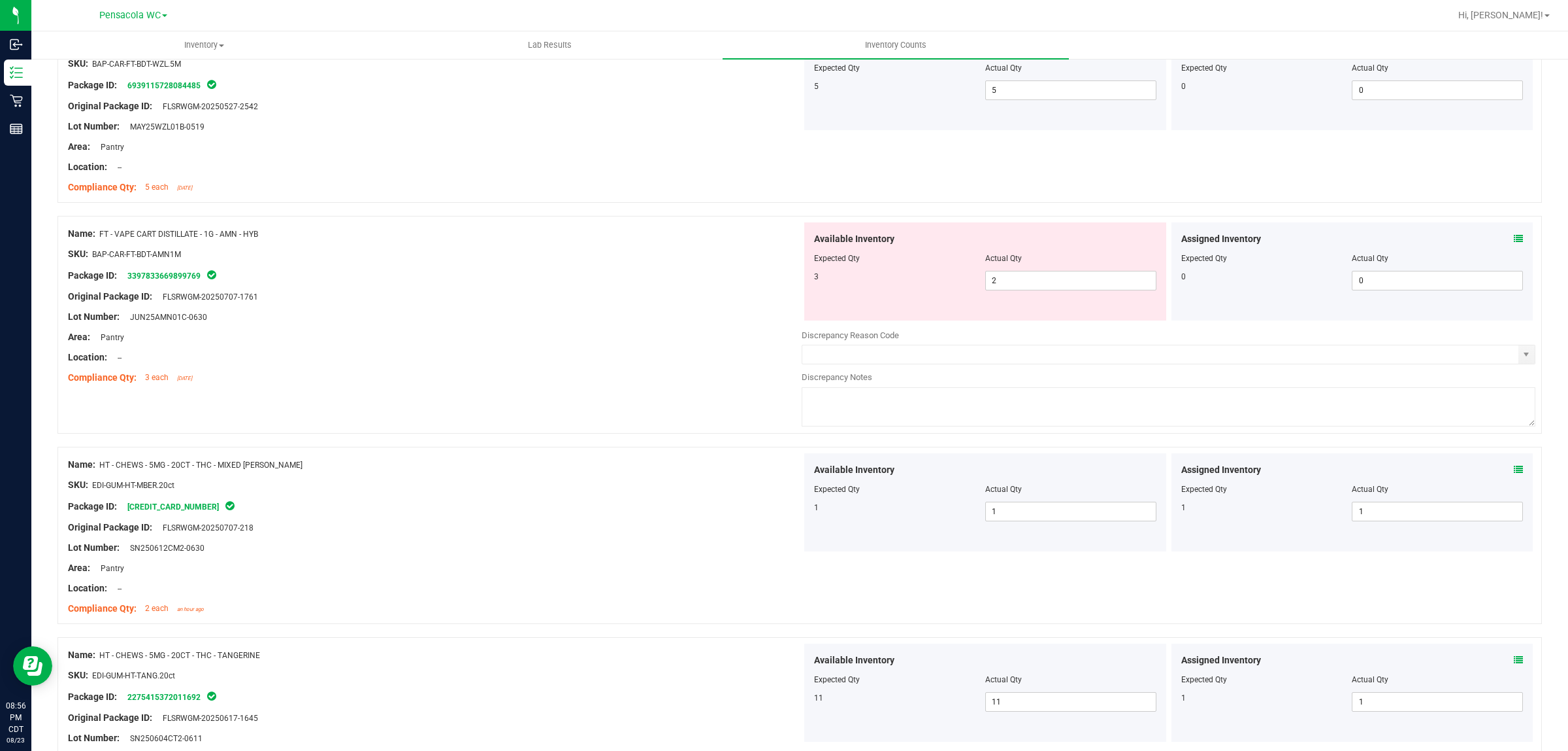
scroll to position [636, 0]
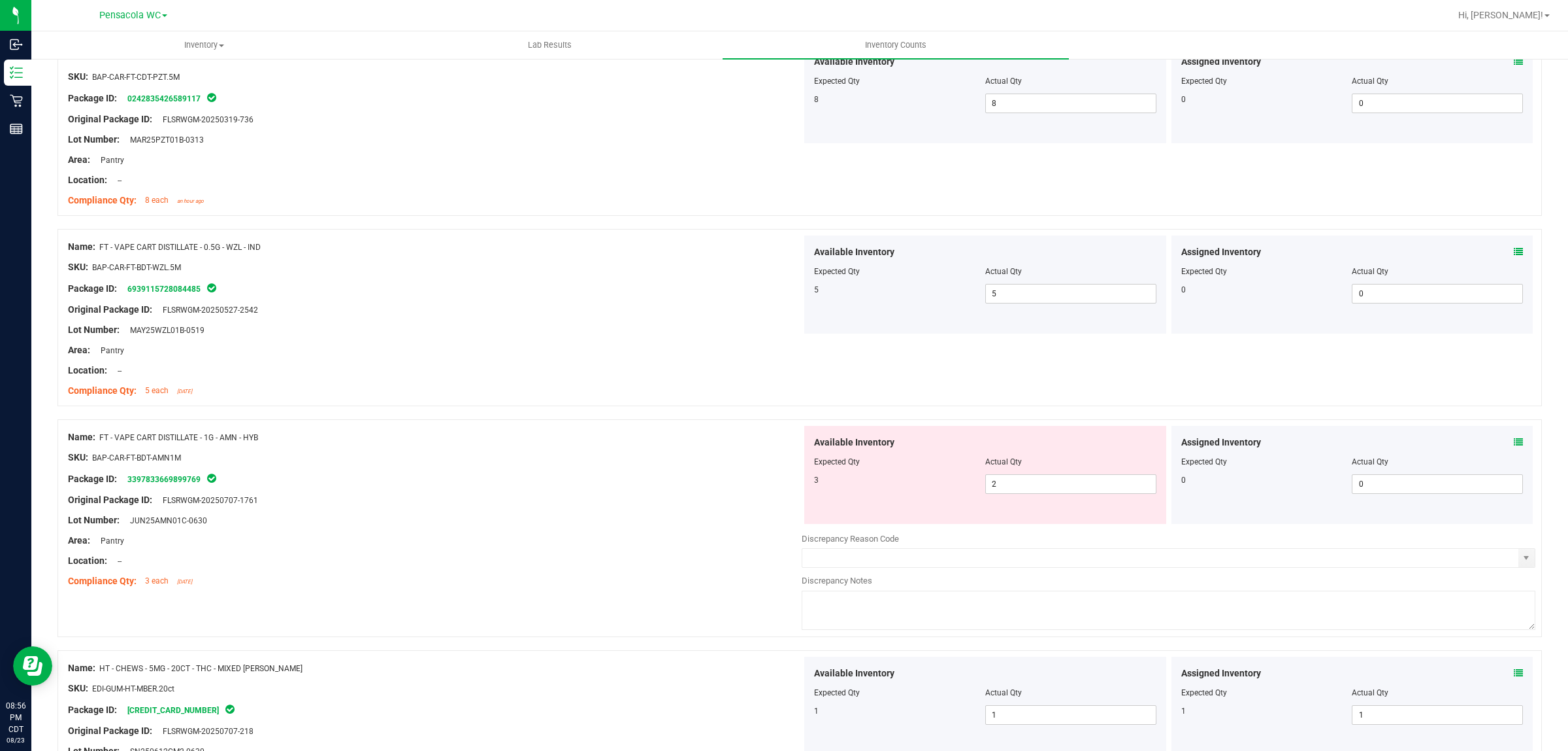
click at [661, 491] on div at bounding box center [435, 490] width 734 height 6
click at [1496, 446] on div "Assigned Inventory" at bounding box center [1352, 442] width 342 height 14
click at [1500, 445] on div "Assigned Inventory" at bounding box center [1352, 442] width 342 height 14
click at [1500, 444] on div "Assigned Inventory" at bounding box center [1352, 442] width 342 height 14
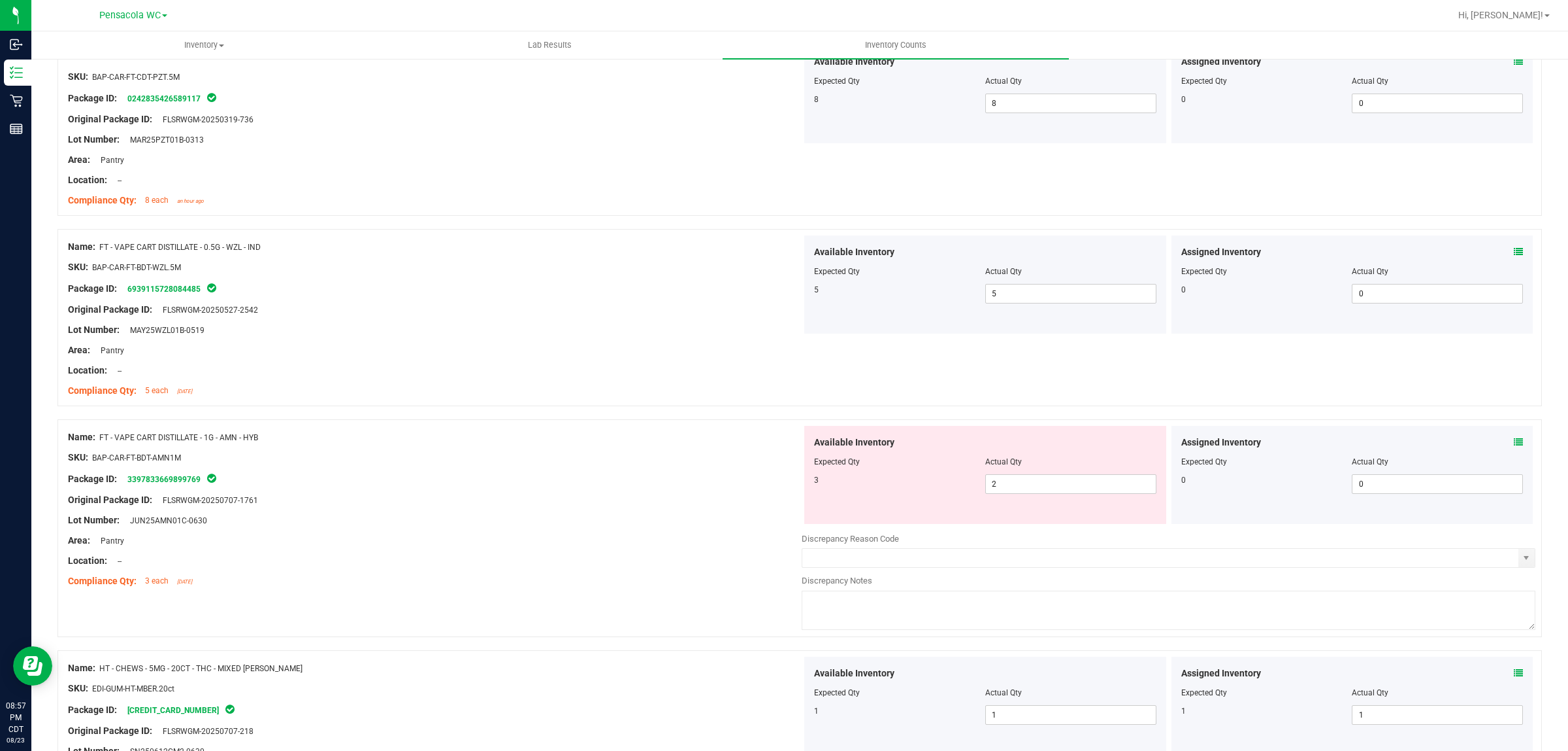
click at [1514, 442] on icon at bounding box center [1518, 441] width 9 height 9
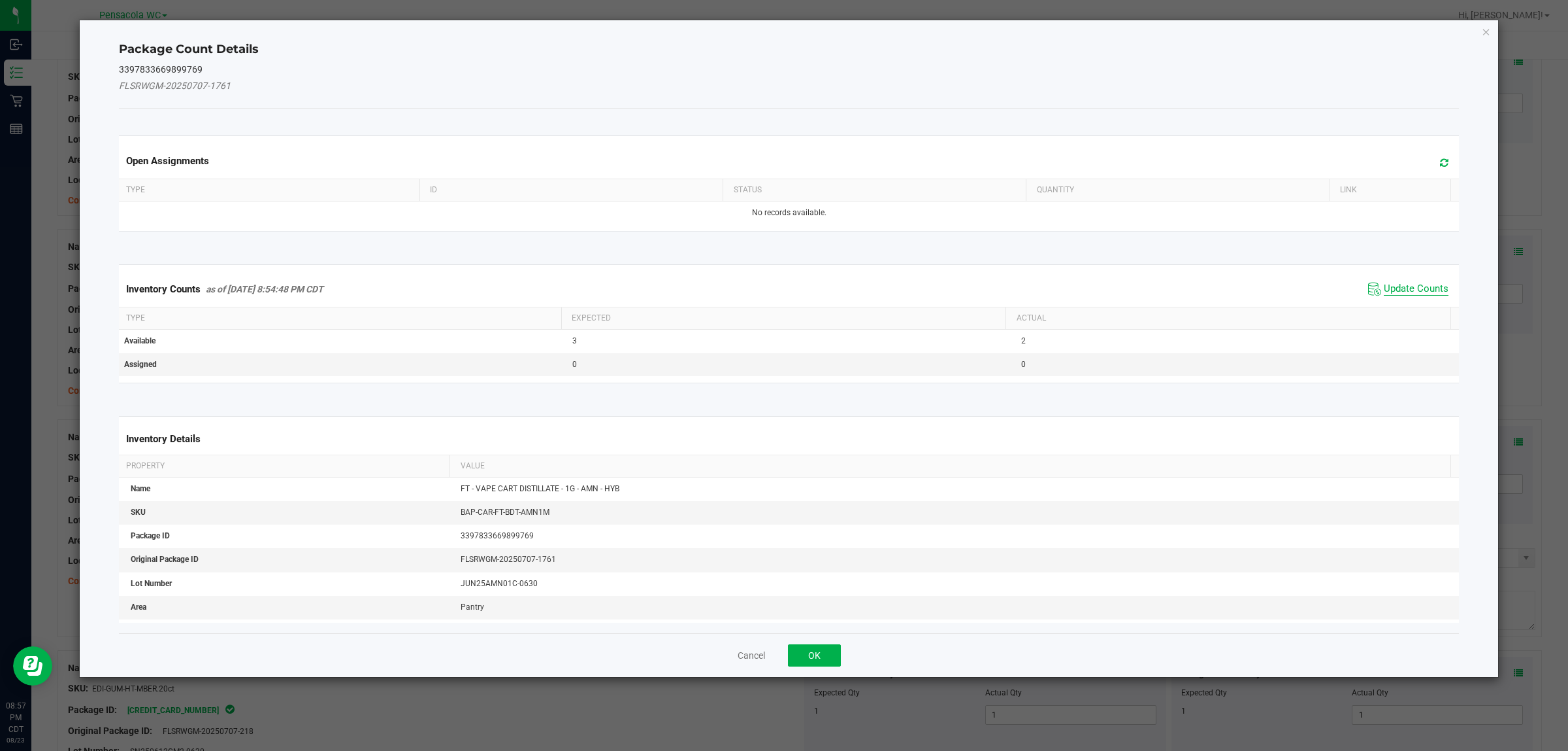
click at [1392, 291] on span "Update Counts" at bounding box center [1416, 289] width 64 height 13
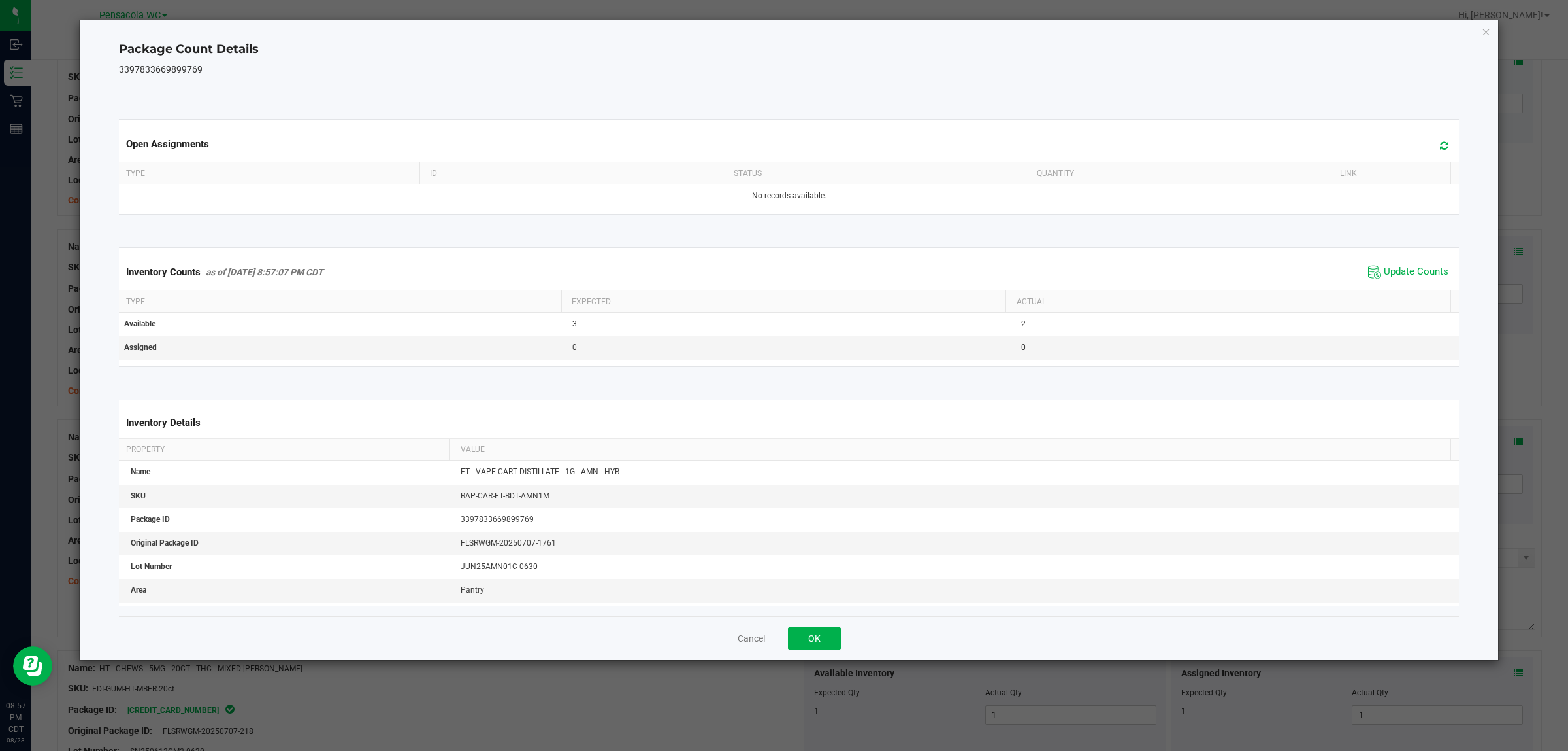
click at [830, 654] on div "Cancel OK" at bounding box center [789, 637] width 1341 height 44
click at [827, 636] on button "OK" at bounding box center [814, 638] width 53 height 22
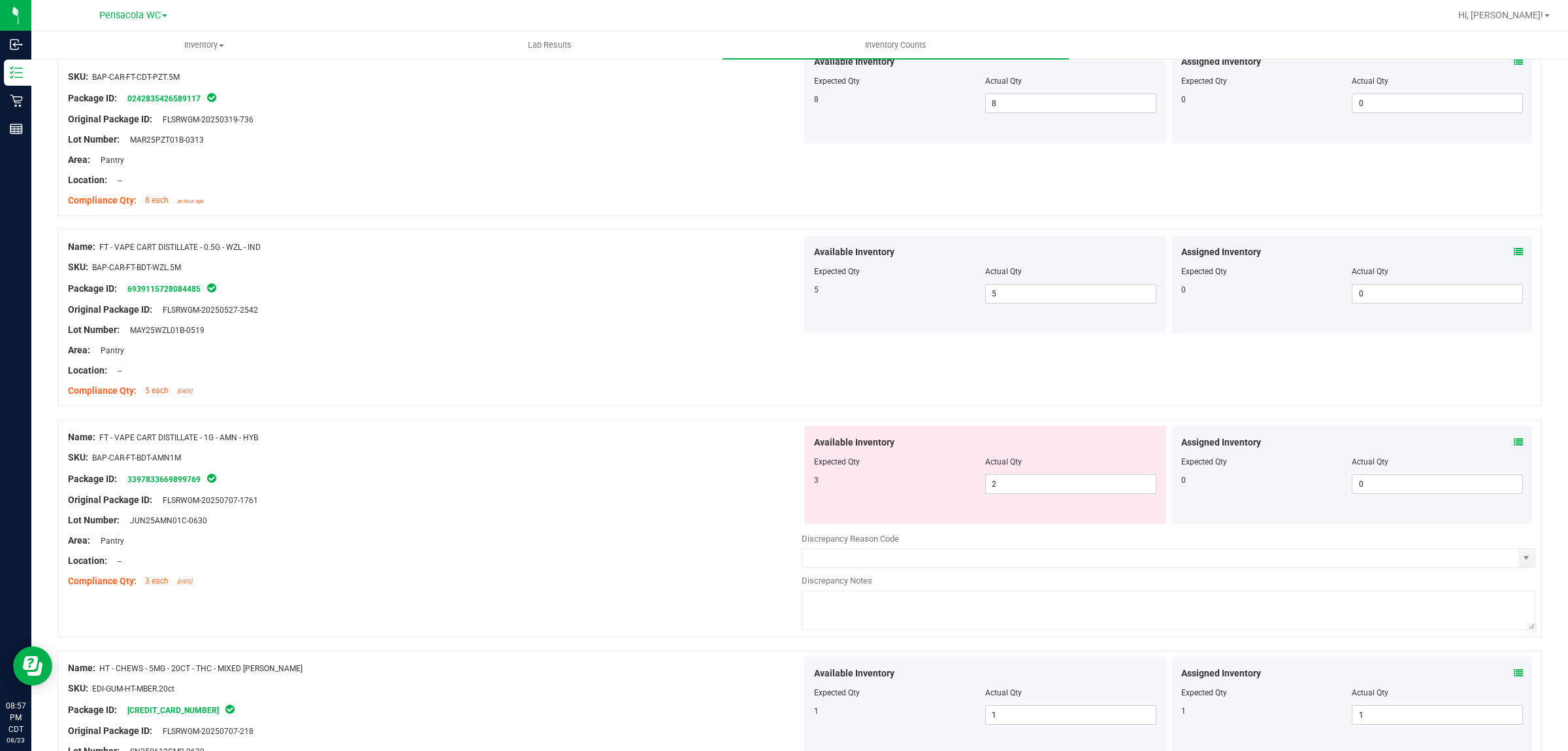
click at [627, 524] on div "Lot Number: JUN25AMN01C-0630" at bounding box center [435, 519] width 734 height 14
click at [1028, 475] on span "2 2" at bounding box center [1071, 483] width 171 height 20
click at [1067, 489] on input "2" at bounding box center [1071, 483] width 170 height 18
type input "3"
click at [542, 501] on div "Original Package ID: FLSRWGM-20250707-1761" at bounding box center [435, 499] width 734 height 14
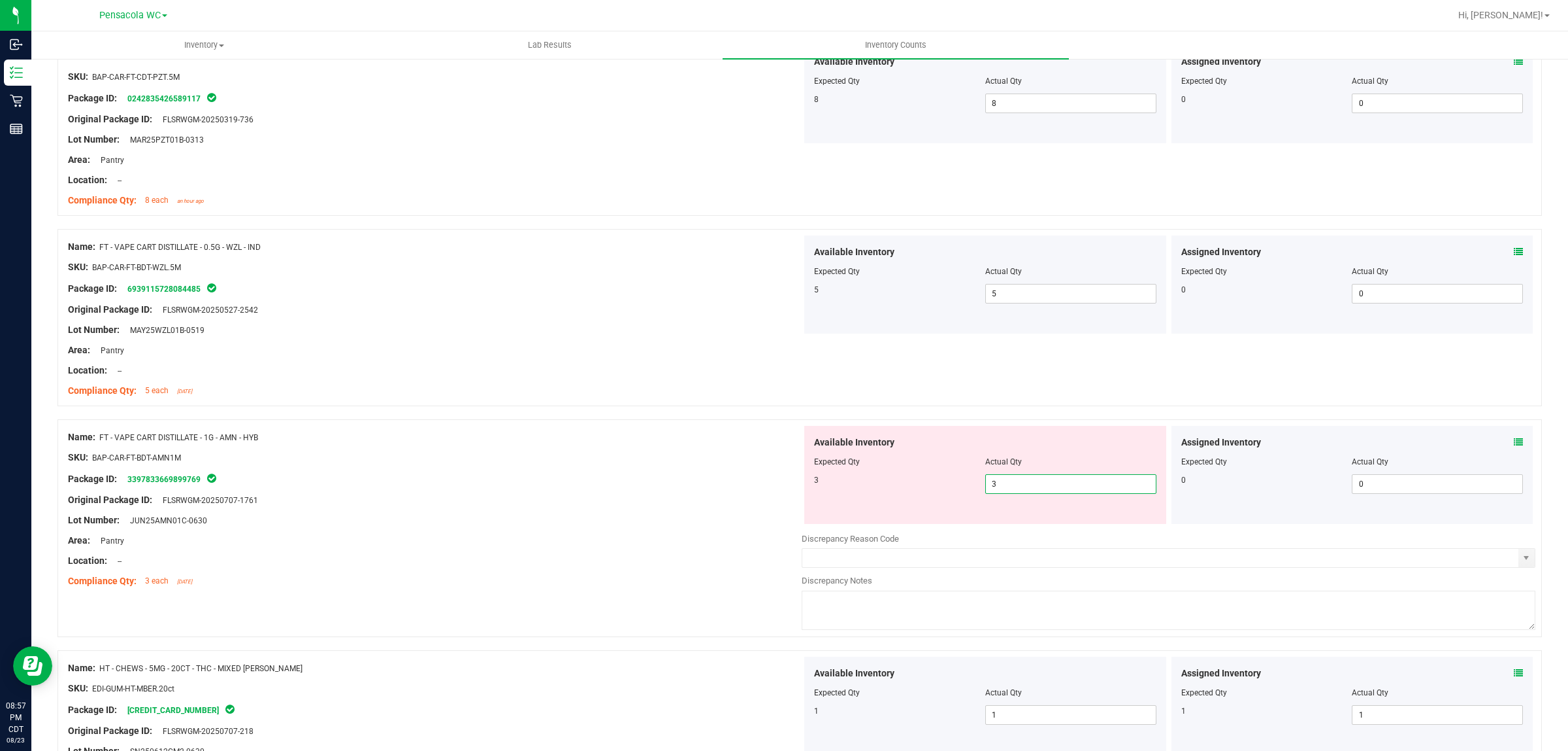
type input "3"
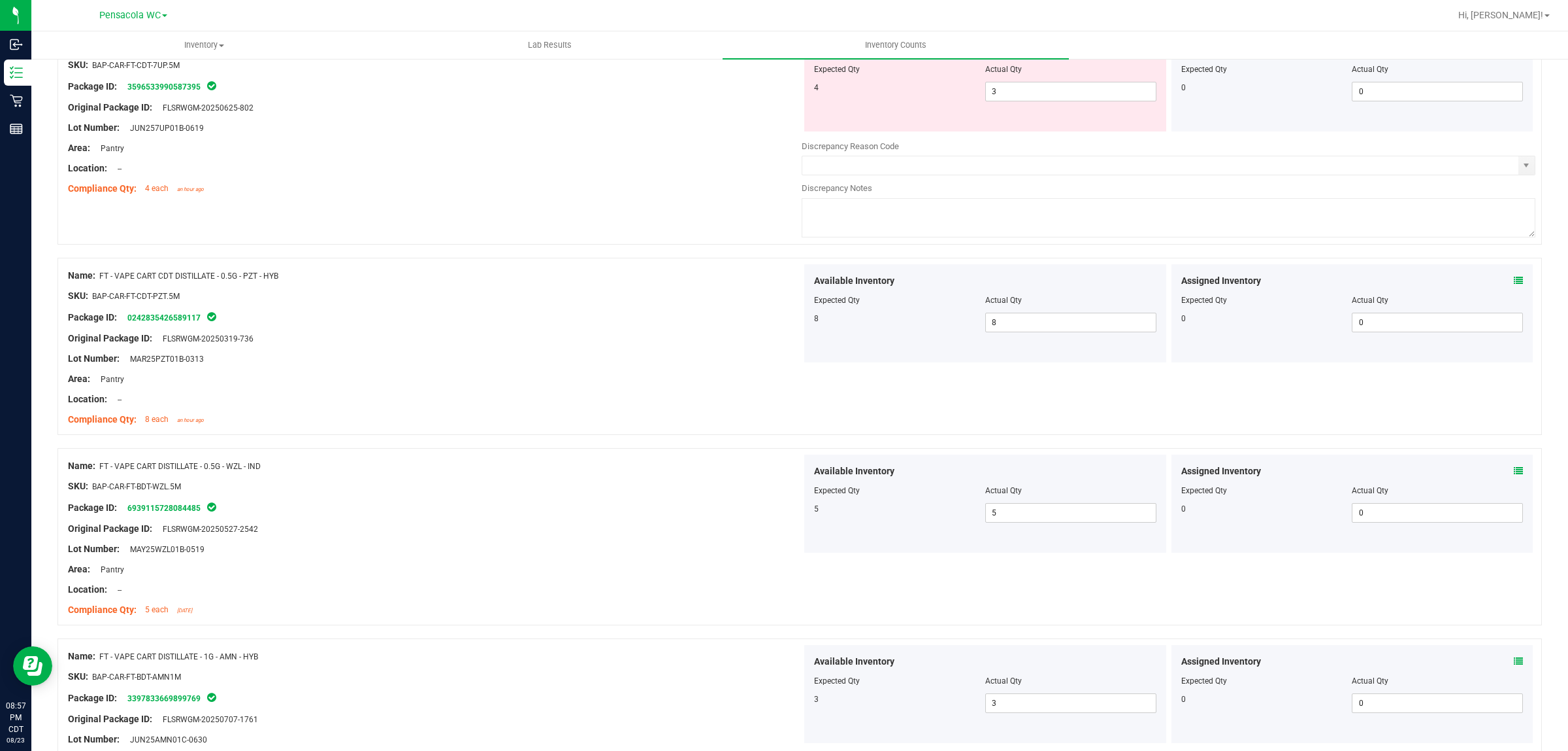
scroll to position [0, 0]
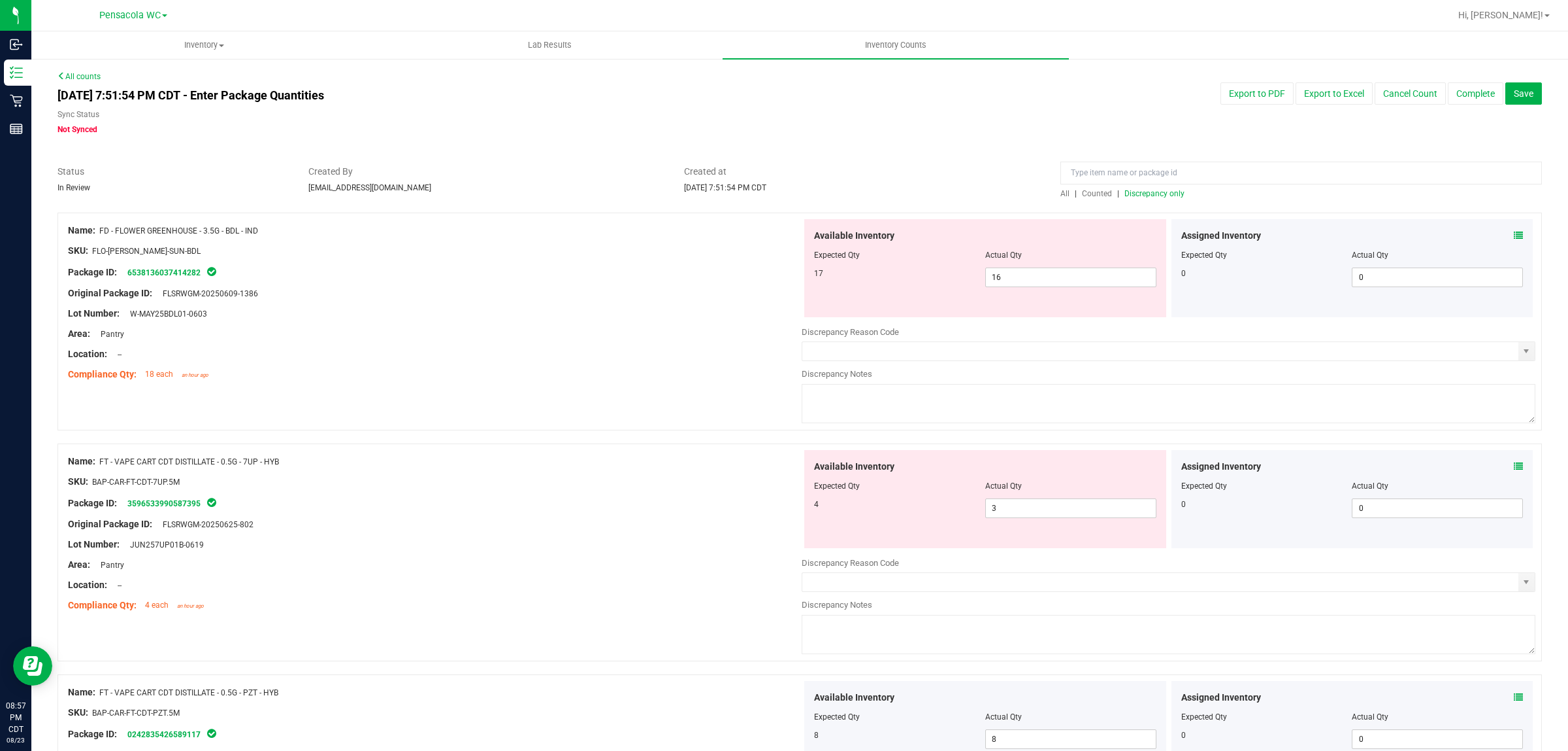
click at [1152, 195] on span "Discrepancy only" at bounding box center [1155, 193] width 60 height 9
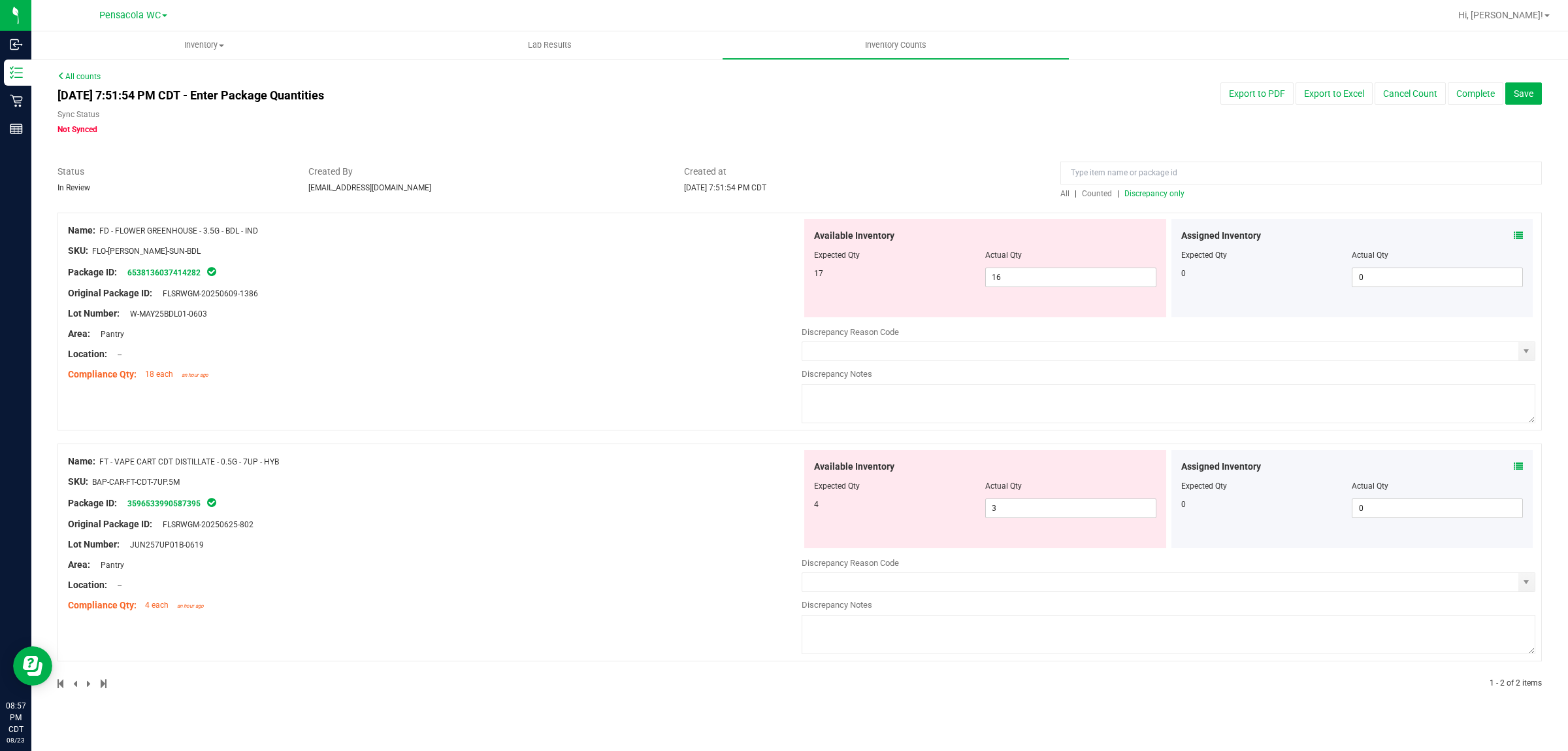
click at [511, 510] on div at bounding box center [435, 514] width 734 height 6
click at [754, 319] on div "Lot Number: W-MAY25BDL01-0603" at bounding box center [435, 313] width 734 height 14
click at [1024, 280] on input "16" at bounding box center [1071, 277] width 170 height 18
type input "17"
click at [627, 407] on div "Name: FD - FLOWER GREENHOUSE - 3.5G - BDL - IND SKU: FLO-[PERSON_NAME]-SUN-BDL …" at bounding box center [799, 451] width 1484 height 477
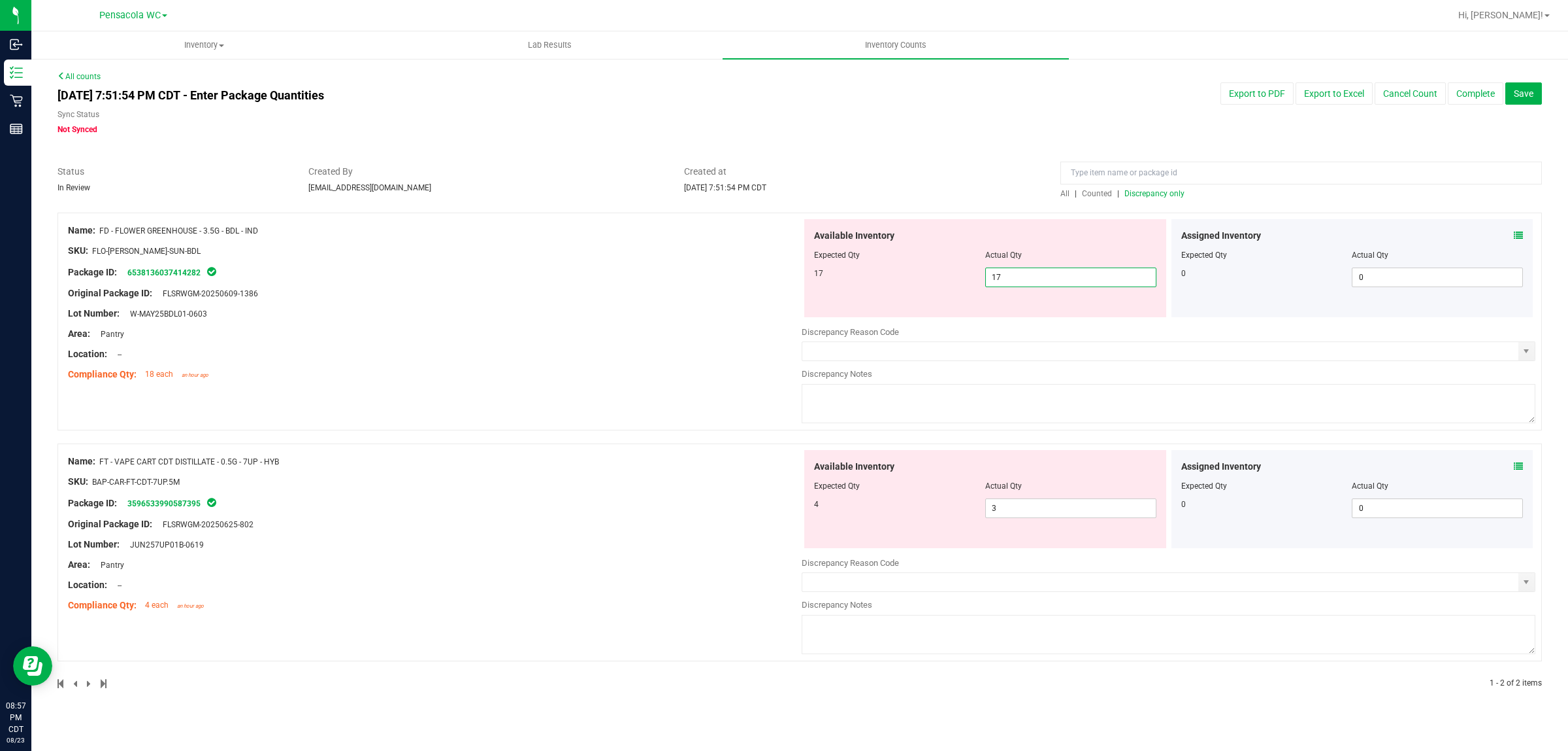
type input "17"
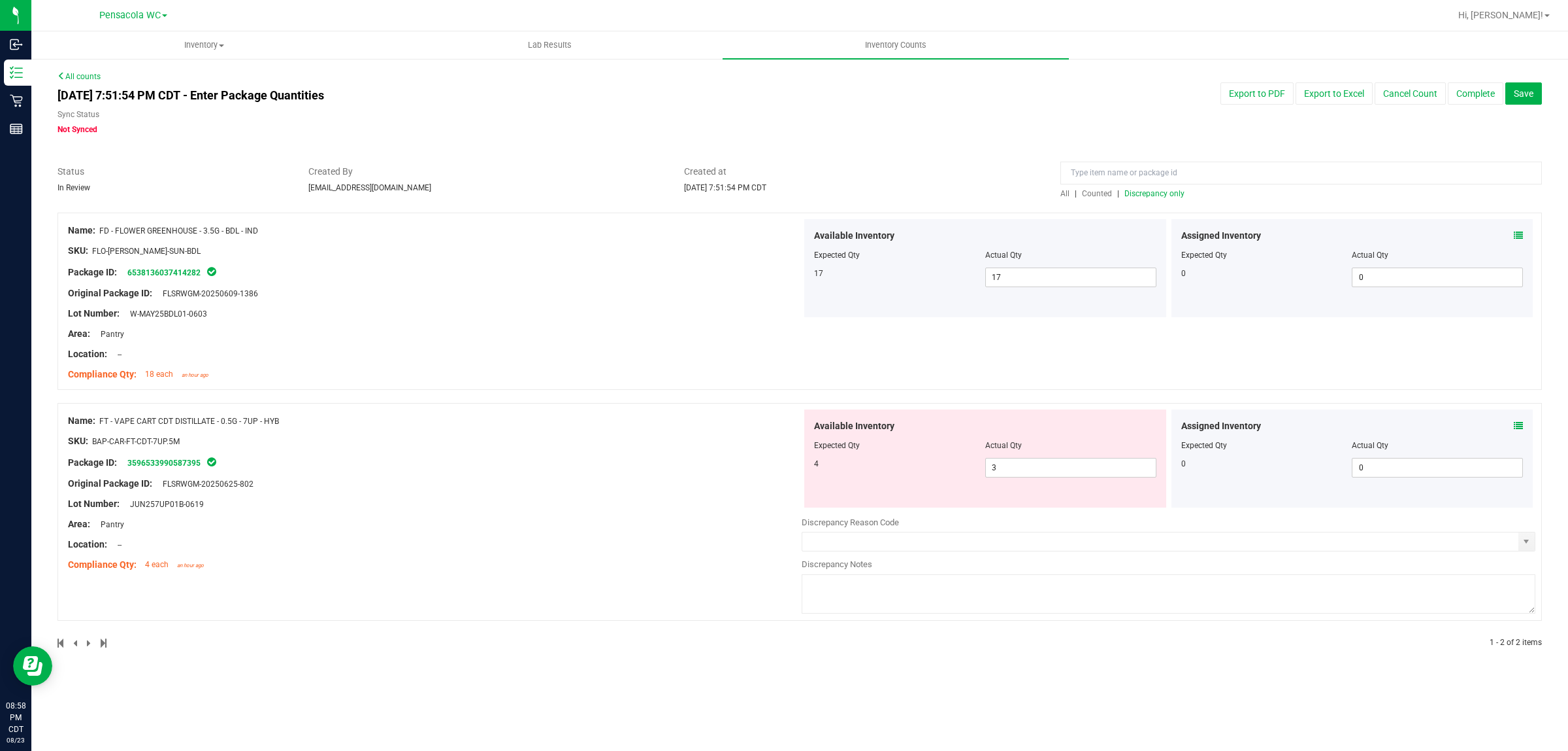
click at [1168, 188] on div "All | Counted | Discrepancy only" at bounding box center [1301, 194] width 482 height 12
click at [1164, 198] on div "All counts [DATE] 7:51:54 PM CDT - Enter Package Quantities Sync Status Not Syn…" at bounding box center [799, 368] width 1484 height 594
click at [1164, 198] on div "All | Counted | Discrepancy only" at bounding box center [1301, 194] width 482 height 12
click at [1162, 190] on span "Discrepancy only" at bounding box center [1155, 193] width 60 height 9
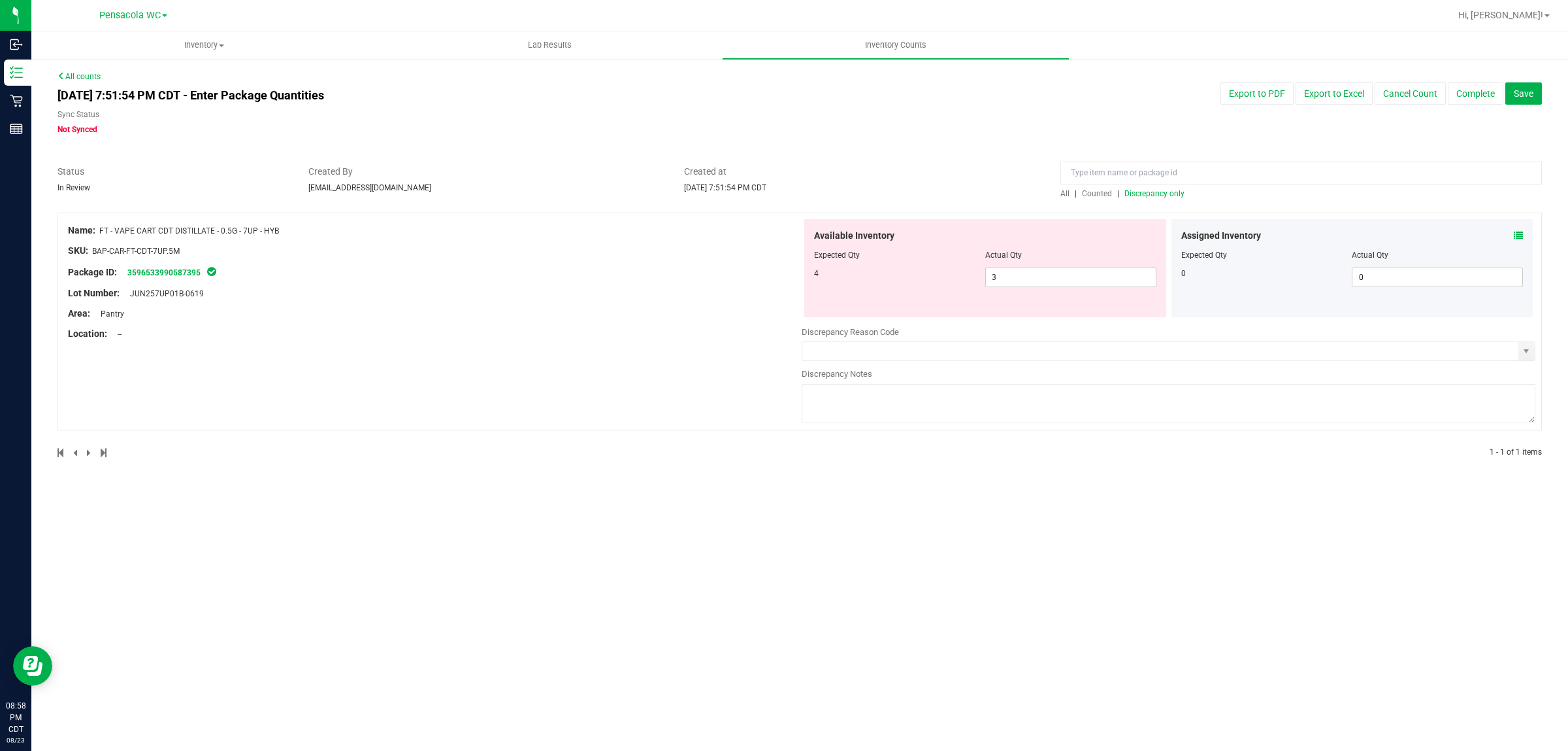
drag, startPoint x: 302, startPoint y: 225, endPoint x: 100, endPoint y: 229, distance: 202.0
click at [100, 229] on div "Name: FT - VAPE CART CDT DISTILLATE - 0.5G - 7UP - HYB" at bounding box center [435, 230] width 734 height 14
copy span "FT - VAPE CART CDT DISTILLATE - 0.5G - 7UP - HYB"
click at [1115, 164] on input at bounding box center [1301, 173] width 482 height 23
paste input "FT - VAPE CART CDT DISTILLATE - 0.5G - 7UP - HYB"
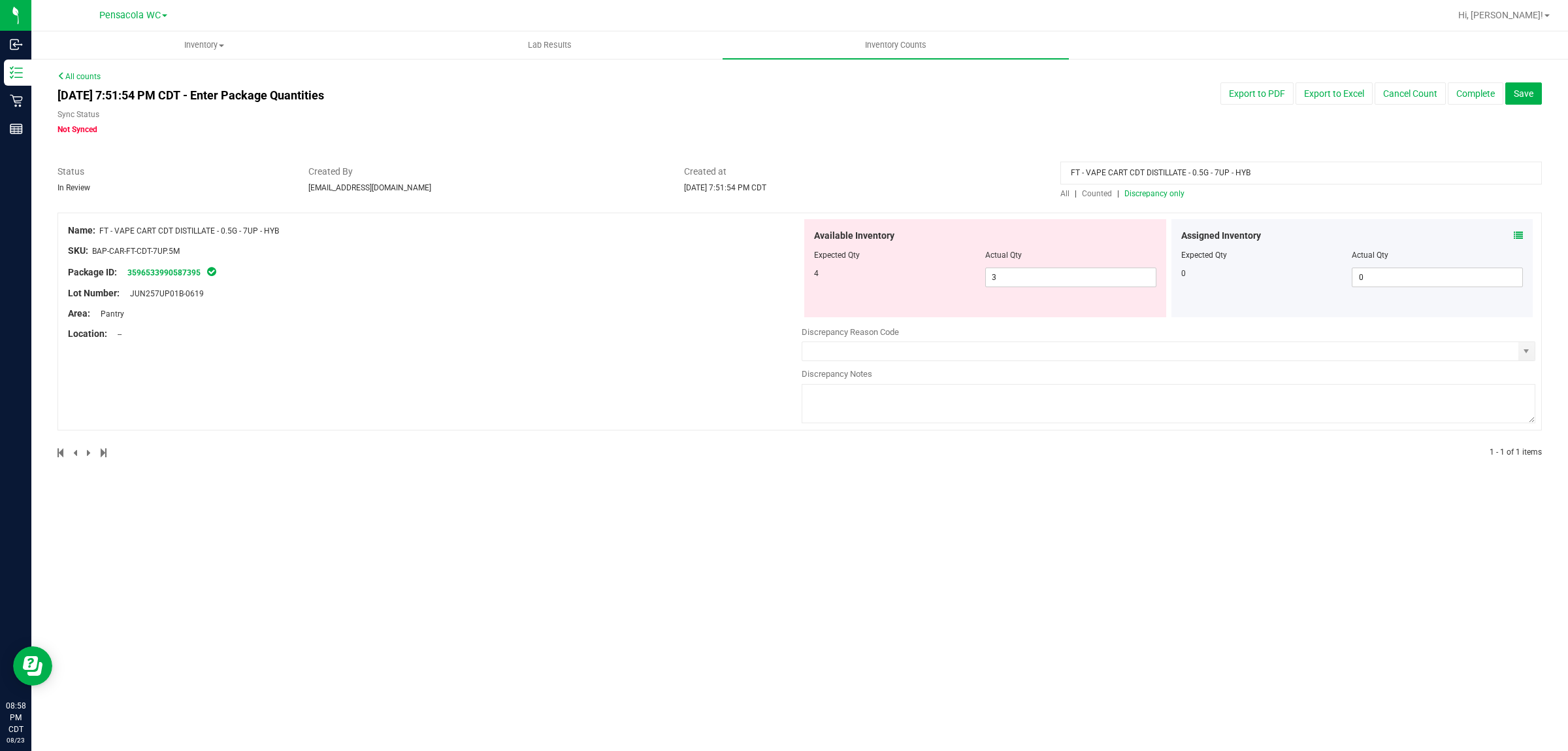
type input "FT - VAPE CART CDT DISTILLATE - 0.5G - 7UP - HYB"
click at [1028, 199] on div at bounding box center [799, 205] width 1484 height 13
click at [1060, 194] on span "All" at bounding box center [1064, 193] width 9 height 9
click at [1099, 194] on span "Counted" at bounding box center [1098, 193] width 30 height 9
click at [1068, 193] on span "All" at bounding box center [1064, 193] width 9 height 9
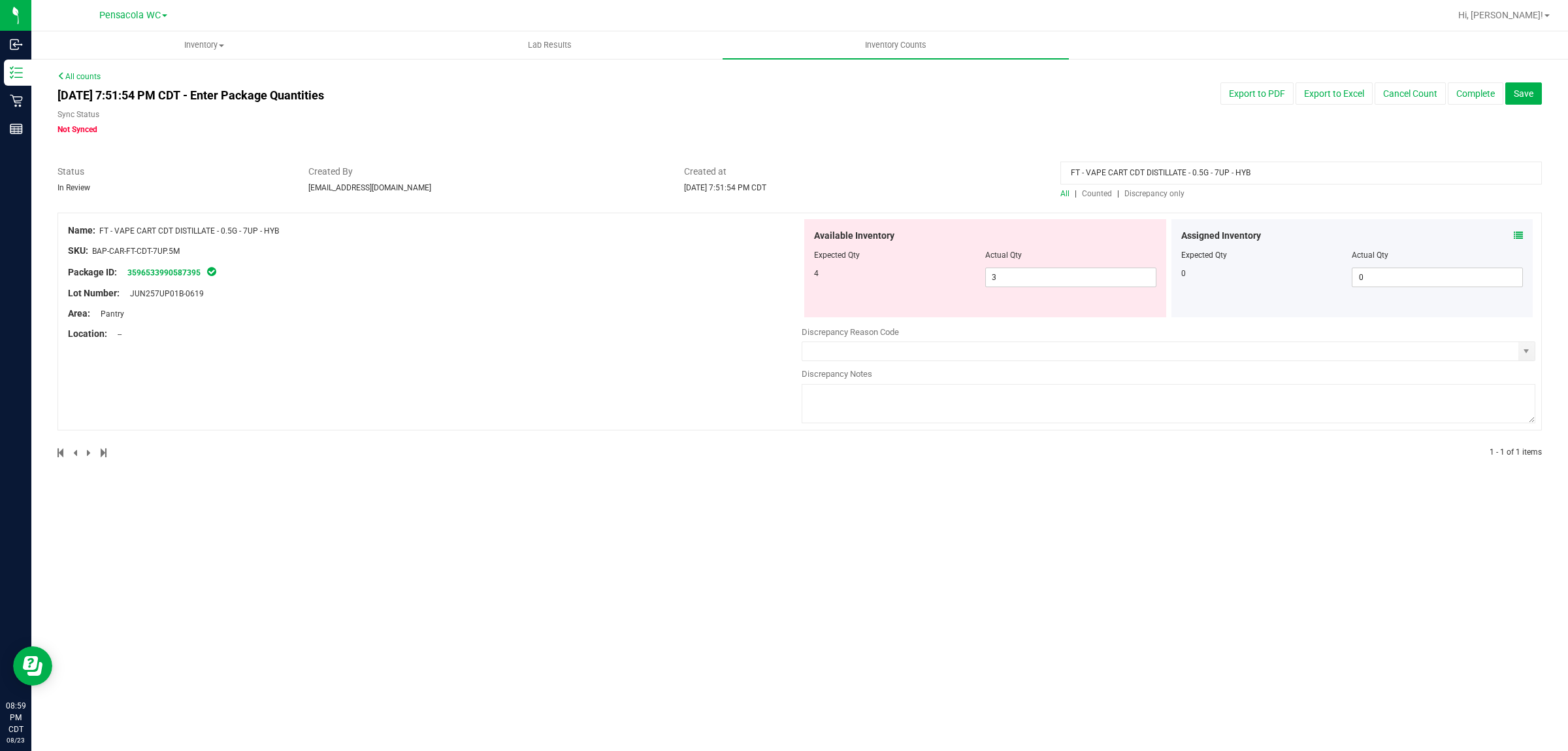
click at [1152, 190] on span "Discrepancy only" at bounding box center [1155, 193] width 60 height 9
click at [1259, 167] on input "FT - VAPE CART CDT DISTILLATE - 0.5G - 7UP - HYB" at bounding box center [1301, 173] width 482 height 23
click at [757, 536] on div "Inventory All packages All inventory Waste log Create inventory Lab Results Inv…" at bounding box center [799, 390] width 1537 height 719
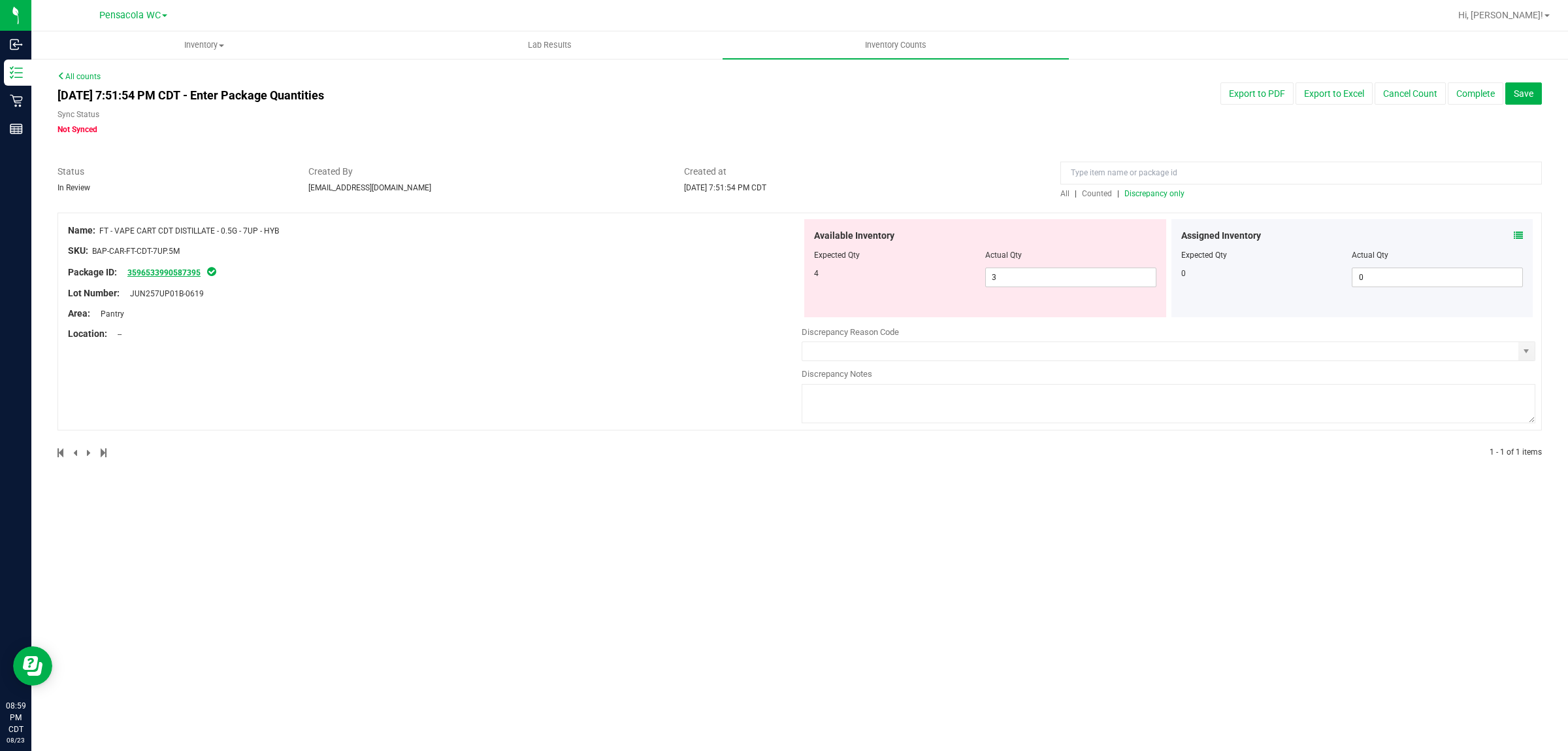
click at [135, 272] on link "3596533990587395" at bounding box center [164, 272] width 73 height 9
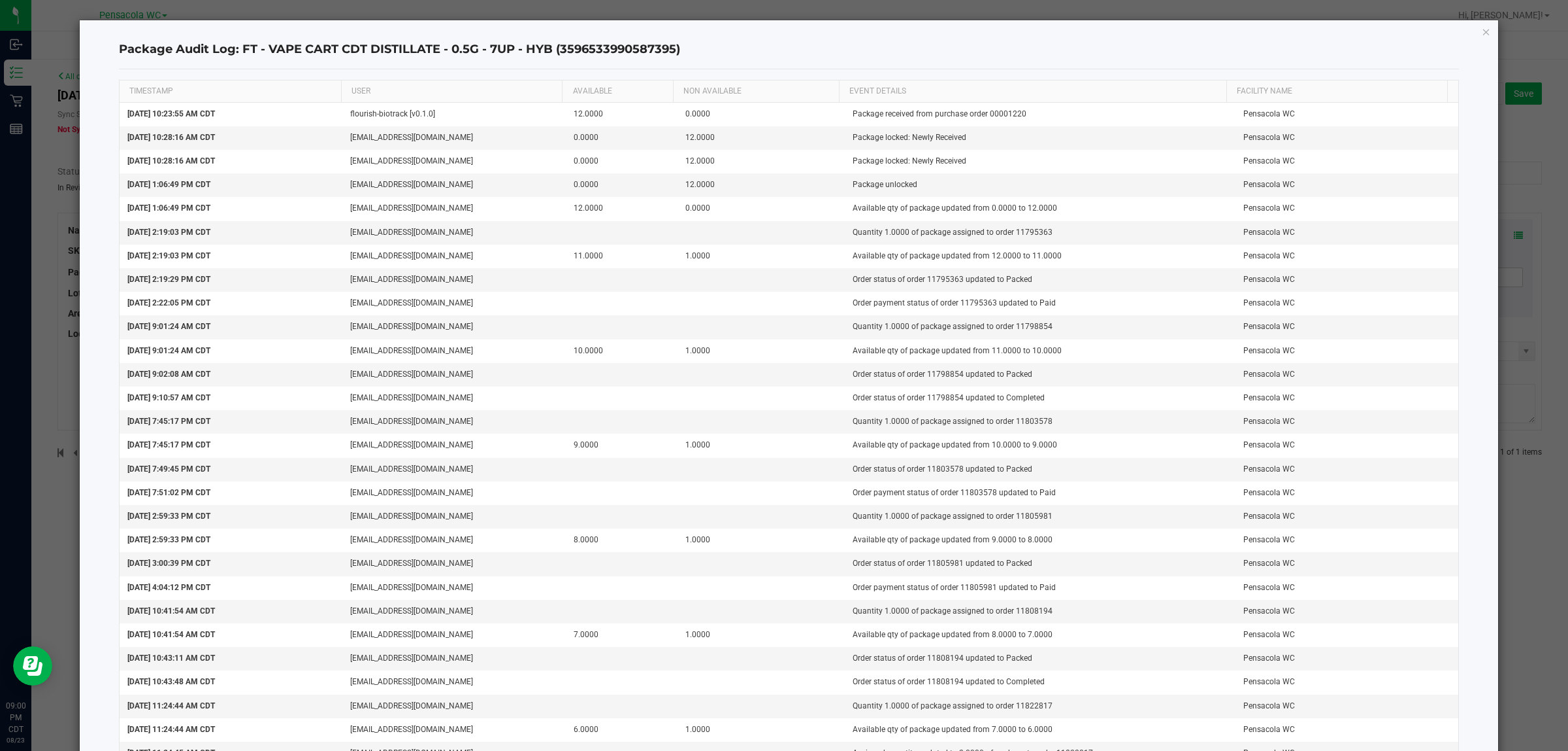
scroll to position [311, 0]
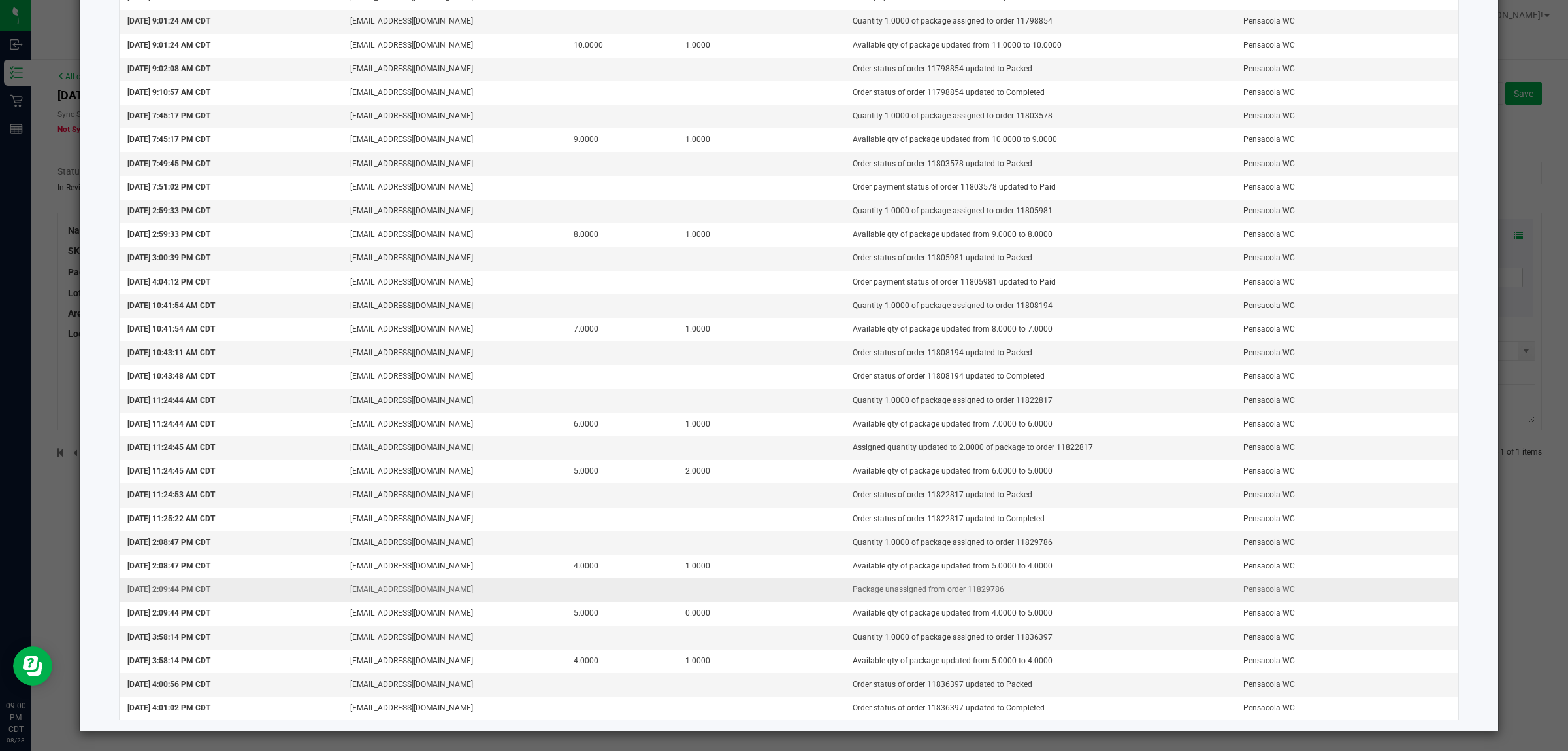
click at [905, 590] on td "Package unassigned from order 11829786" at bounding box center [1040, 590] width 391 height 24
click at [965, 587] on td "Package unassigned from order 11829786" at bounding box center [1040, 590] width 391 height 24
copy td "11829786"
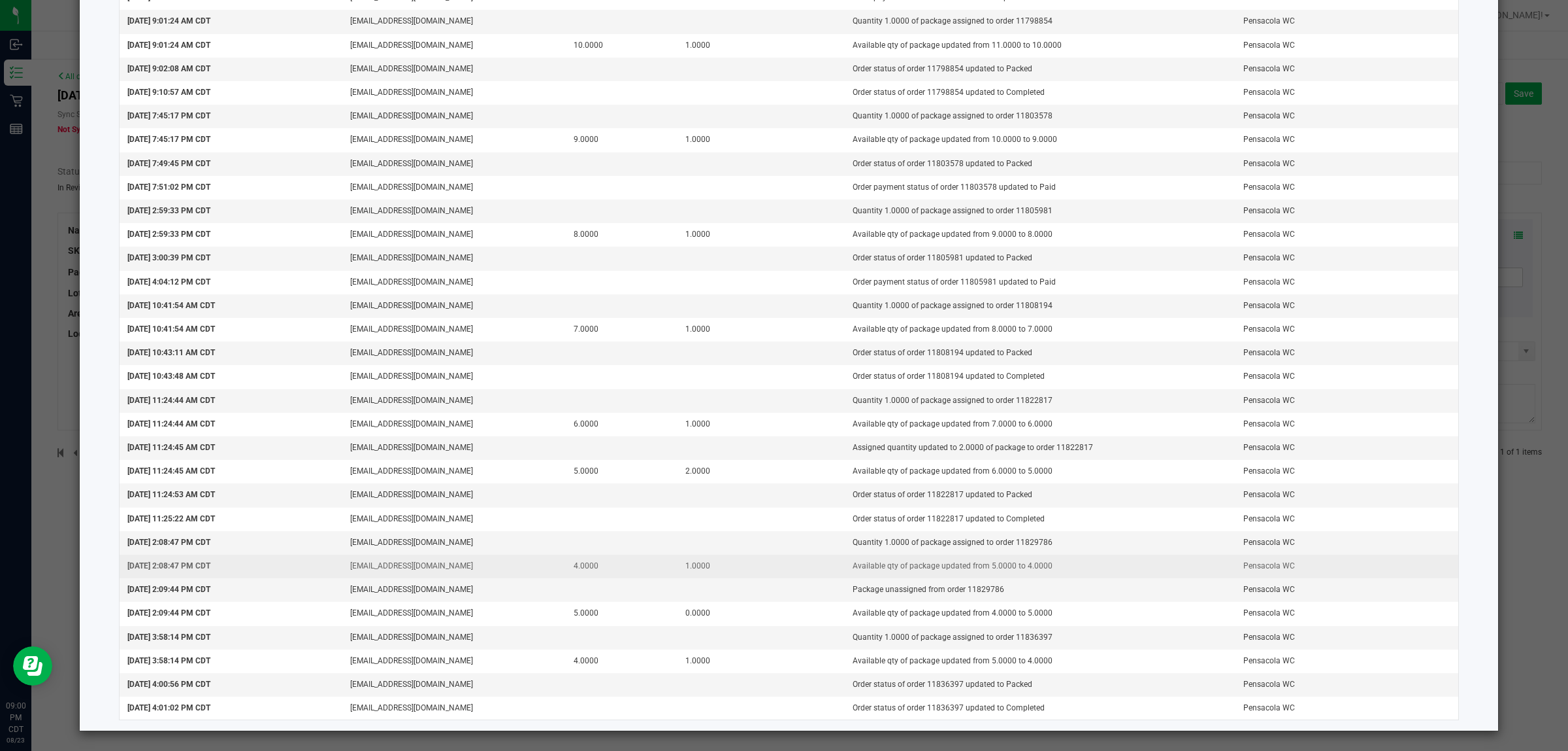
click at [869, 576] on td "Available qty of package updated from 5.0000 to 4.0000" at bounding box center [1040, 566] width 391 height 24
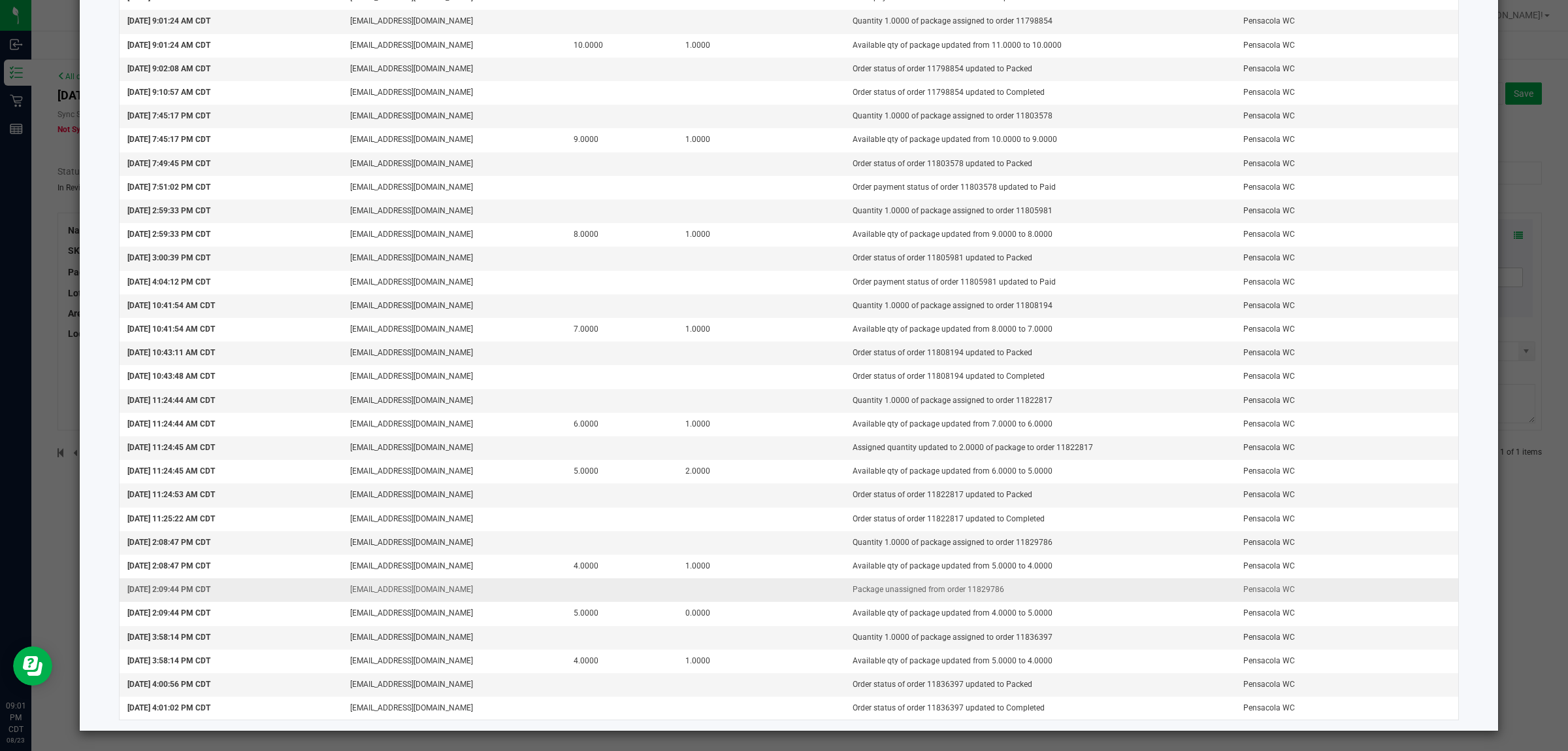
click at [825, 586] on td at bounding box center [761, 590] width 167 height 24
click at [825, 551] on td at bounding box center [761, 543] width 167 height 24
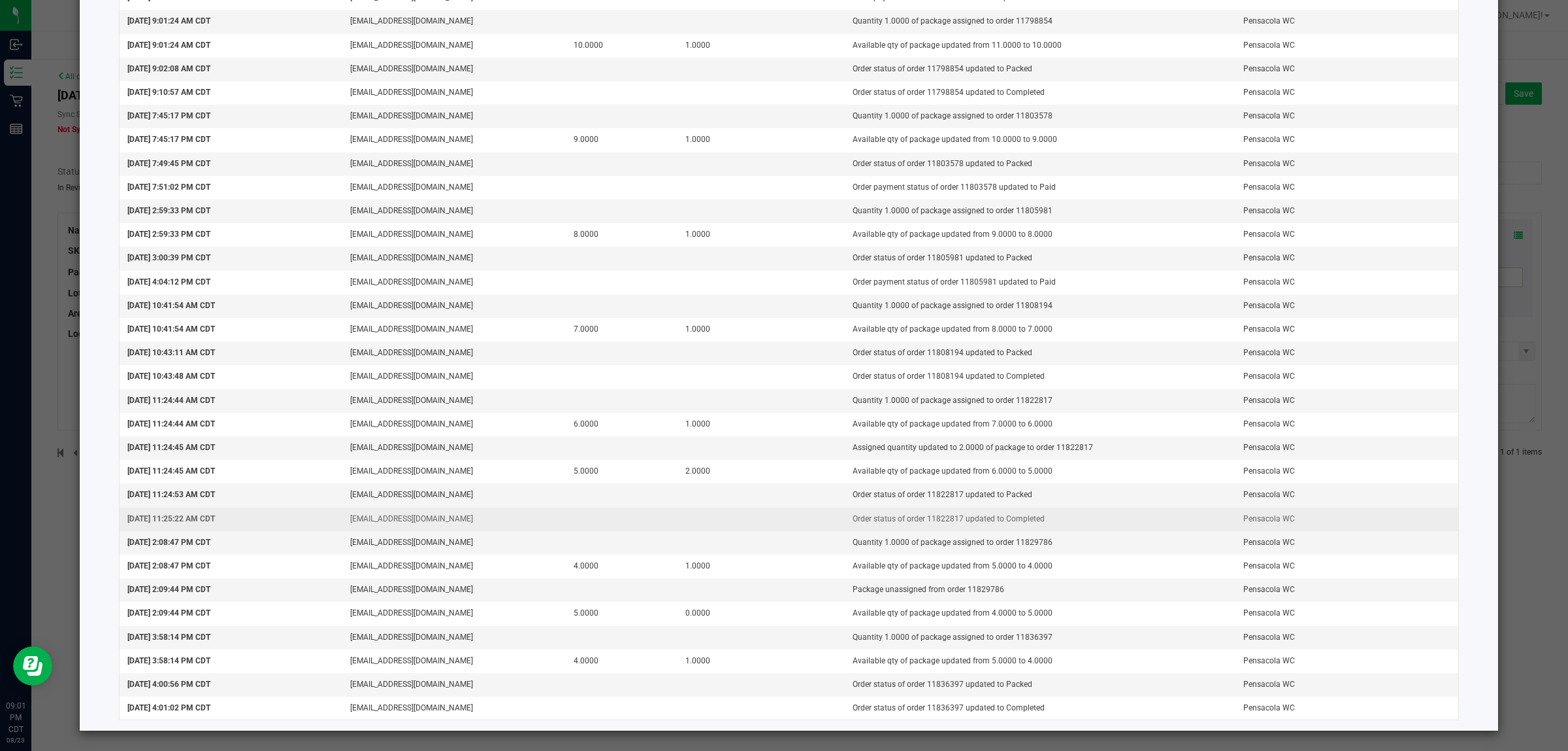
click at [821, 523] on td at bounding box center [761, 519] width 167 height 24
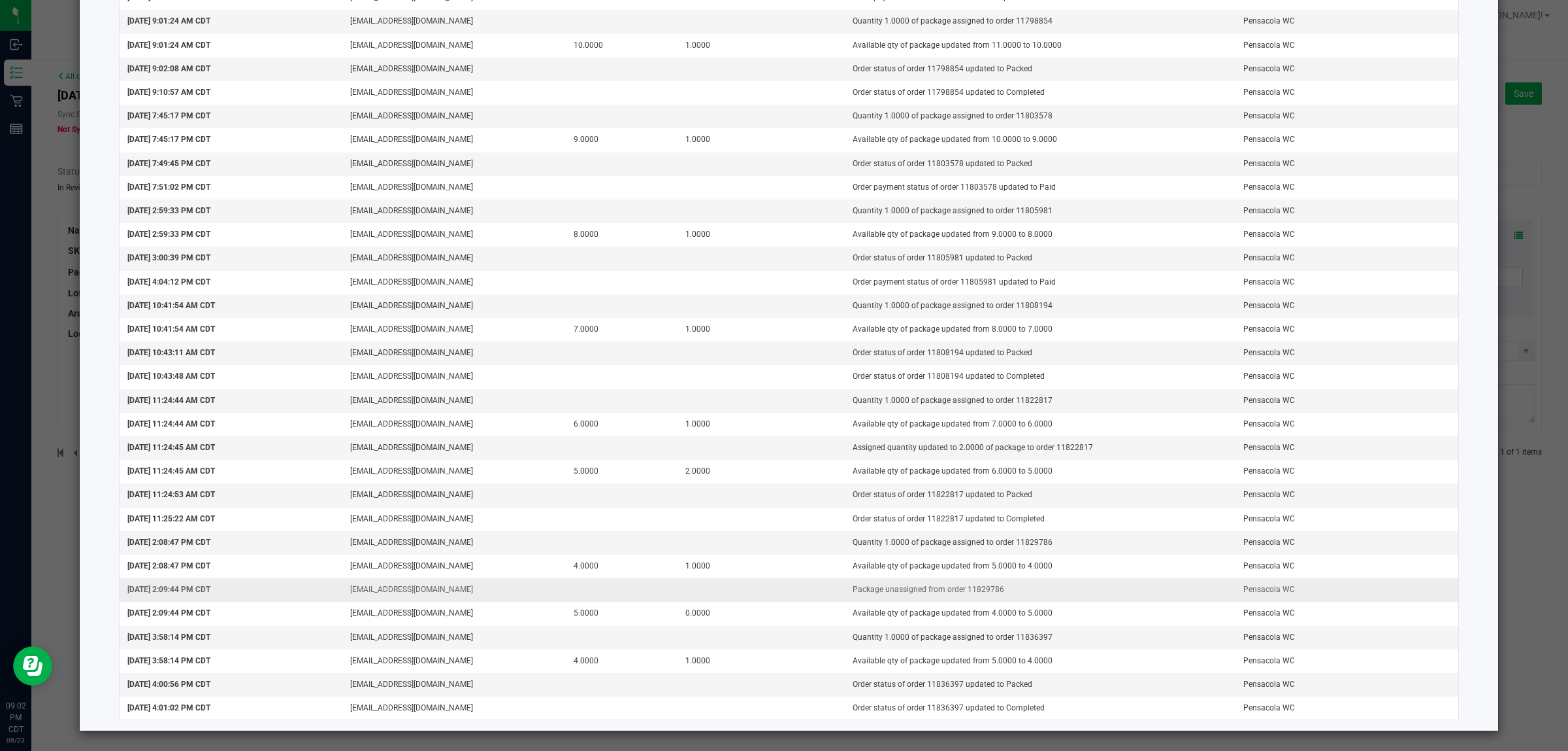
click at [981, 593] on td "Package unassigned from order 11829786" at bounding box center [1040, 590] width 391 height 24
copy td "11829786"
click at [1068, 578] on td "Package unassigned from order 11829786" at bounding box center [1040, 590] width 391 height 24
click at [1063, 592] on td "Package unassigned from order 11829786" at bounding box center [1040, 590] width 391 height 24
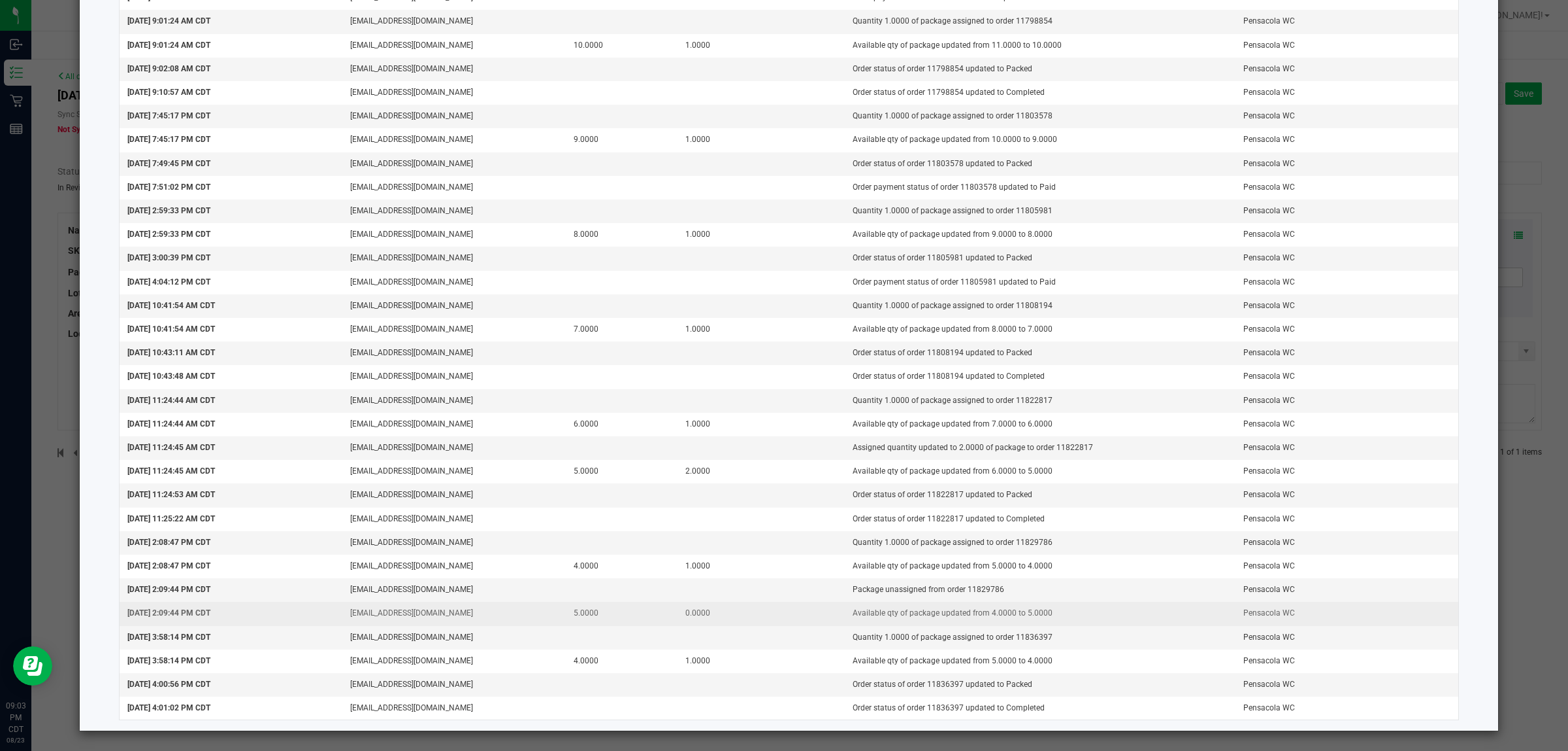
drag, startPoint x: 747, startPoint y: 500, endPoint x: 922, endPoint y: 613, distance: 208.3
click at [917, 622] on td "Available qty of package updated from 4.0000 to 5.0000" at bounding box center [1040, 613] width 391 height 24
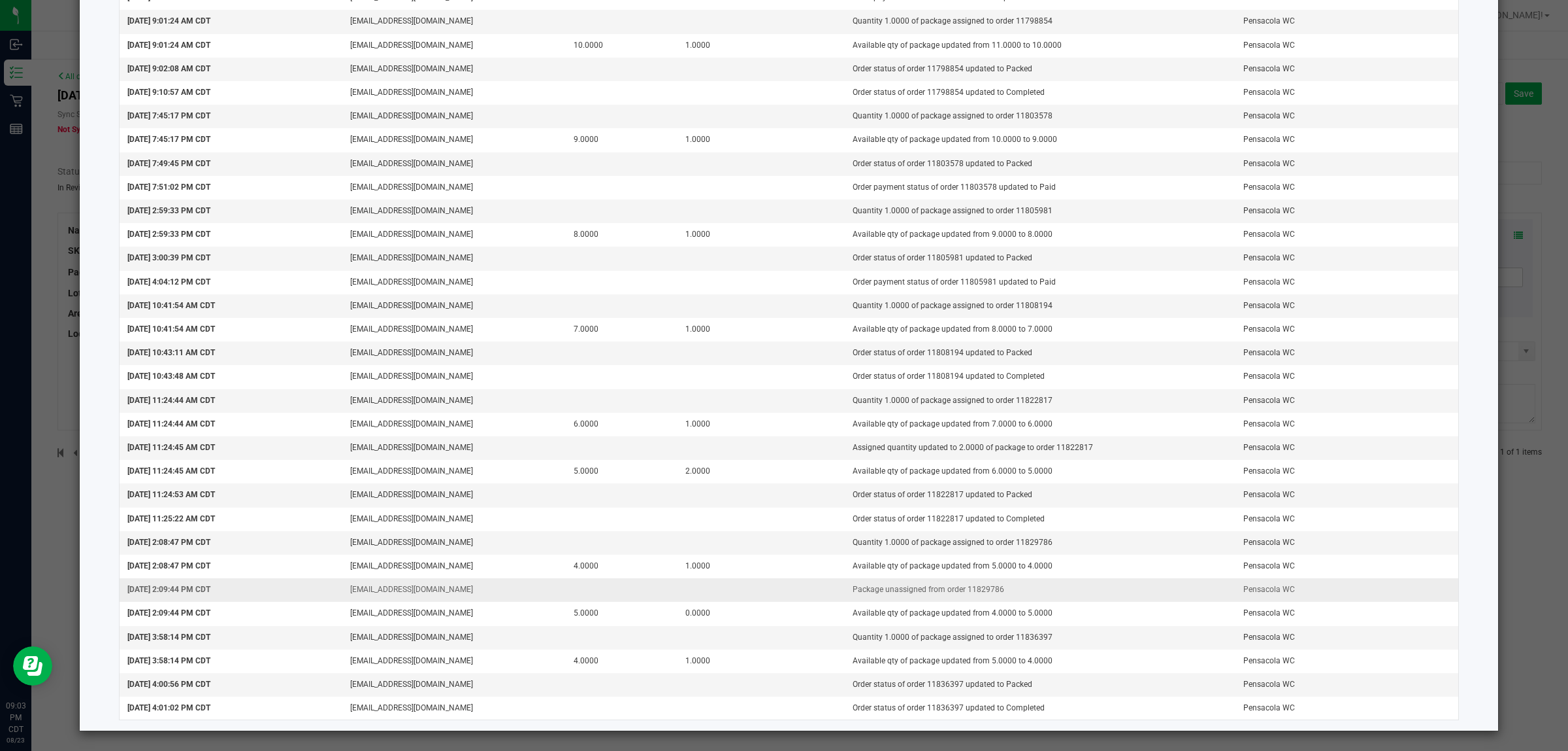
click at [962, 590] on td "Package unassigned from order 11829786" at bounding box center [1040, 590] width 391 height 24
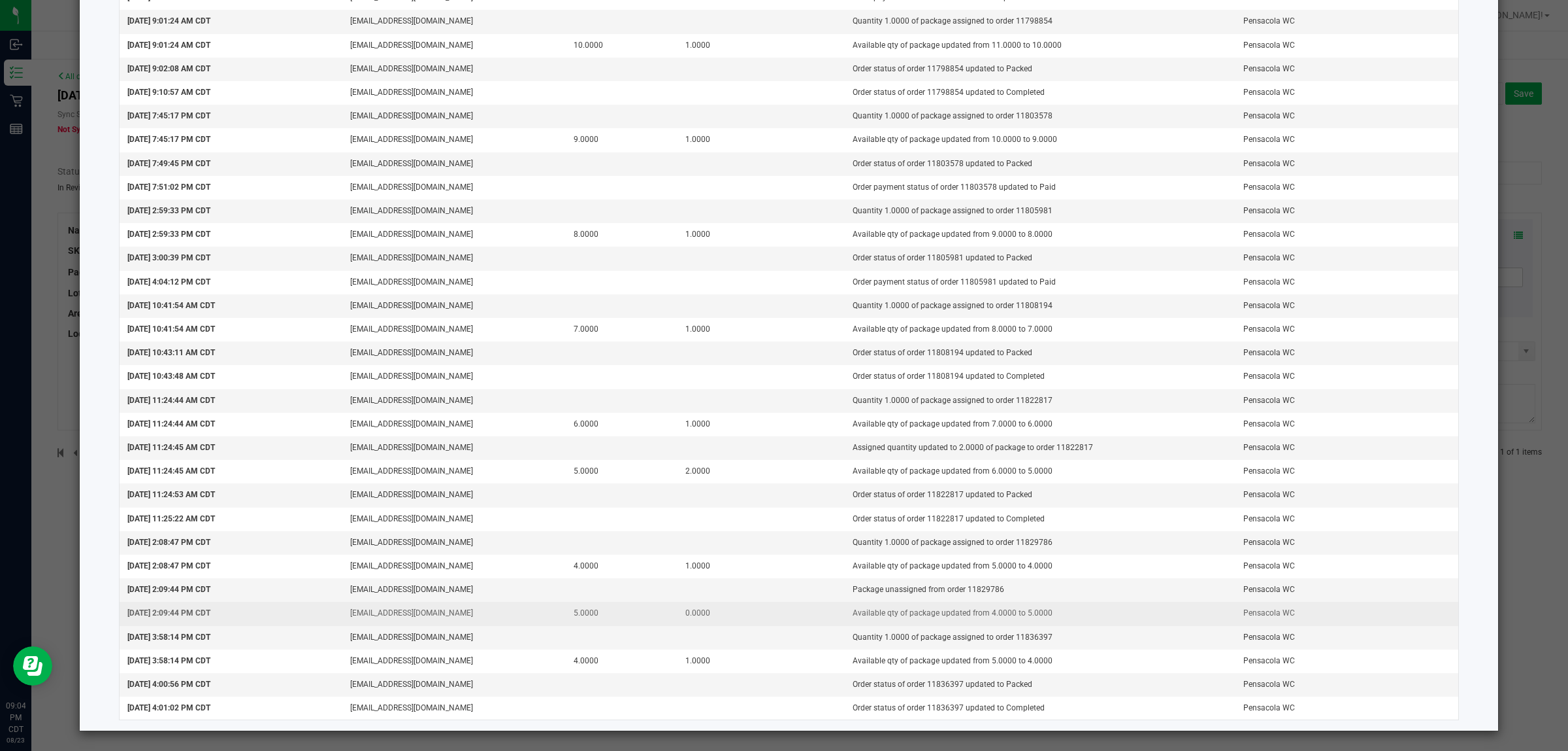
click at [845, 610] on td "Available qty of package updated from 4.0000 to 5.0000" at bounding box center [1040, 613] width 391 height 24
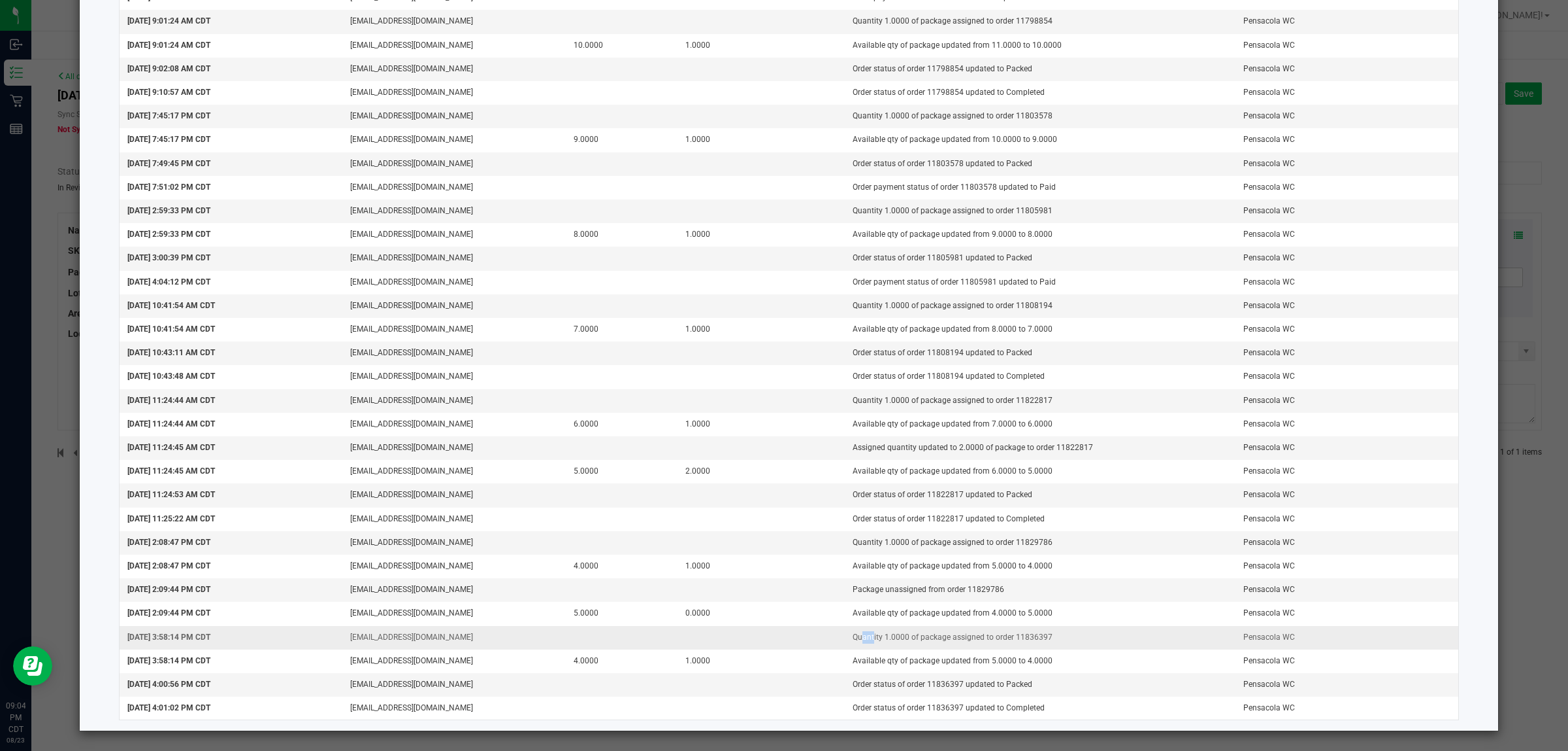
drag, startPoint x: 843, startPoint y: 631, endPoint x: 858, endPoint y: 632, distance: 15.0
click at [858, 632] on td "Quantity 1.0000 of package assigned to order 11836397" at bounding box center [1040, 638] width 391 height 24
click at [860, 632] on td "Quantity 1.0000 of package assigned to order 11836397" at bounding box center [1040, 638] width 391 height 24
click at [855, 633] on td "Quantity 1.0000 of package assigned to order 11836397" at bounding box center [1040, 638] width 391 height 24
click at [846, 631] on td "Quantity 1.0000 of package assigned to order 11836397" at bounding box center [1040, 638] width 391 height 24
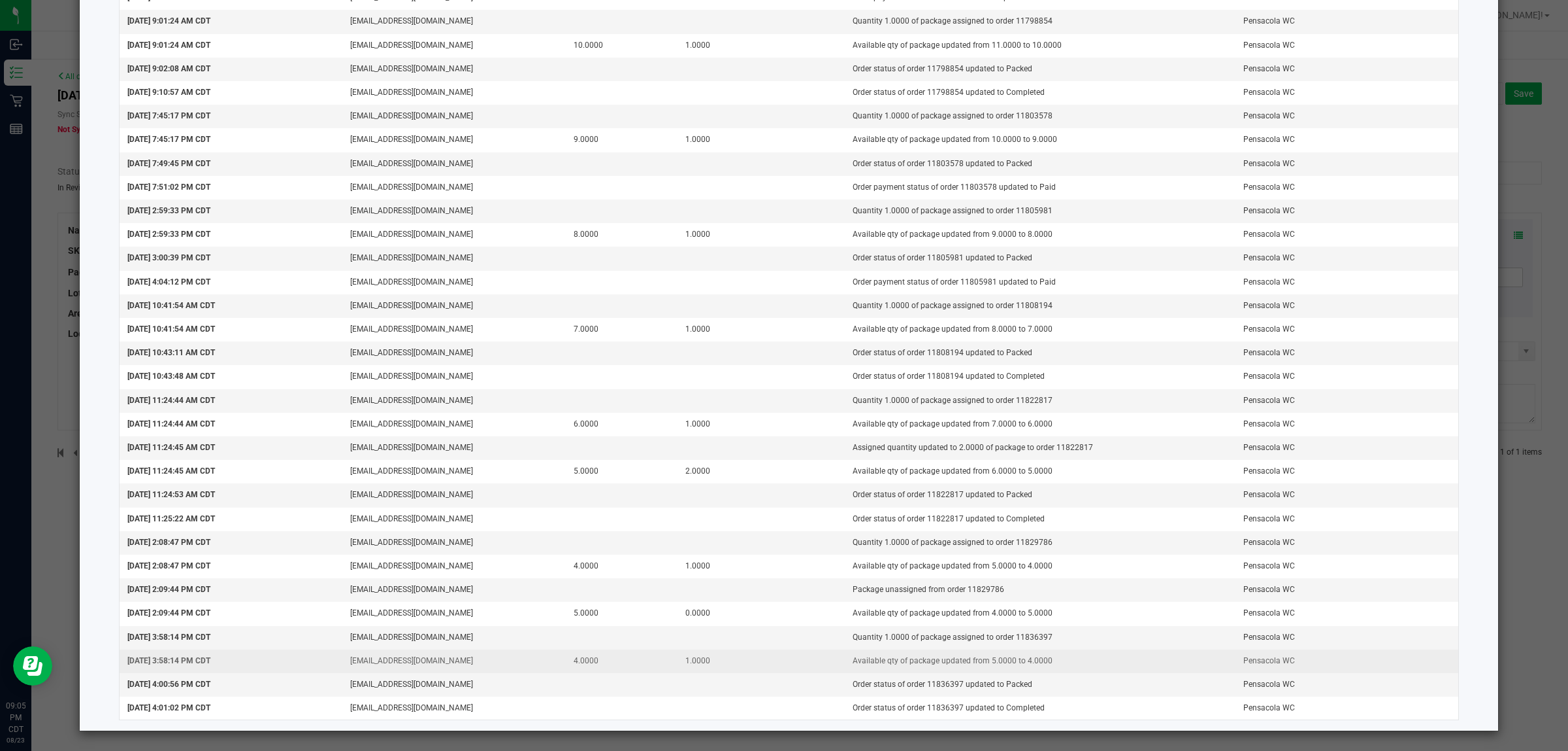
click at [821, 660] on td "1.0000" at bounding box center [761, 661] width 167 height 24
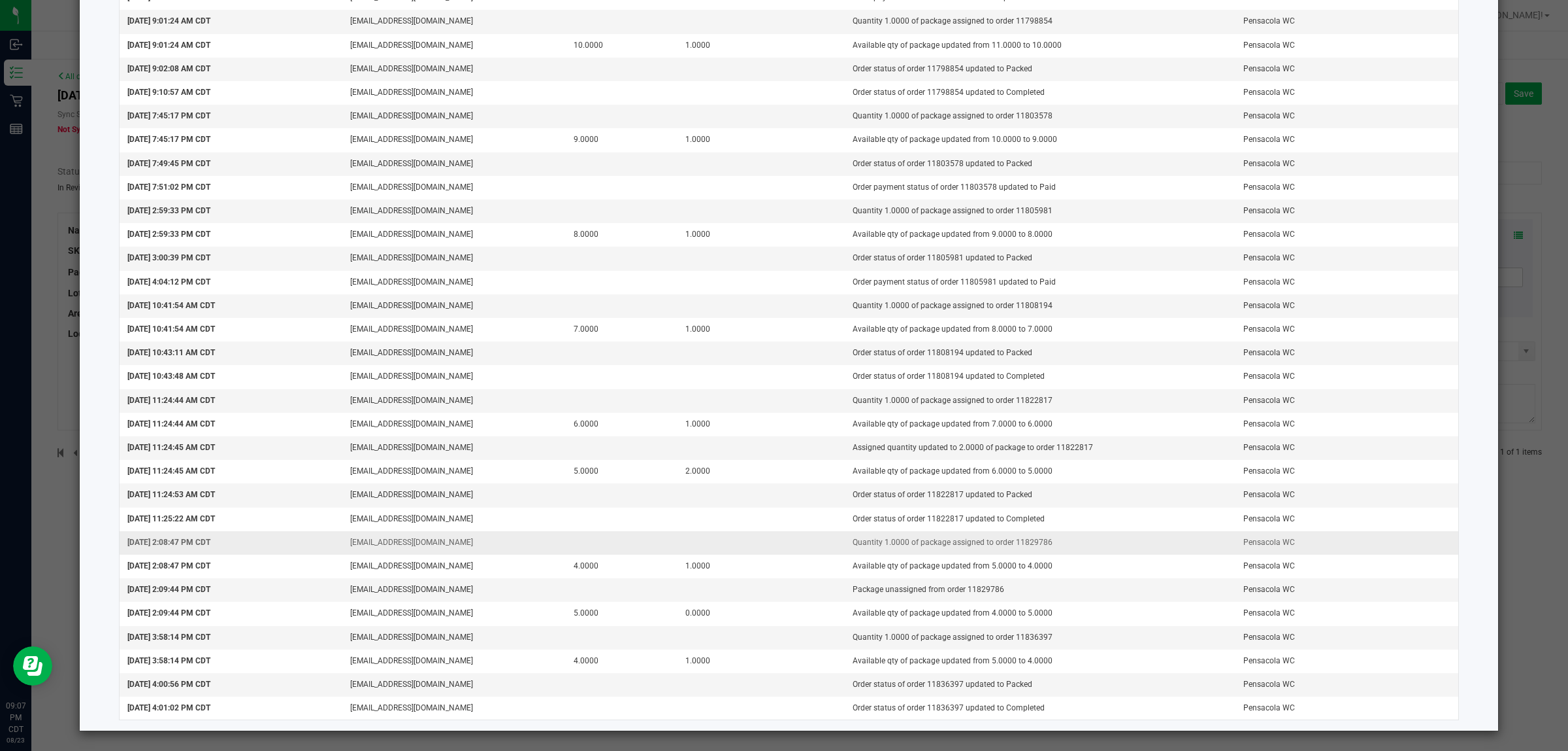
scroll to position [0, 0]
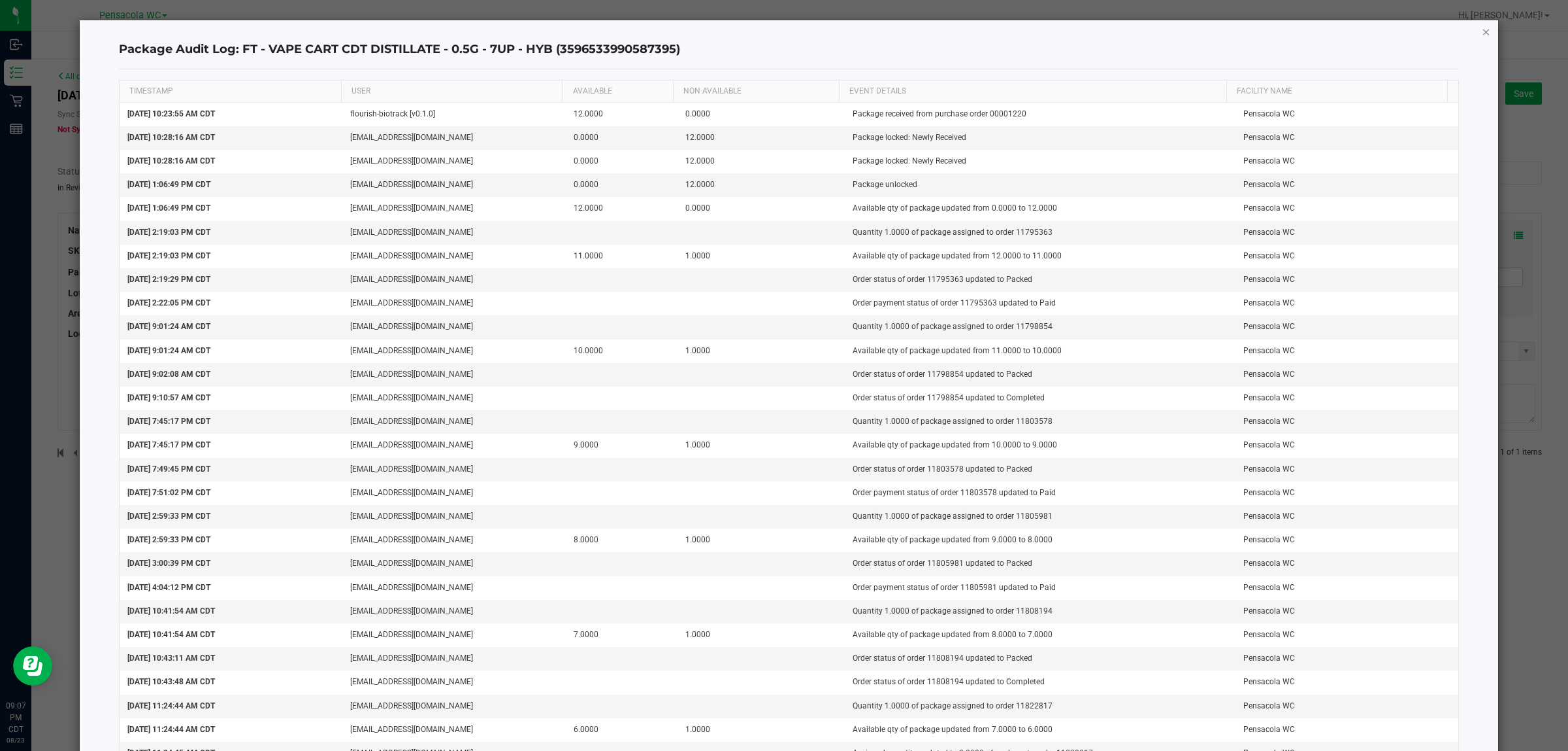
click at [1482, 33] on icon "button" at bounding box center [1486, 32] width 9 height 16
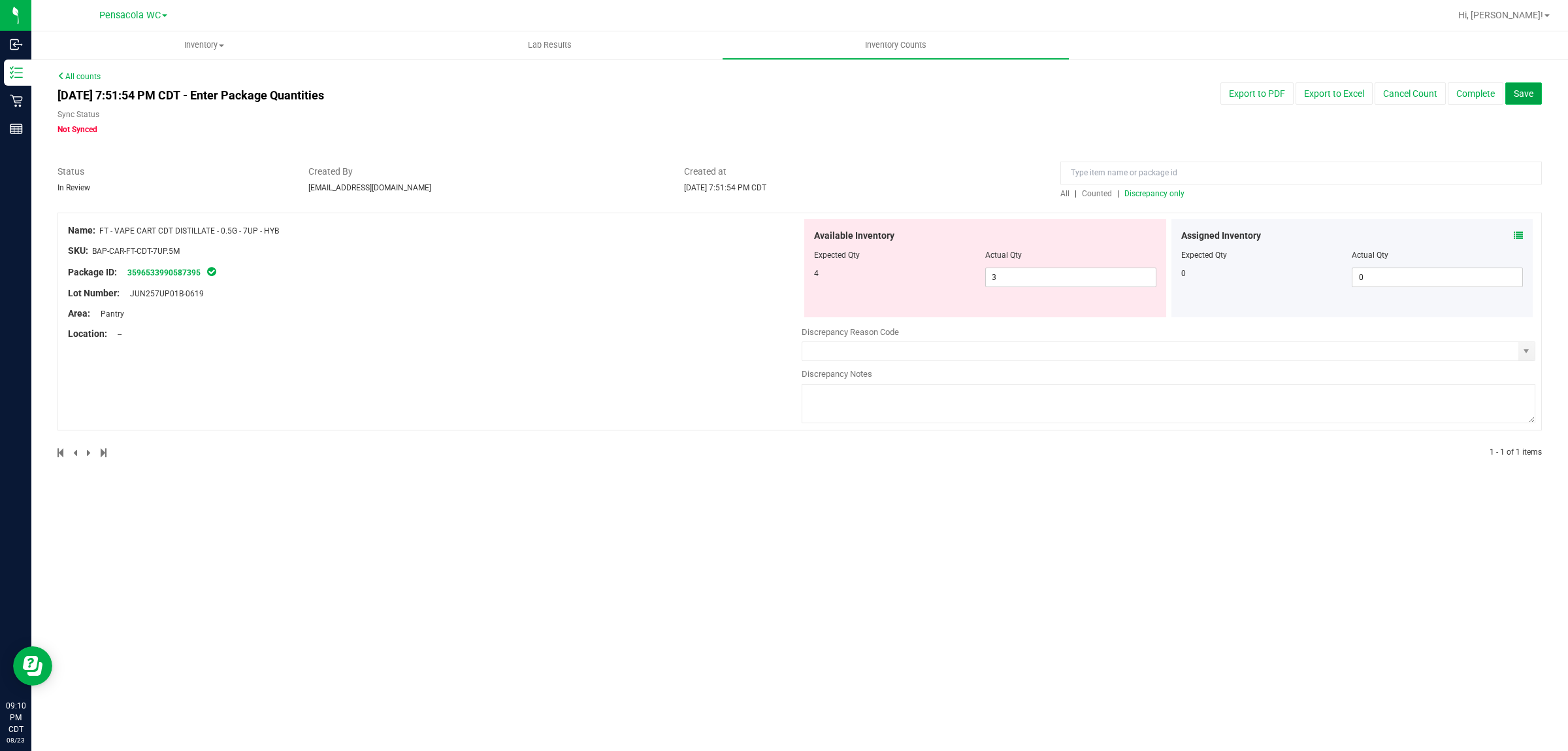
click at [1541, 92] on button "Save" at bounding box center [1524, 93] width 37 height 22
